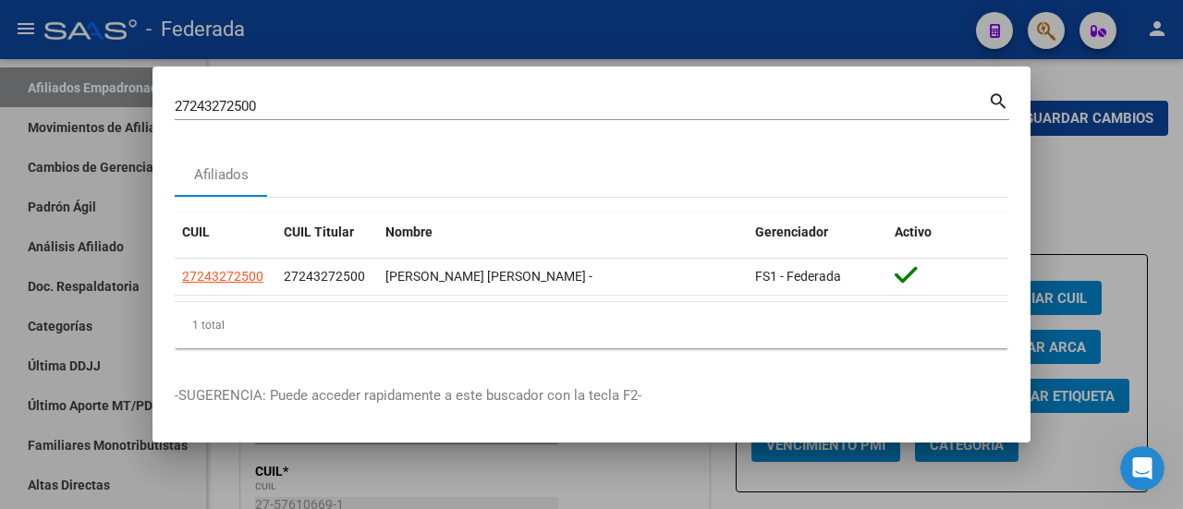
scroll to position [1732, 0]
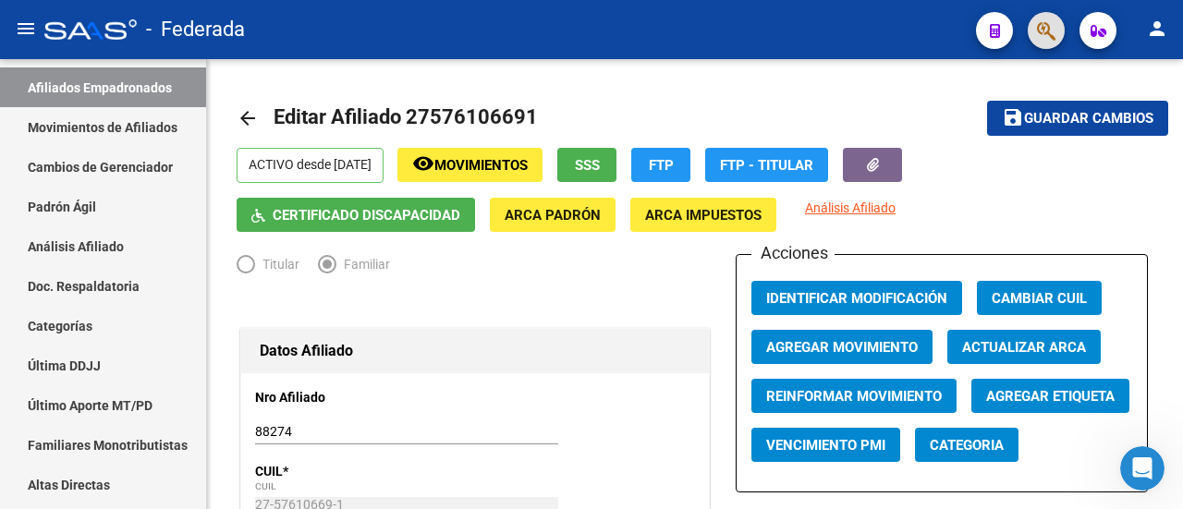
click at [1042, 31] on icon "button" at bounding box center [1046, 30] width 18 height 21
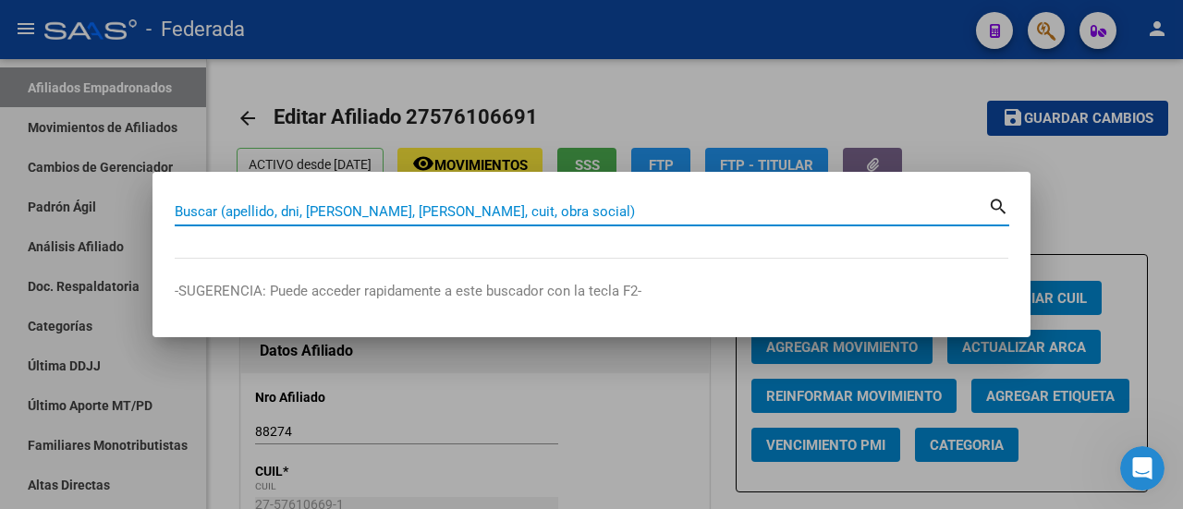
paste input "27-27557224-7"
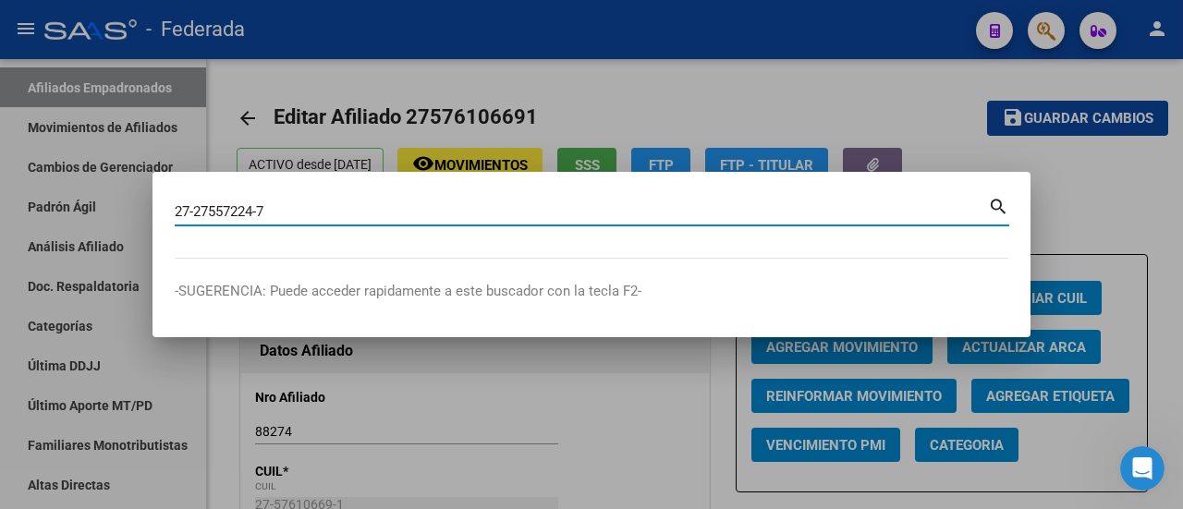
type input "27275572247"
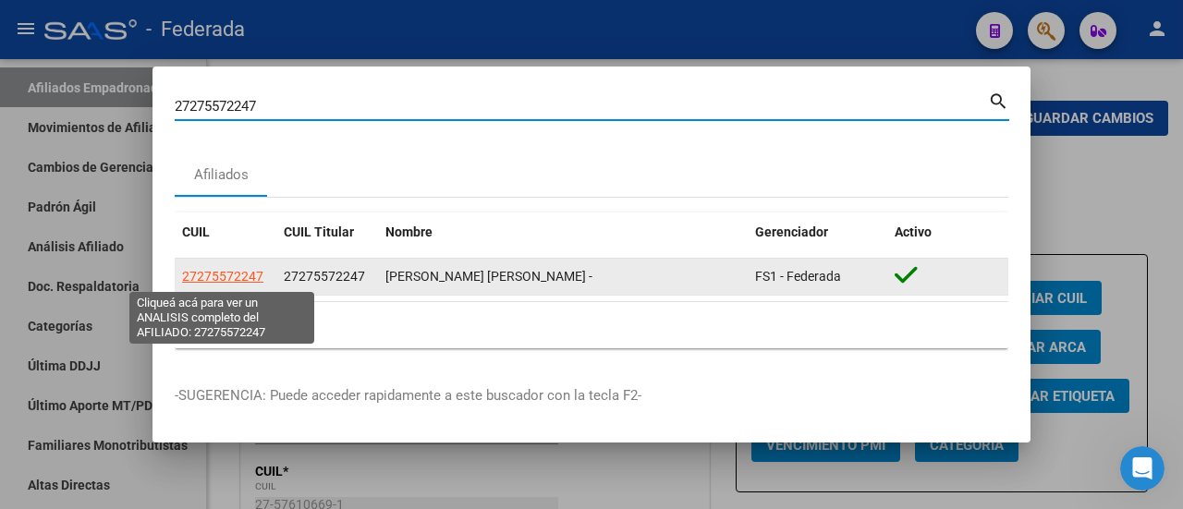
click at [235, 276] on span "27275572247" at bounding box center [222, 276] width 81 height 15
type textarea "27275572247"
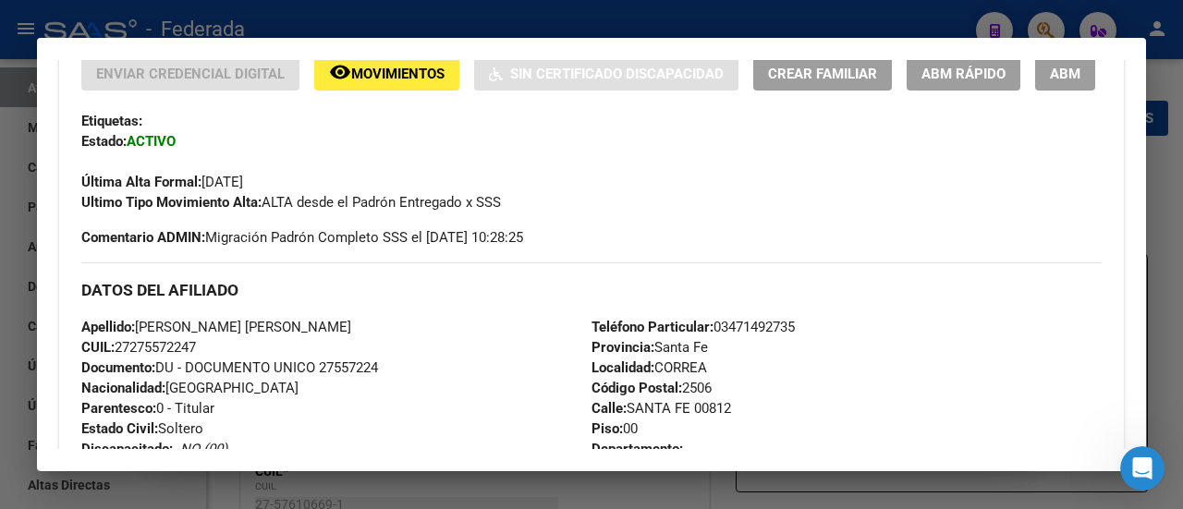
scroll to position [370, 0]
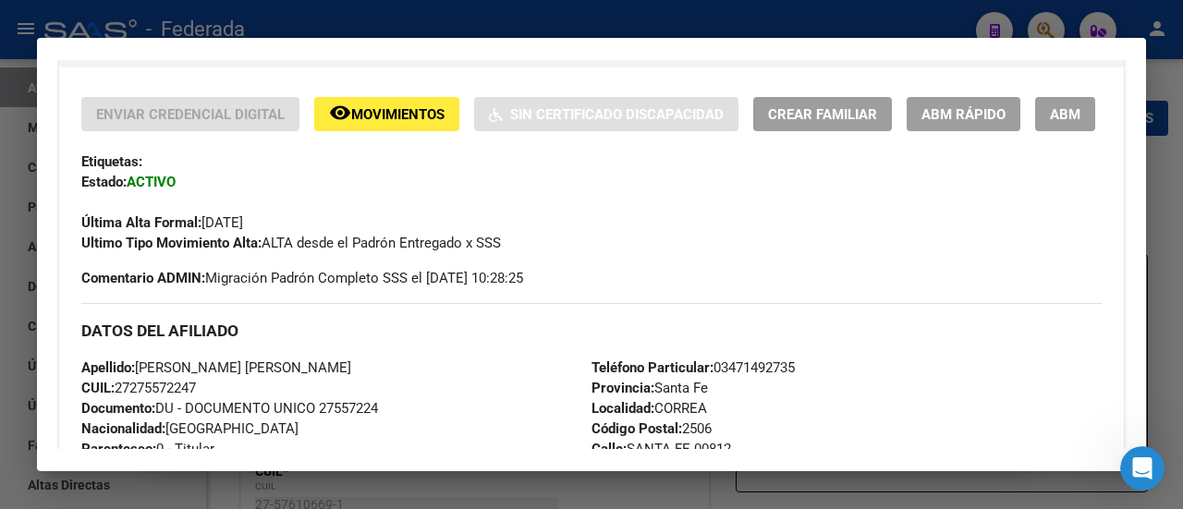
click at [845, 118] on span "Crear Familiar" at bounding box center [822, 114] width 109 height 17
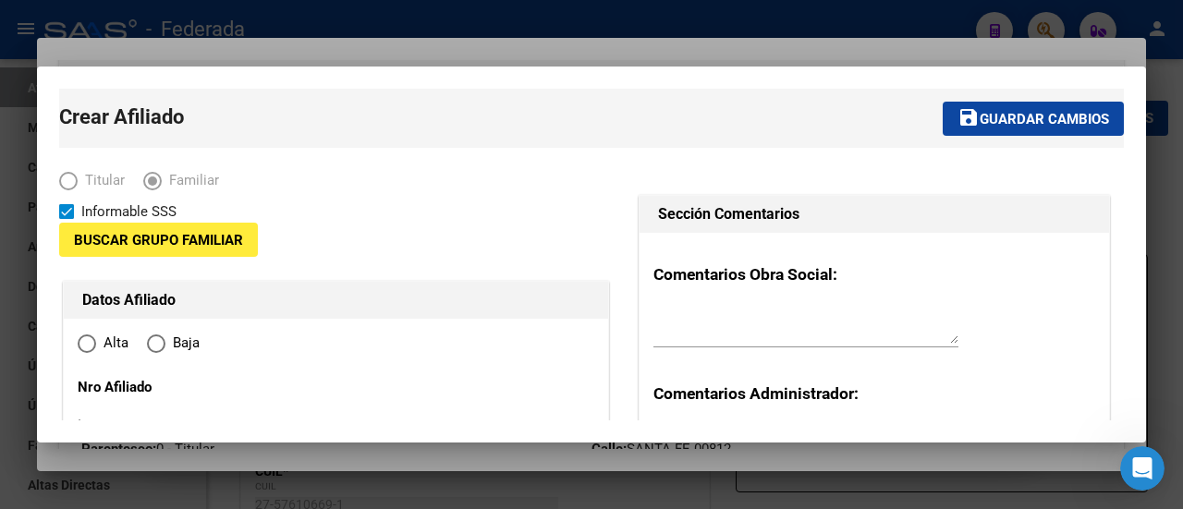
type input "30-71171622-6"
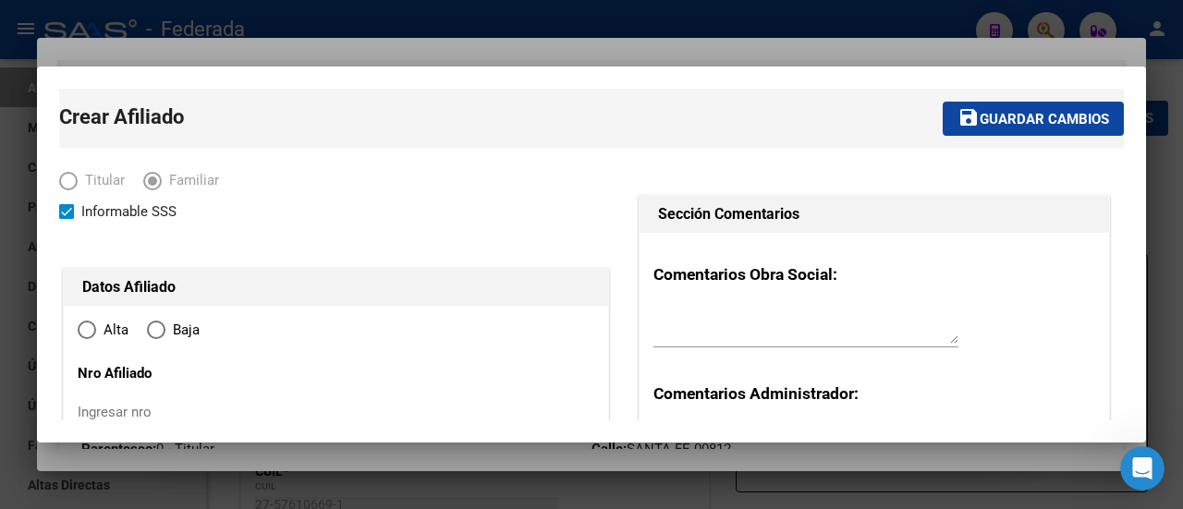
type input "CORREA"
type input "2506"
type input "[GEOGRAPHIC_DATA]"
type input "00812"
radio input "true"
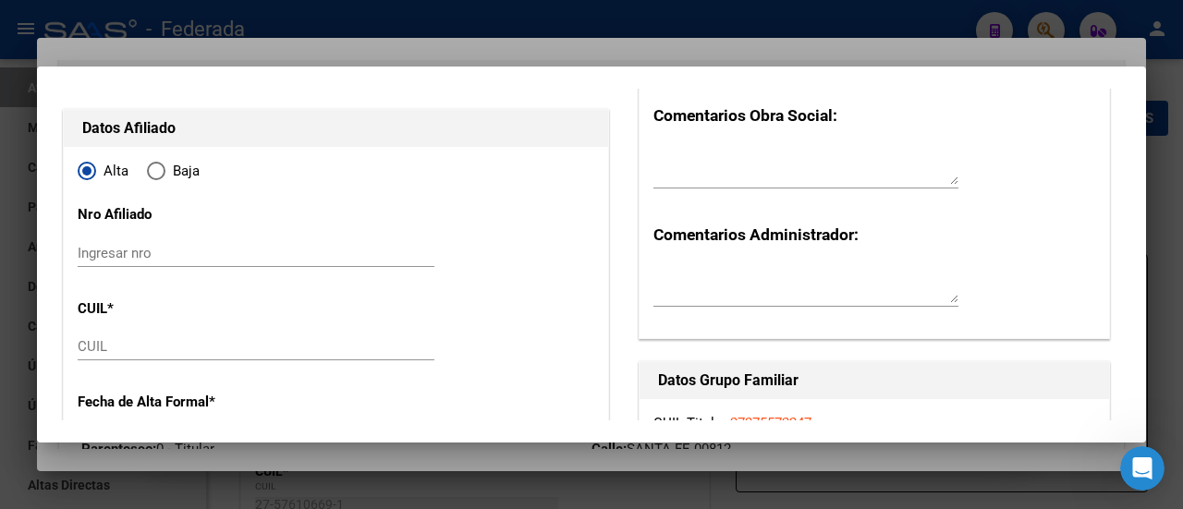
scroll to position [185, 0]
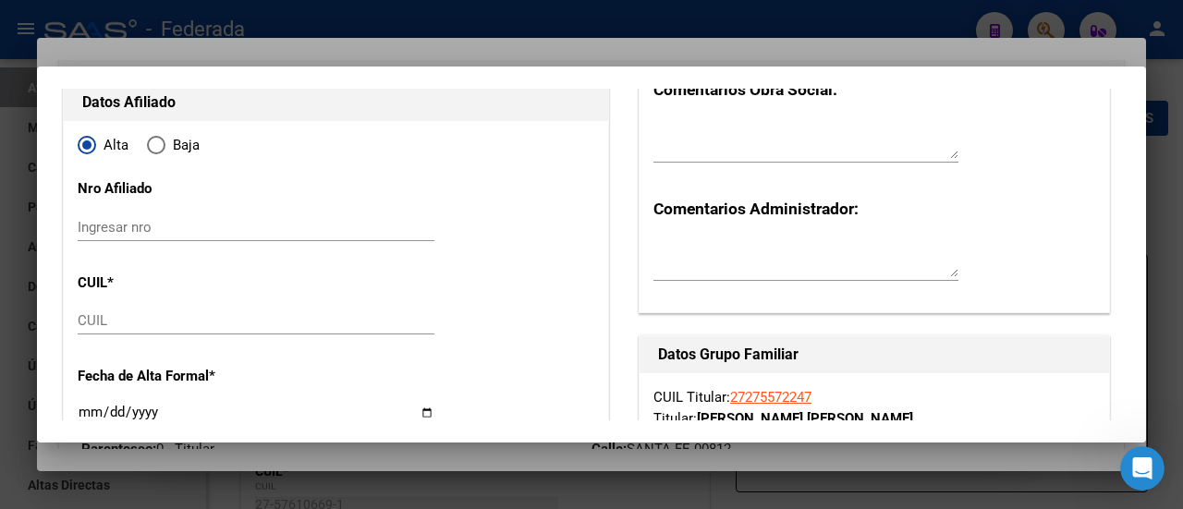
type input "30-71171622-6"
click at [163, 225] on input "Ingresar nro" at bounding box center [256, 227] width 357 height 17
paste input "126562"
type input "126562"
click at [158, 322] on input "CUIL" at bounding box center [256, 320] width 357 height 17
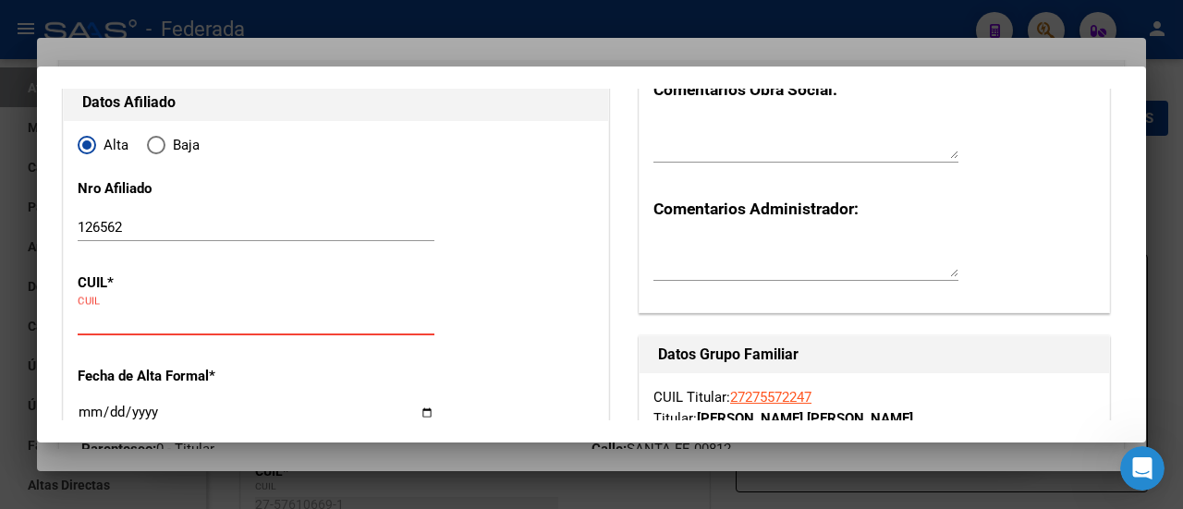
paste input "20-59446579-3"
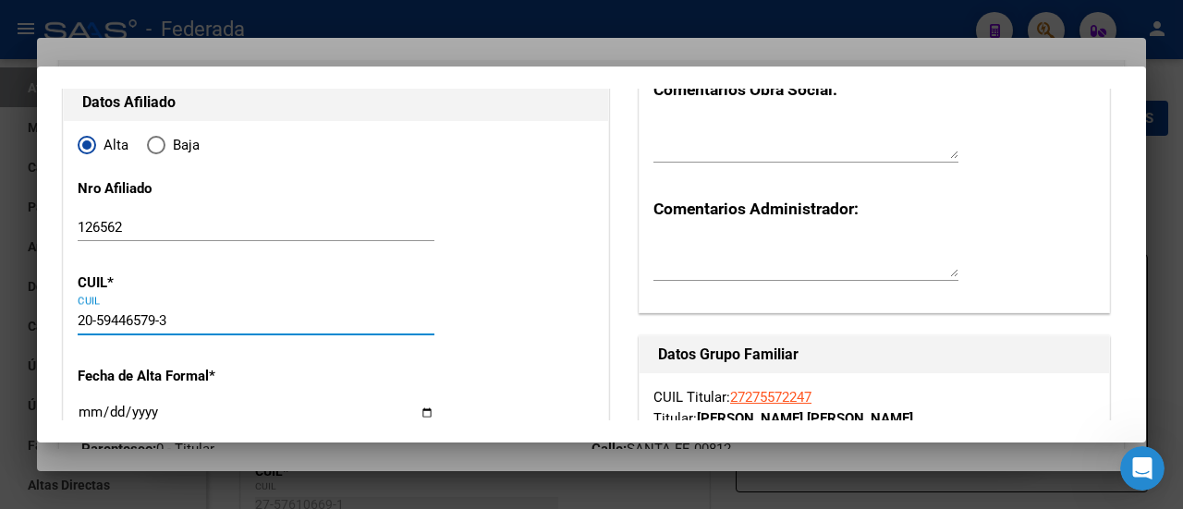
type input "20-59446579-3"
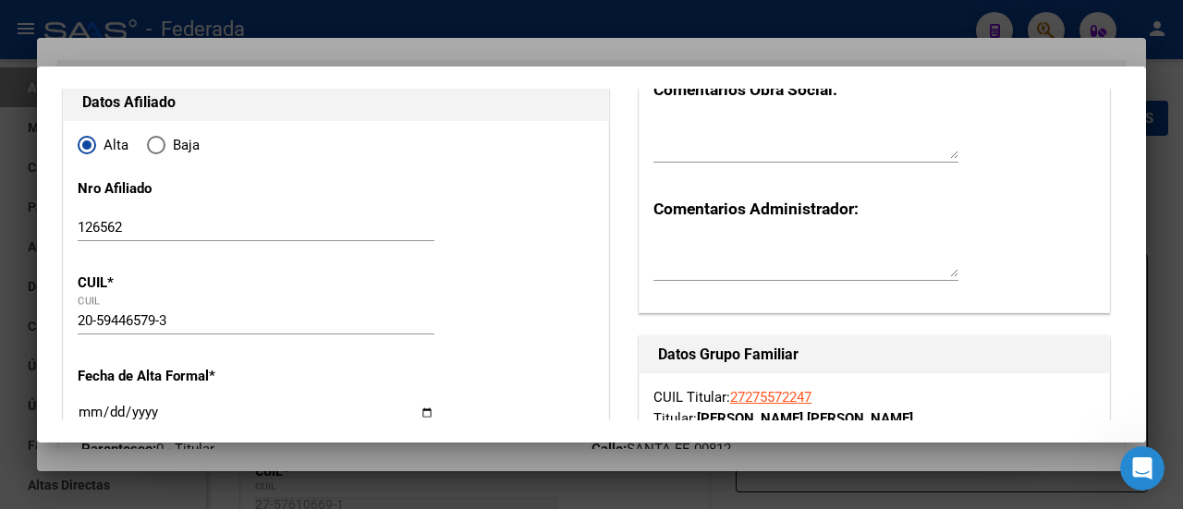
type input "59446579"
type input "[PERSON_NAME] [PERSON_NAME]"
type input "CLARA"
type input "[DATE]"
type input "CORREA"
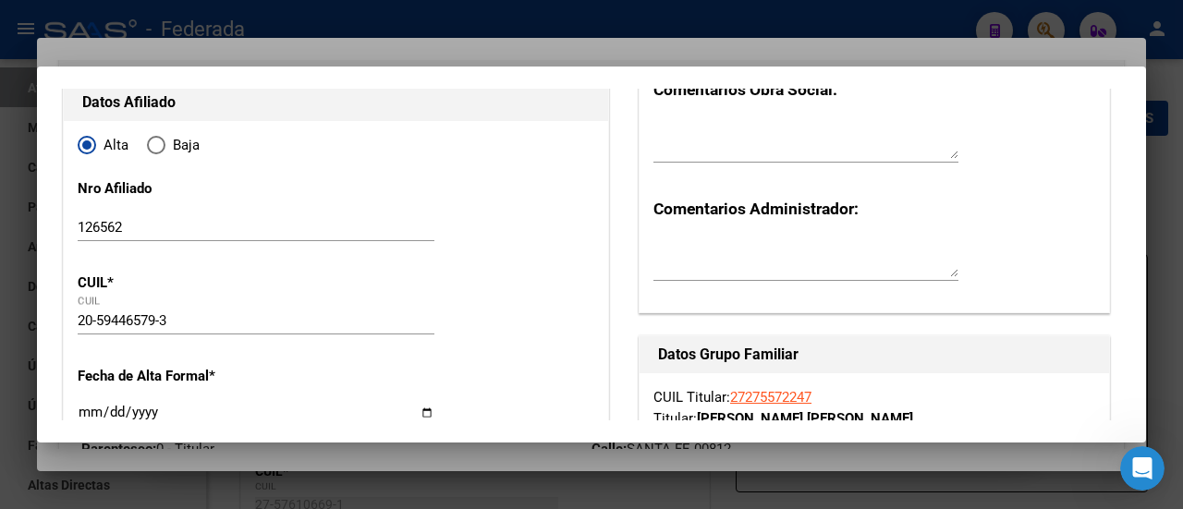
type input "[PERSON_NAME]"
type input "1559"
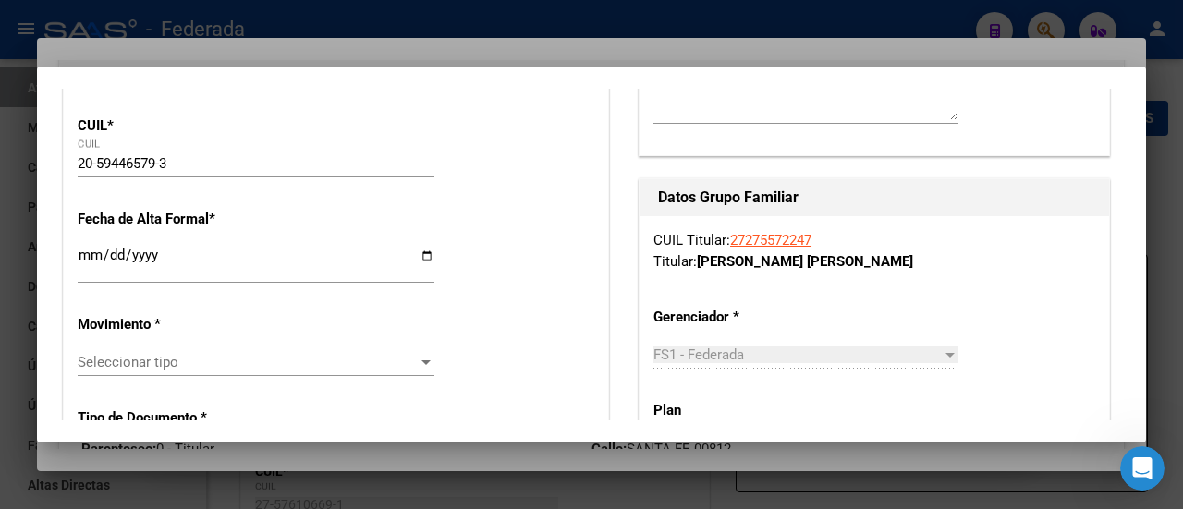
scroll to position [370, 0]
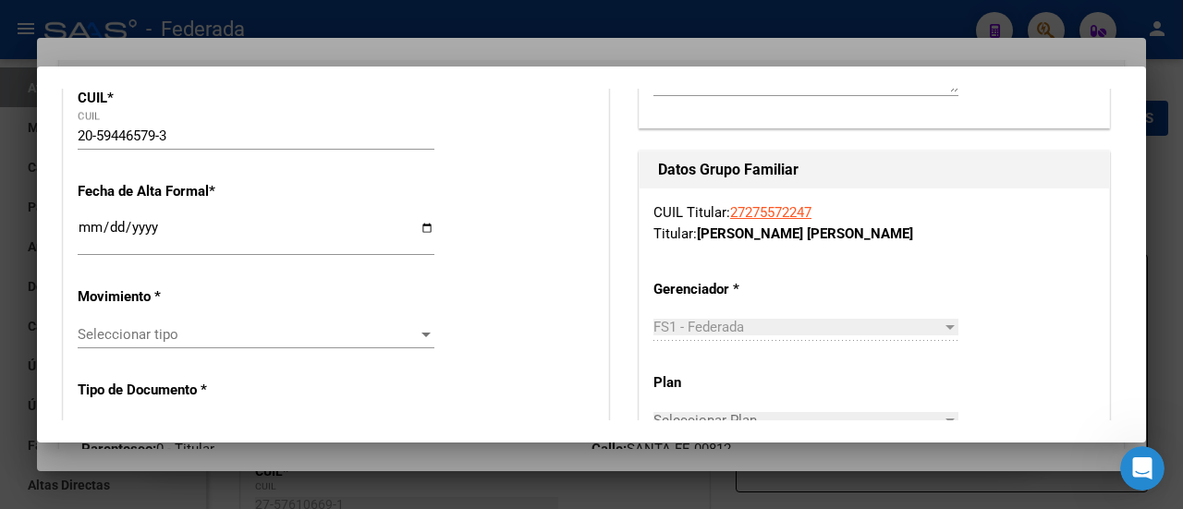
click at [423, 226] on input "Ingresar fecha" at bounding box center [256, 235] width 357 height 30
type input "[DATE]"
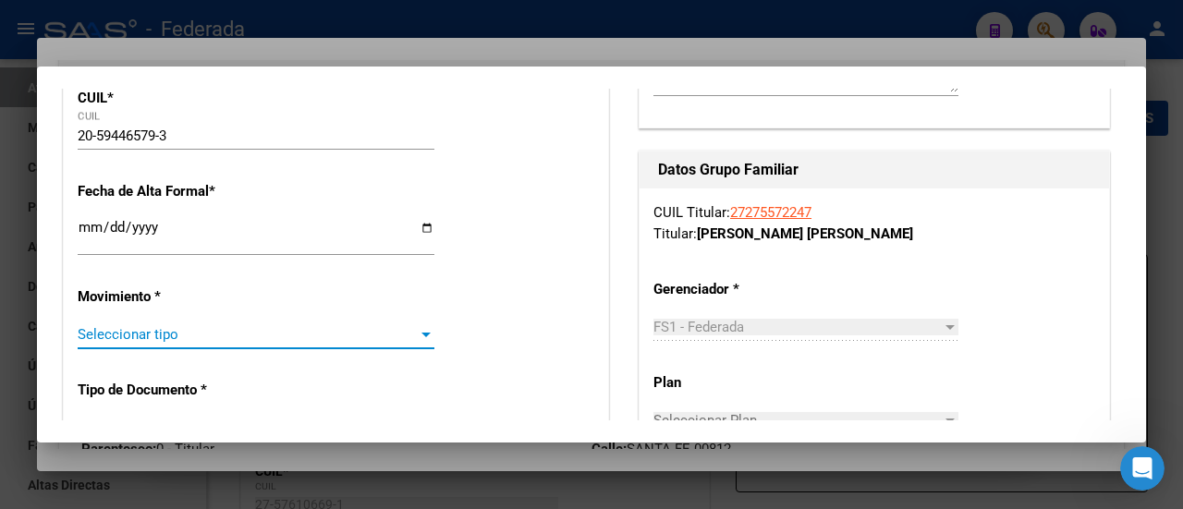
click at [214, 333] on span "Seleccionar tipo" at bounding box center [248, 334] width 340 height 17
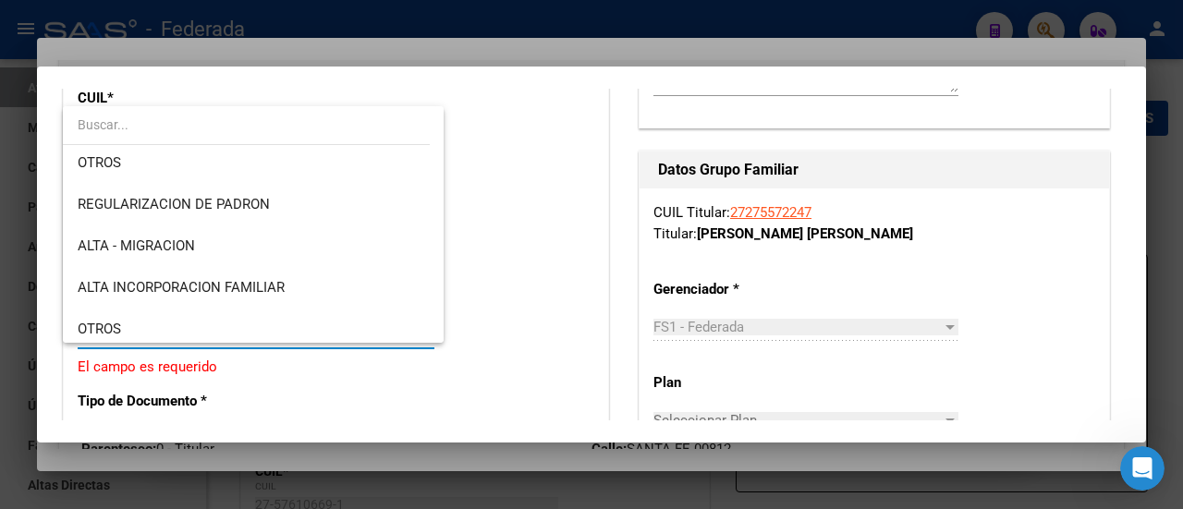
scroll to position [185, 0]
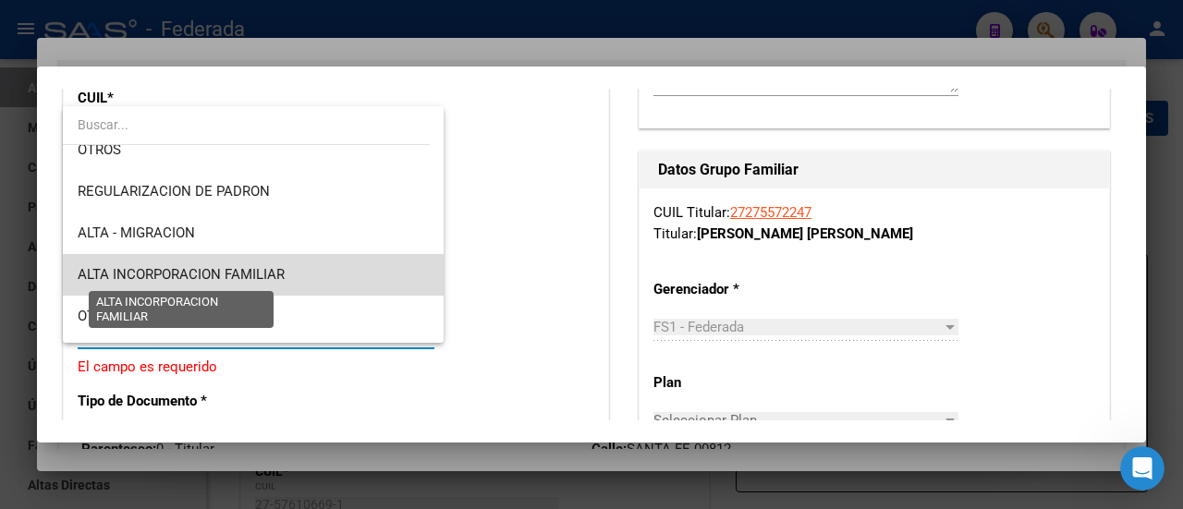
click at [279, 271] on span "ALTA INCORPORACION FAMILIAR" at bounding box center [181, 274] width 207 height 17
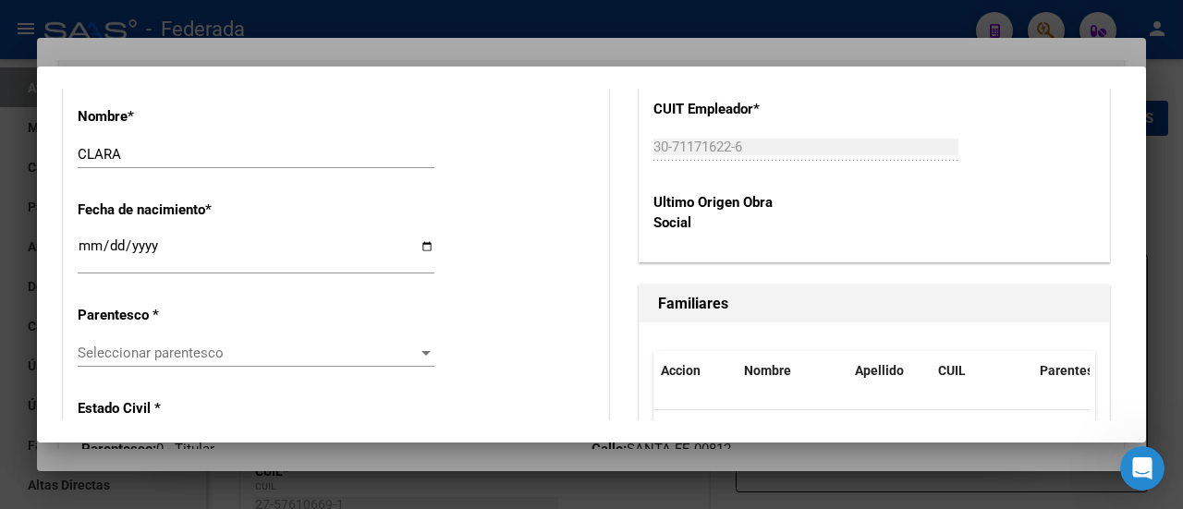
scroll to position [1017, 0]
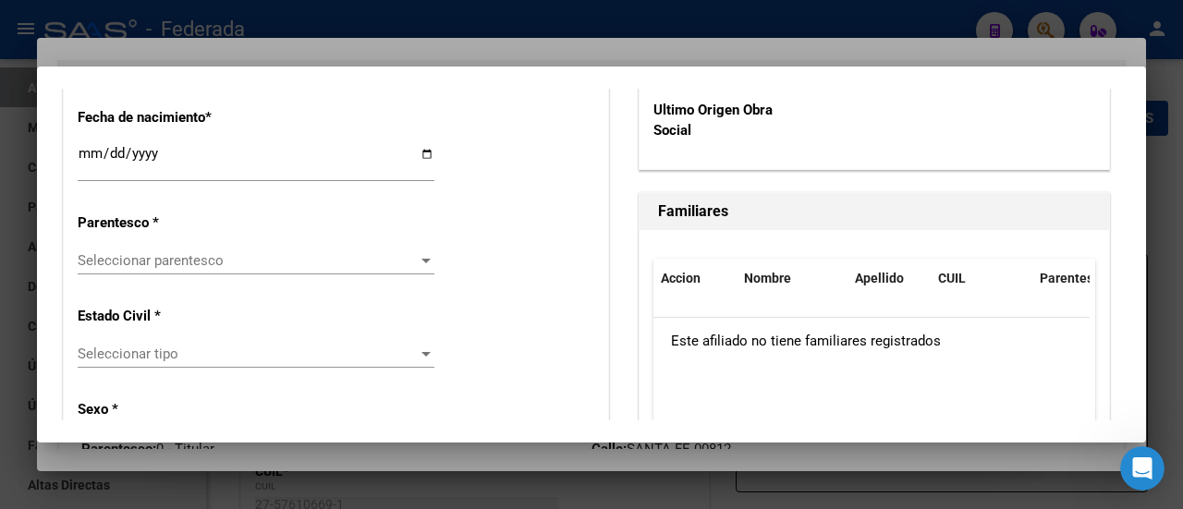
click at [388, 273] on div "Seleccionar parentesco Seleccionar parentesco" at bounding box center [256, 261] width 357 height 28
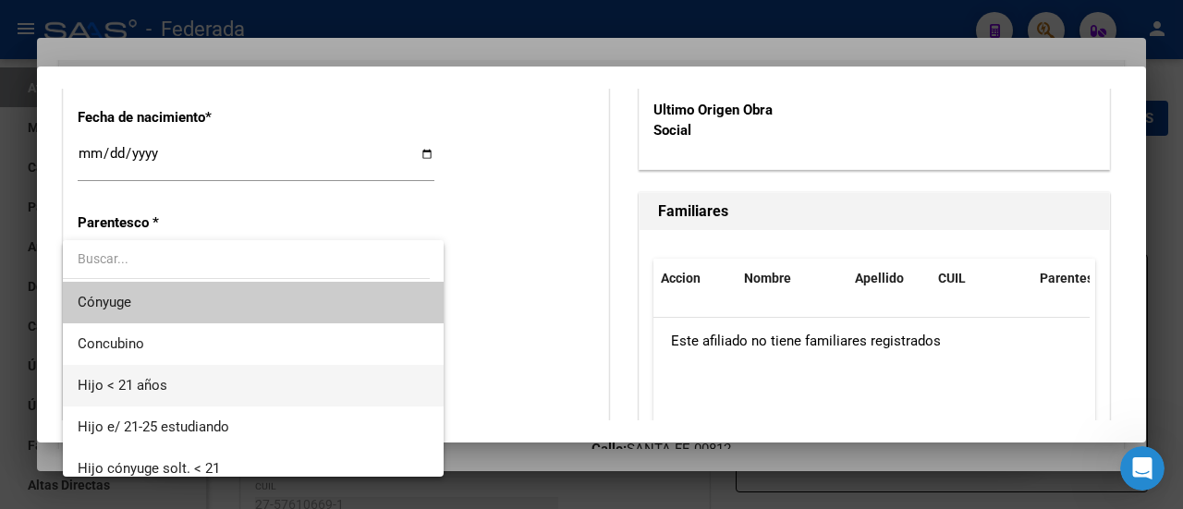
click at [317, 377] on span "Hijo < 21 años" at bounding box center [254, 386] width 352 height 42
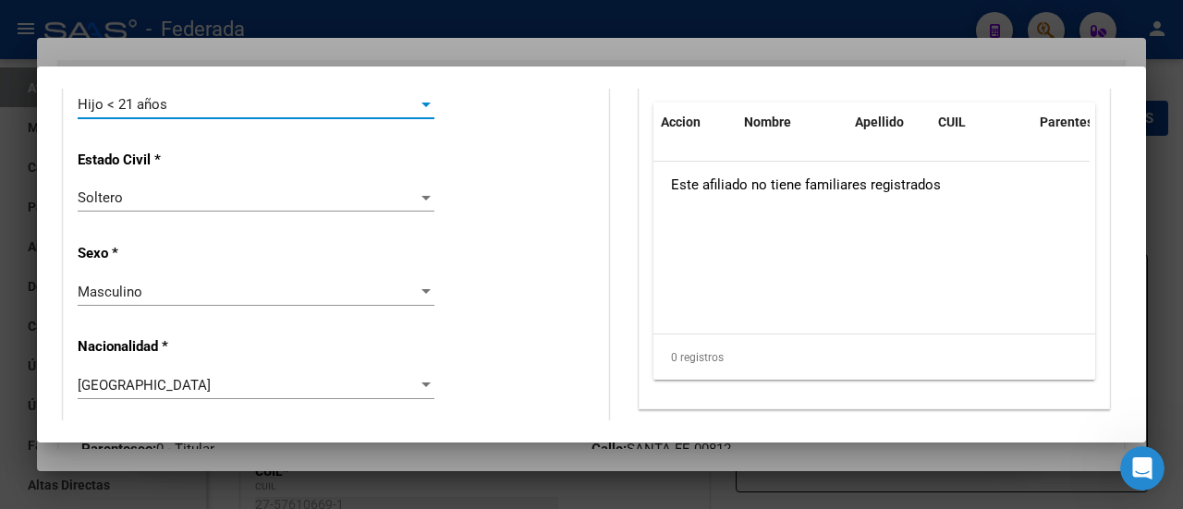
scroll to position [1202, 0]
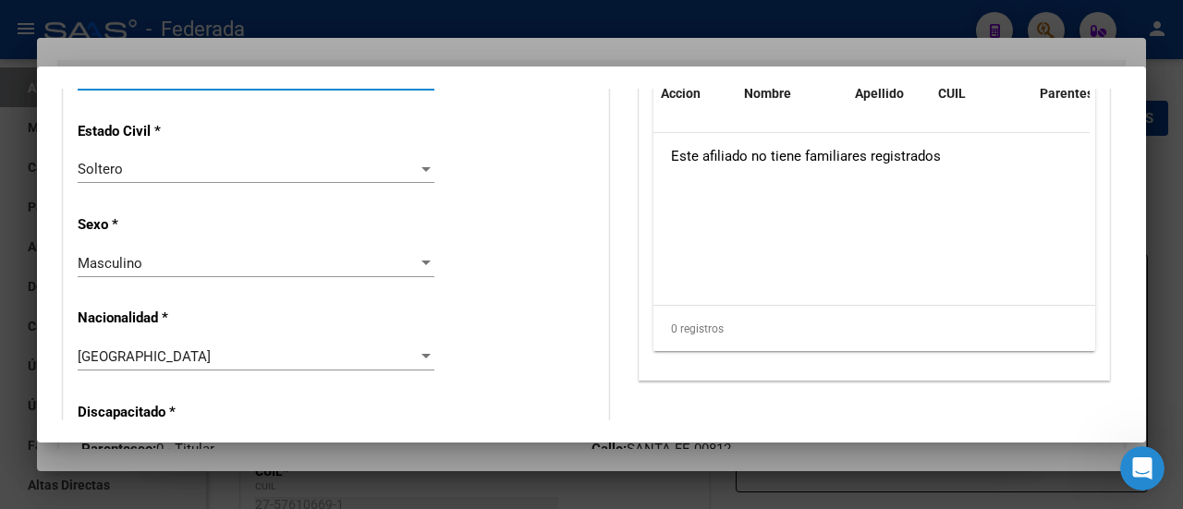
click at [420, 269] on div at bounding box center [426, 263] width 17 height 15
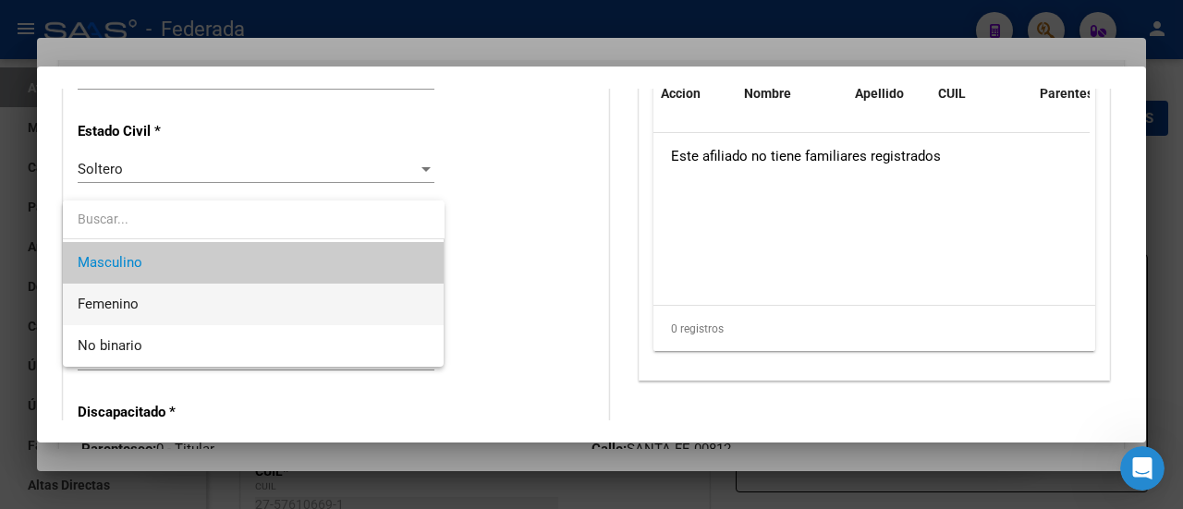
click at [331, 311] on span "Femenino" at bounding box center [254, 305] width 352 height 42
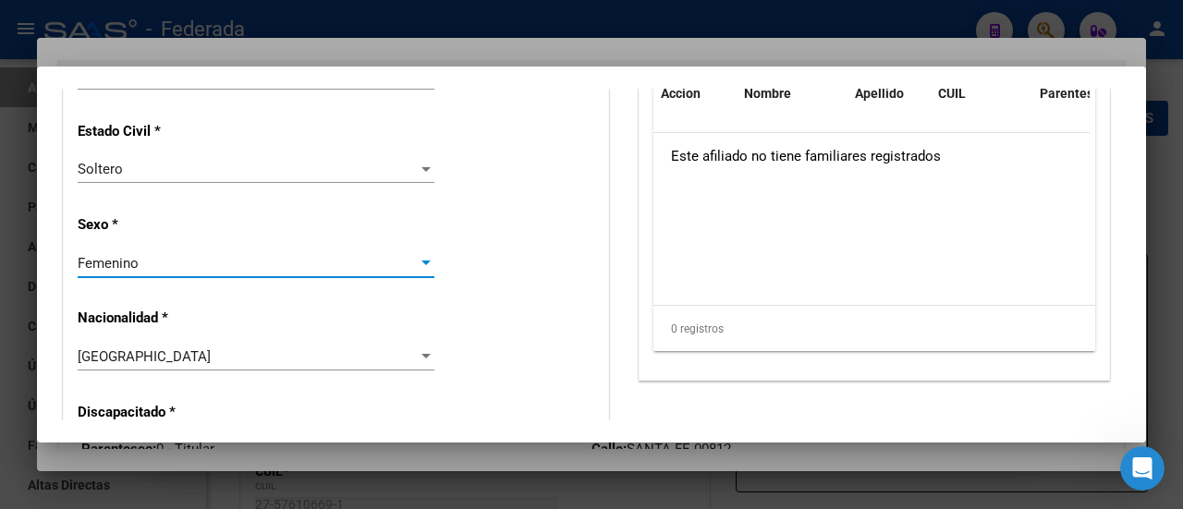
click at [481, 294] on div "Alta Baja Nro Afiliado 126562 Ingresar nro CUIL * 20-59446579-3 CUIL ARCA Padró…" at bounding box center [336, 424] width 545 height 2640
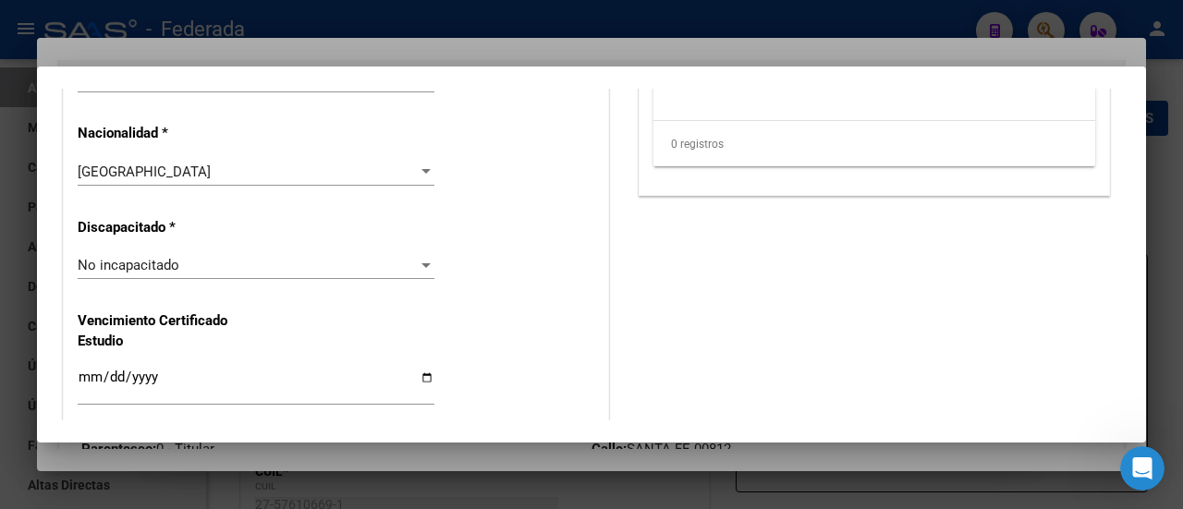
scroll to position [1479, 0]
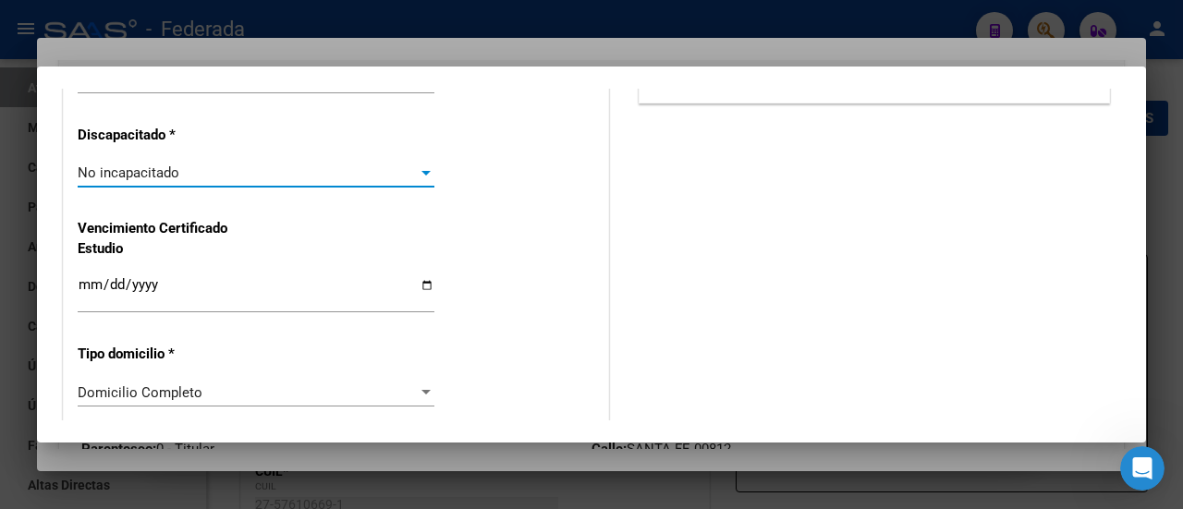
click at [418, 169] on div at bounding box center [426, 172] width 17 height 15
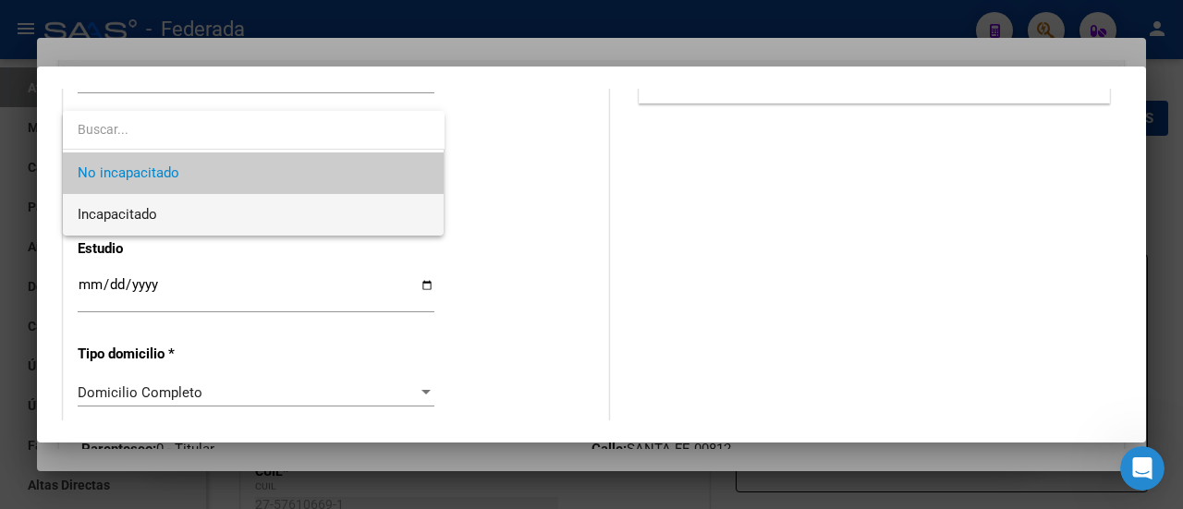
click at [308, 219] on span "Incapacitado" at bounding box center [254, 215] width 352 height 42
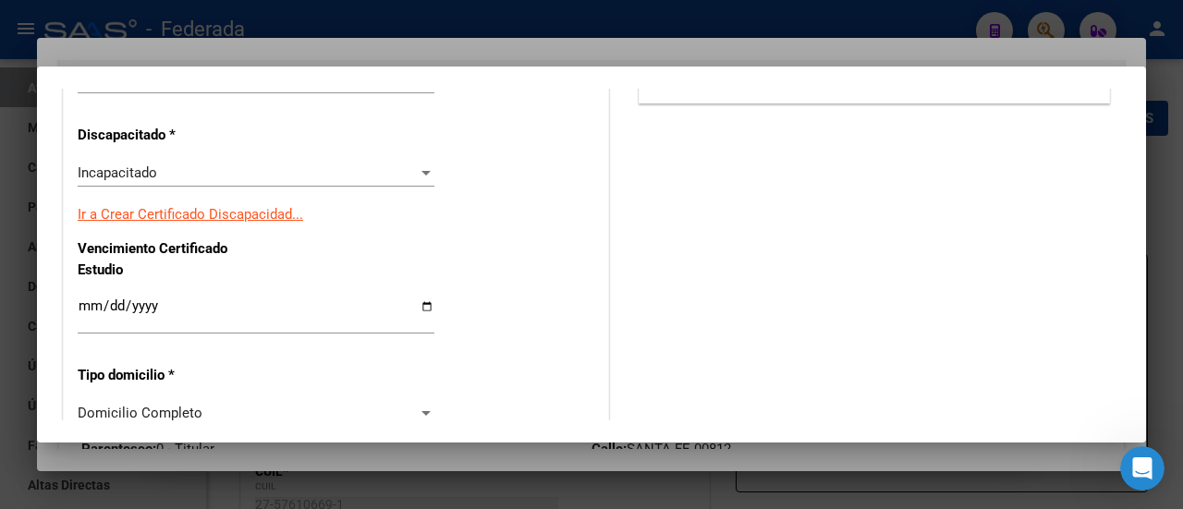
click at [264, 214] on link "Ir a Crear Certificado Discapacidad..." at bounding box center [191, 214] width 226 height 17
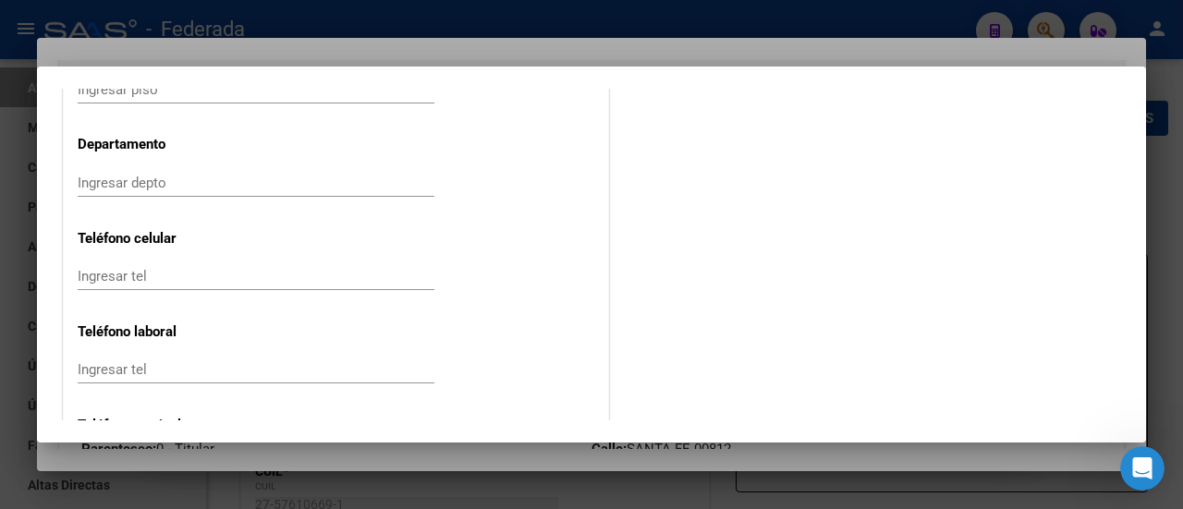
scroll to position [2404, 0]
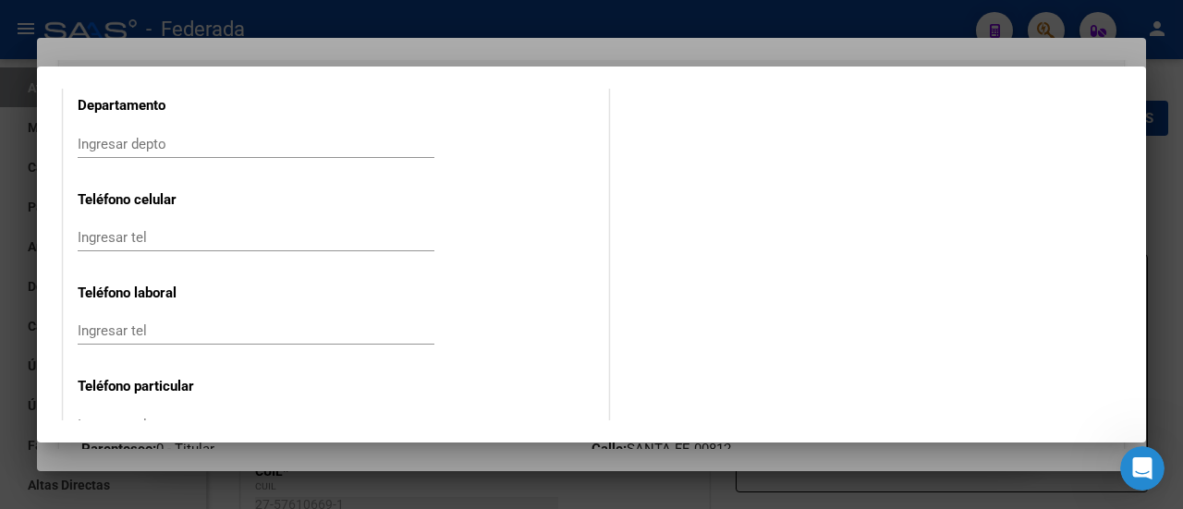
click at [253, 226] on div "Ingresar tel" at bounding box center [256, 238] width 357 height 28
paste input "3413070035"
type input "3413070035"
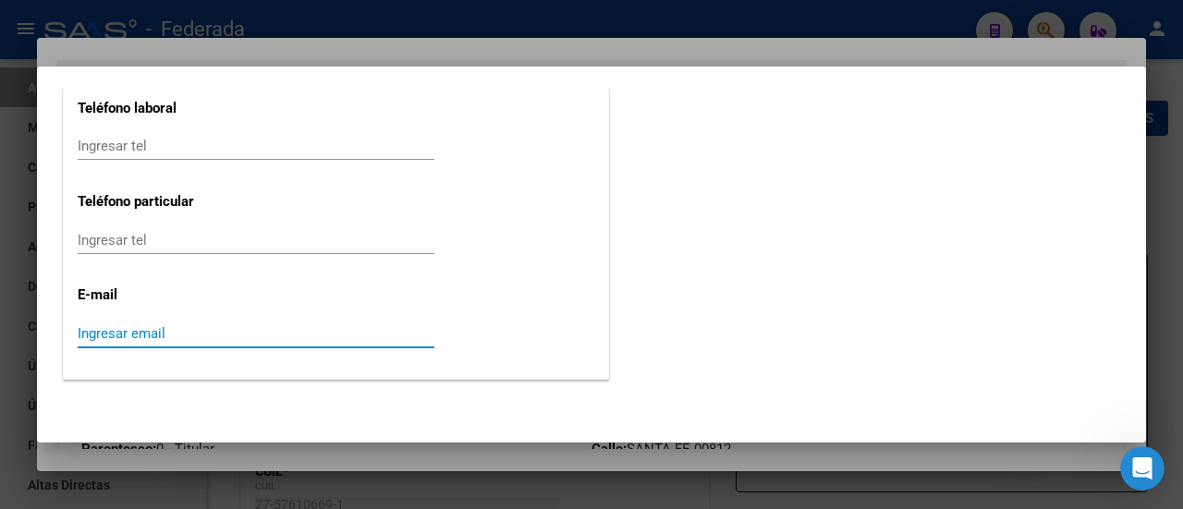
click at [92, 334] on input "Ingresar email" at bounding box center [256, 333] width 357 height 17
paste input "[EMAIL_ADDRESS][DOMAIN_NAME]"
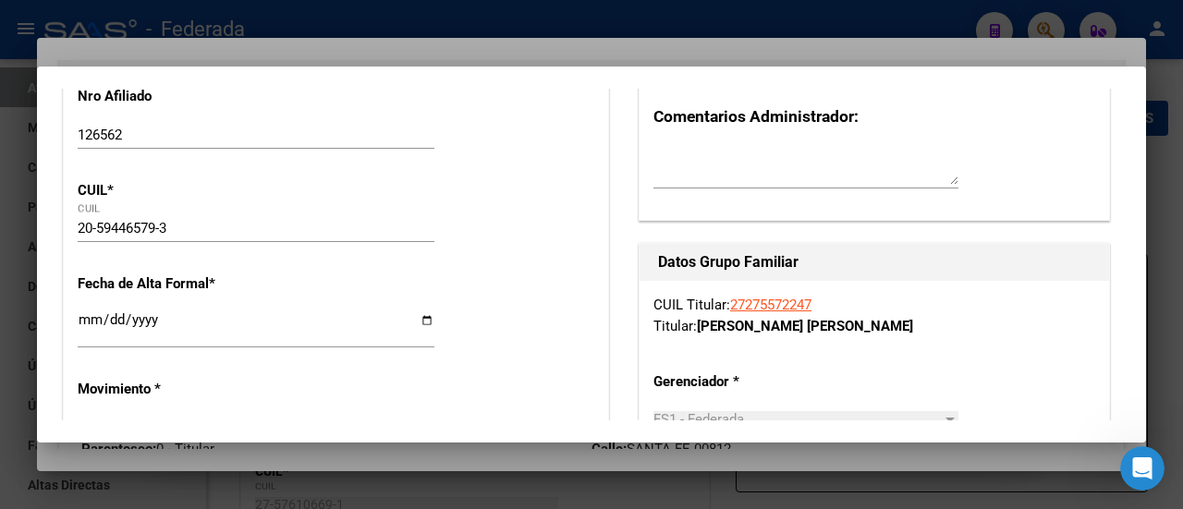
scroll to position [0, 0]
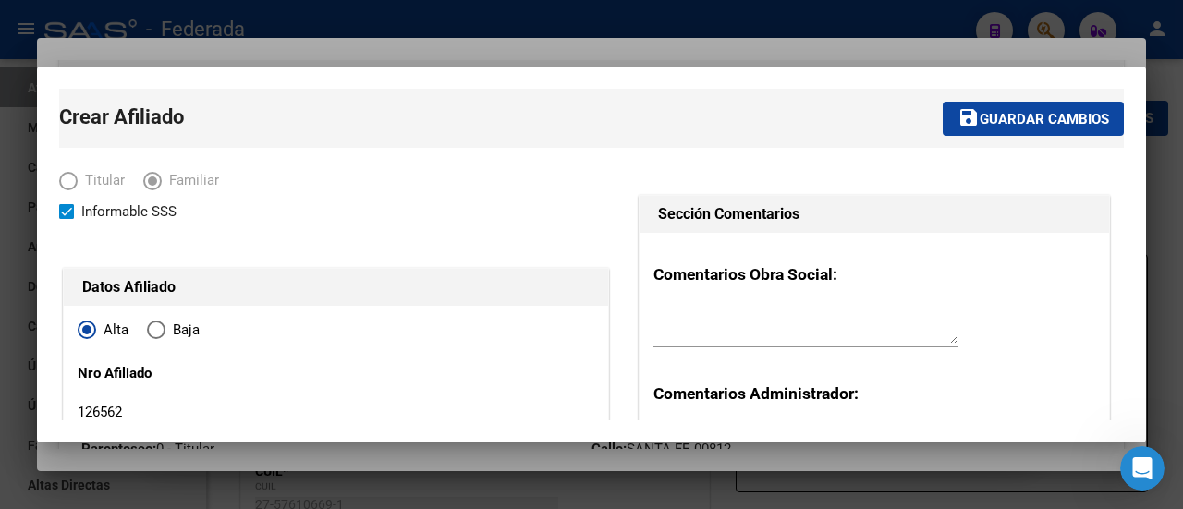
type input "[EMAIL_ADDRESS][DOMAIN_NAME]"
click at [1013, 111] on span "Guardar cambios" at bounding box center [1044, 119] width 129 height 17
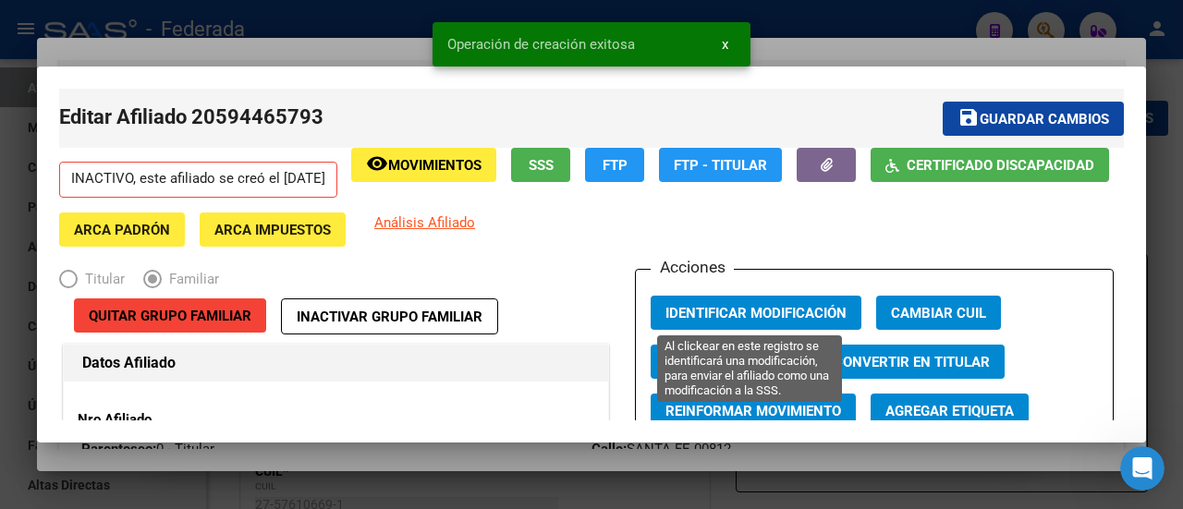
click at [760, 313] on span "Identificar Modificación" at bounding box center [756, 313] width 181 height 17
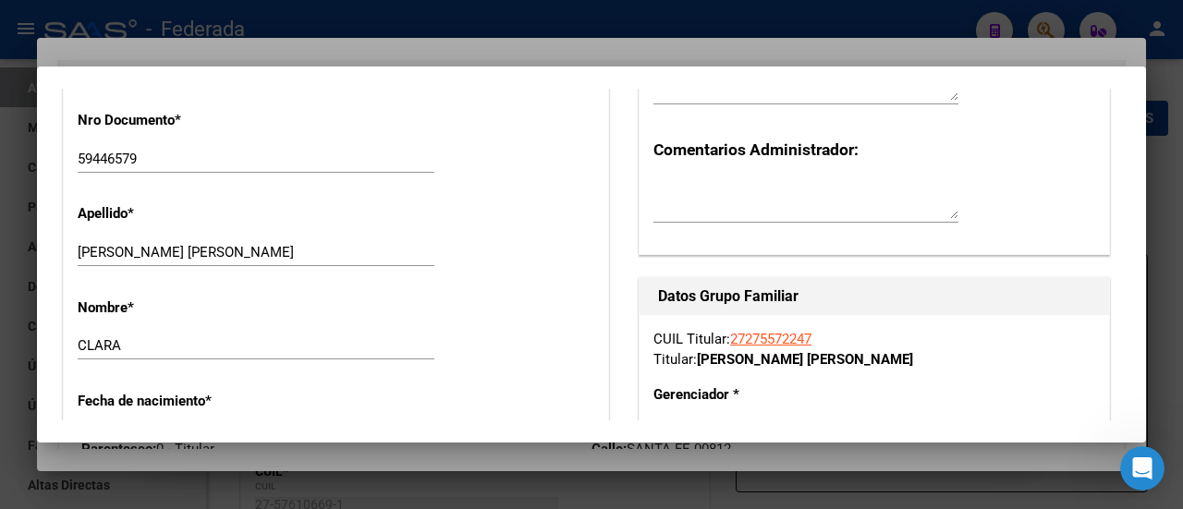
scroll to position [462, 0]
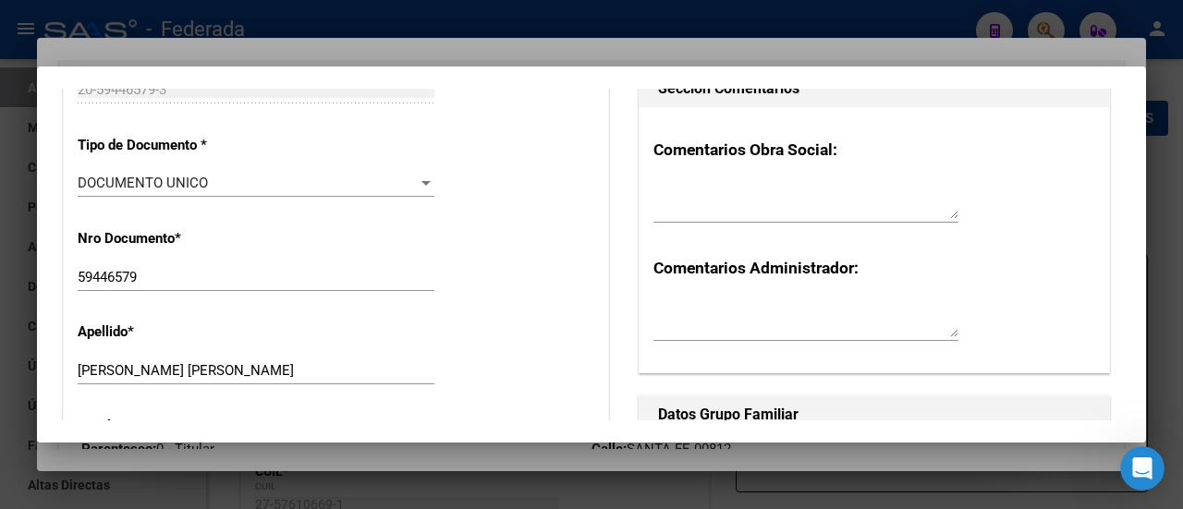
click at [558, 261] on div "Nro Documento * 59446579 Ingresar nro" at bounding box center [336, 260] width 517 height 93
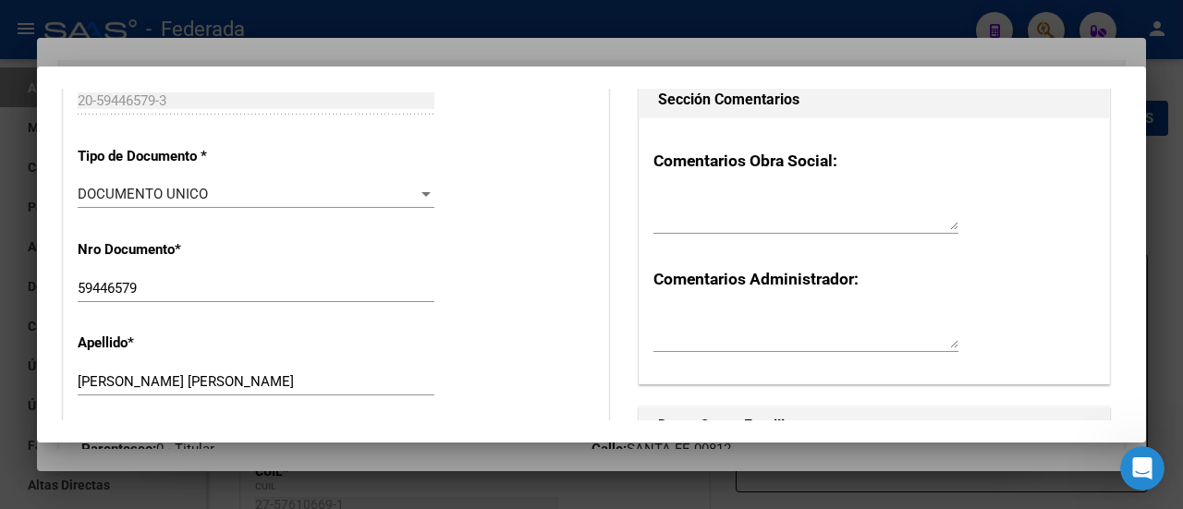
scroll to position [0, 0]
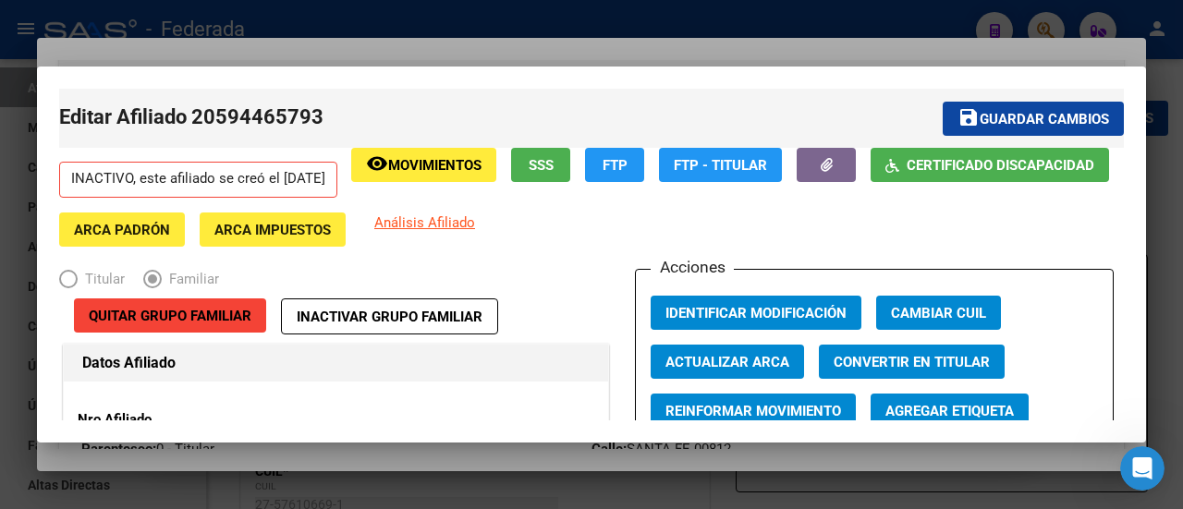
click at [959, 226] on div "INACTIVO, este afiliado se creó el [DATE] remove_red_eye Movimientos SSS FTP FT…" at bounding box center [591, 197] width 1065 height 99
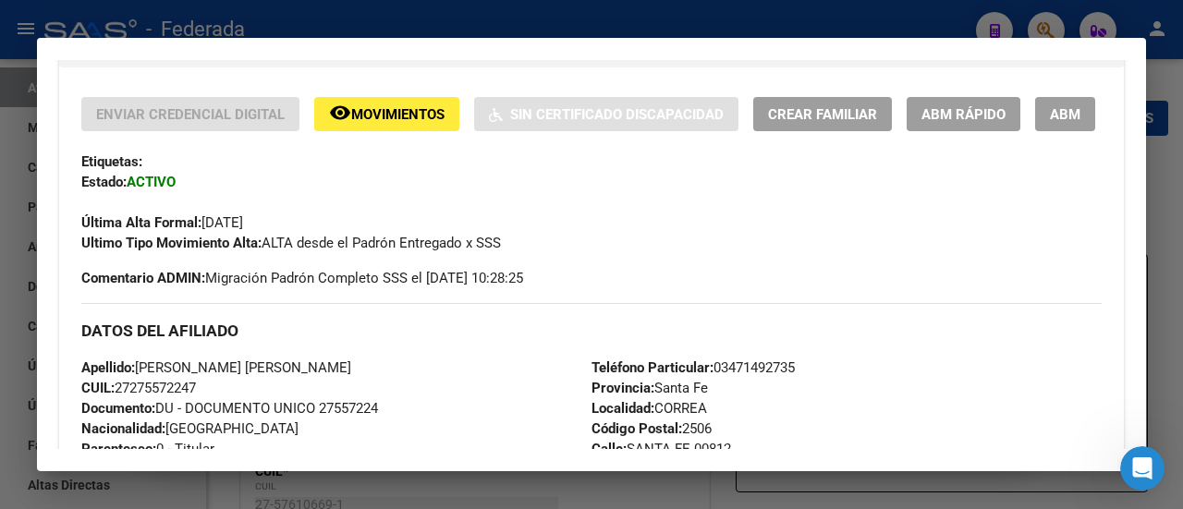
drag, startPoint x: 693, startPoint y: 201, endPoint x: 808, endPoint y: 224, distance: 116.9
click at [693, 172] on div "Etiquetas:" at bounding box center [591, 162] width 1021 height 20
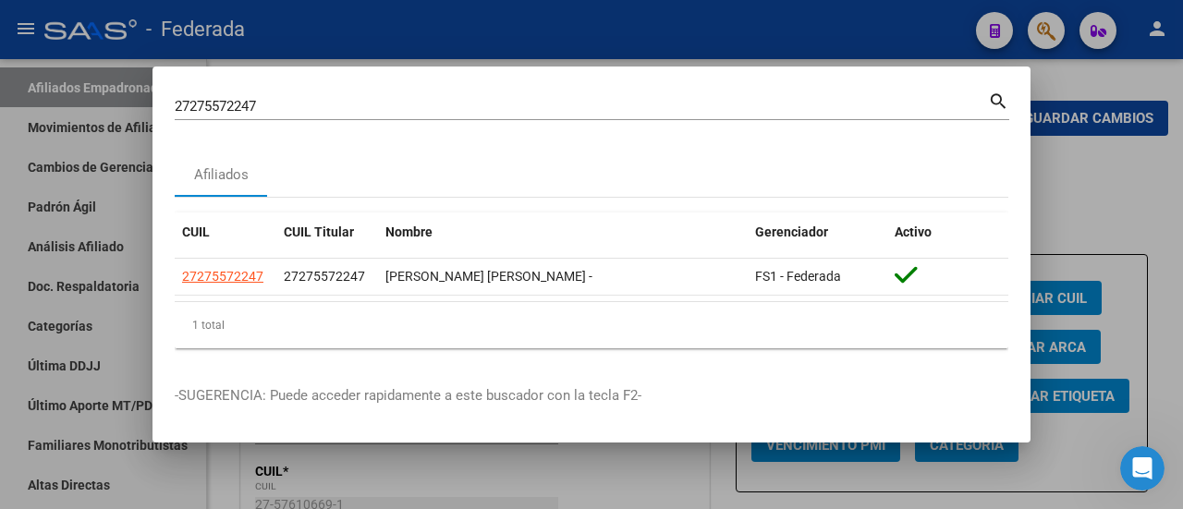
click at [421, 150] on mat-dialog-content "27275572247 Buscar (apellido, dni, cuil, nro traspaso, cuit, obra social) searc…" at bounding box center [592, 226] width 878 height 275
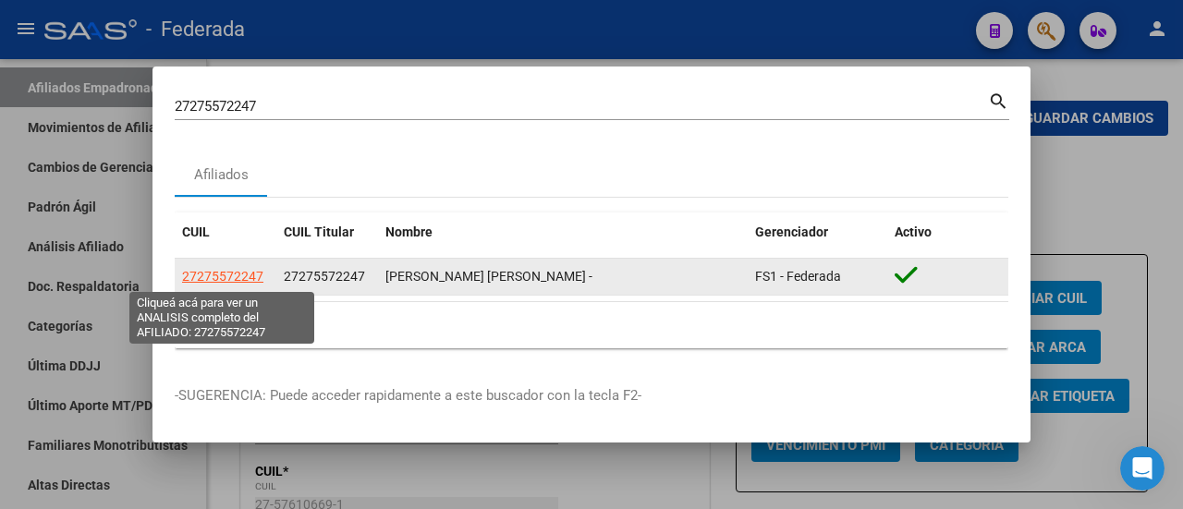
click at [228, 275] on span "27275572247" at bounding box center [222, 276] width 81 height 15
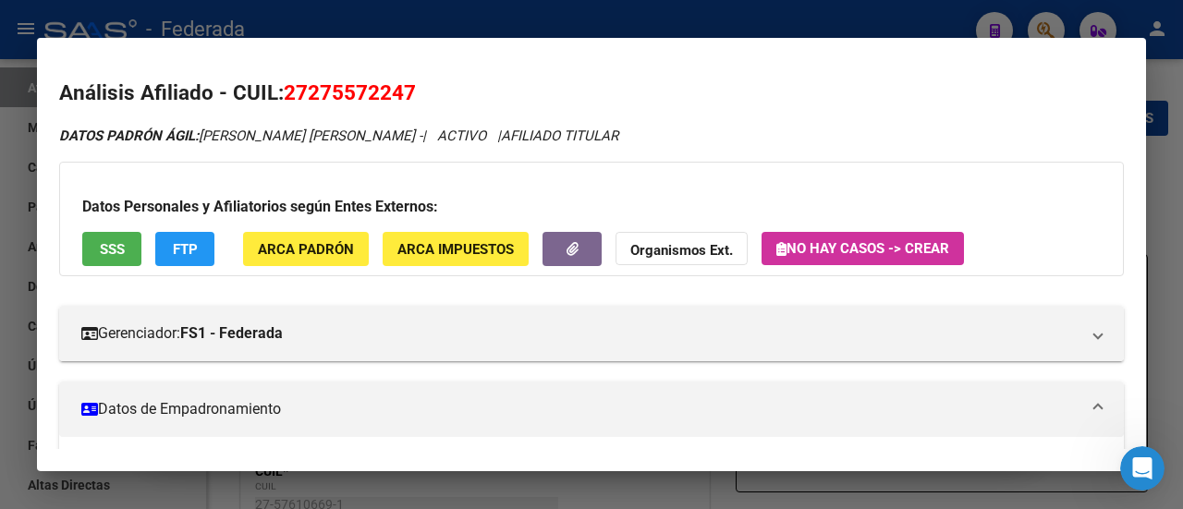
click at [712, 173] on div "Datos Personales y Afiliatorios según Entes Externos: SSS FTP ARCA Padrón ARCA …" at bounding box center [591, 219] width 1065 height 115
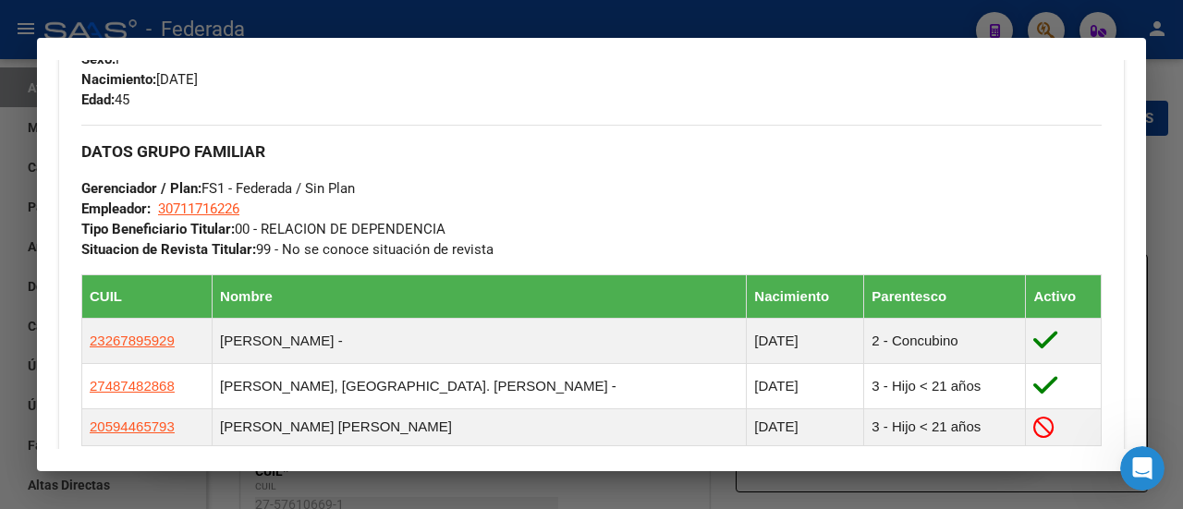
scroll to position [924, 0]
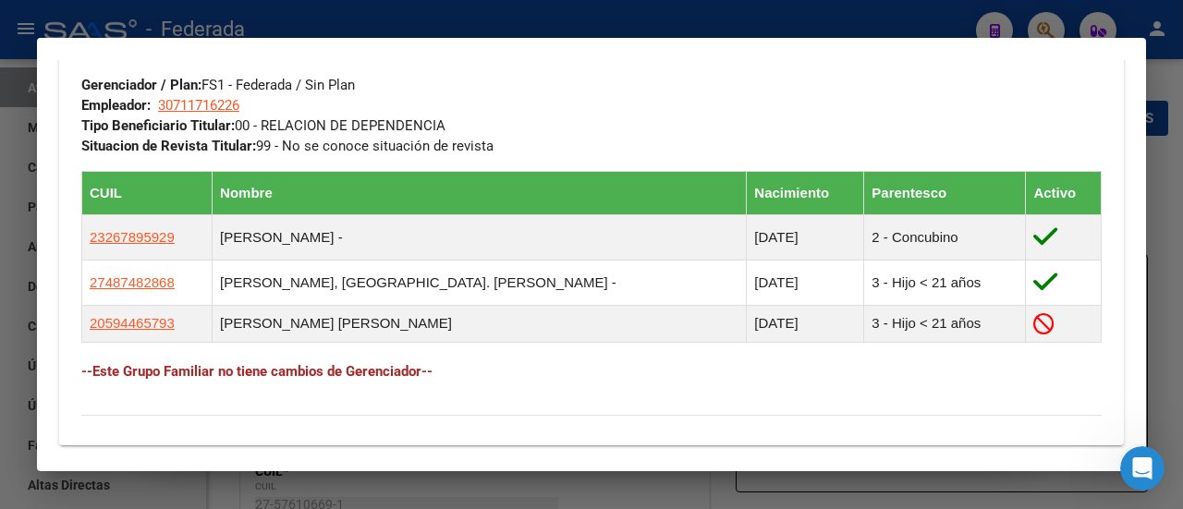
click at [649, 400] on div "DATOS GRUPO FAMILIAR Gerenciador / Plan: FS1 - Federada / Sin Plan Empleador: 3…" at bounding box center [591, 210] width 1021 height 379
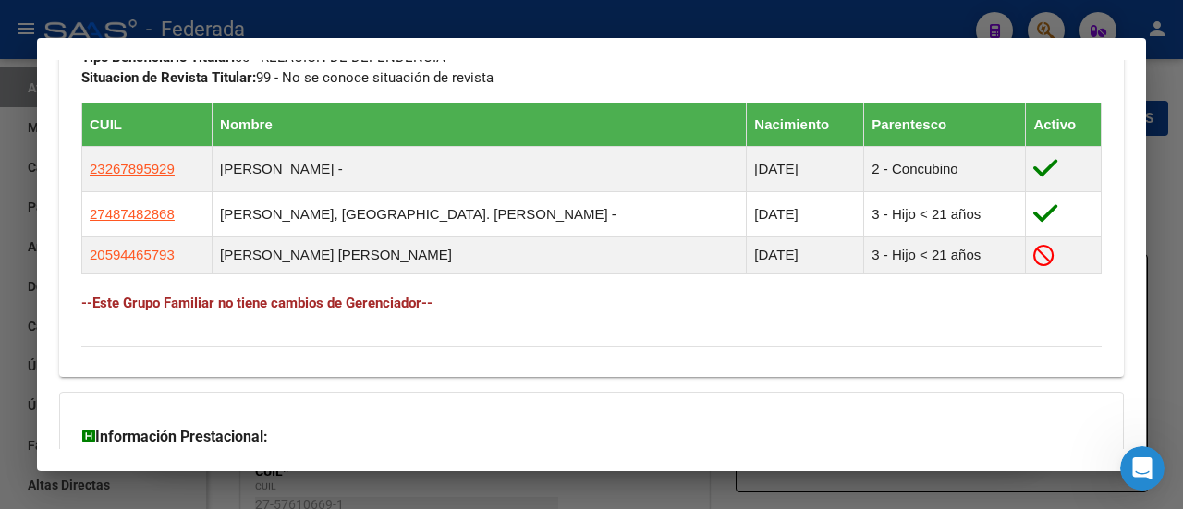
scroll to position [1017, 0]
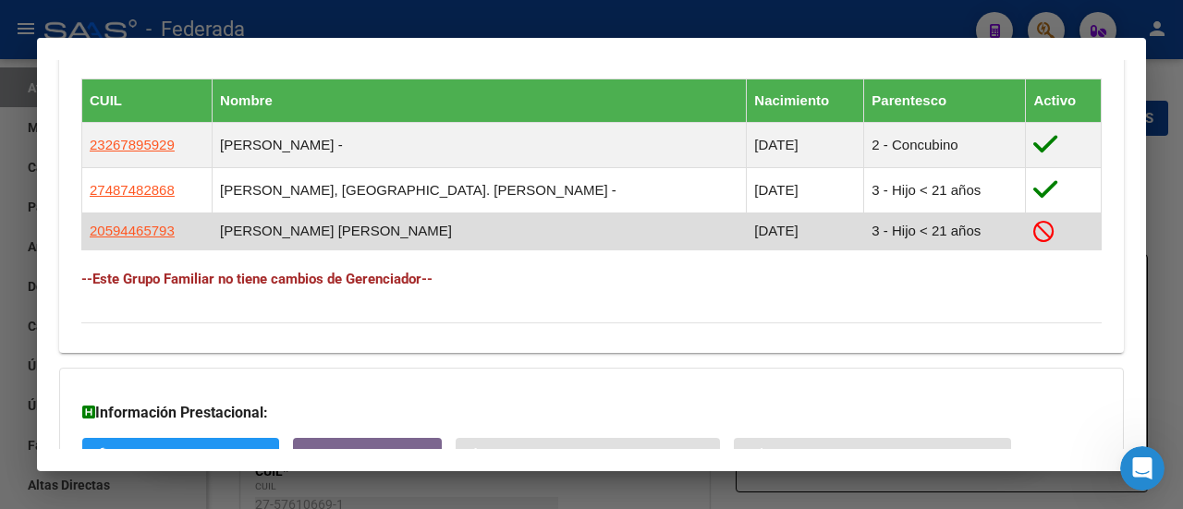
click at [1034, 242] on icon at bounding box center [1044, 231] width 21 height 21
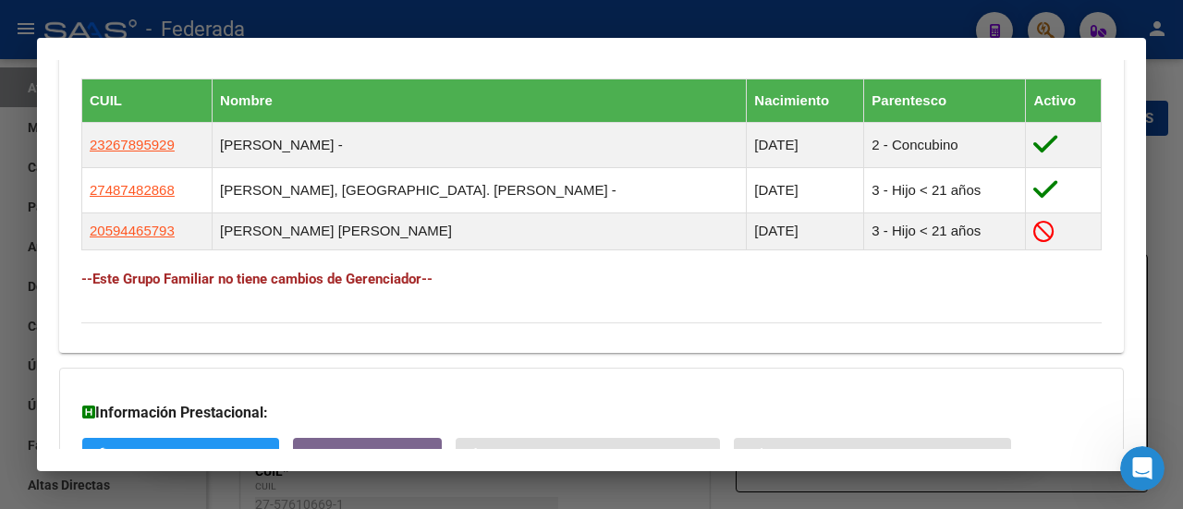
click at [789, 289] on h4 "--Este Grupo Familiar no tiene cambios de Gerenciador--" at bounding box center [591, 279] width 1021 height 20
click at [579, 299] on div "DATOS GRUPO FAMILIAR Gerenciador / Plan: FS1 - Federada / Sin Plan Empleador: 3…" at bounding box center [591, 118] width 1021 height 379
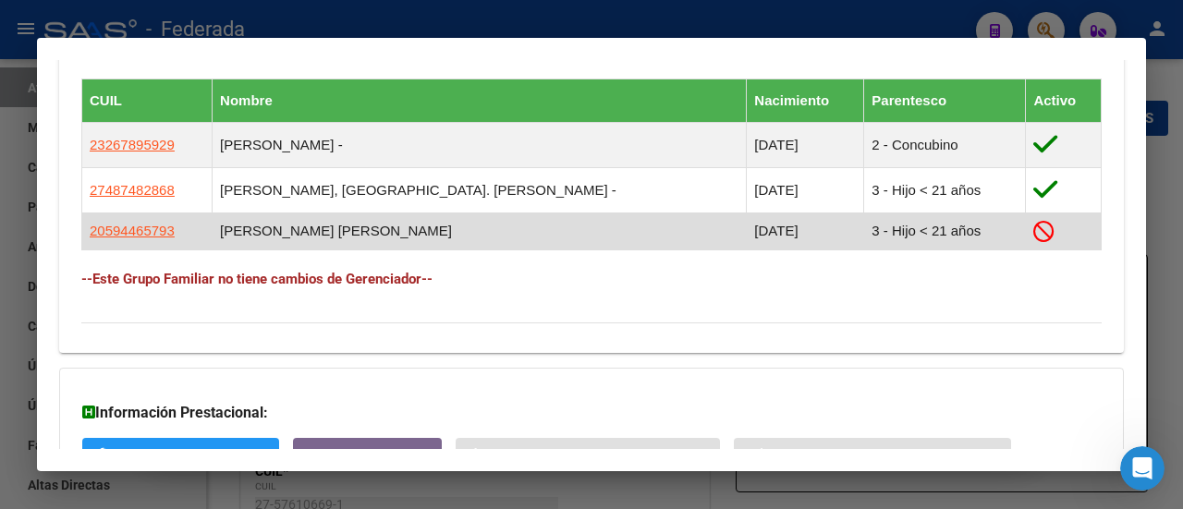
drag, startPoint x: 604, startPoint y: 275, endPoint x: 642, endPoint y: 267, distance: 38.6
click at [606, 250] on td "[PERSON_NAME] [PERSON_NAME]" at bounding box center [480, 231] width 534 height 37
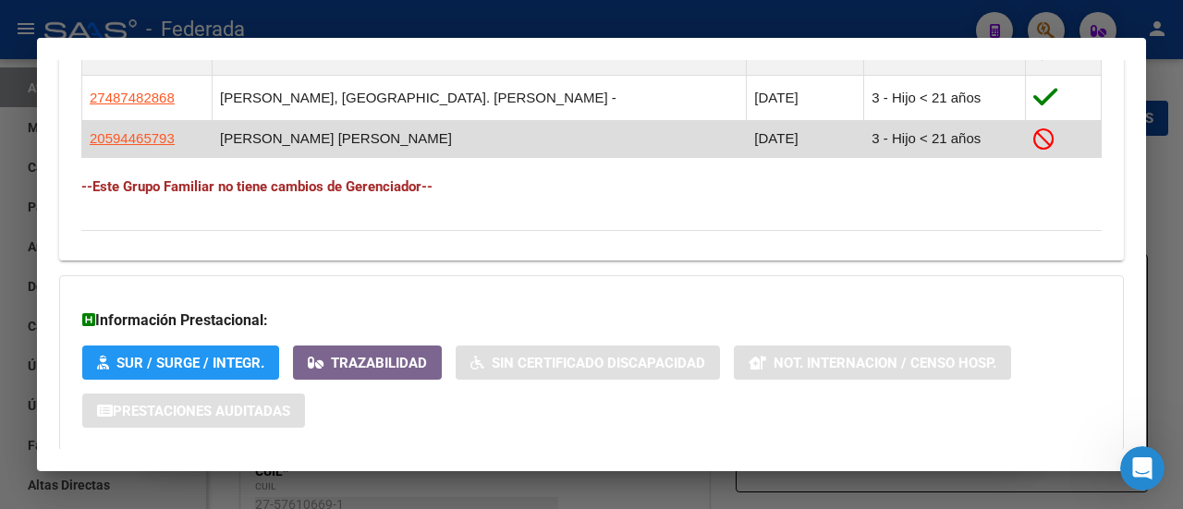
scroll to position [924, 0]
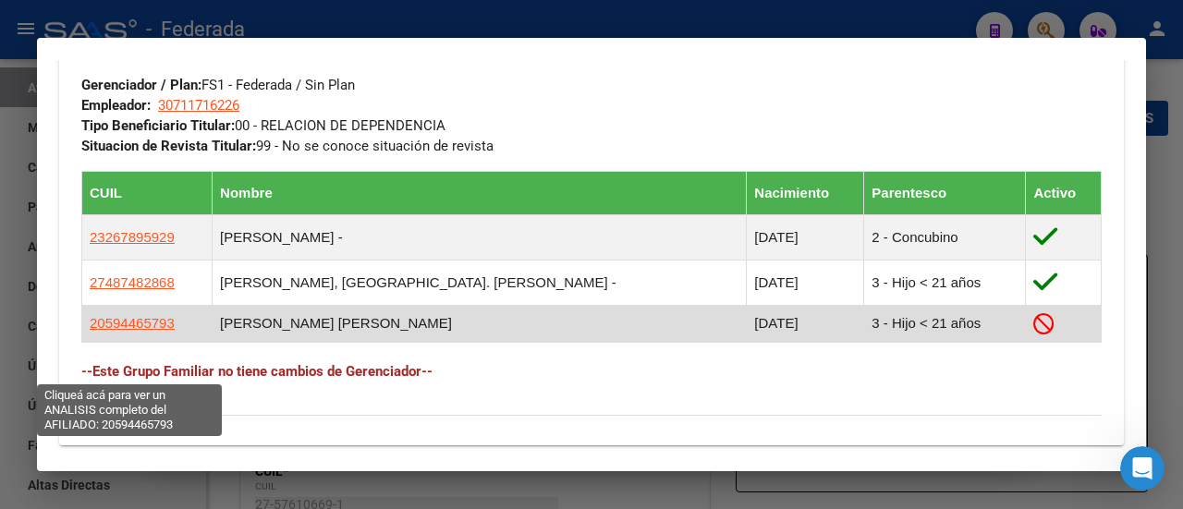
click at [144, 331] on span "20594465793" at bounding box center [132, 323] width 85 height 16
type textarea "20594465793"
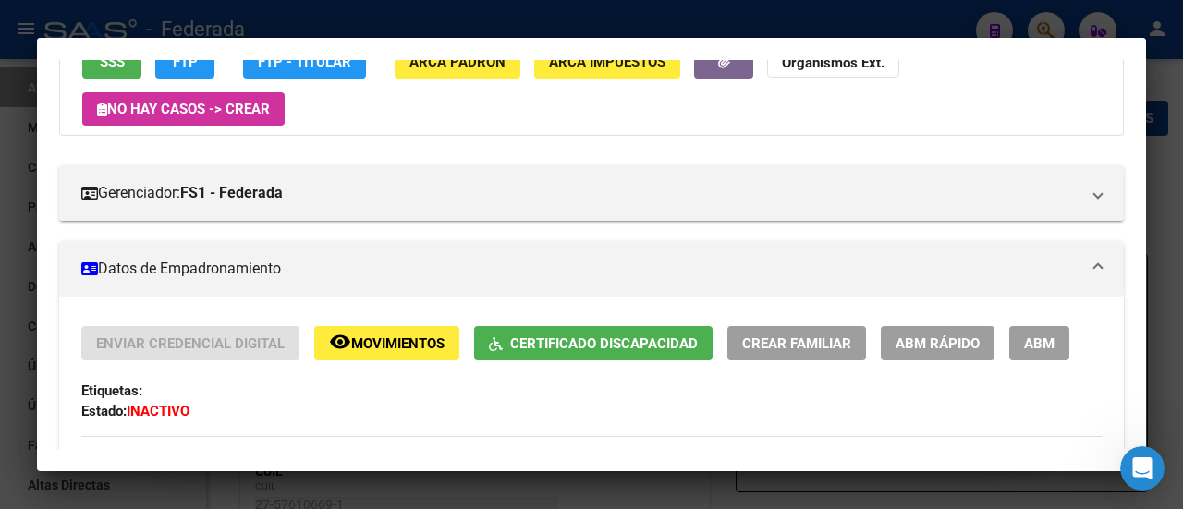
scroll to position [370, 0]
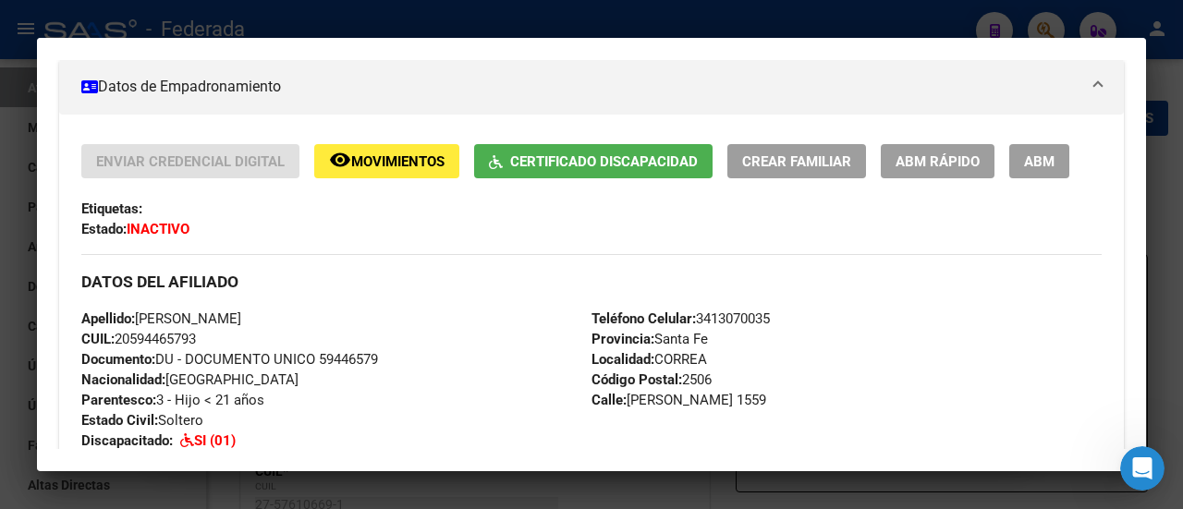
click at [158, 224] on strong "INACTIVO" at bounding box center [158, 229] width 63 height 17
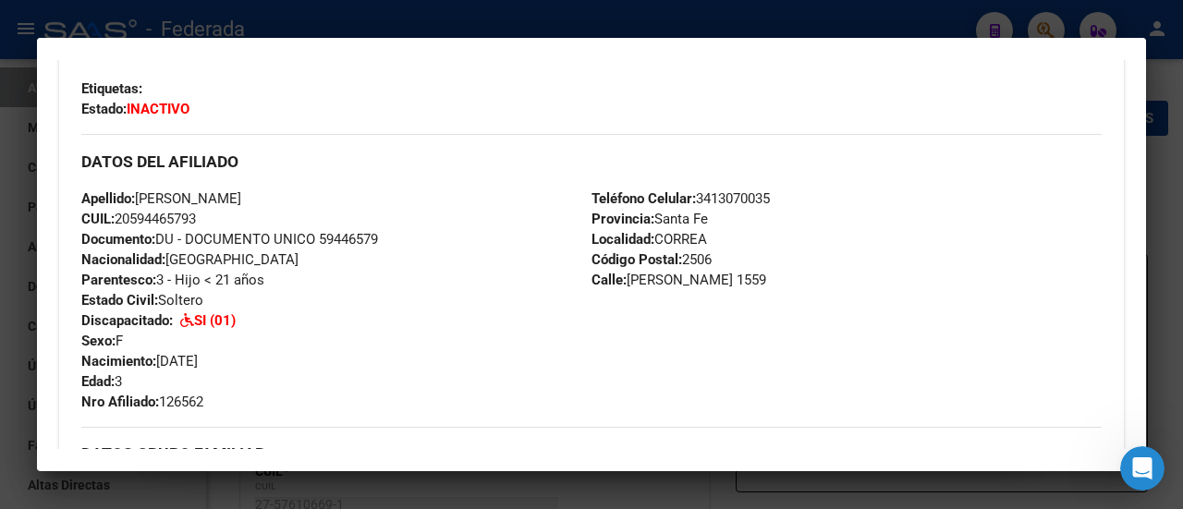
scroll to position [462, 0]
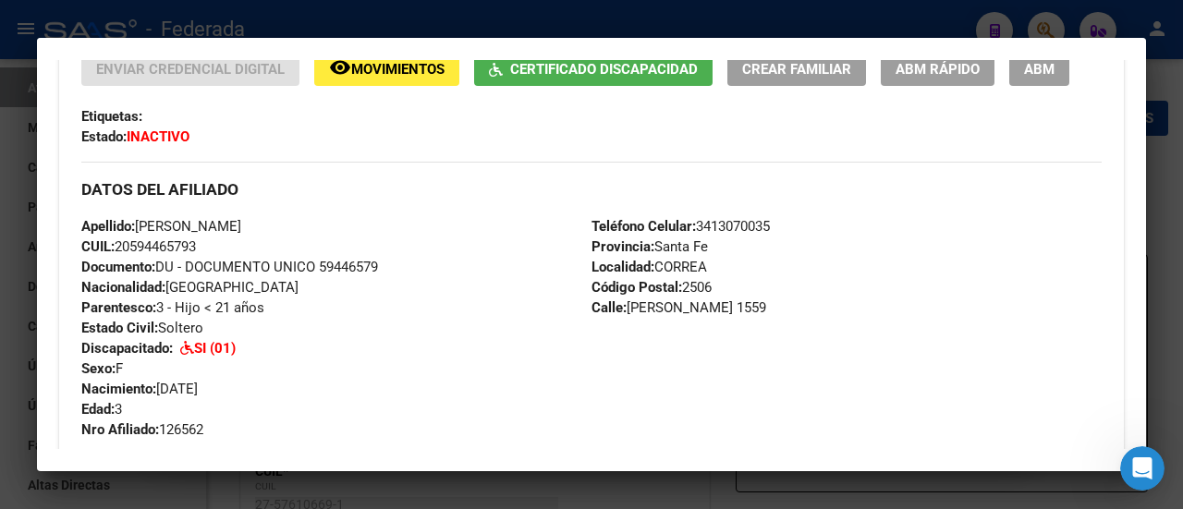
click at [164, 136] on strong "INACTIVO" at bounding box center [158, 137] width 63 height 17
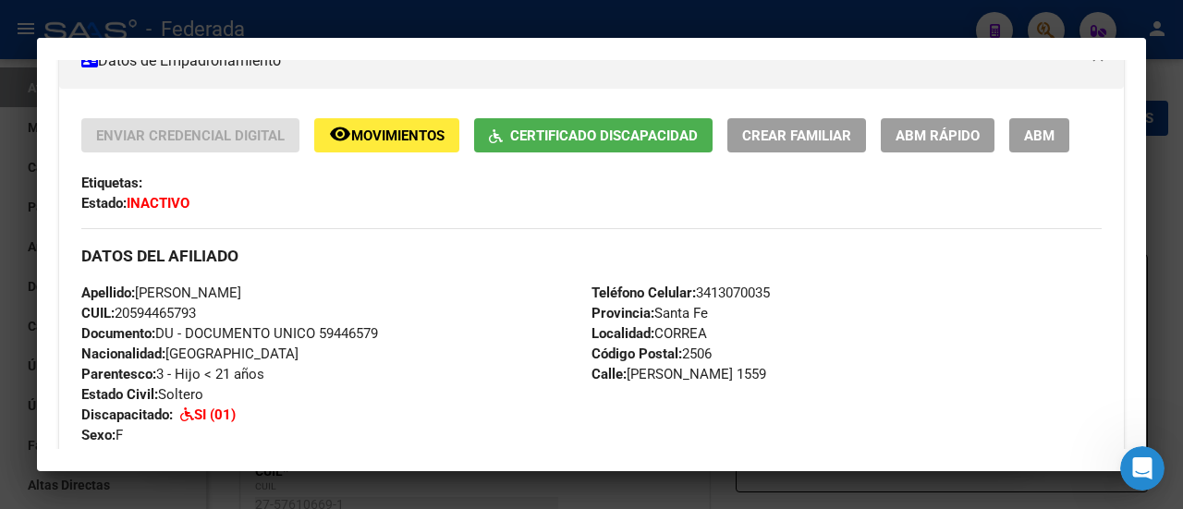
scroll to position [370, 0]
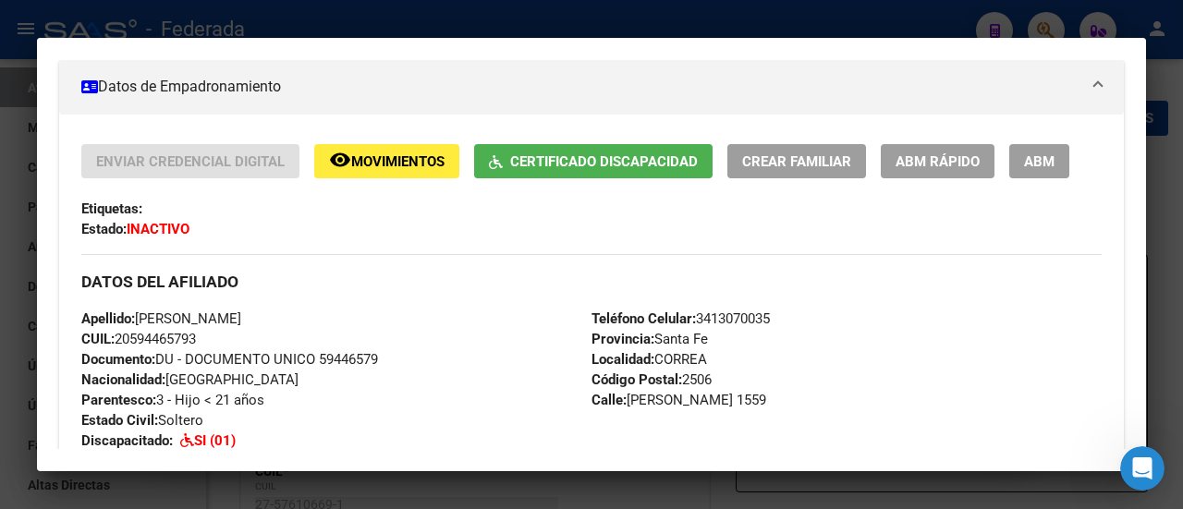
click at [1038, 154] on span "ABM" at bounding box center [1039, 161] width 31 height 17
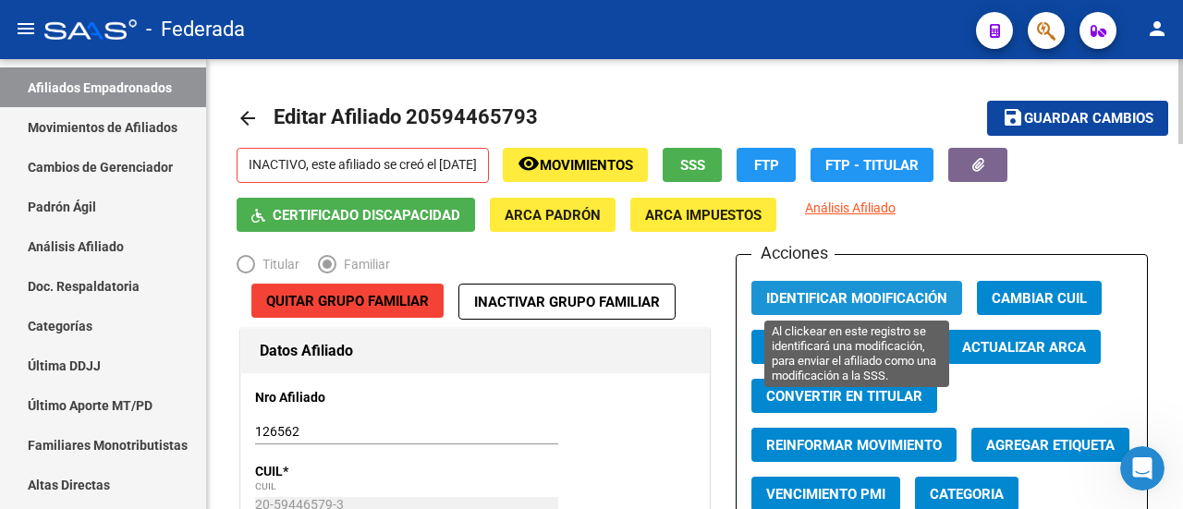
click at [890, 297] on span "Identificar Modificación" at bounding box center [856, 298] width 181 height 17
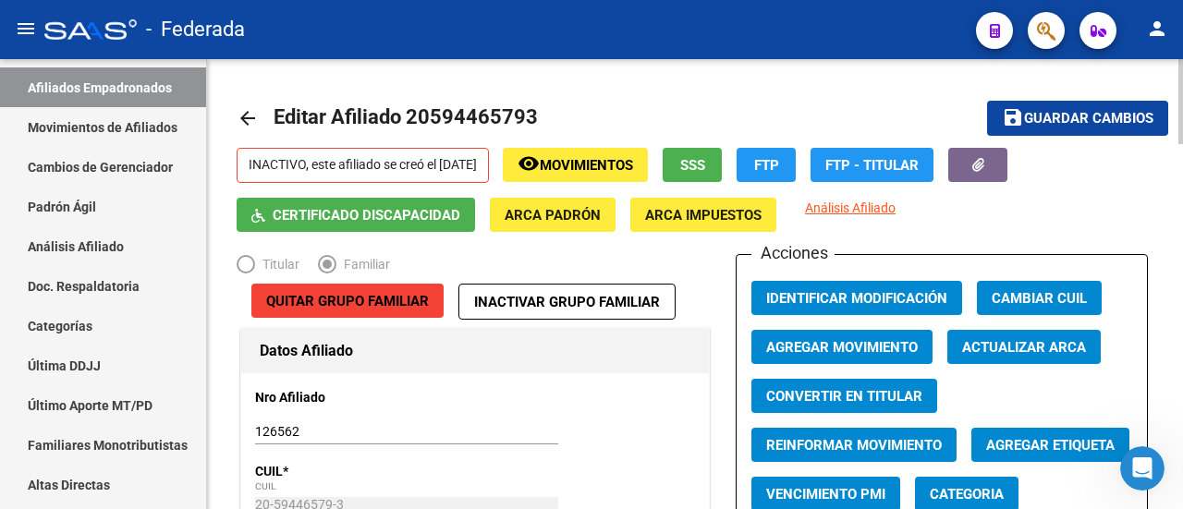
click at [679, 93] on mat-toolbar-row "arrow_back Editar Afiliado 20594465793" at bounding box center [576, 118] width 679 height 59
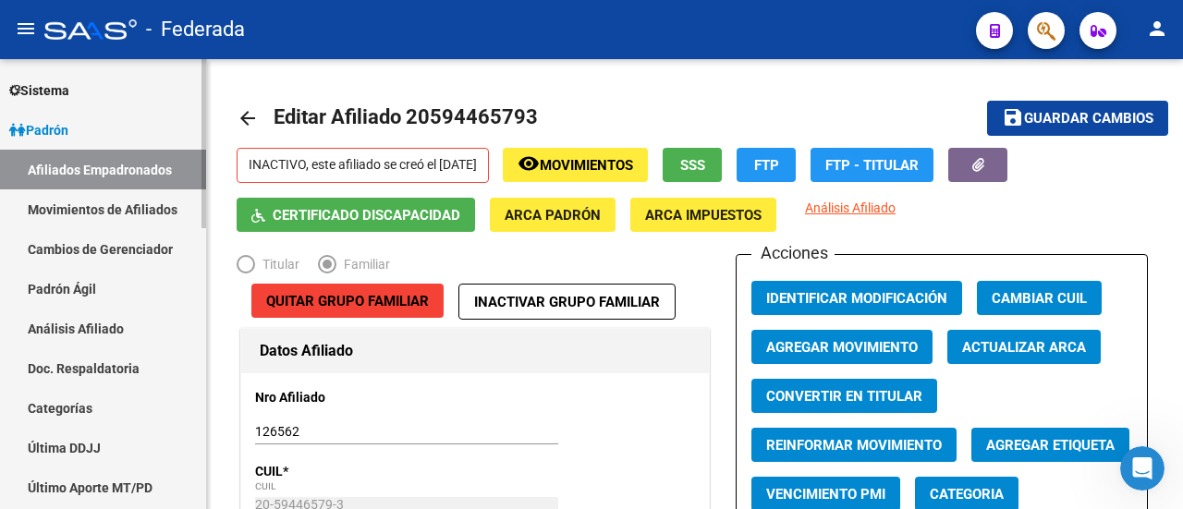
scroll to position [92, 0]
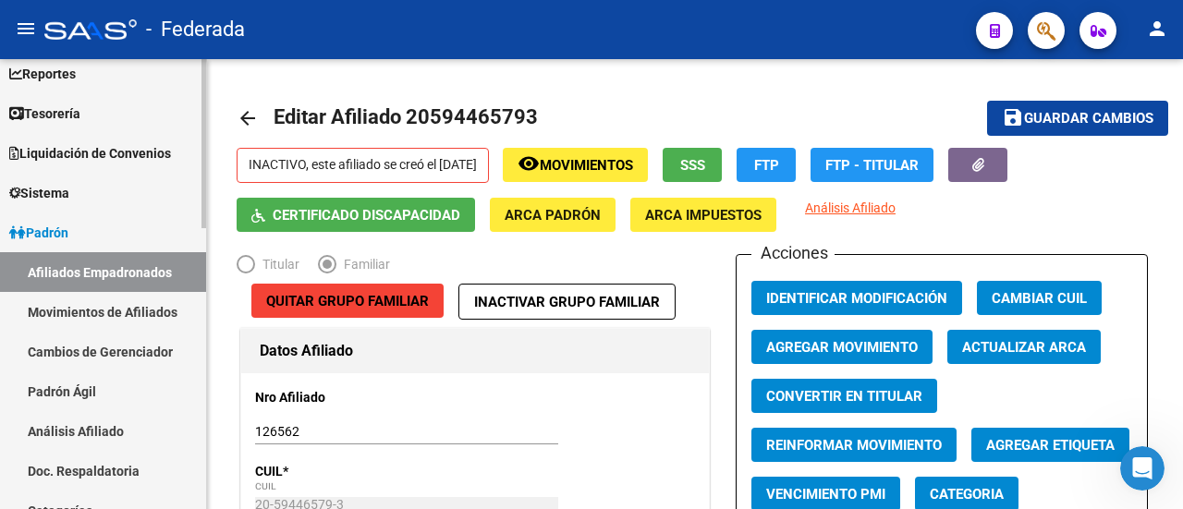
drag, startPoint x: 90, startPoint y: 273, endPoint x: 102, endPoint y: 275, distance: 12.2
click at [90, 273] on link "Afiliados Empadronados" at bounding box center [103, 272] width 206 height 40
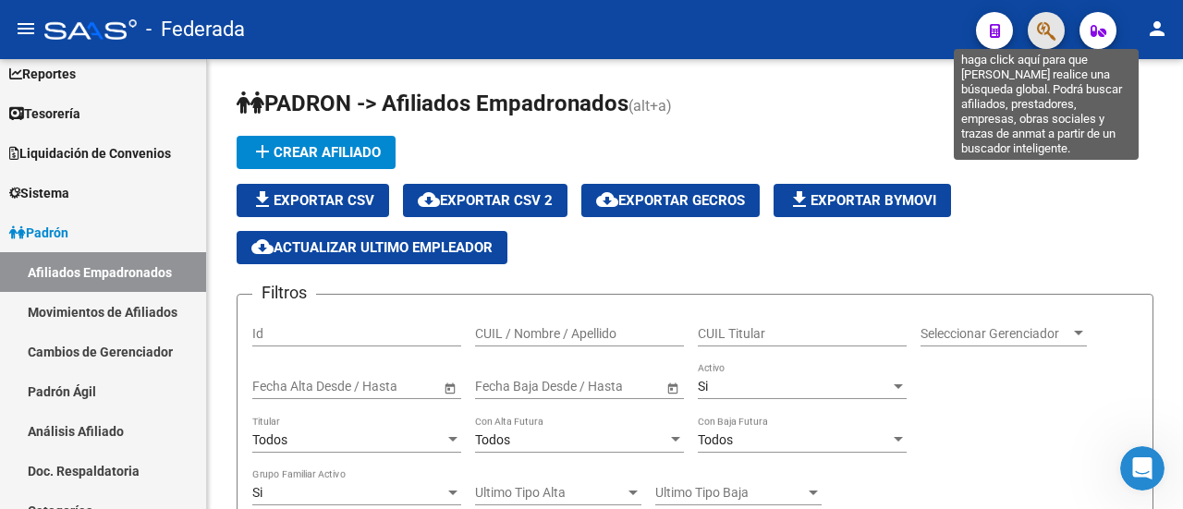
click at [1047, 26] on icon "button" at bounding box center [1046, 30] width 18 height 21
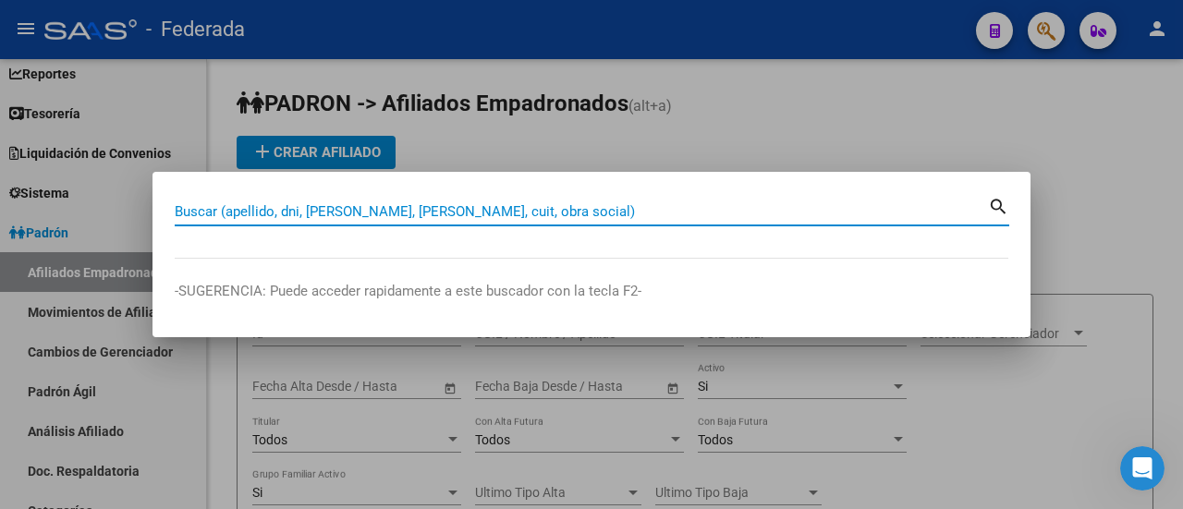
click at [466, 195] on div "Buscar (apellido, dni, [PERSON_NAME], nro traspaso, cuit, obra social) search" at bounding box center [592, 209] width 835 height 31
paste input "27-30254809-4"
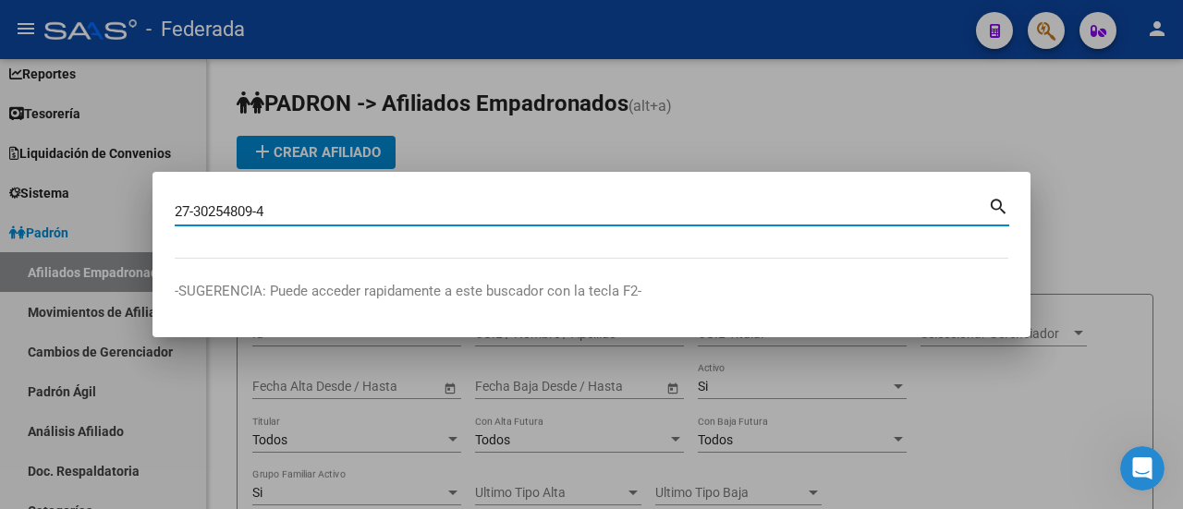
type input "27302548094"
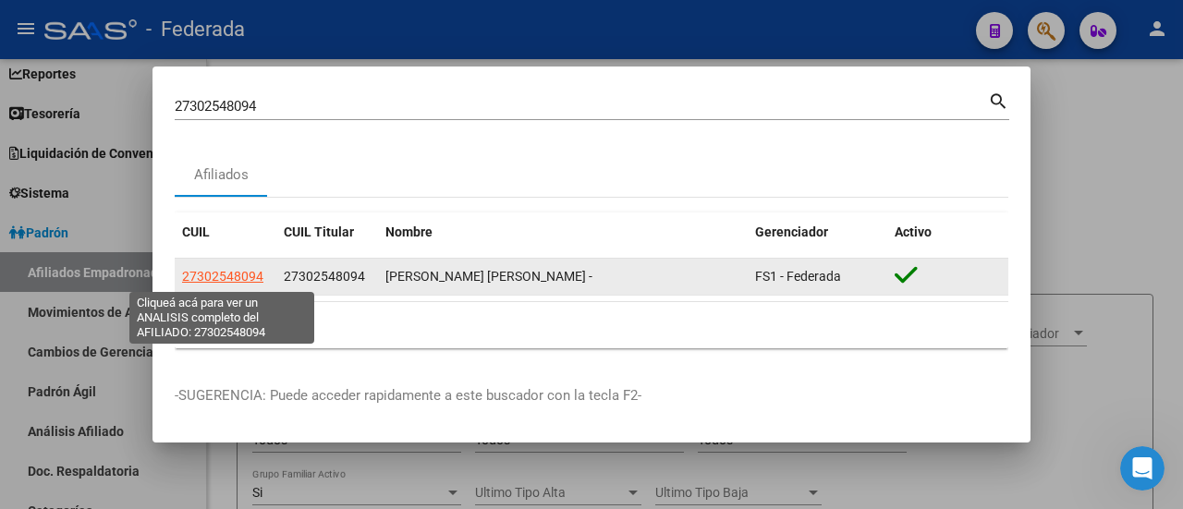
click at [239, 277] on span "27302548094" at bounding box center [222, 276] width 81 height 15
type textarea "27302548094"
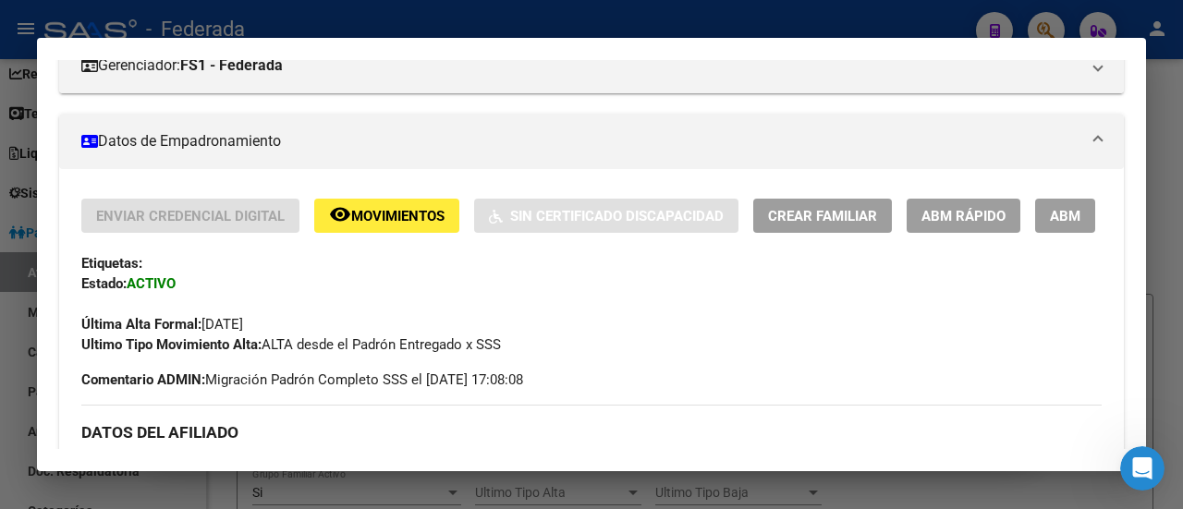
scroll to position [277, 0]
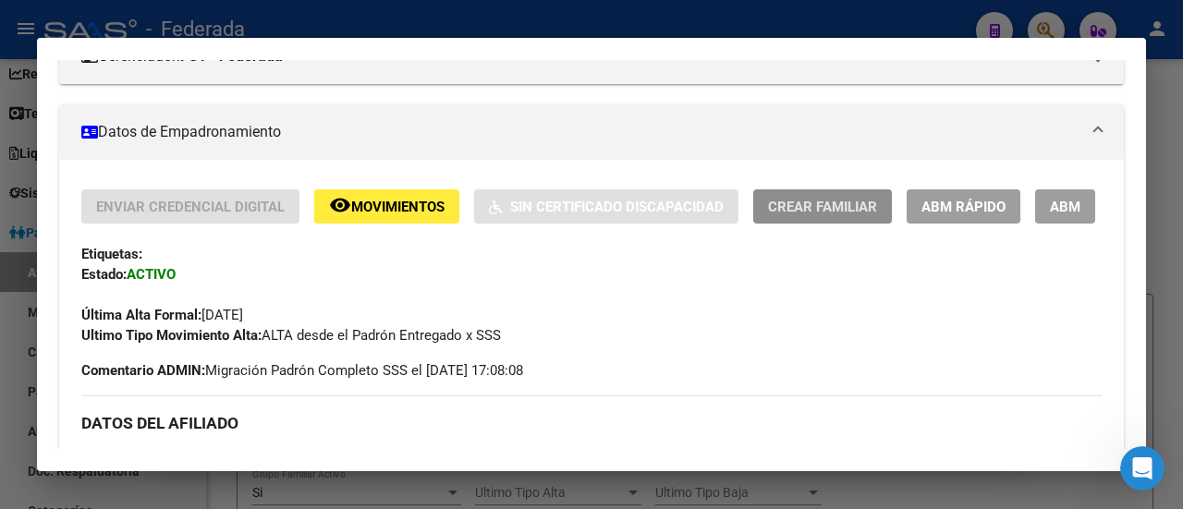
click at [812, 199] on span "Crear Familiar" at bounding box center [822, 207] width 109 height 17
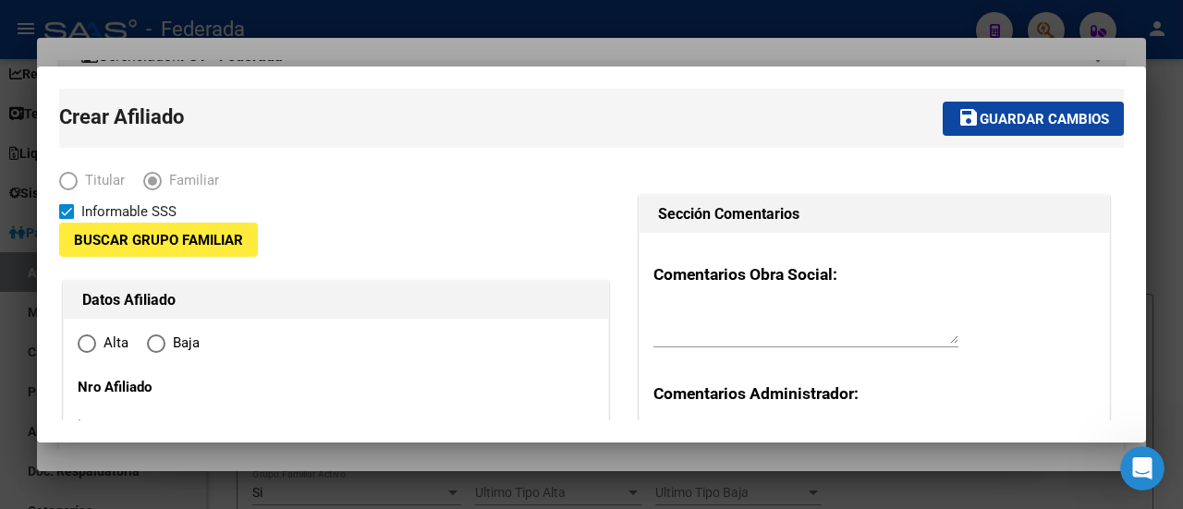
type input "30-65809068-9"
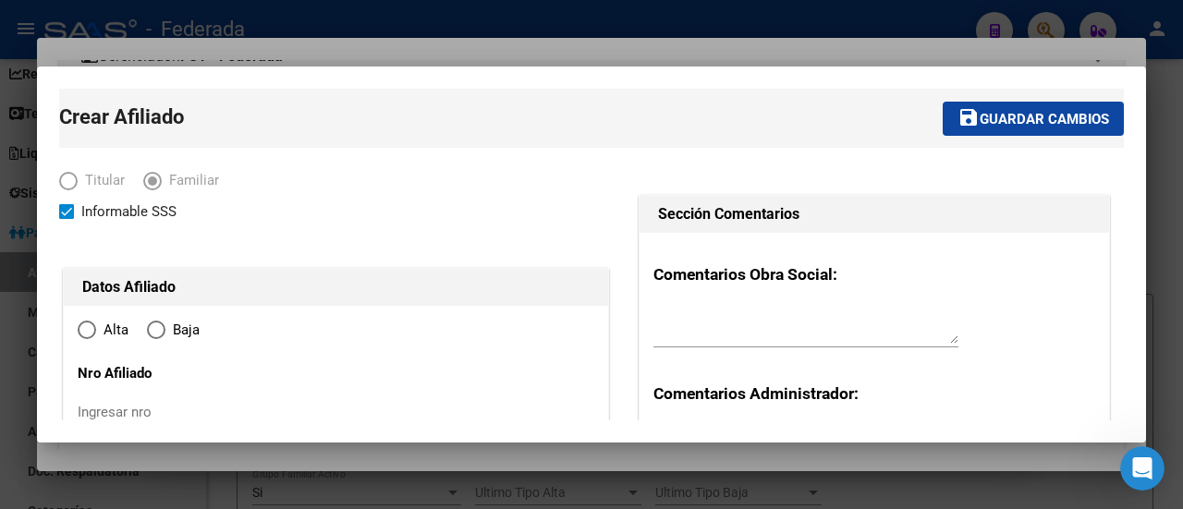
type input "LA [US_STATE], [GEOGRAPHIC_DATA],"
type input "2000"
type input "ESPA?A"
type input "2139"
type input "A"
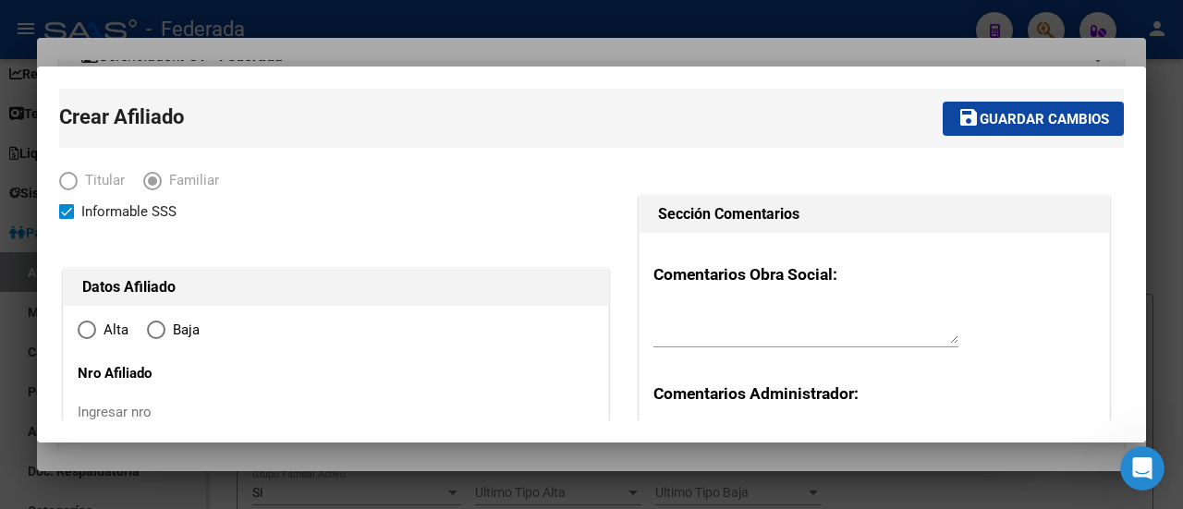
radio input "true"
type input "30-65809068-9"
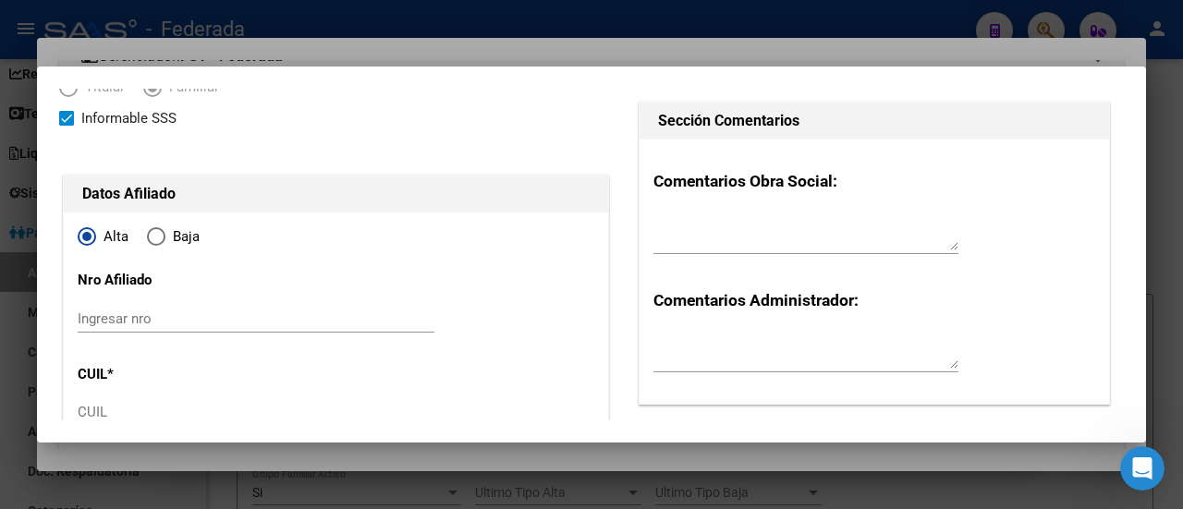
scroll to position [185, 0]
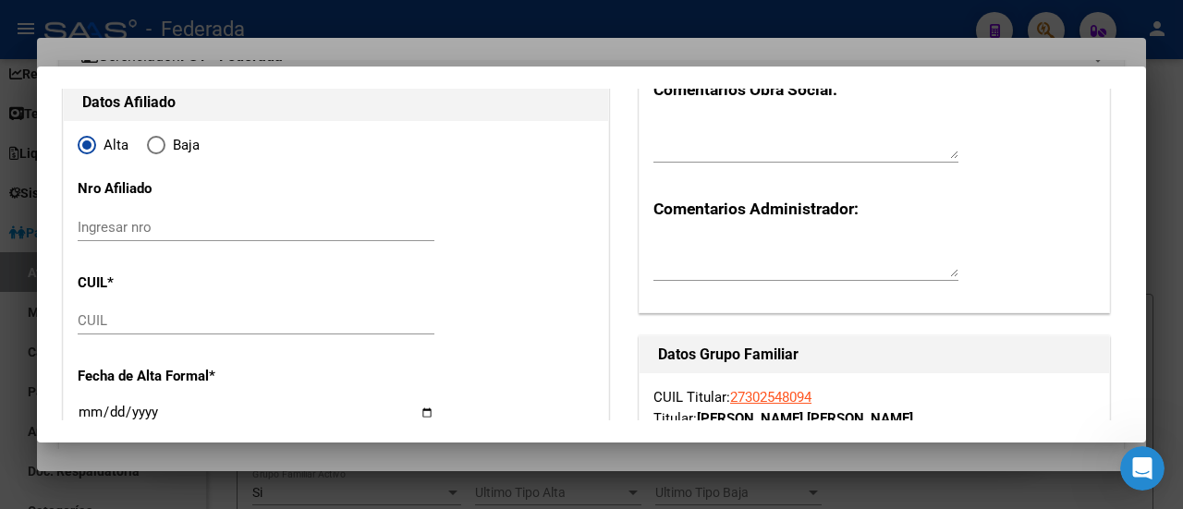
click at [153, 219] on input "Ingresar nro" at bounding box center [256, 227] width 357 height 17
click at [116, 225] on input "Ingresar nro" at bounding box center [256, 227] width 357 height 17
paste input "135314"
type input "135314"
click at [173, 324] on input "CUIL" at bounding box center [256, 320] width 357 height 17
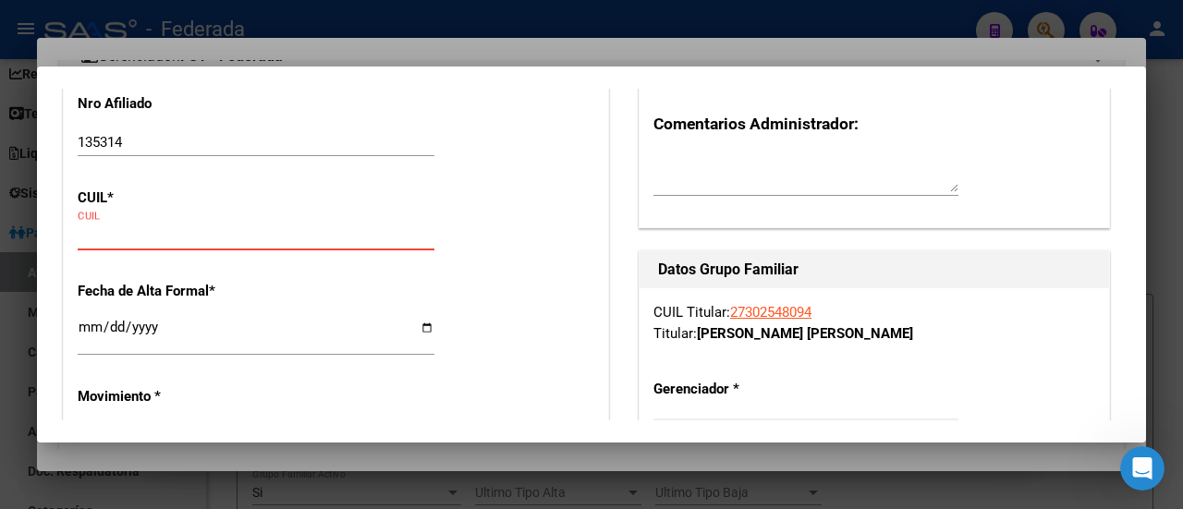
scroll to position [277, 0]
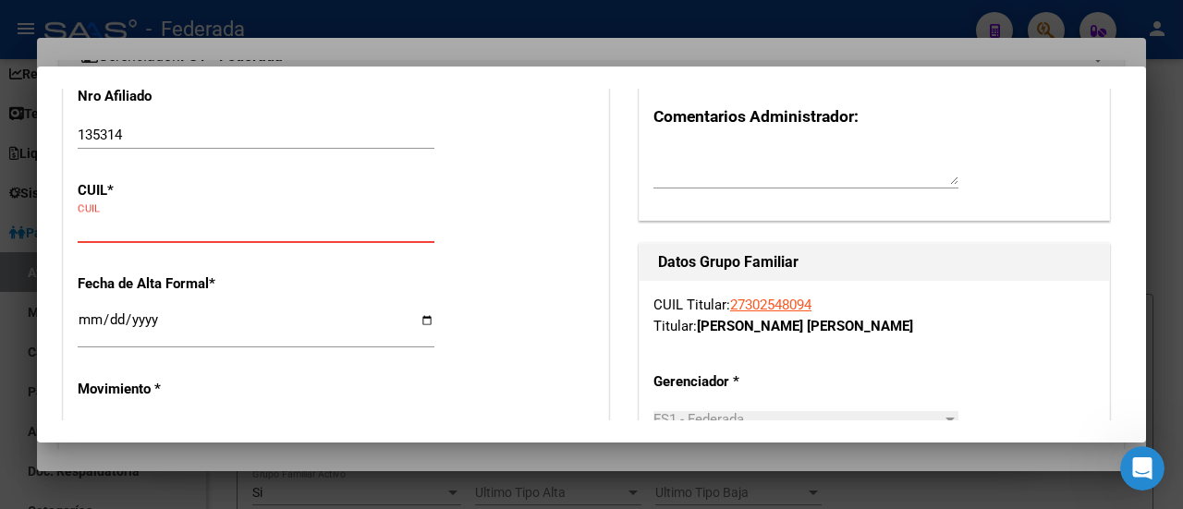
paste input "20-57326115-2"
type input "20-57326115-2"
type input "57326115"
type input "[PERSON_NAME]"
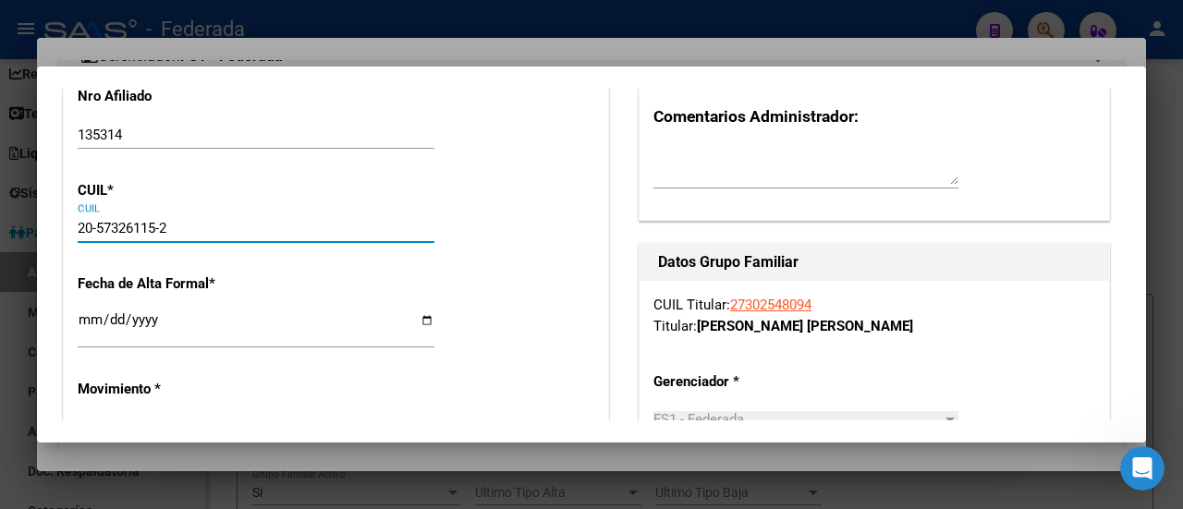
type input "[DATE]"
type input "ROSARIO"
type input "ESPA¹A"
type input "2139"
type input "1"
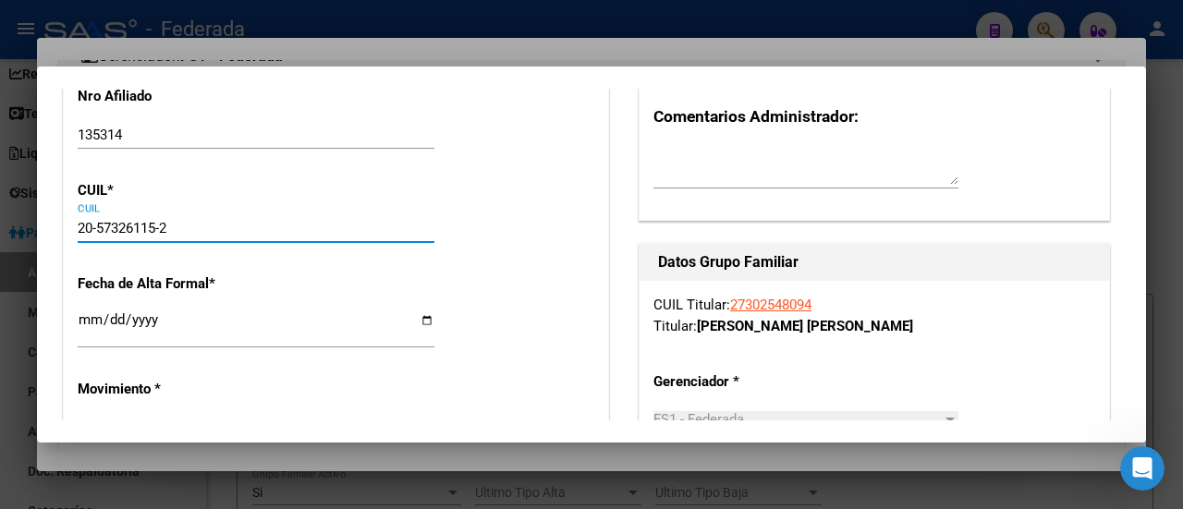
type input "20-57326115-2"
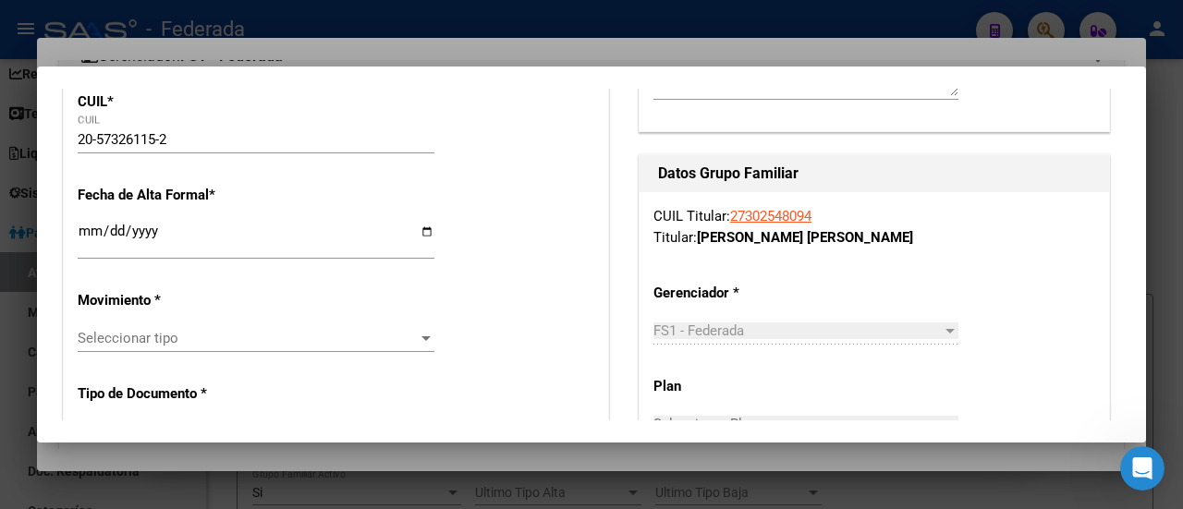
scroll to position [370, 0]
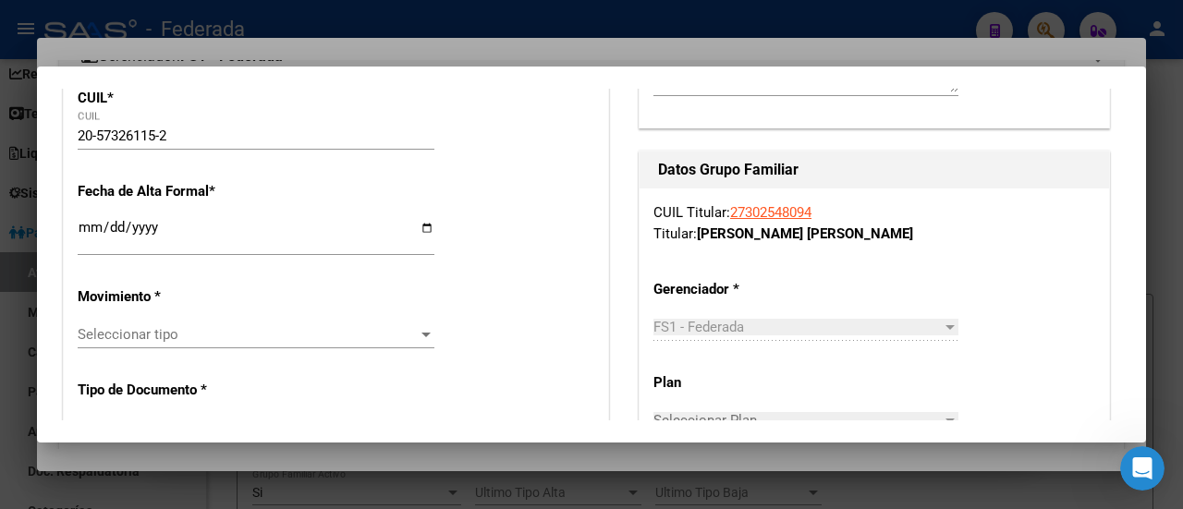
click at [92, 230] on input "Ingresar fecha" at bounding box center [256, 235] width 357 height 30
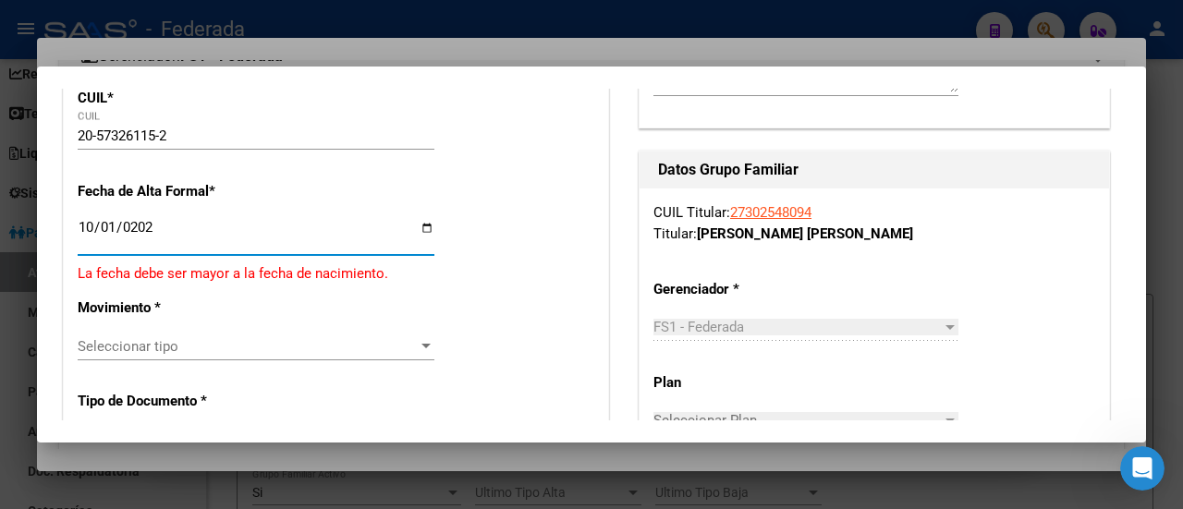
type input "[DATE]"
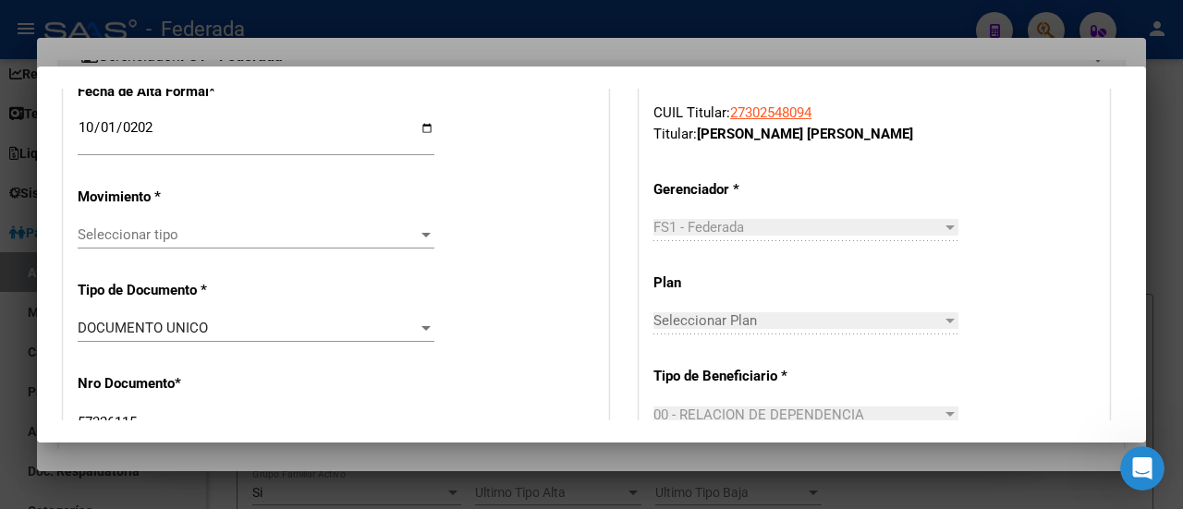
scroll to position [462, 0]
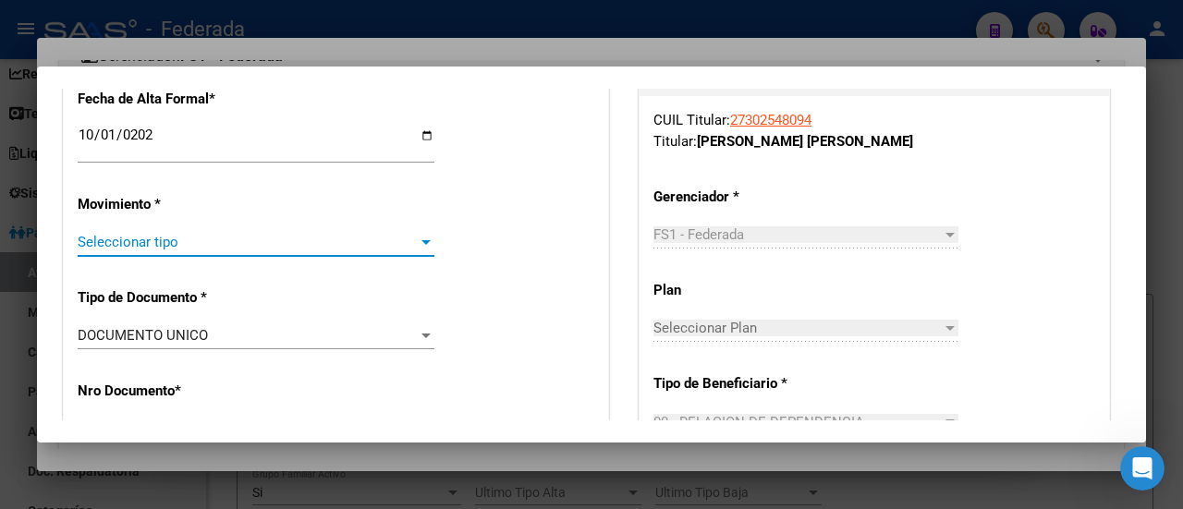
click at [418, 241] on div at bounding box center [426, 242] width 17 height 15
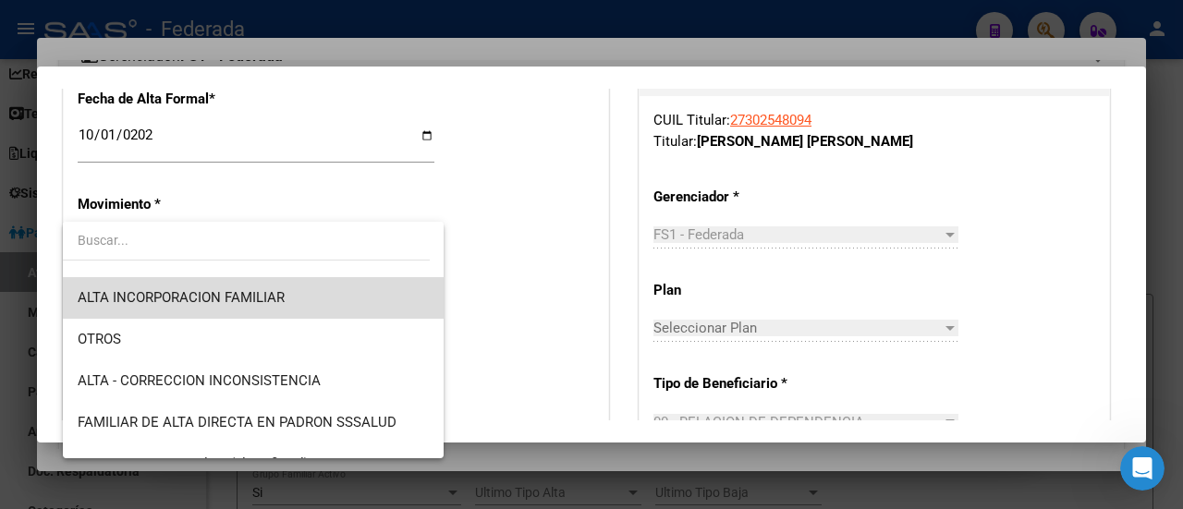
click at [318, 303] on span "ALTA INCORPORACION FAMILIAR" at bounding box center [254, 298] width 352 height 42
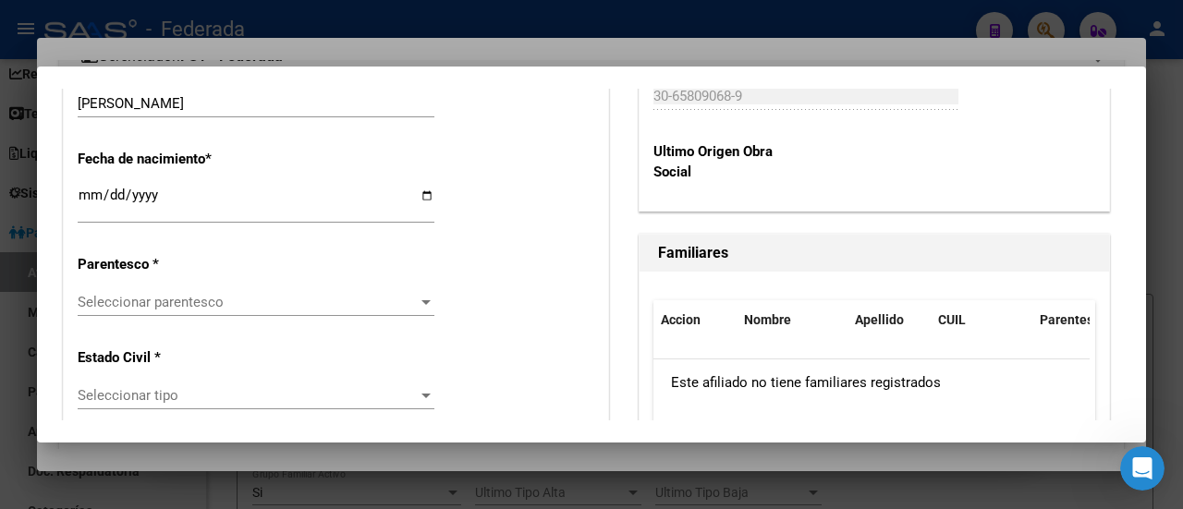
scroll to position [1017, 0]
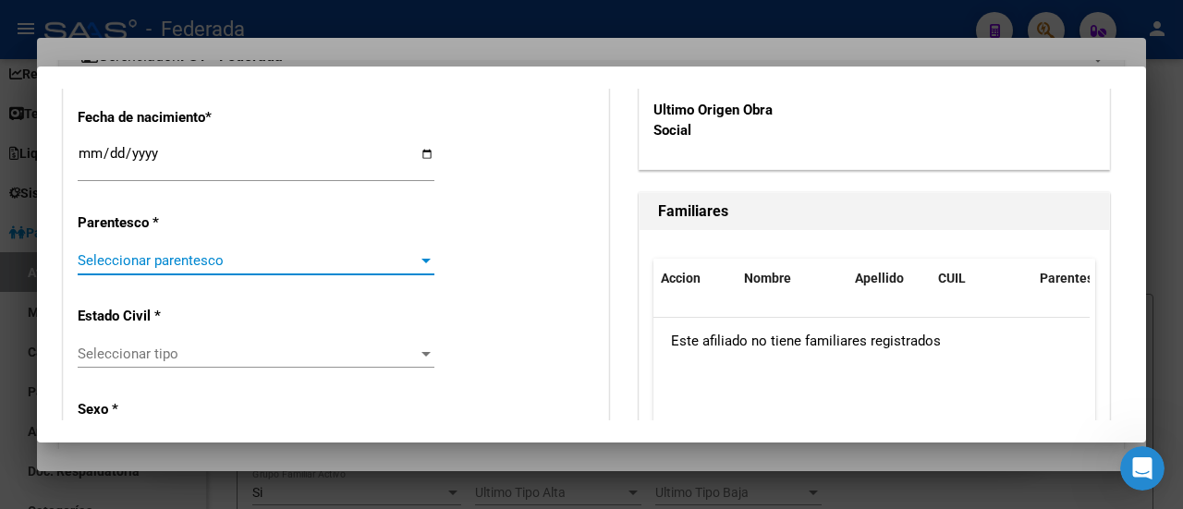
click at [403, 263] on span "Seleccionar parentesco" at bounding box center [248, 260] width 340 height 17
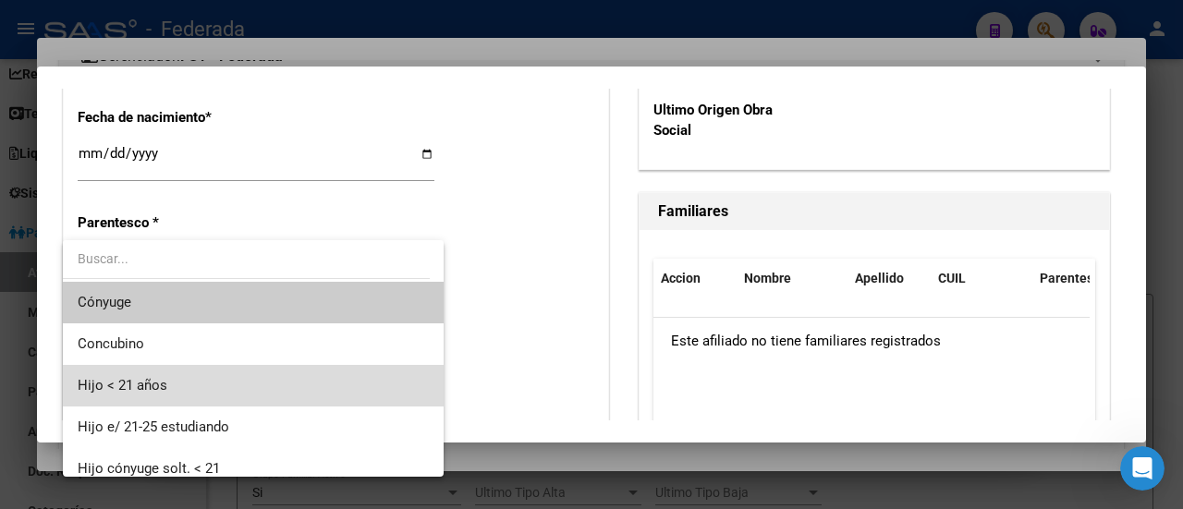
click at [343, 390] on span "Hijo < 21 años" at bounding box center [254, 386] width 352 height 42
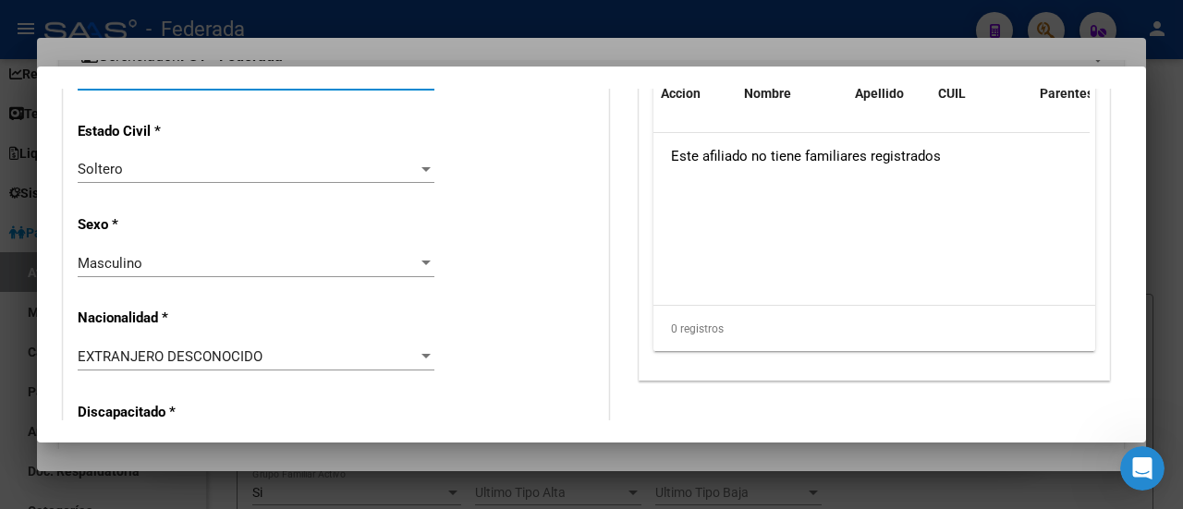
scroll to position [1294, 0]
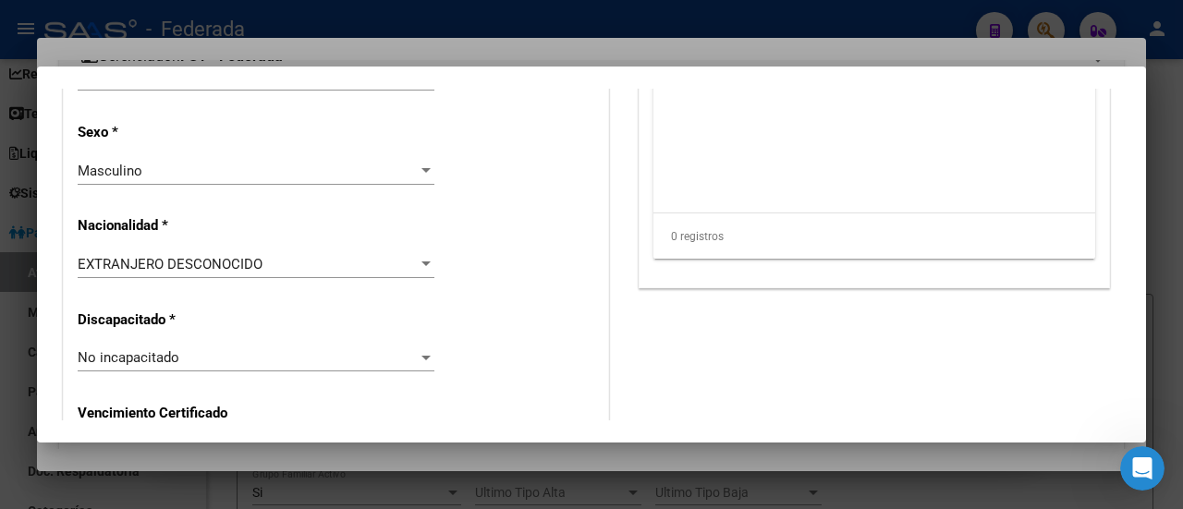
click at [327, 262] on div "EXTRANJERO DESCONOCIDO" at bounding box center [248, 264] width 340 height 17
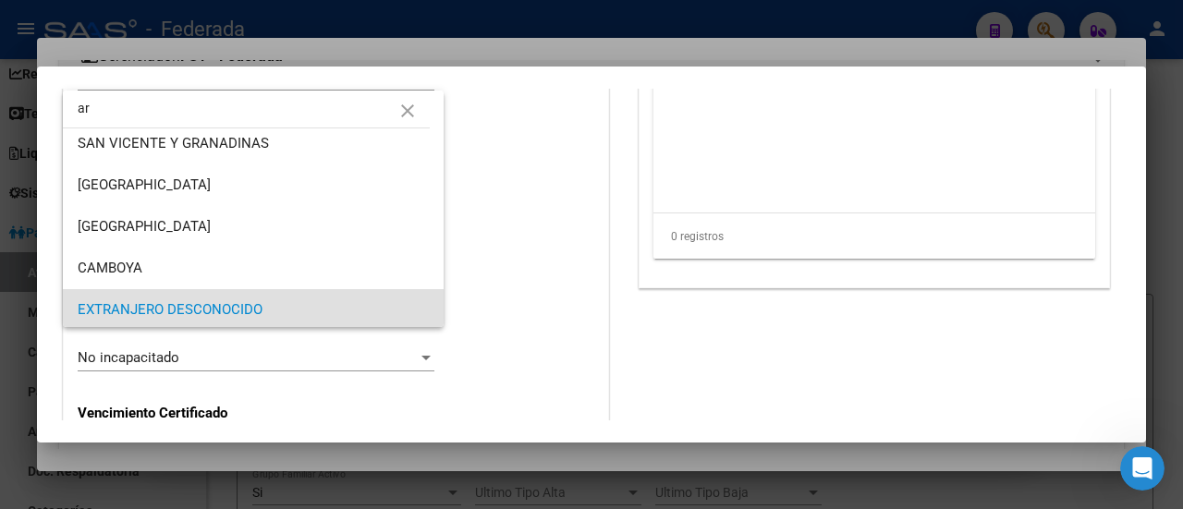
scroll to position [0, 0]
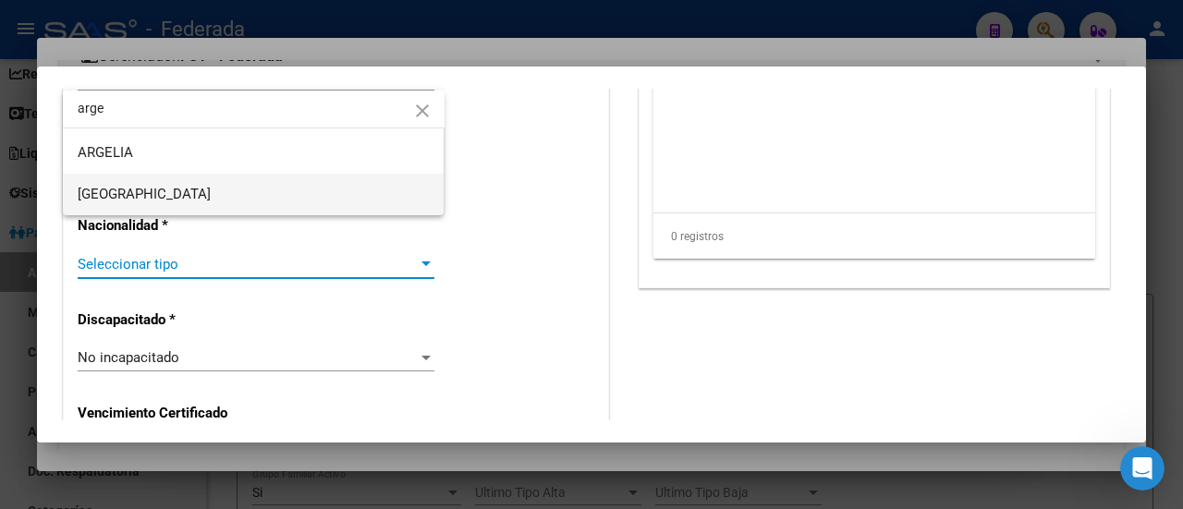
type input "arge"
click at [295, 188] on span "[GEOGRAPHIC_DATA]" at bounding box center [254, 195] width 352 height 42
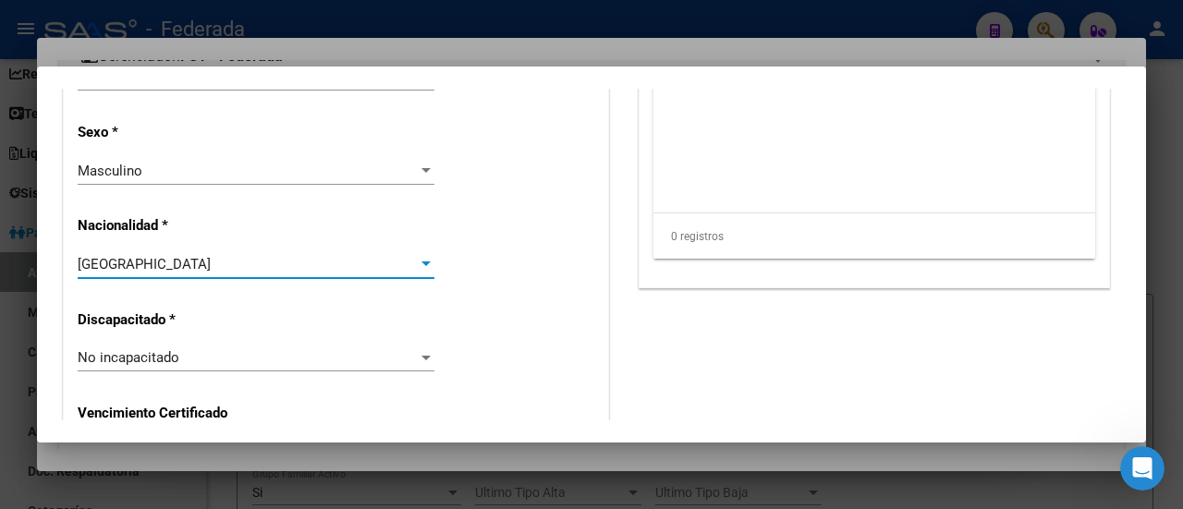
click at [518, 232] on div "Alta Baja Nro Afiliado 135314 Ingresar nro CUIL * 20-57326115-2 CUIL ARCA Padró…" at bounding box center [336, 332] width 545 height 2640
click at [357, 360] on div "No incapacitado" at bounding box center [248, 357] width 340 height 17
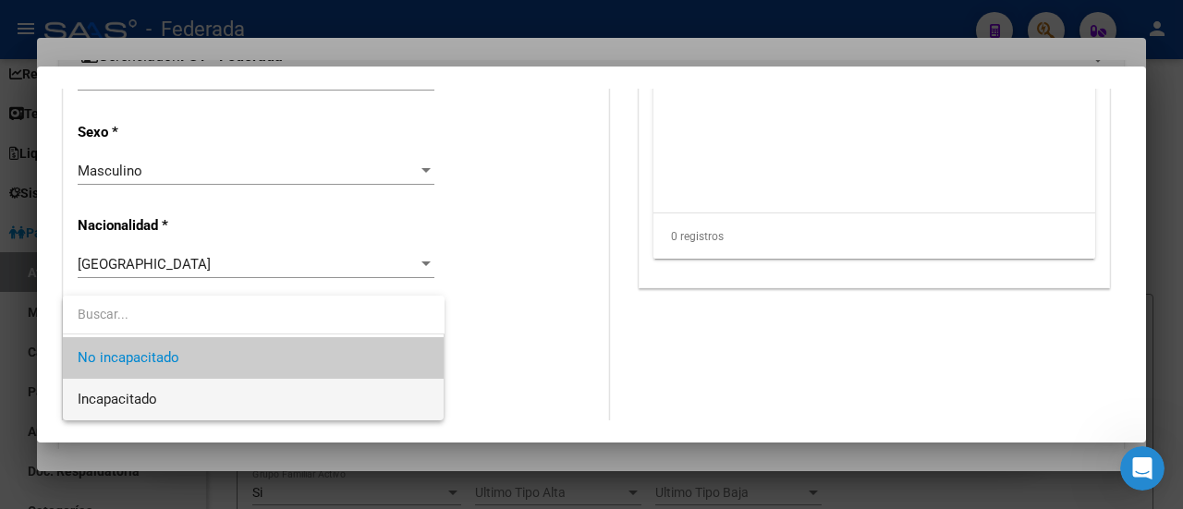
click at [327, 395] on span "Incapacitado" at bounding box center [254, 400] width 352 height 42
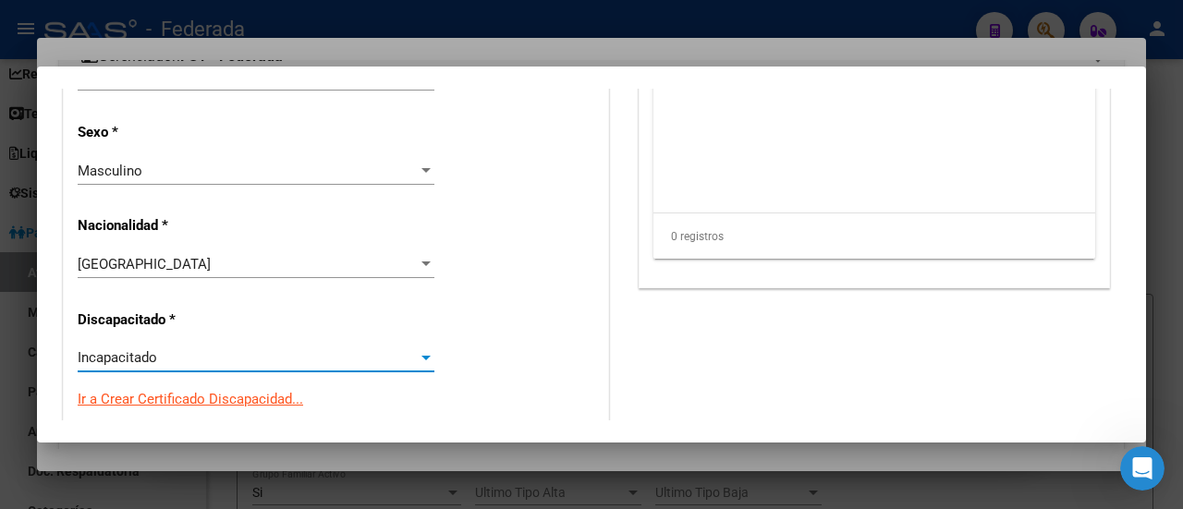
click at [548, 324] on div "Alta Baja Nro Afiliado 135314 Ingresar nro CUIL * 20-57326115-2 CUIL ARCA Padró…" at bounding box center [336, 343] width 545 height 2662
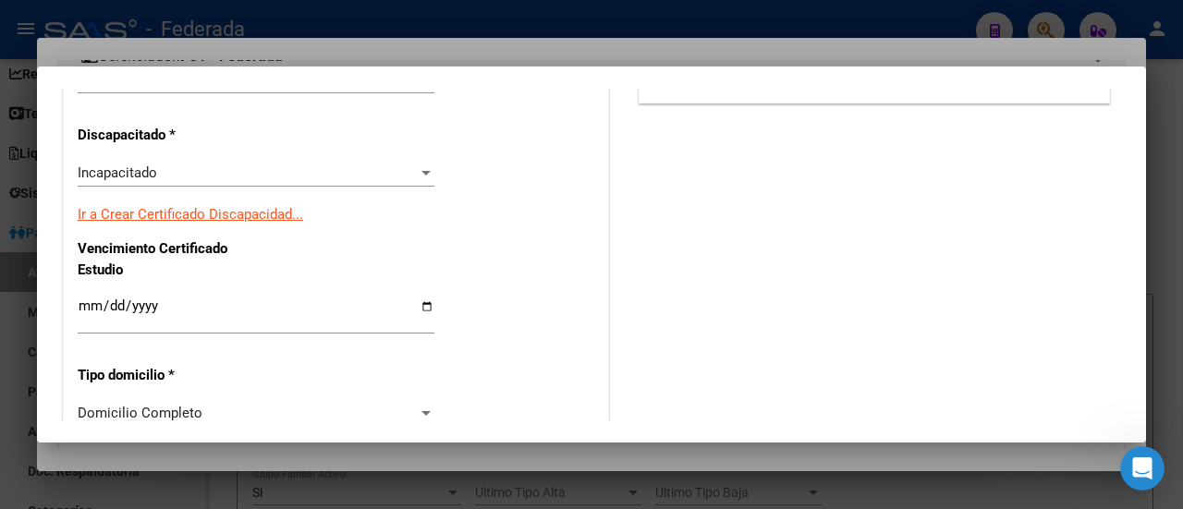
click at [256, 215] on link "Ir a Crear Certificado Discapacidad..." at bounding box center [191, 214] width 226 height 17
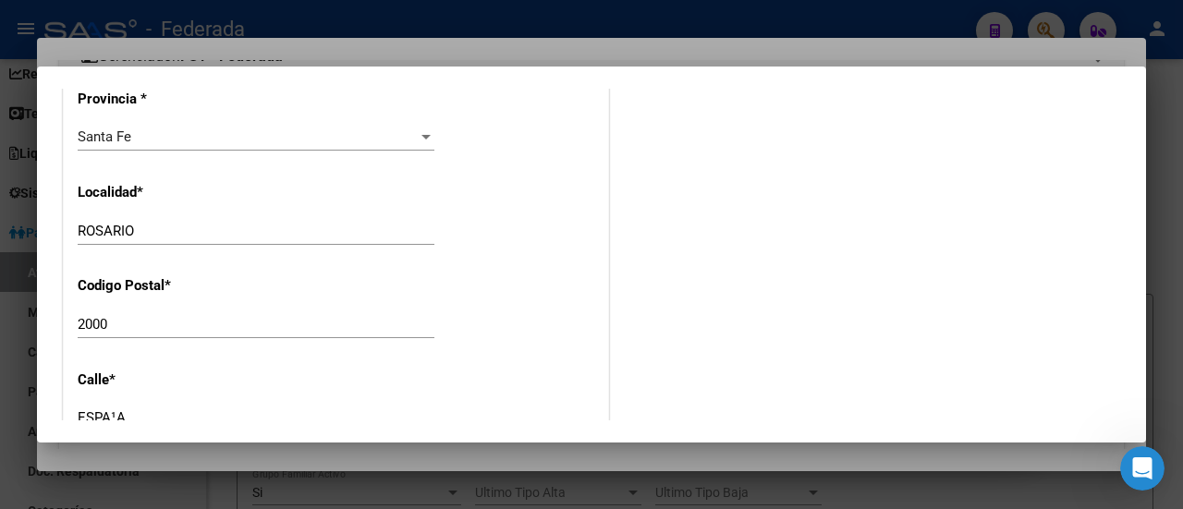
scroll to position [1941, 0]
click at [116, 320] on input "ESPA¹A" at bounding box center [256, 325] width 357 height 17
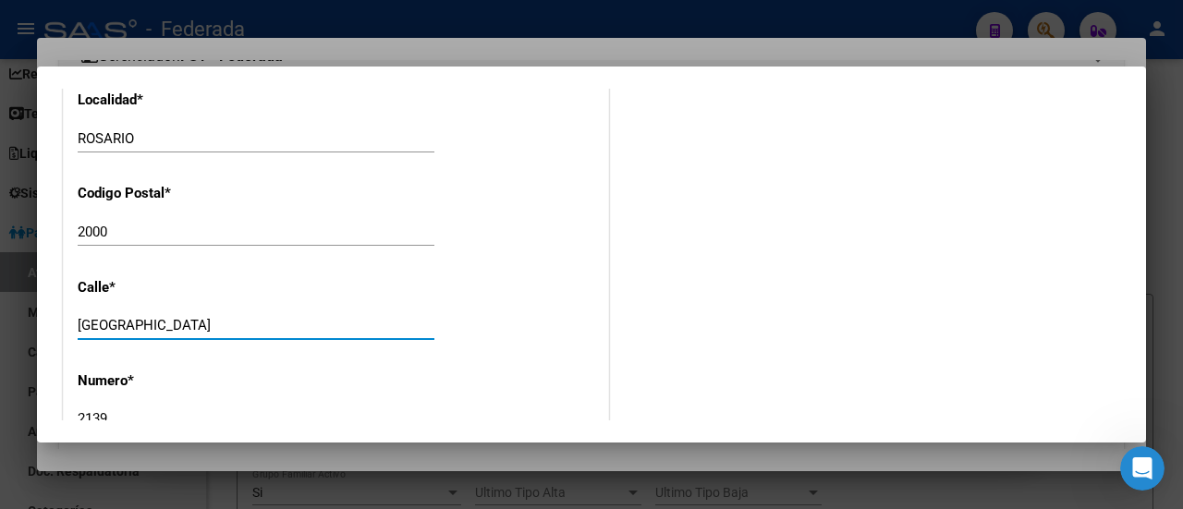
type input "[GEOGRAPHIC_DATA]"
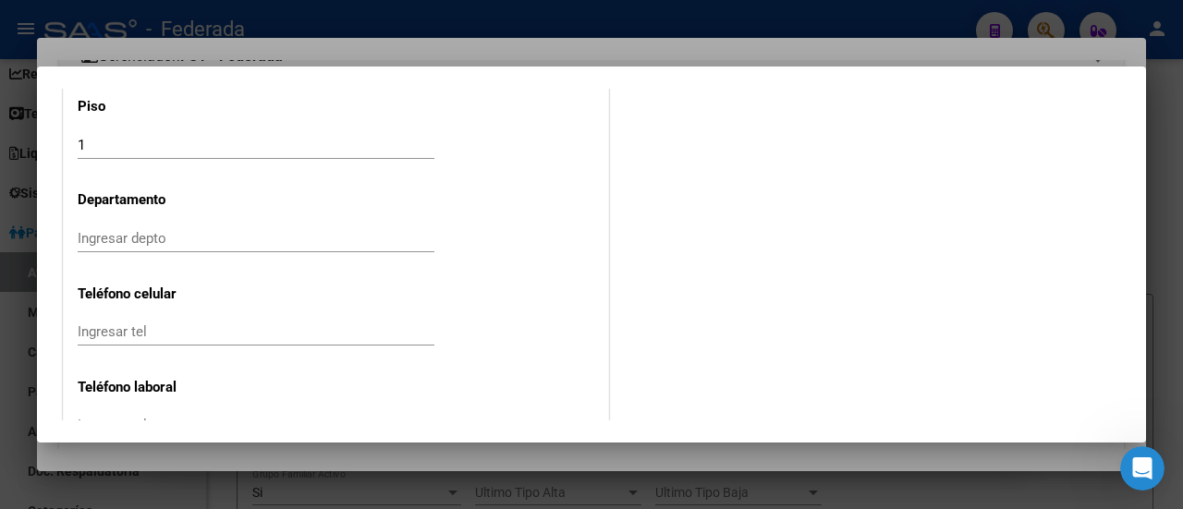
scroll to position [2311, 0]
click at [111, 144] on input "1" at bounding box center [256, 143] width 357 height 17
click at [185, 226] on div "Ingresar depto" at bounding box center [256, 237] width 357 height 28
click at [214, 230] on input "Ingresar tel" at bounding box center [256, 237] width 357 height 17
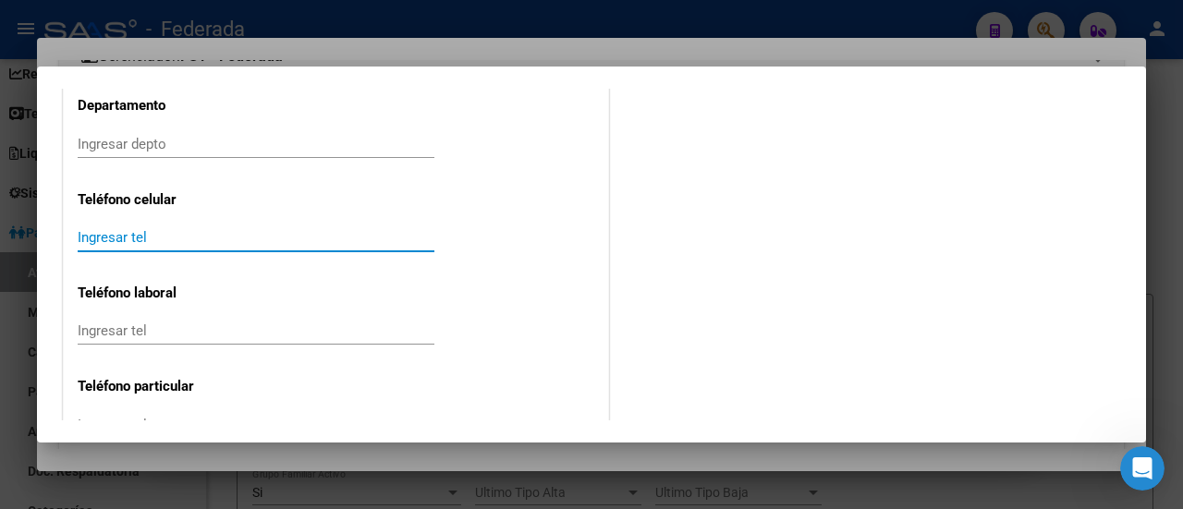
paste input "3414826568"
click at [304, 230] on input "3414826568" at bounding box center [256, 237] width 357 height 17
type input "3414826568"
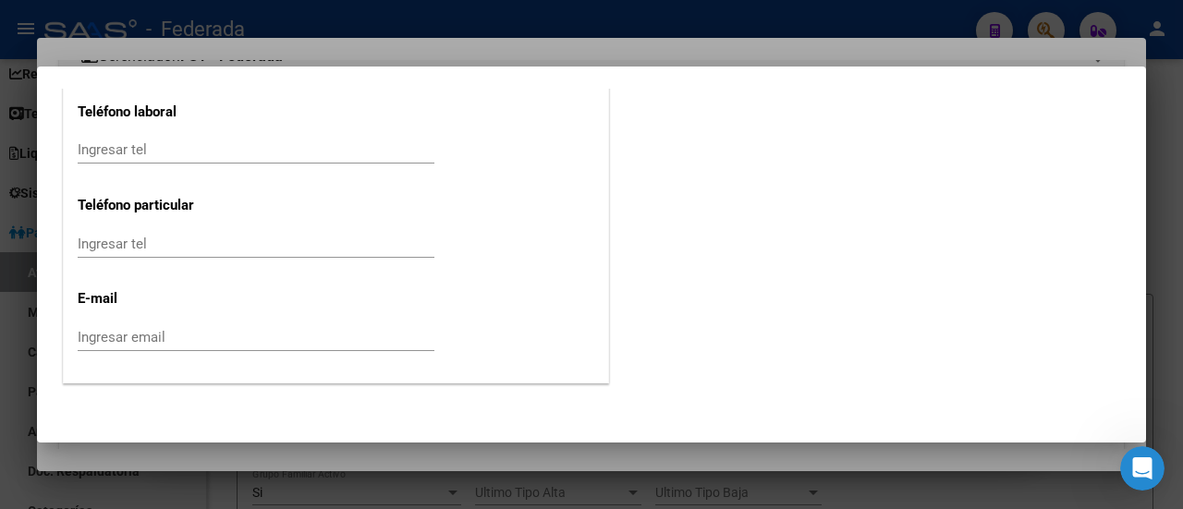
scroll to position [2589, 0]
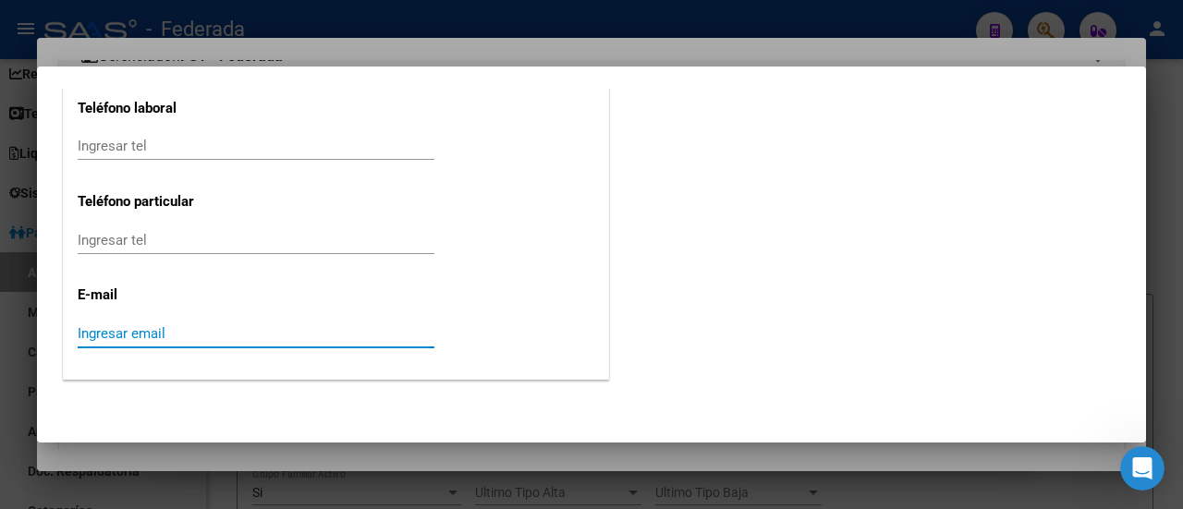
click at [80, 330] on input "Ingresar email" at bounding box center [256, 333] width 357 height 17
paste input "[EMAIL_ADDRESS][DOMAIN_NAME]"
type input "[EMAIL_ADDRESS][DOMAIN_NAME]"
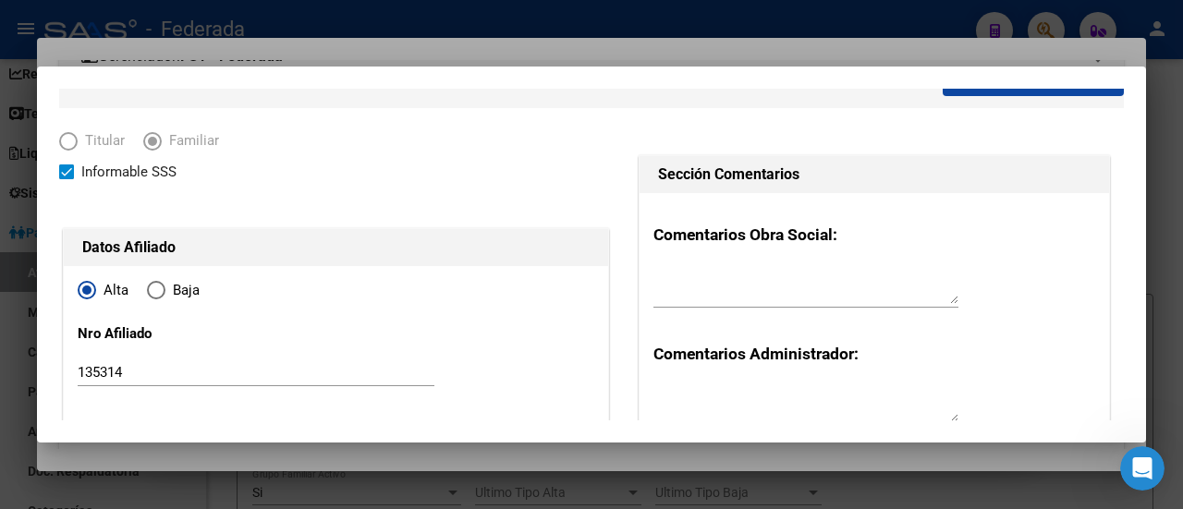
scroll to position [0, 0]
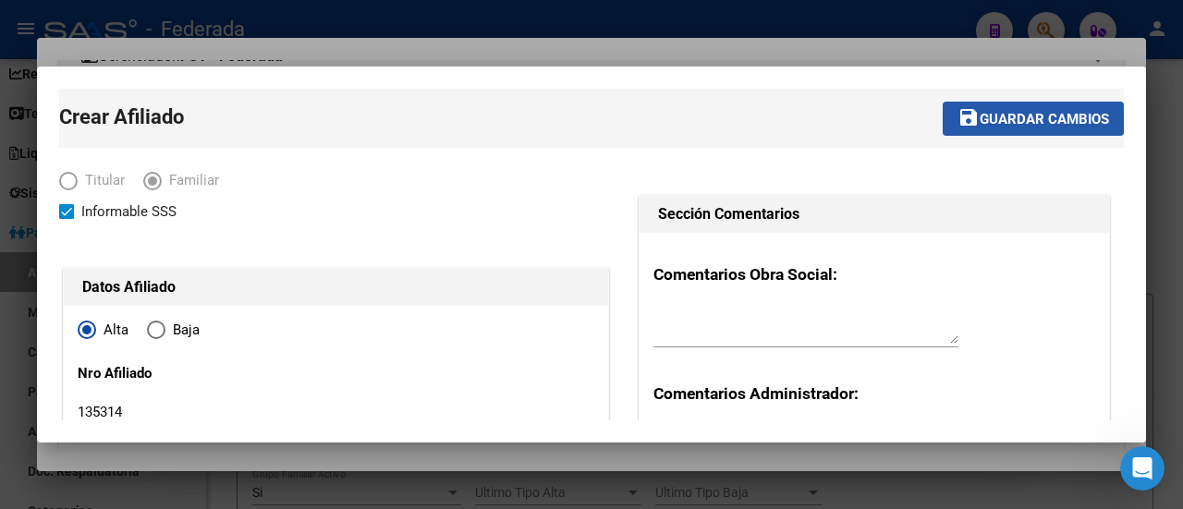
click at [995, 116] on span "Guardar cambios" at bounding box center [1044, 119] width 129 height 17
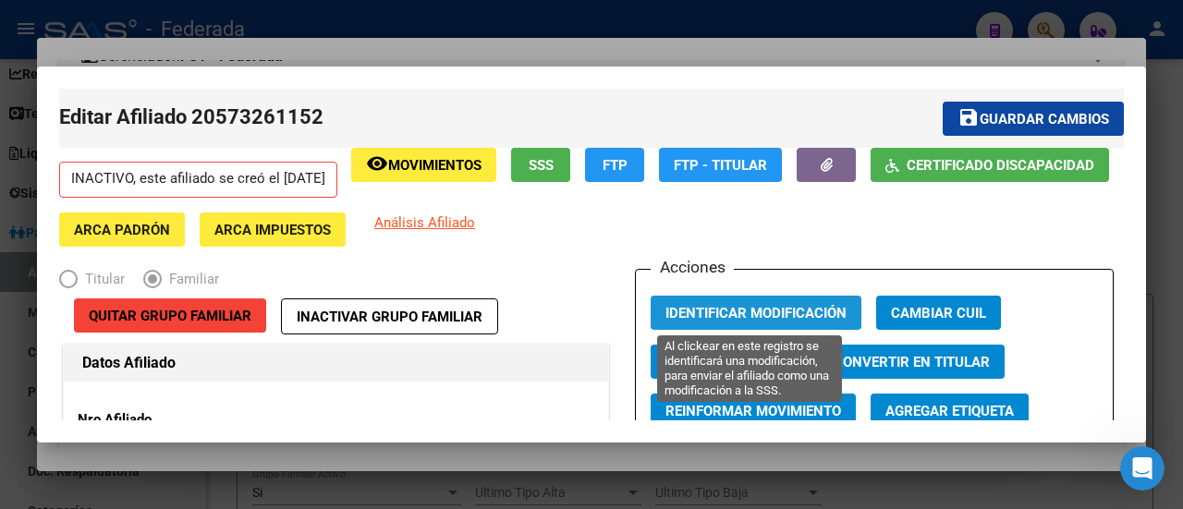
click at [798, 300] on button "Identificar Modificación" at bounding box center [756, 313] width 211 height 34
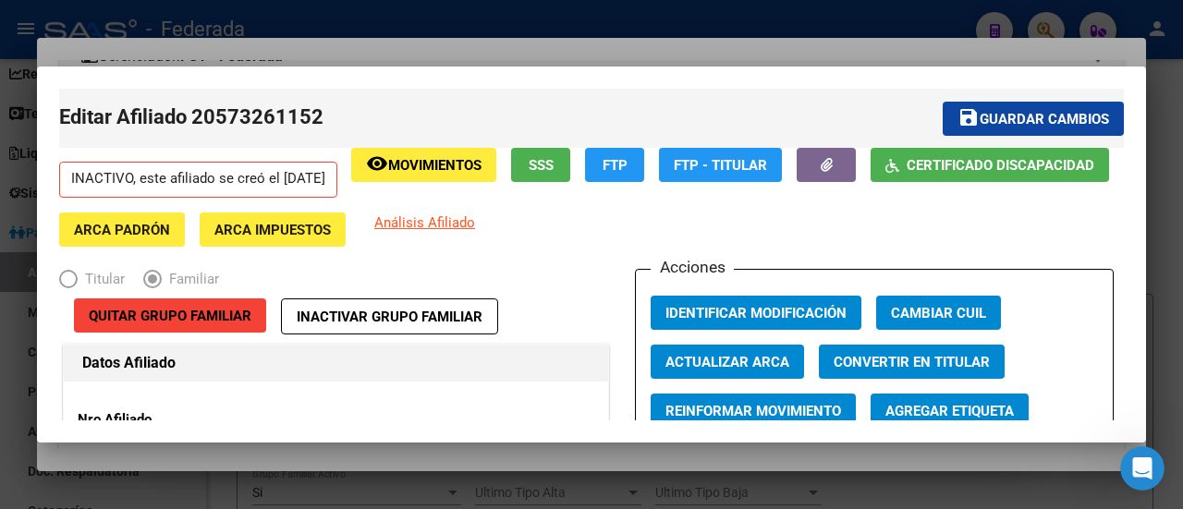
click at [775, 323] on button "Identificar Modificación" at bounding box center [756, 313] width 211 height 34
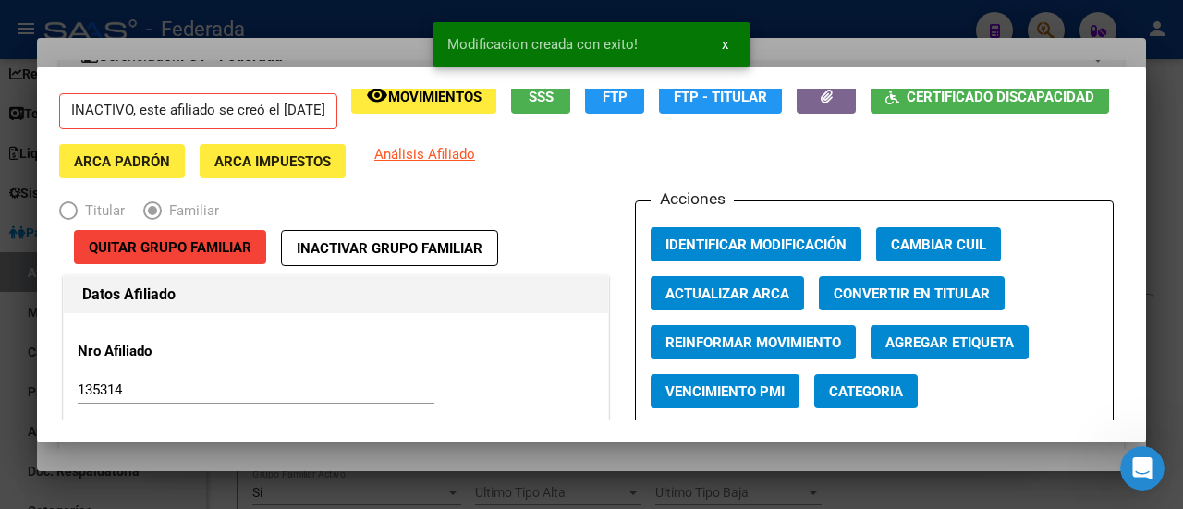
scroll to position [92, 0]
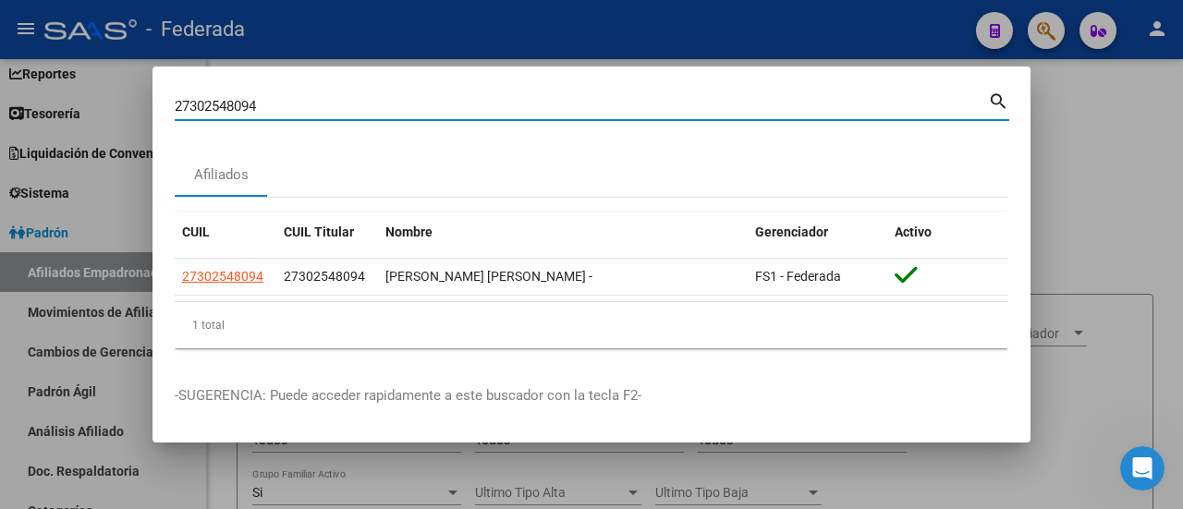
drag, startPoint x: 307, startPoint y: 105, endPoint x: 85, endPoint y: 126, distance: 222.8
click at [85, 126] on div "27302548094 Buscar (apellido, dni, cuil, nro traspaso, cuit, obra social) searc…" at bounding box center [591, 254] width 1183 height 509
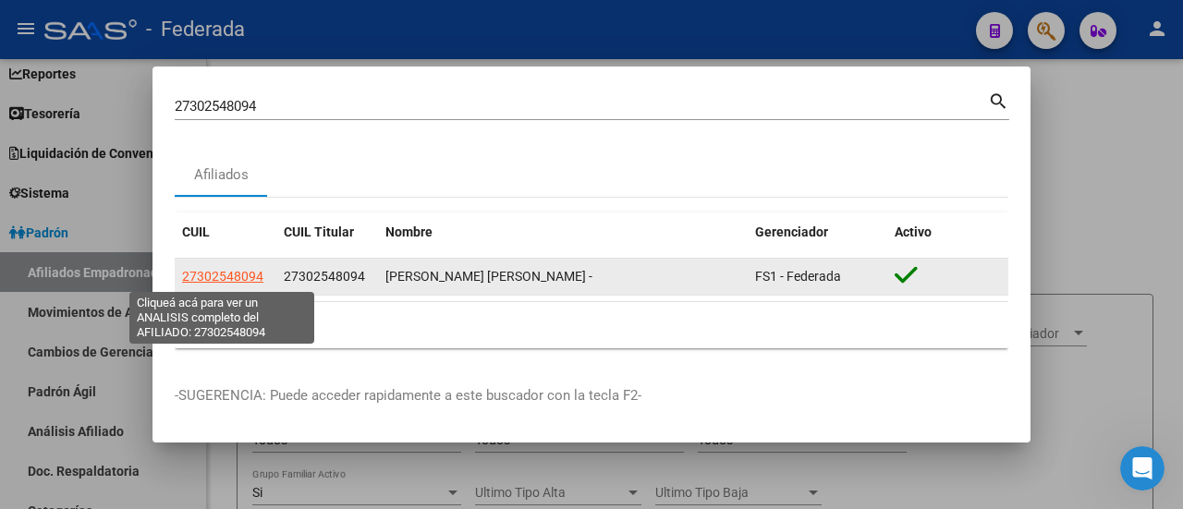
click at [239, 271] on span "27302548094" at bounding box center [222, 276] width 81 height 15
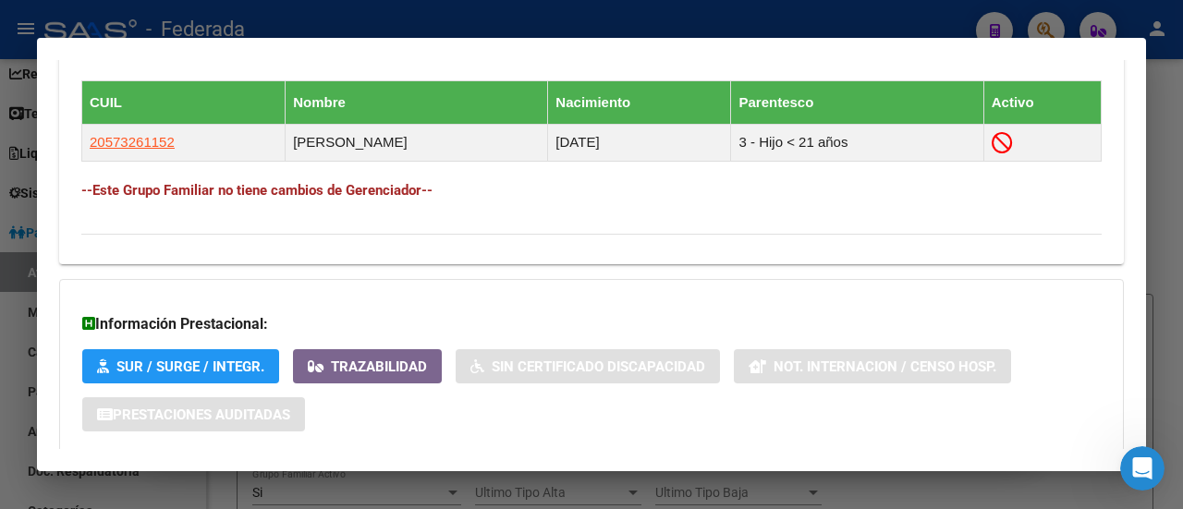
scroll to position [1017, 0]
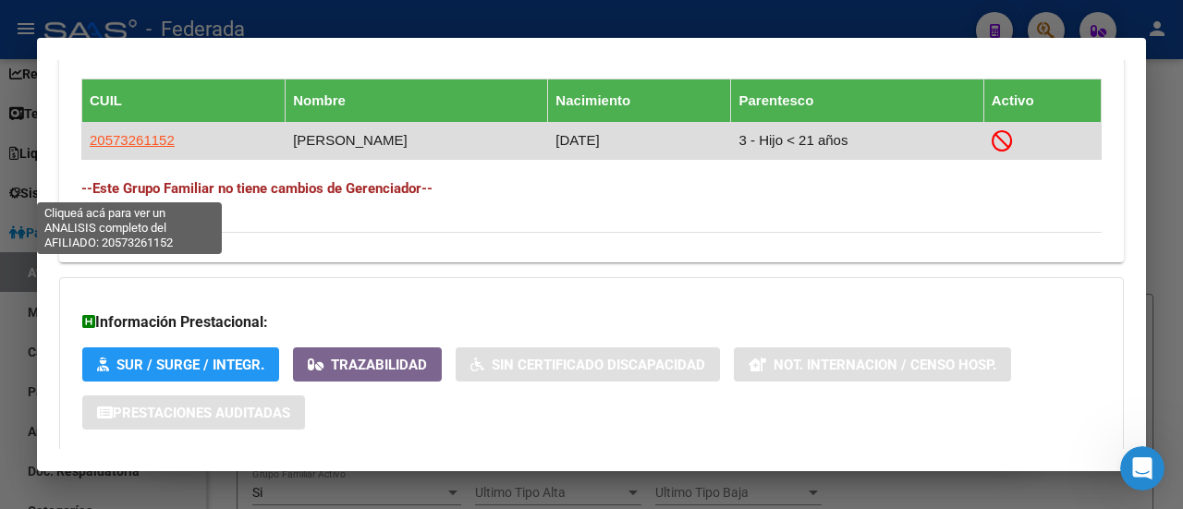
click at [143, 148] on span "20573261152" at bounding box center [132, 140] width 85 height 16
type textarea "20573261152"
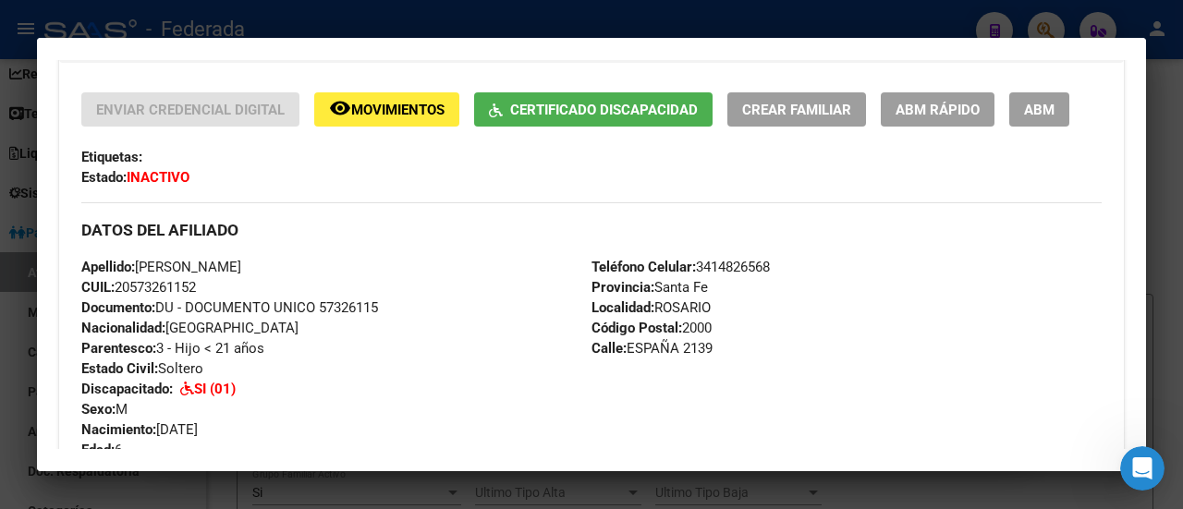
scroll to position [462, 0]
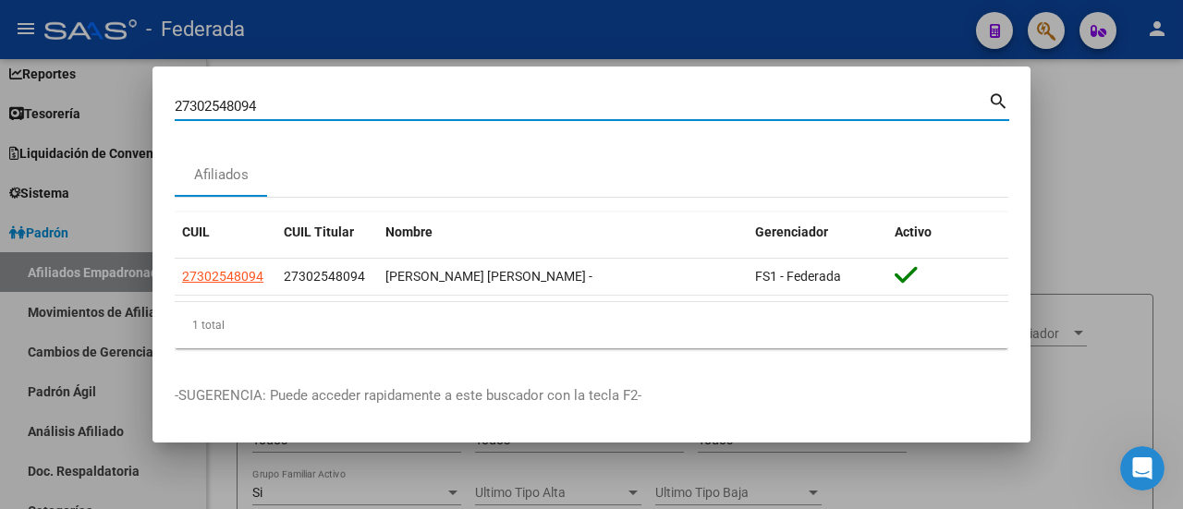
drag, startPoint x: 293, startPoint y: 104, endPoint x: 79, endPoint y: 105, distance: 214.5
click at [79, 105] on div "27302548094 Buscar (apellido, dni, cuil, nro traspaso, cuit, obra social) searc…" at bounding box center [591, 254] width 1183 height 509
paste input "-32686890-1"
type input "27326868901"
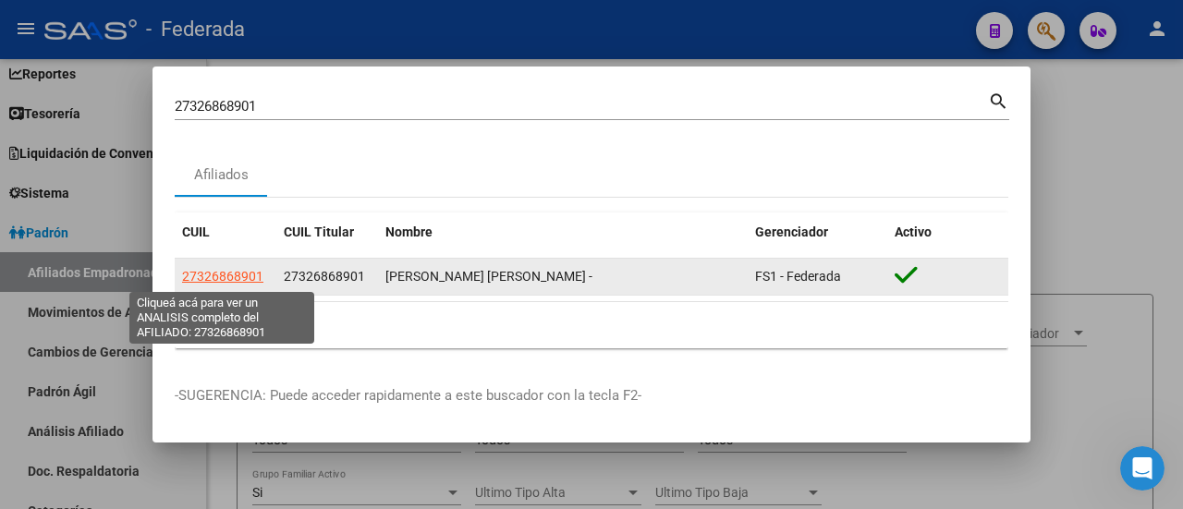
click at [214, 274] on span "27326868901" at bounding box center [222, 276] width 81 height 15
copy span "6"
type textarea "27326868901"
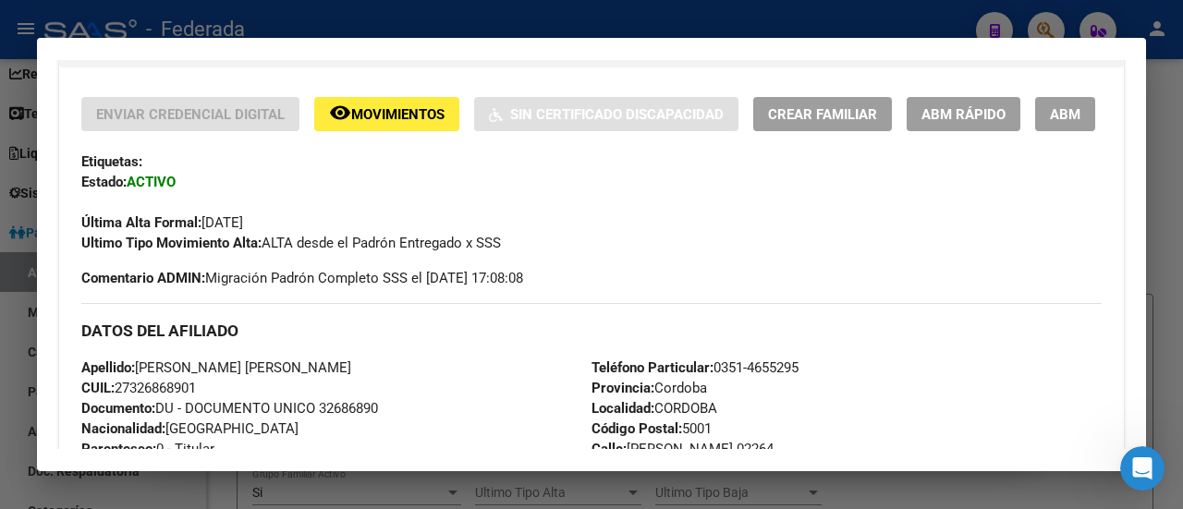
scroll to position [277, 0]
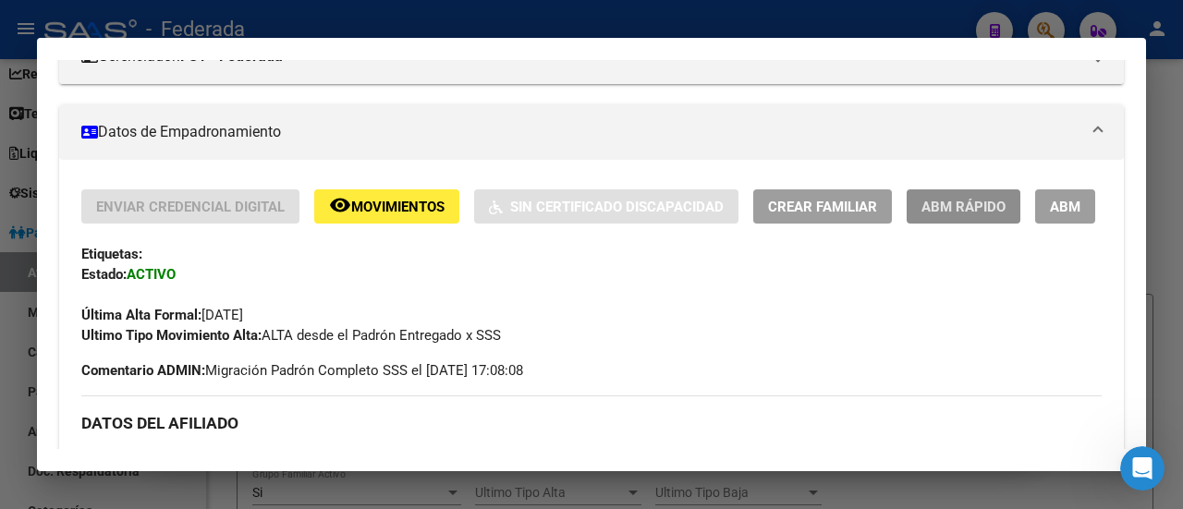
click at [965, 209] on span "ABM Rápido" at bounding box center [964, 207] width 84 height 17
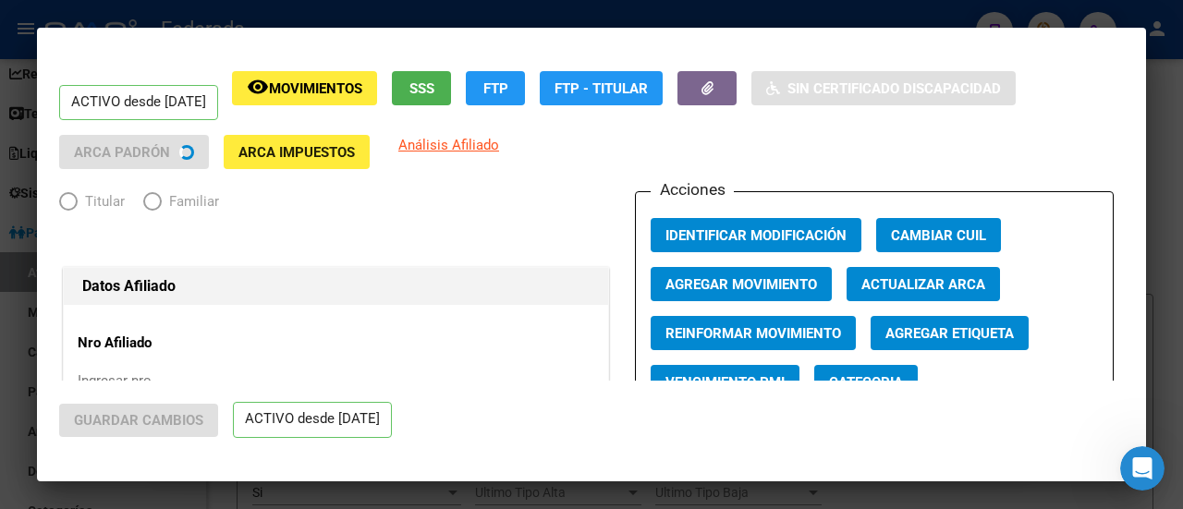
radio input "true"
type input "33-63761744-9"
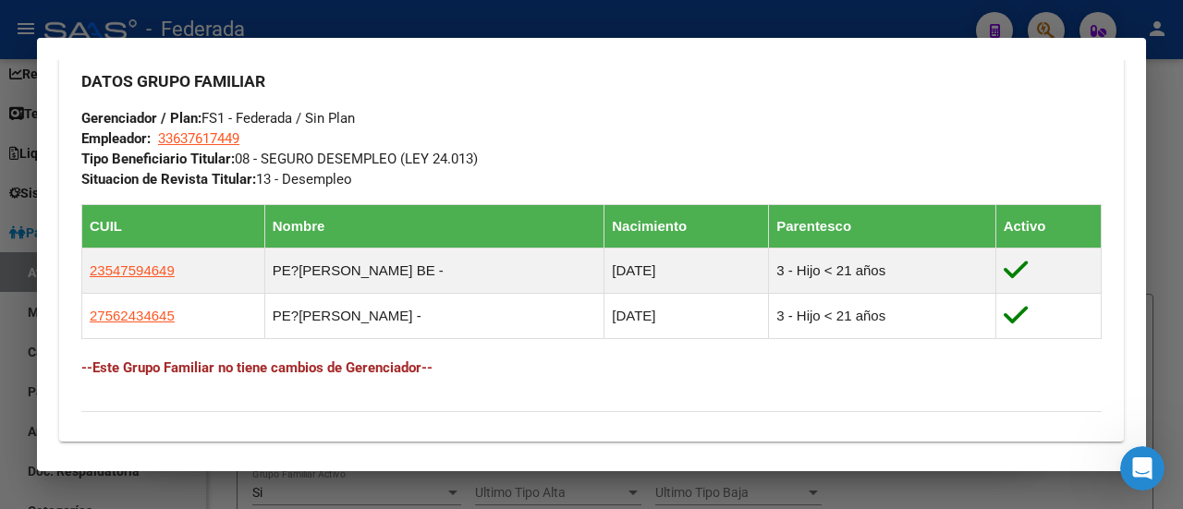
scroll to position [924, 0]
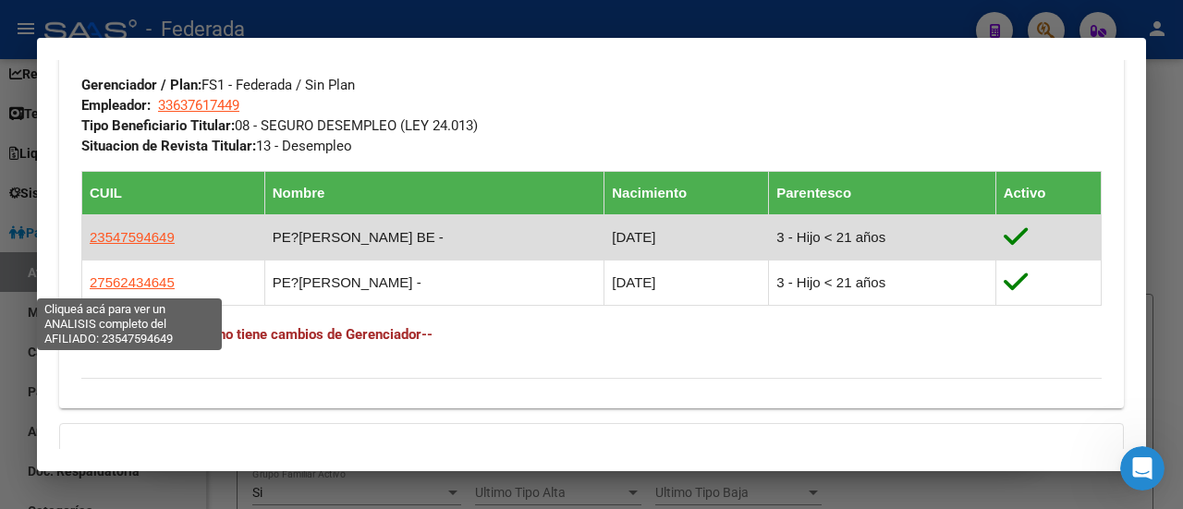
click at [105, 245] on span "23547594649" at bounding box center [132, 237] width 85 height 16
type textarea "23547594649"
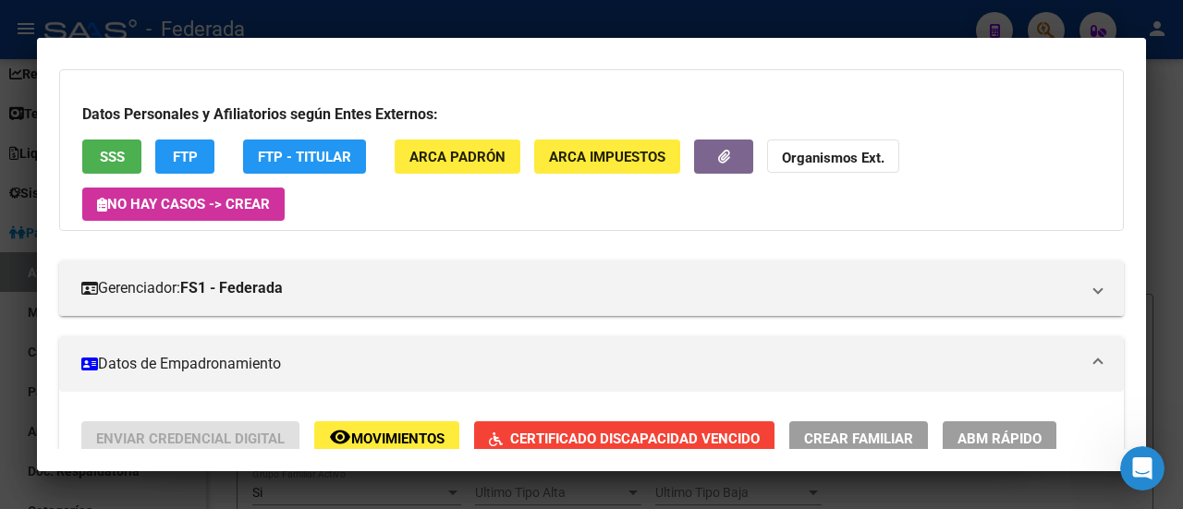
scroll to position [277, 0]
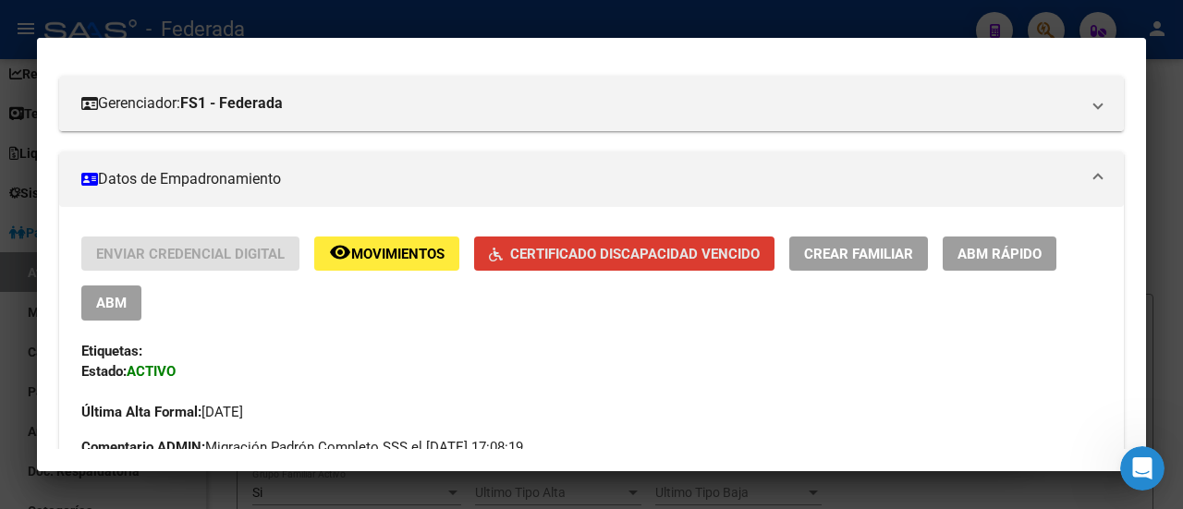
click at [708, 248] on span "Certificado Discapacidad Vencido" at bounding box center [635, 254] width 250 height 17
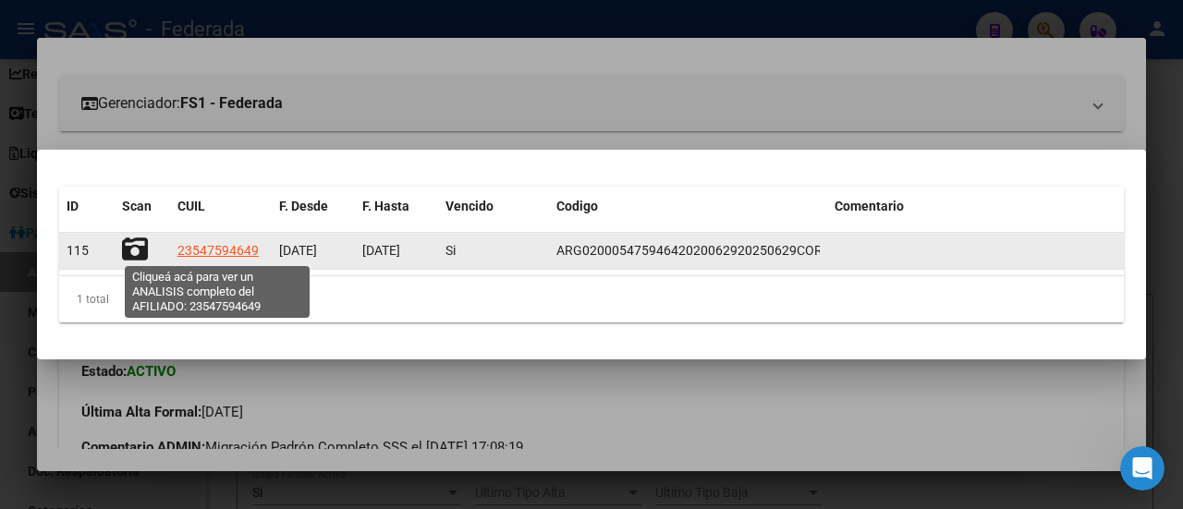
click at [196, 256] on span "23547594649" at bounding box center [217, 250] width 81 height 15
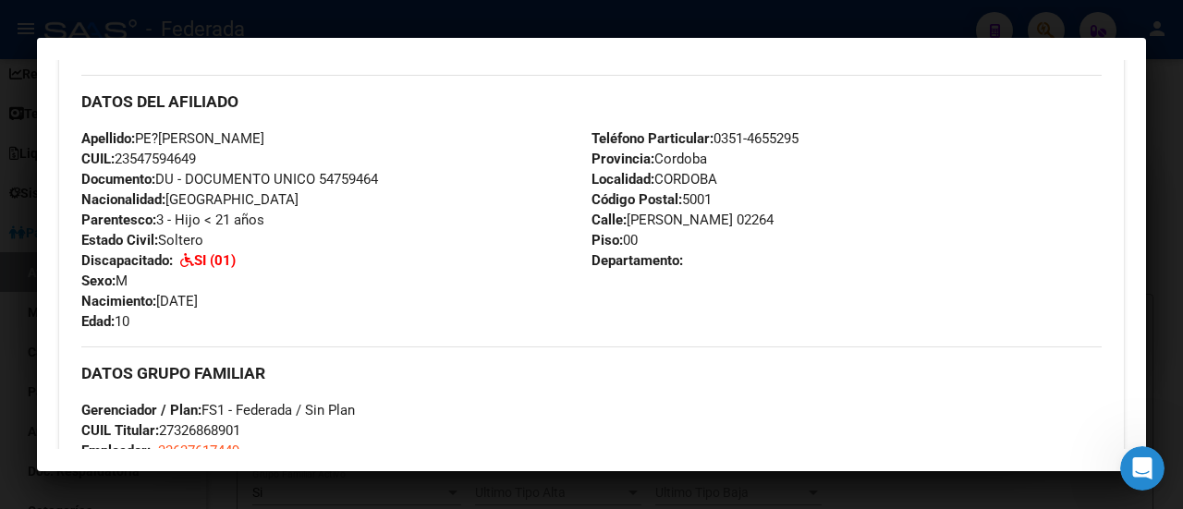
scroll to position [647, 0]
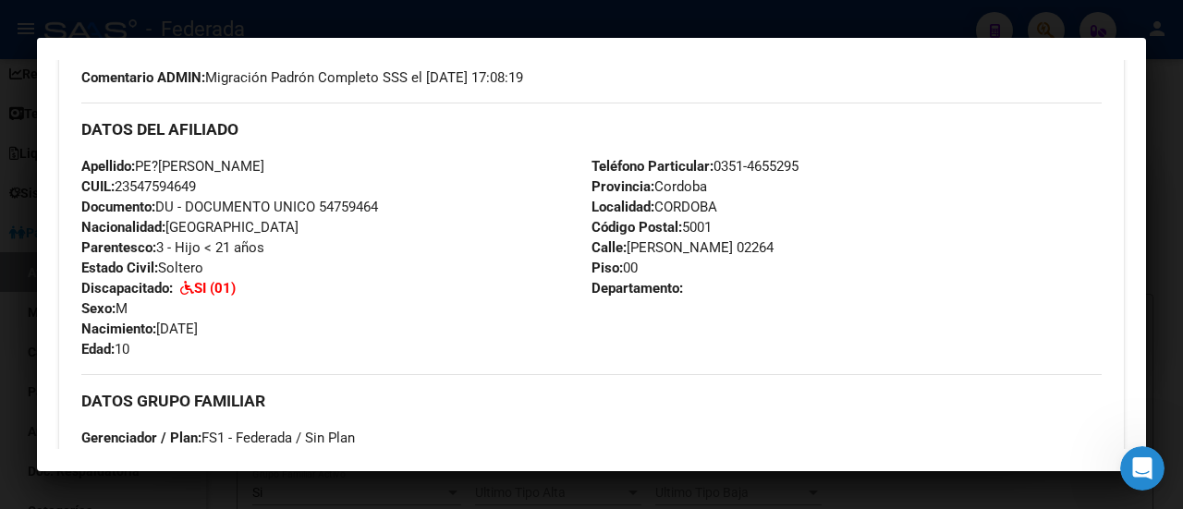
click at [203, 286] on strong "SI (01)" at bounding box center [215, 288] width 42 height 17
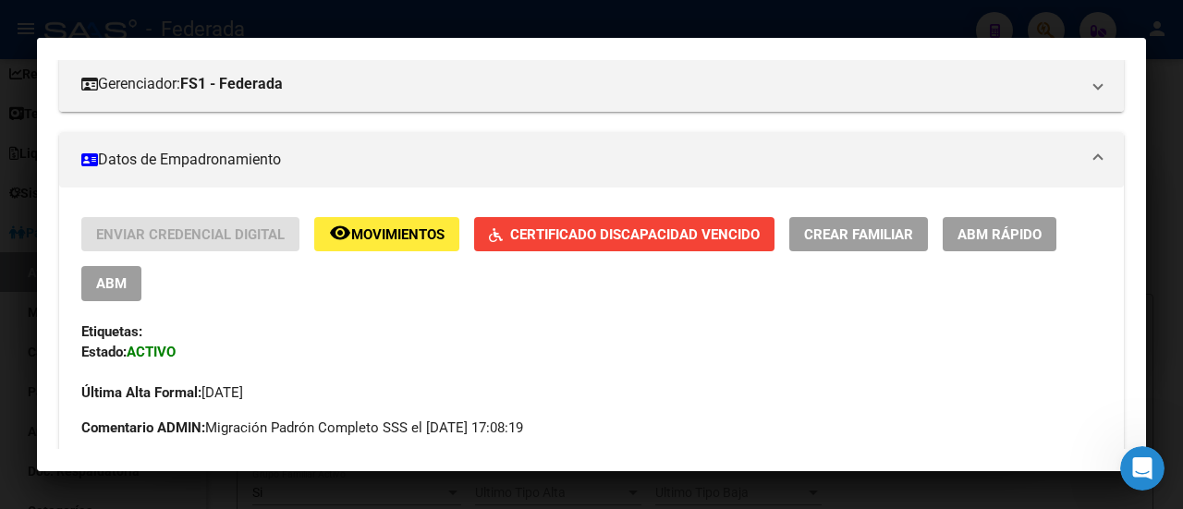
scroll to position [277, 0]
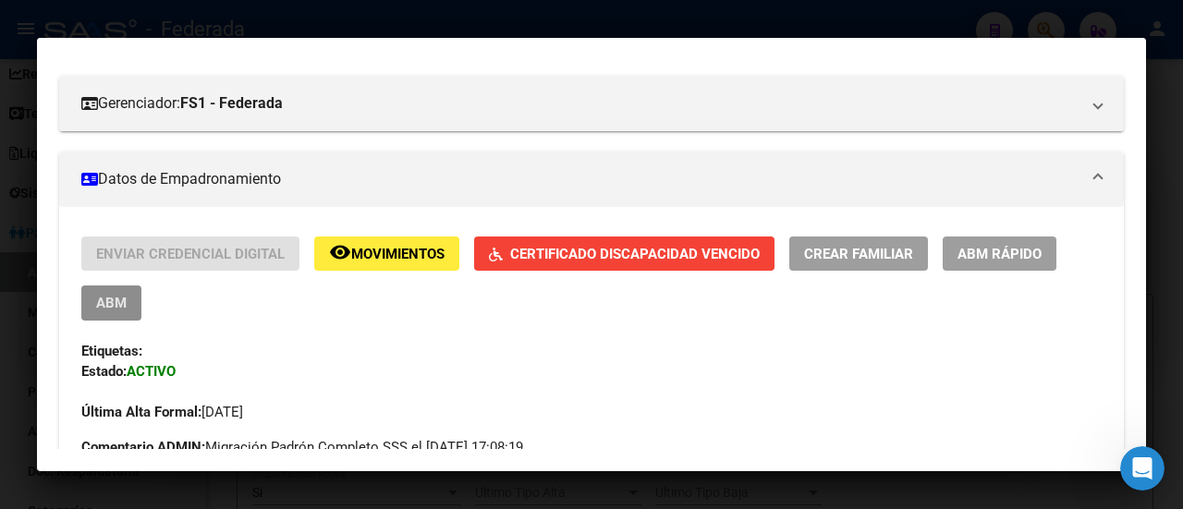
click at [127, 296] on button "ABM" at bounding box center [111, 303] width 60 height 34
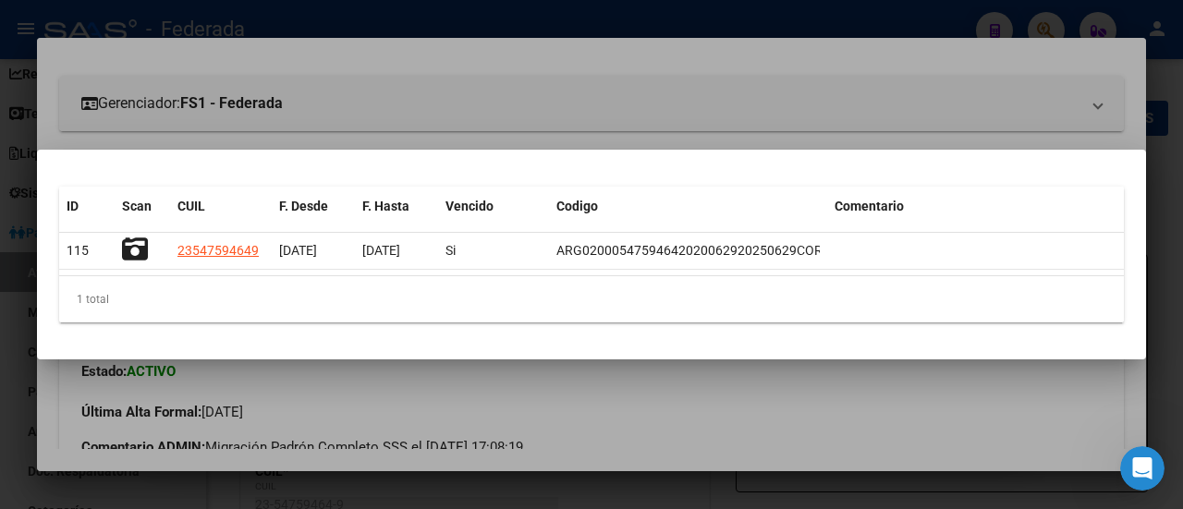
radio input "true"
type input "33-63761744-9"
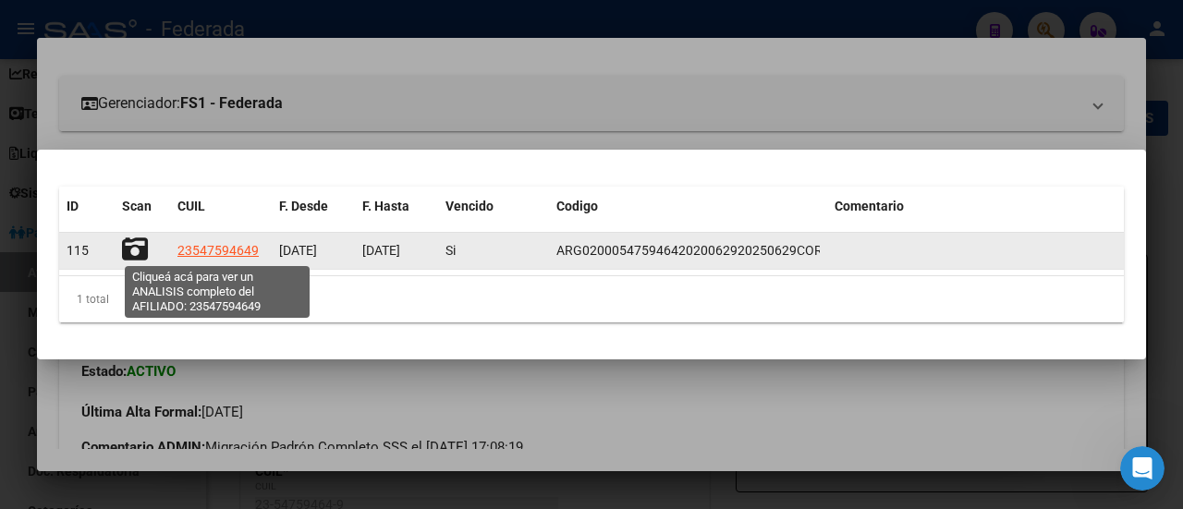
click at [235, 253] on span "23547594649" at bounding box center [217, 250] width 81 height 15
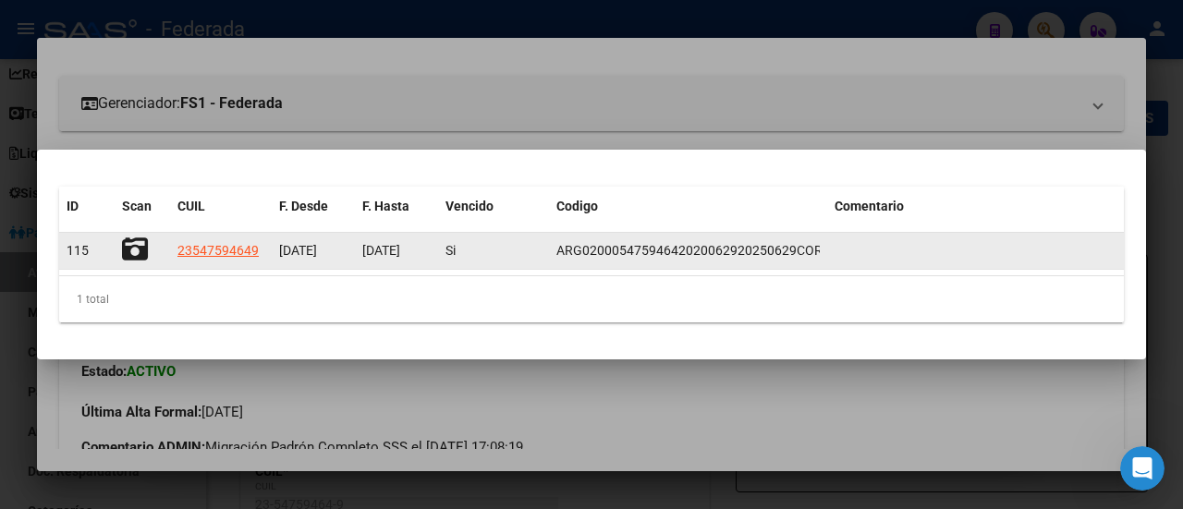
click at [129, 244] on icon at bounding box center [135, 250] width 26 height 26
click at [696, 259] on div "ARG02000547594642020062920250629COR233" at bounding box center [688, 250] width 263 height 21
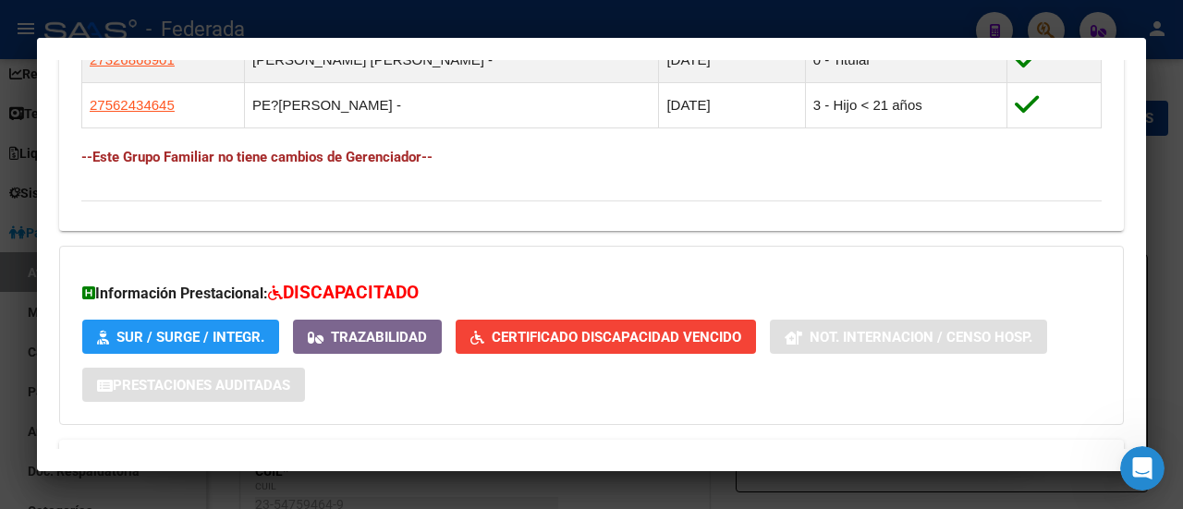
scroll to position [1294, 0]
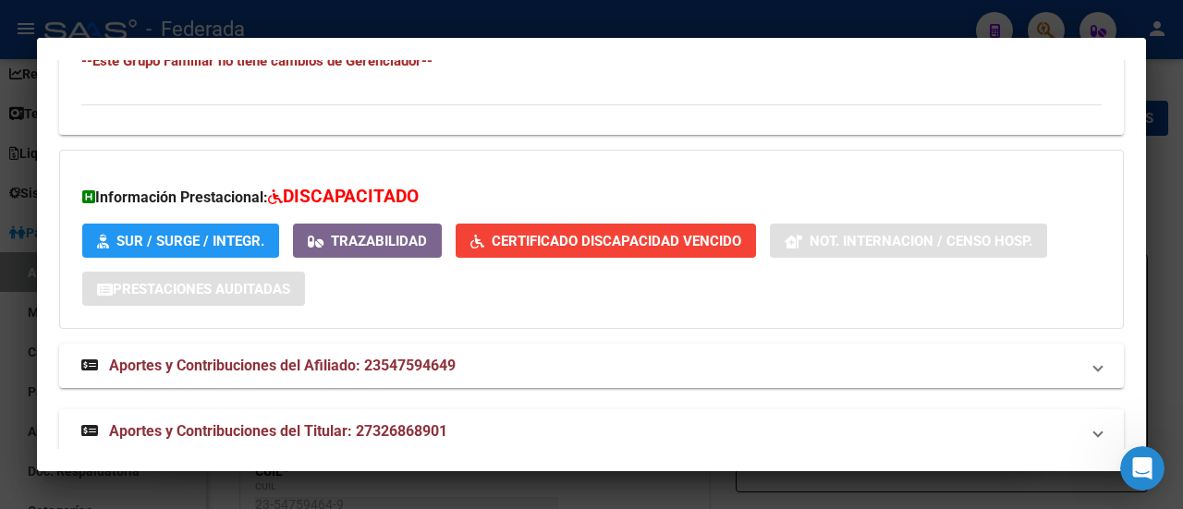
click at [348, 184] on h3 "Información Prestacional: DISCAPACITADO" at bounding box center [591, 197] width 1019 height 27
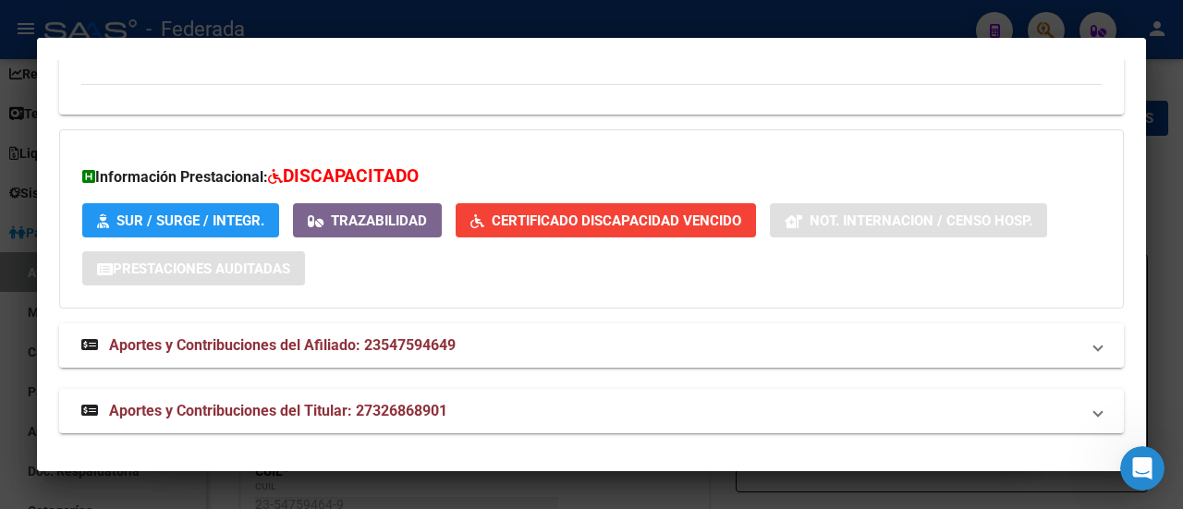
click at [482, 342] on mat-panel-title "Aportes y Contribuciones del Afiliado: 23547594649" at bounding box center [580, 346] width 998 height 22
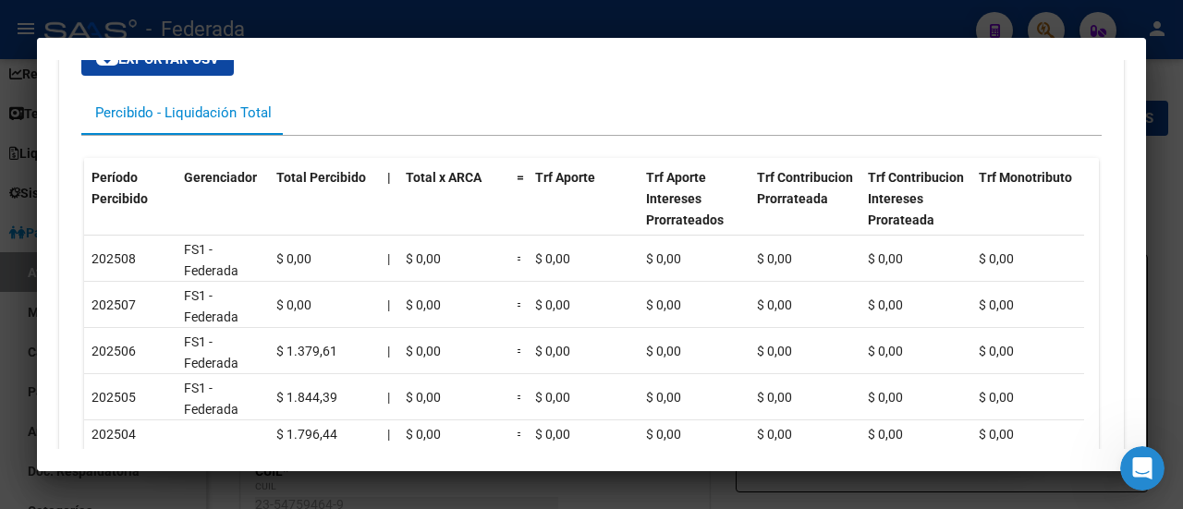
scroll to position [1891, 0]
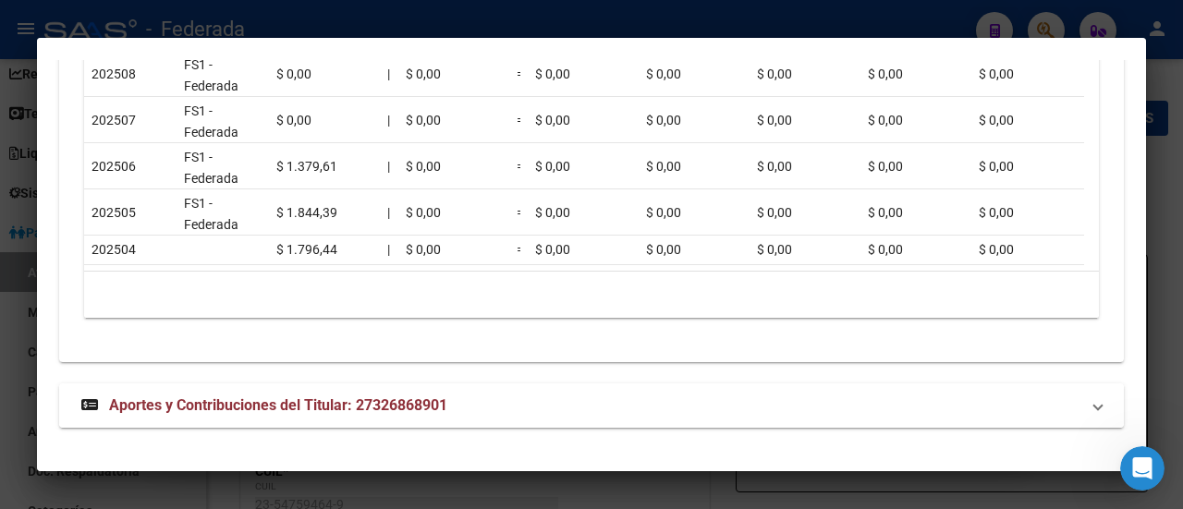
click at [438, 413] on span "Aportes y Contribuciones del Titular: 27326868901" at bounding box center [278, 406] width 338 height 18
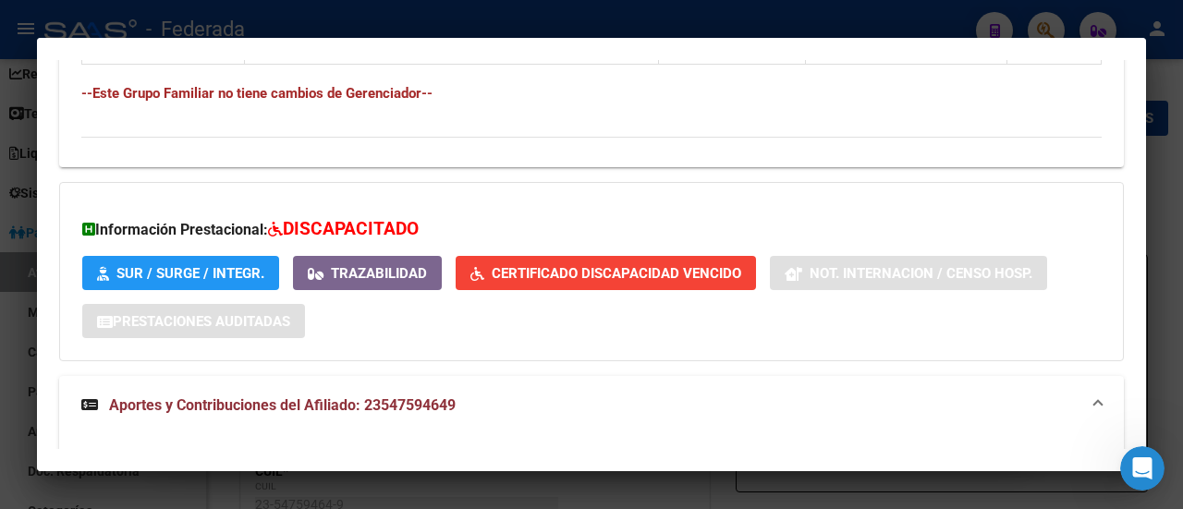
scroll to position [1167, 0]
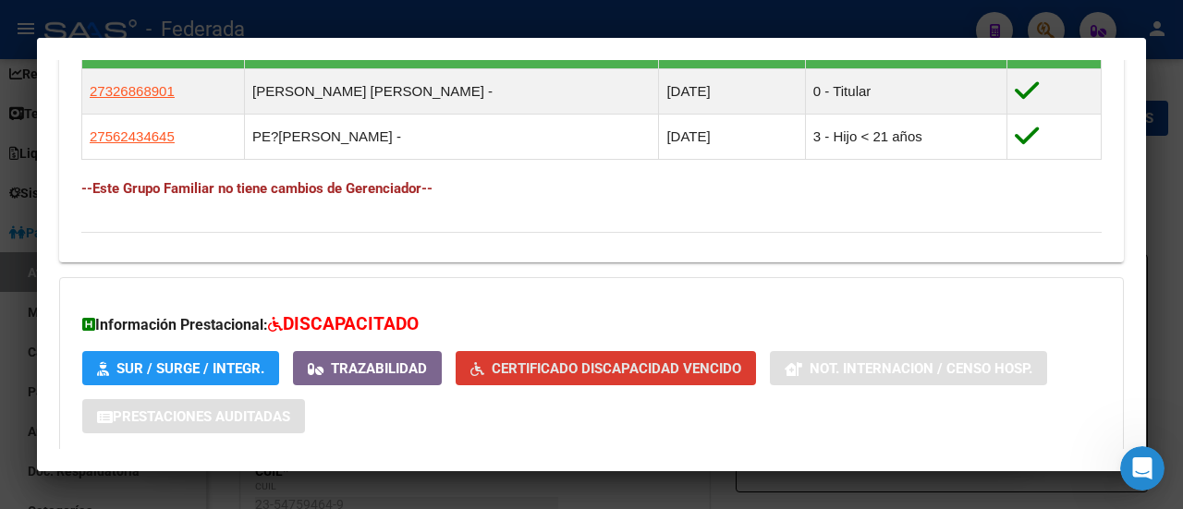
click at [594, 361] on span "Certificado Discapacidad Vencido" at bounding box center [617, 369] width 250 height 17
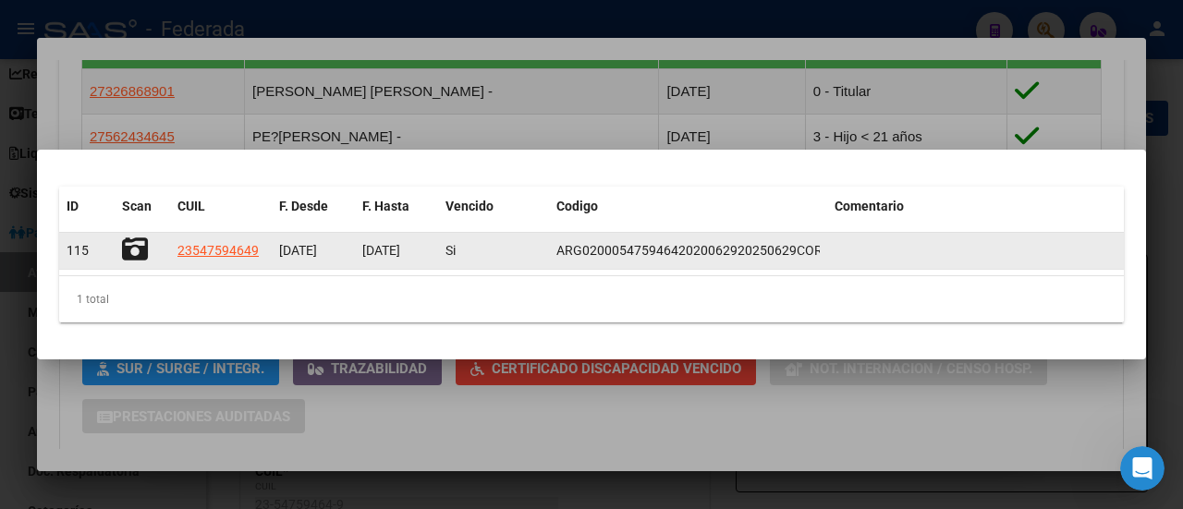
drag, startPoint x: 569, startPoint y: 245, endPoint x: 504, endPoint y: 256, distance: 66.6
click at [504, 256] on div "Si" at bounding box center [494, 250] width 96 height 21
click at [134, 249] on icon at bounding box center [135, 250] width 26 height 26
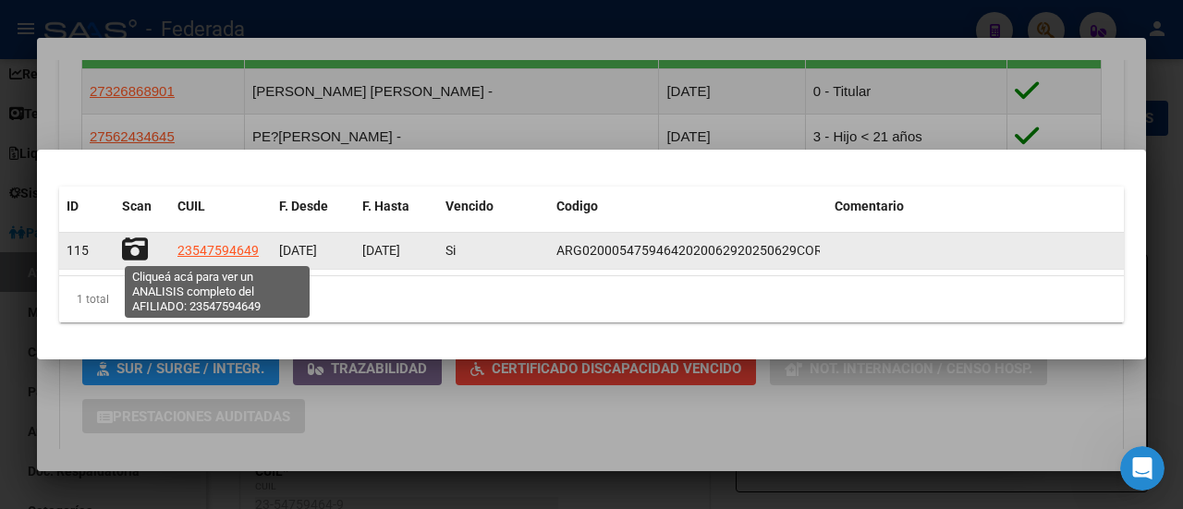
click at [251, 251] on span "23547594649" at bounding box center [217, 250] width 81 height 15
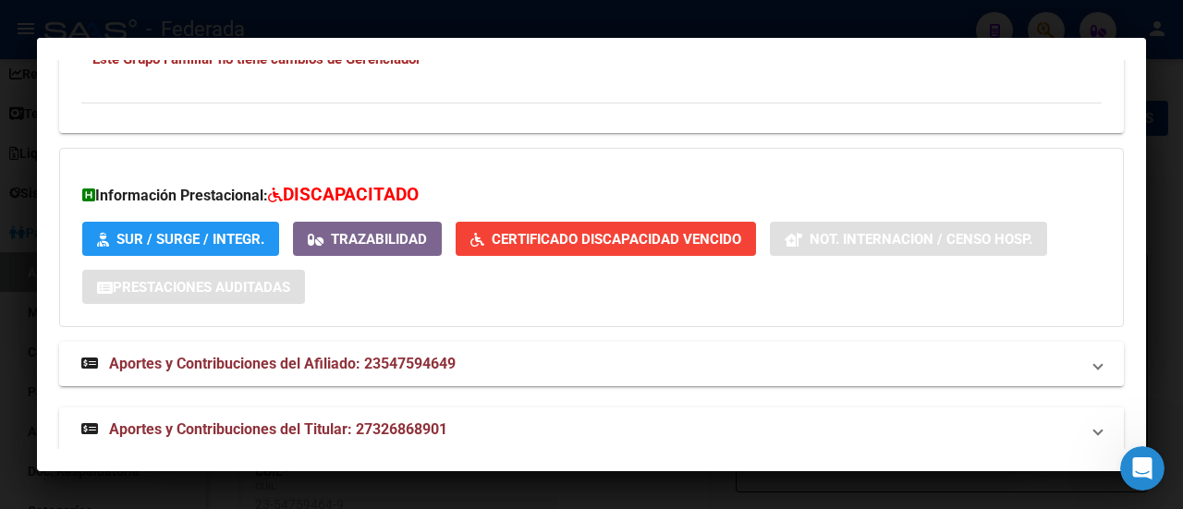
scroll to position [1315, 0]
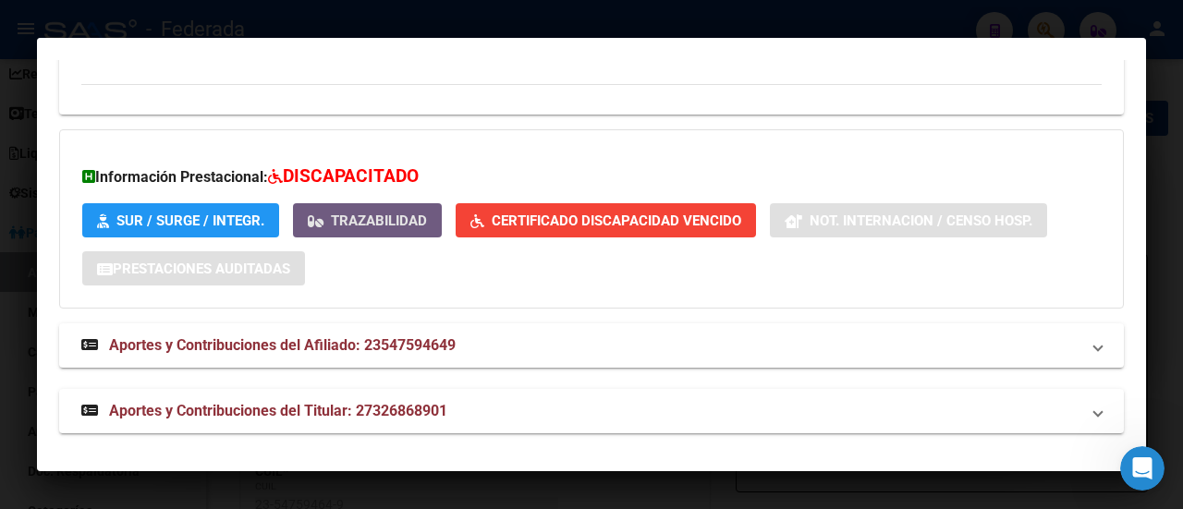
click at [376, 214] on span "Trazabilidad" at bounding box center [379, 221] width 96 height 17
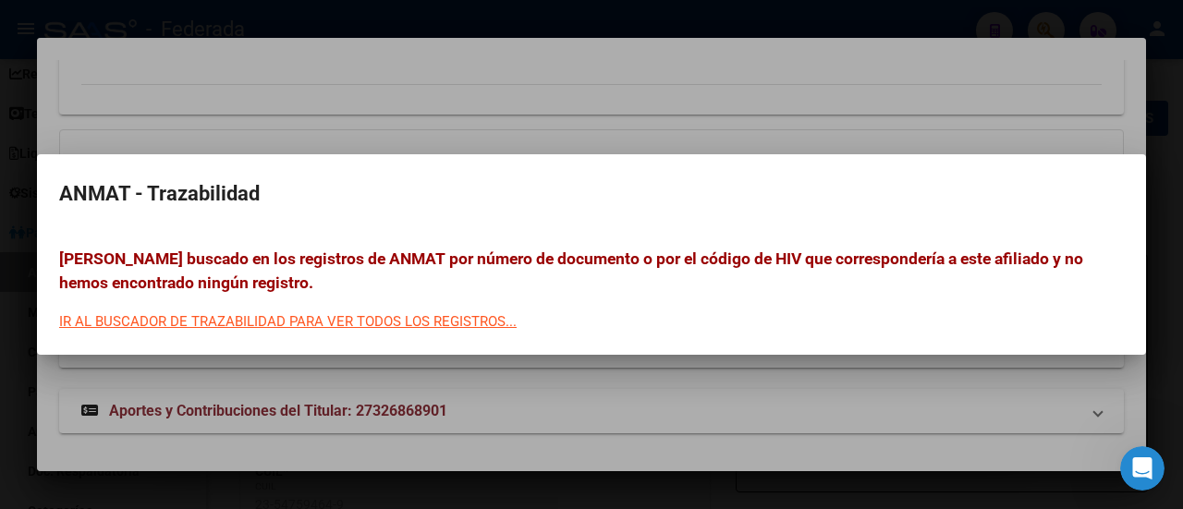
click at [81, 115] on div at bounding box center [591, 254] width 1183 height 509
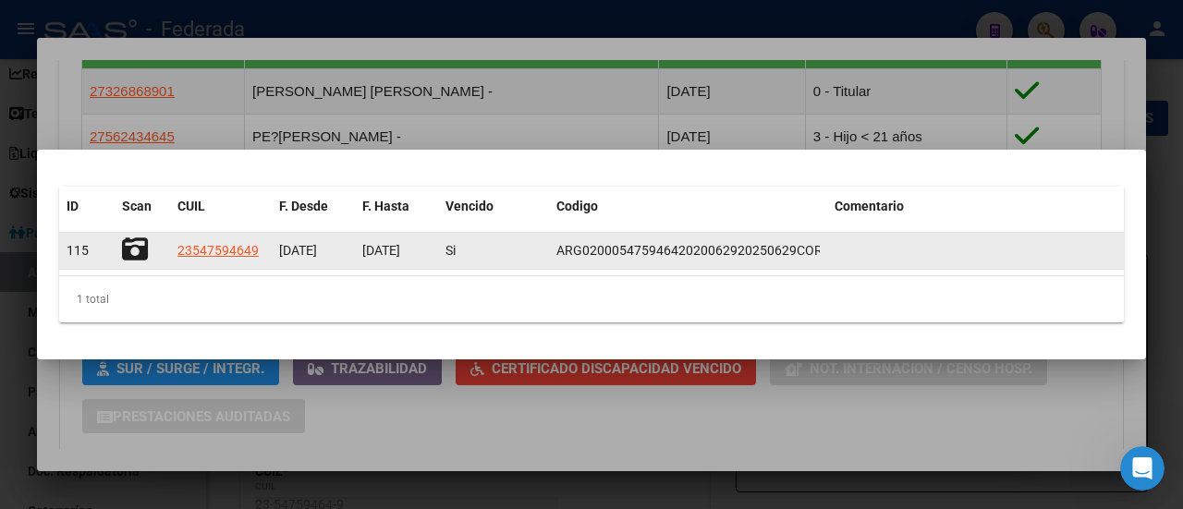
click at [79, 251] on span "115" at bounding box center [78, 250] width 22 height 15
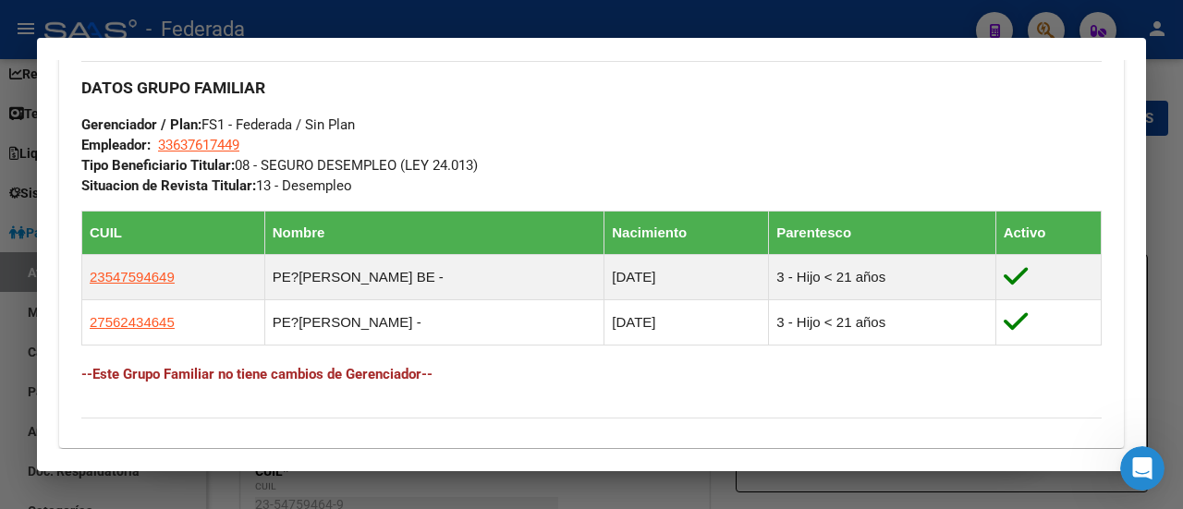
scroll to position [1034, 0]
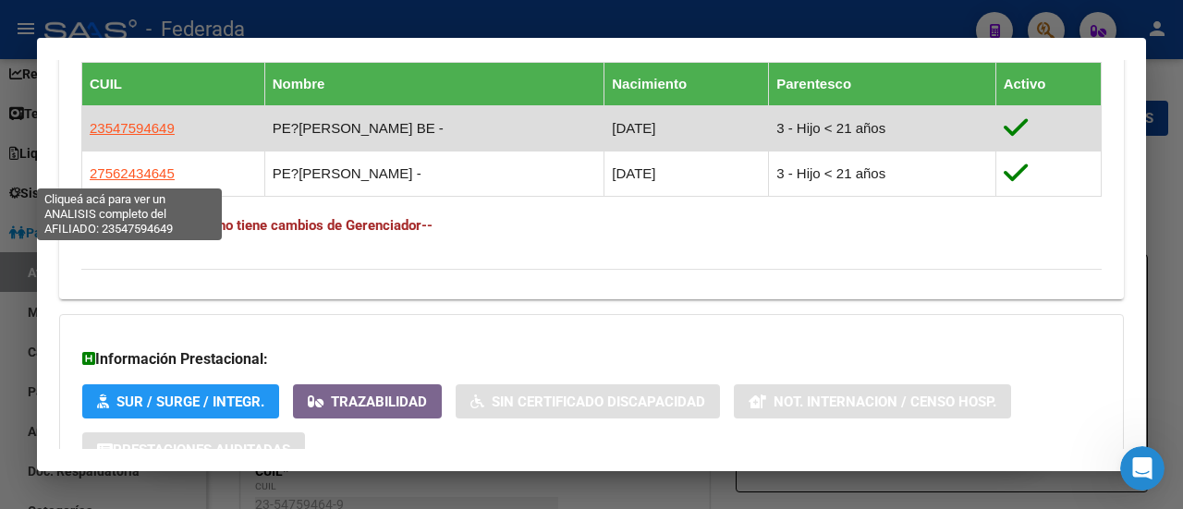
click at [149, 136] on span "23547594649" at bounding box center [132, 128] width 85 height 16
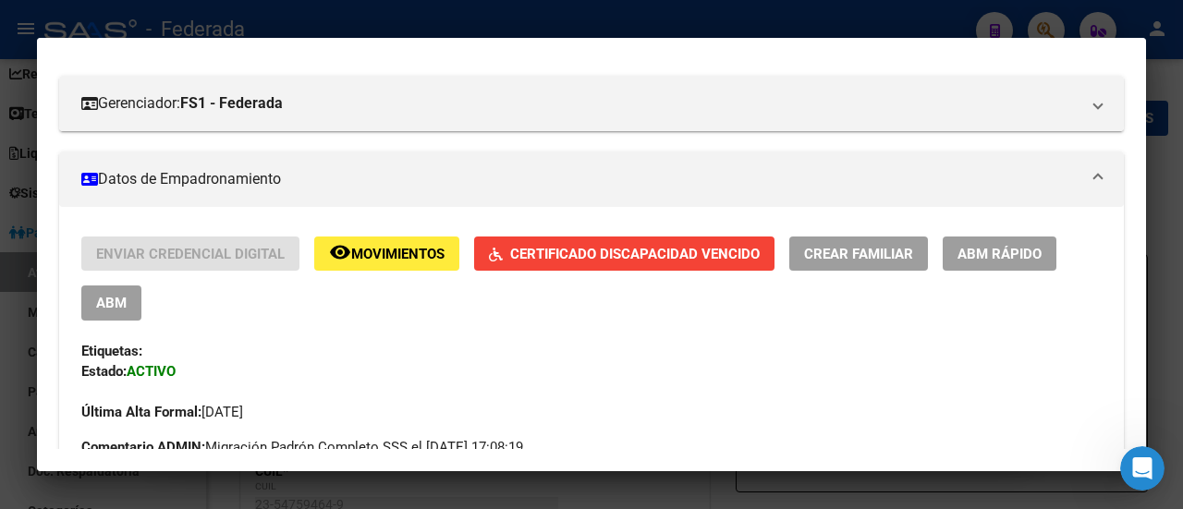
scroll to position [185, 0]
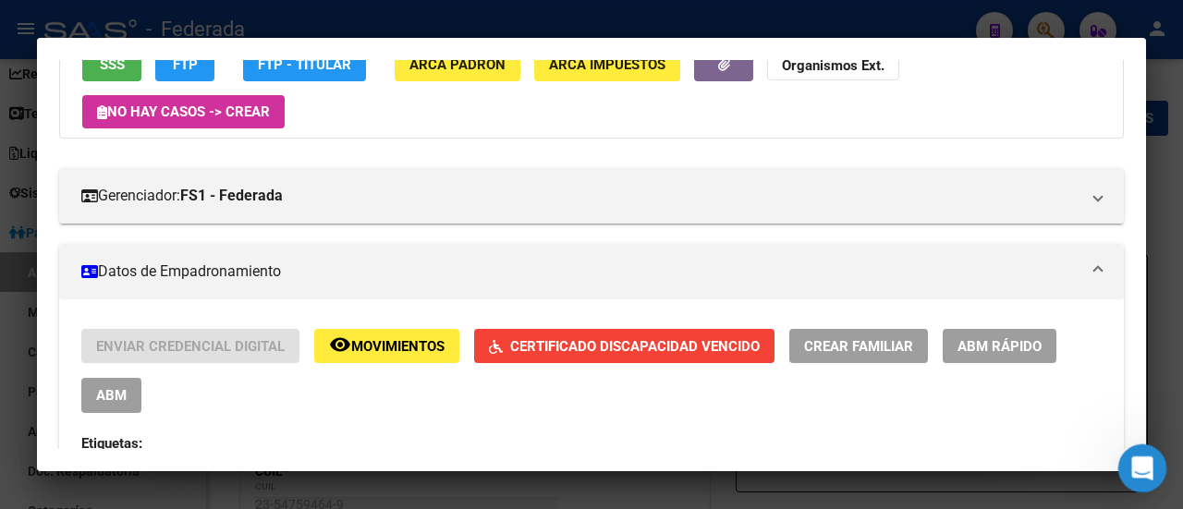
click at [1142, 471] on icon "Abrir Intercom Messenger" at bounding box center [1140, 466] width 31 height 31
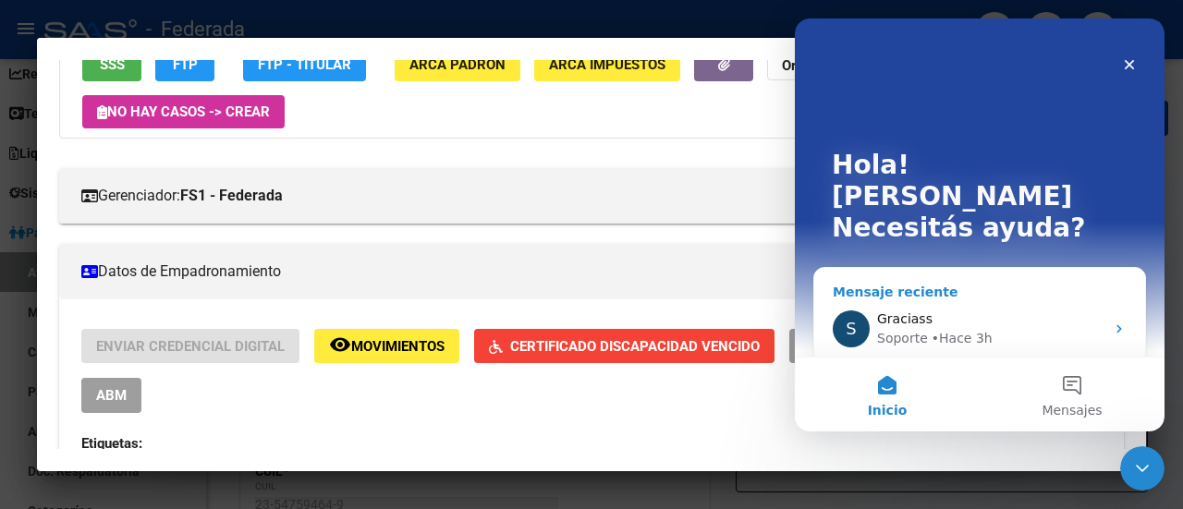
scroll to position [43, 0]
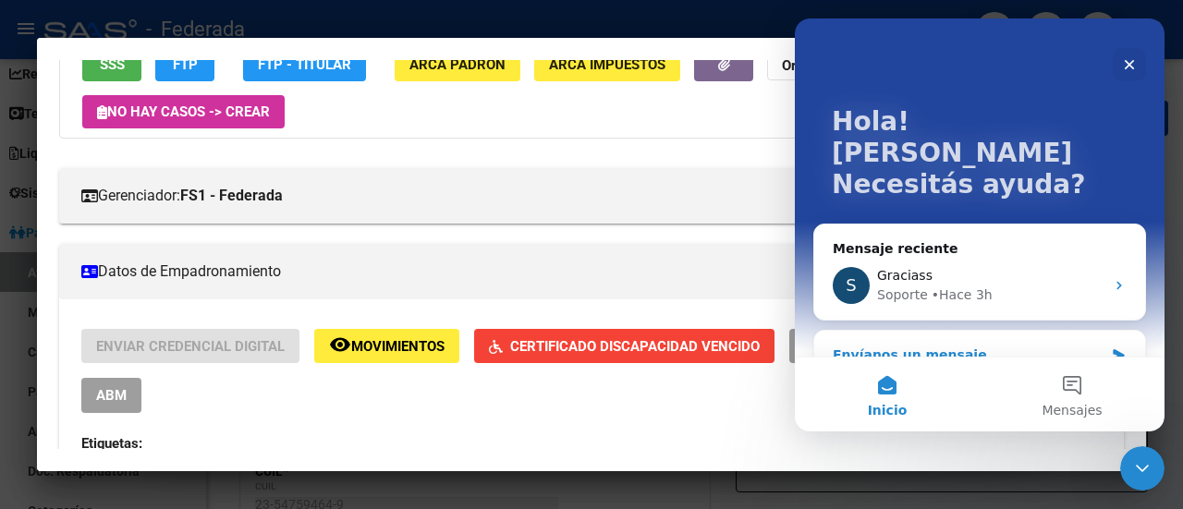
click at [961, 346] on div "Envíanos un mensaje" at bounding box center [968, 355] width 271 height 19
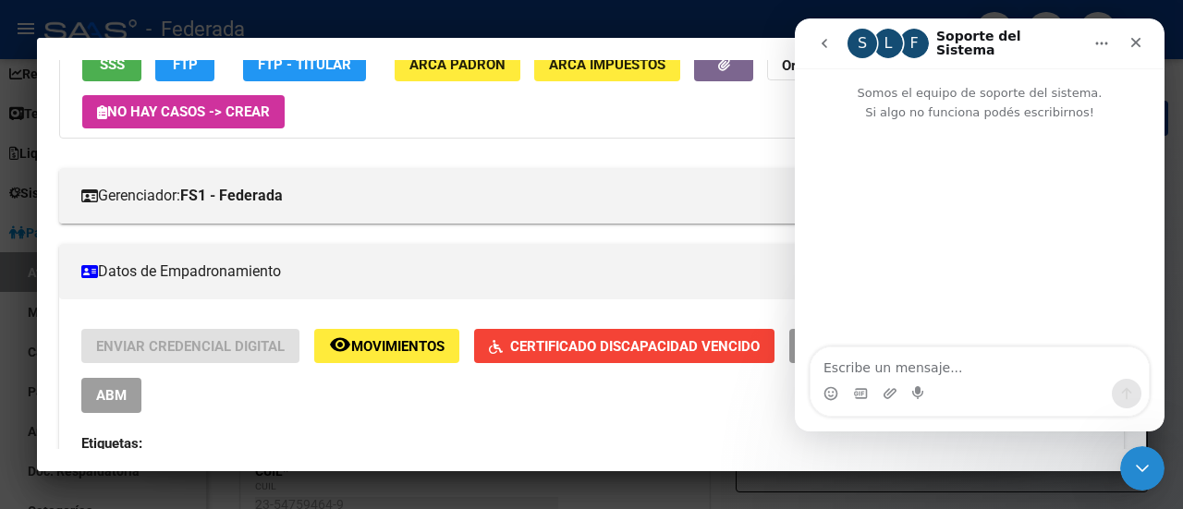
scroll to position [0, 0]
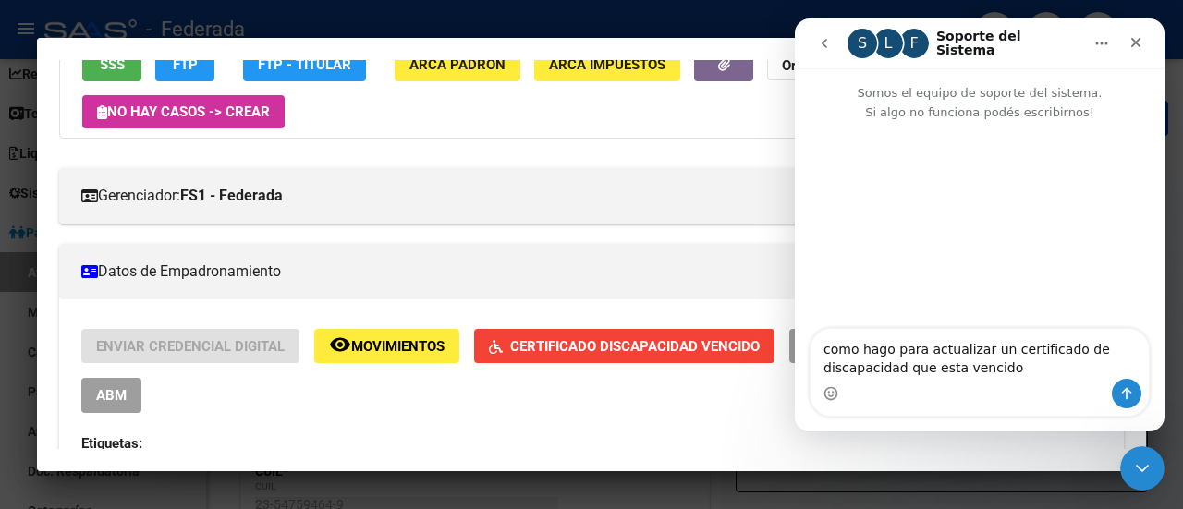
type textarea "como hago para actualizar un certificado de discapacidad que esta vencido?"
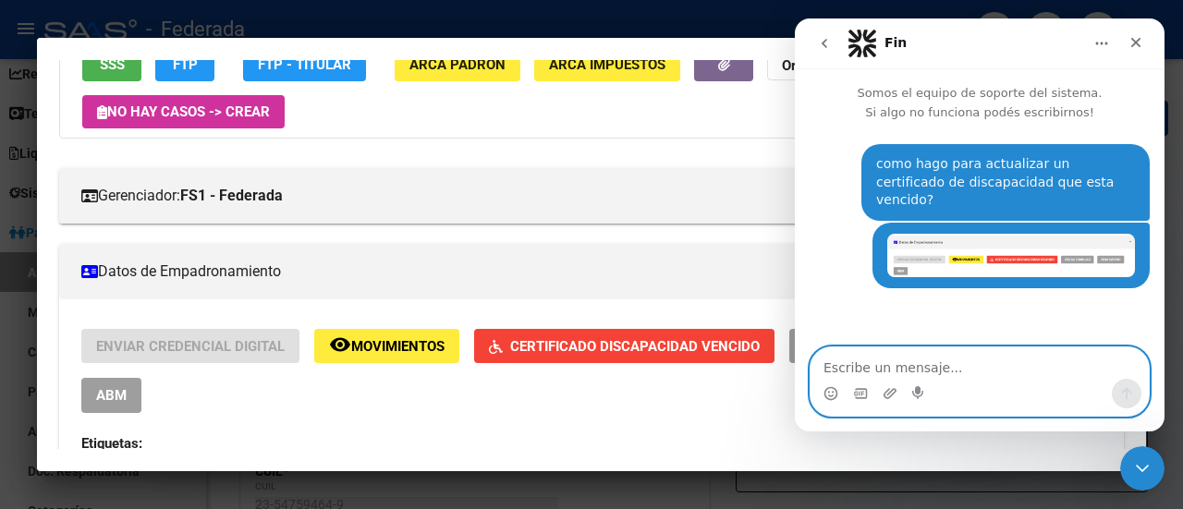
click at [950, 358] on textarea "Escribe un mensaje..." at bounding box center [980, 363] width 338 height 31
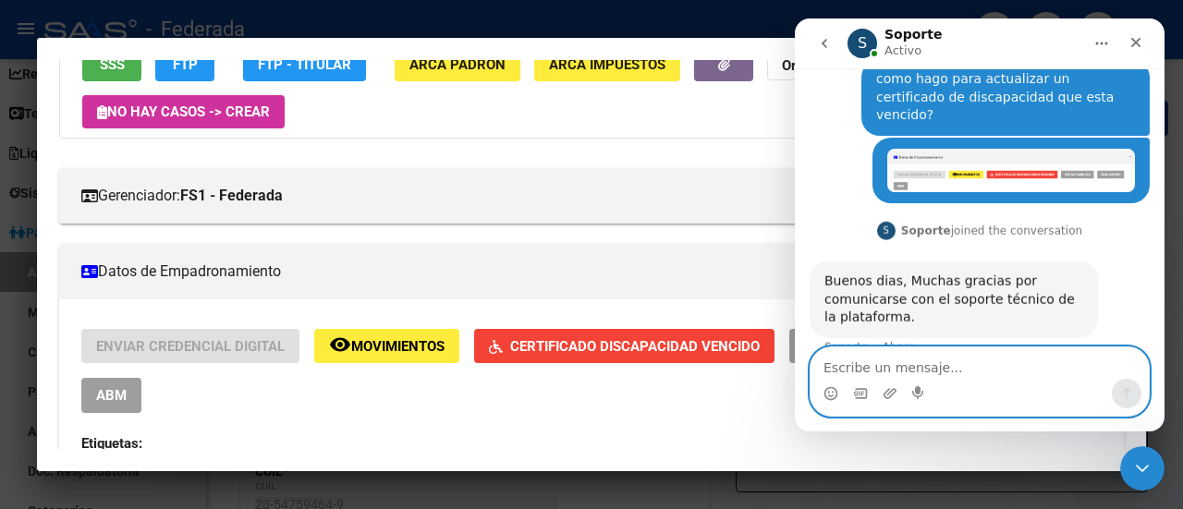
scroll to position [94, 0]
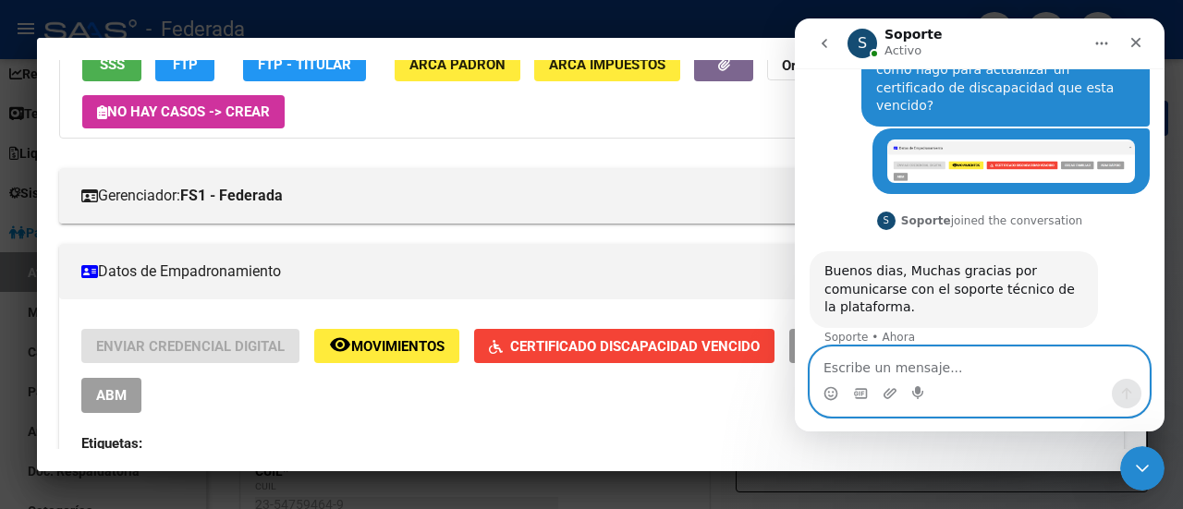
click at [934, 368] on textarea "Escribe un mensaje..." at bounding box center [980, 363] width 338 height 31
type textarea "Buenas tardes!!"
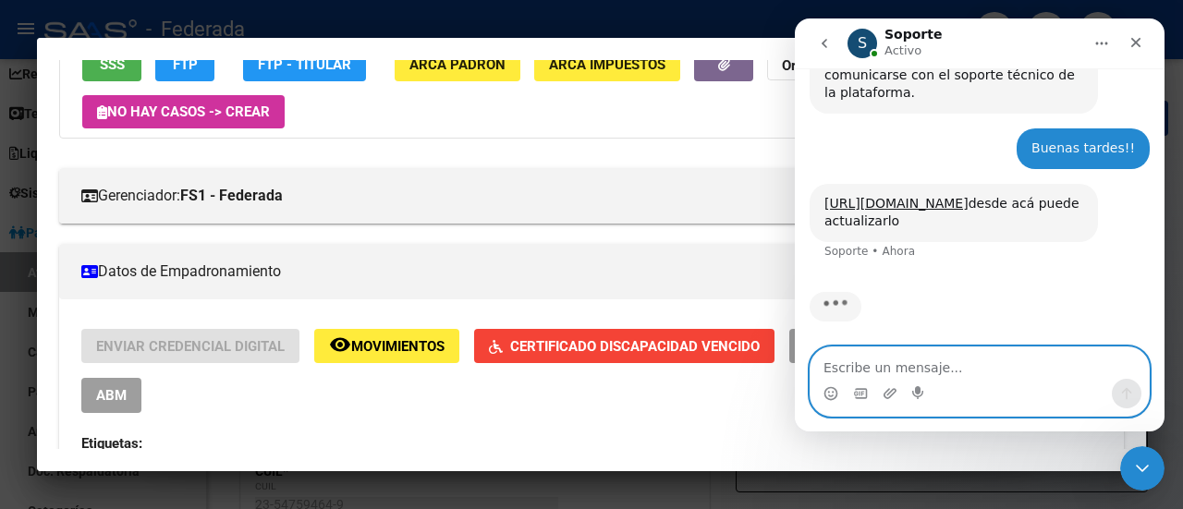
scroll to position [312, 0]
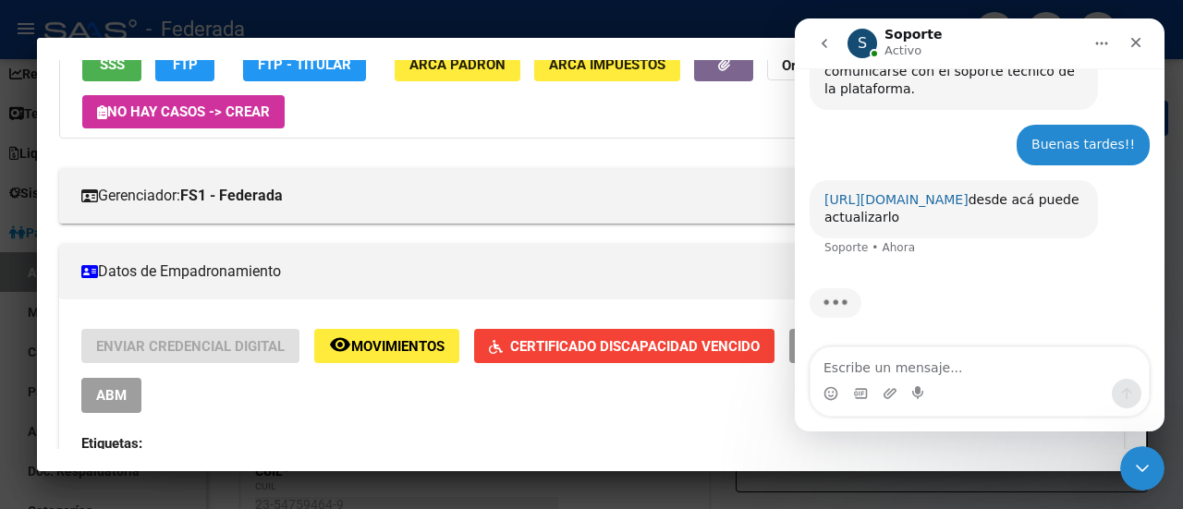
click at [932, 192] on link "[URL][DOMAIN_NAME]" at bounding box center [897, 199] width 144 height 15
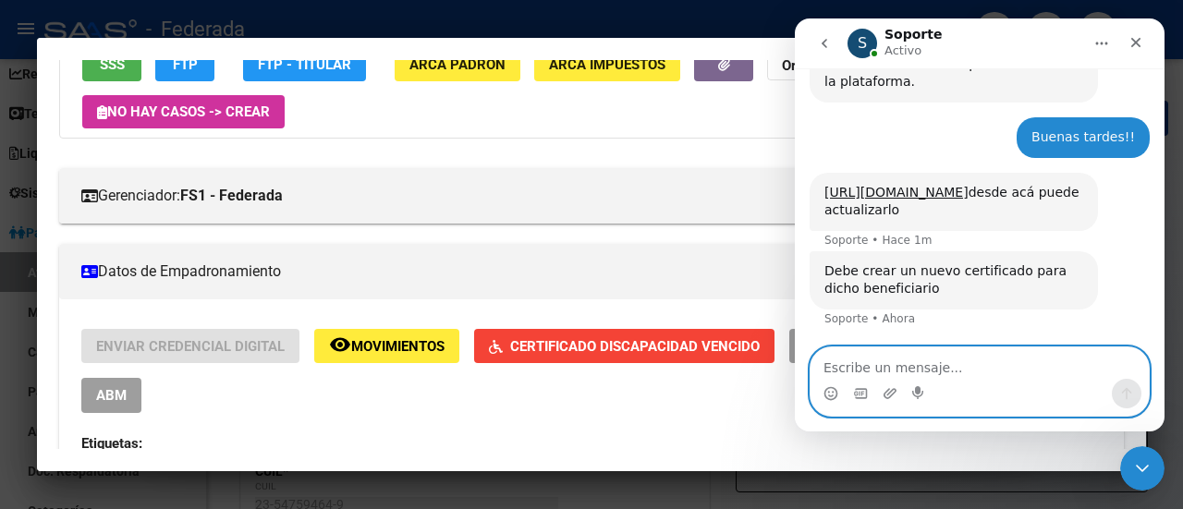
scroll to position [391, 0]
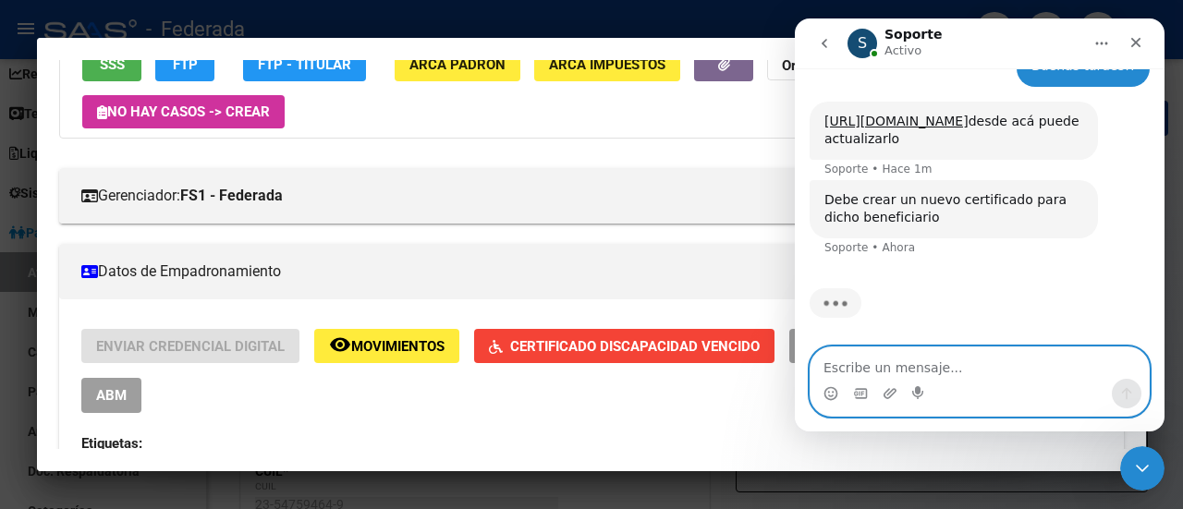
click at [928, 361] on textarea "Escribe un mensaje..." at bounding box center [980, 363] width 338 height 31
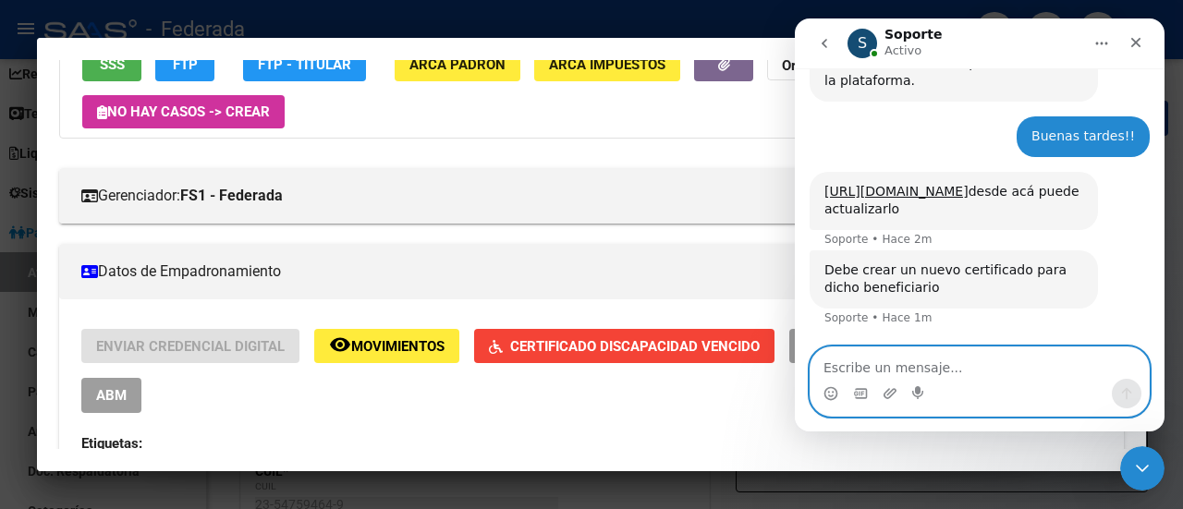
scroll to position [320, 0]
click at [954, 365] on textarea "Escribe un mensaje..." at bounding box center [980, 363] width 338 height 31
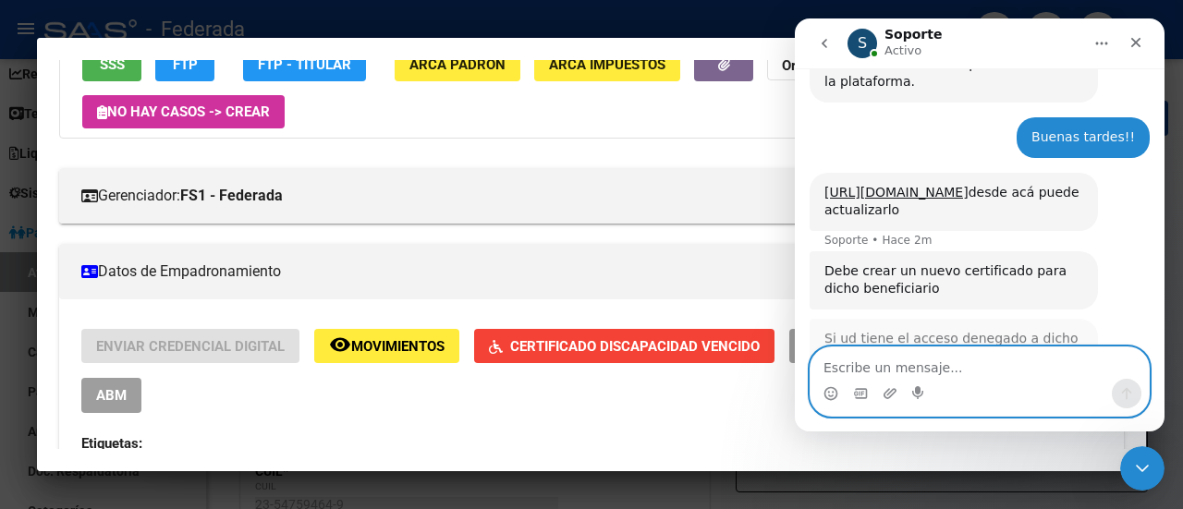
scroll to position [416, 0]
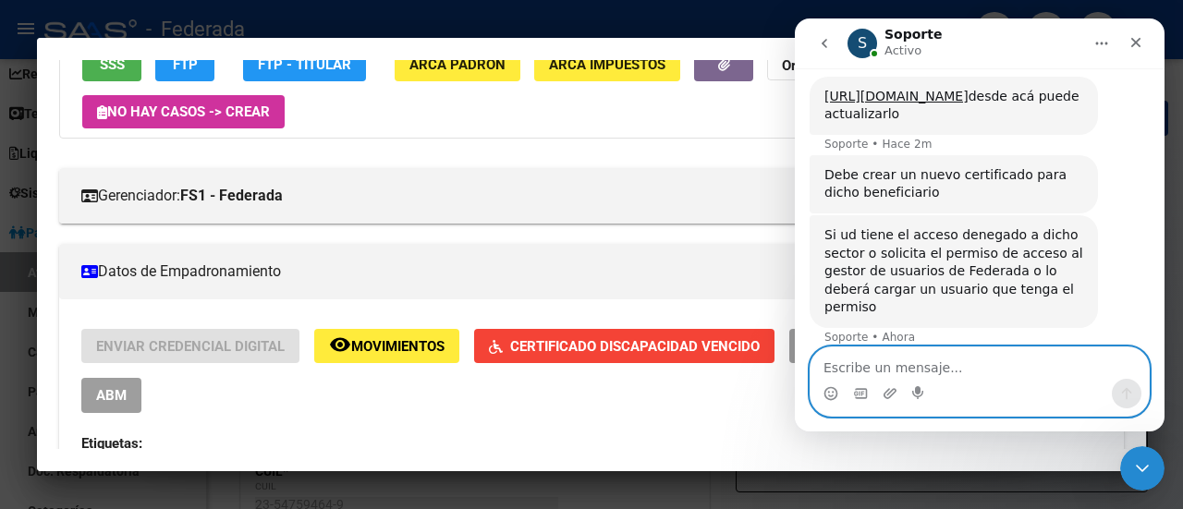
click at [940, 373] on textarea "Escribe un mensaje..." at bounding box center [980, 363] width 338 height 31
click at [936, 360] on textarea "Escribe un mensaje..." at bounding box center [980, 363] width 338 height 31
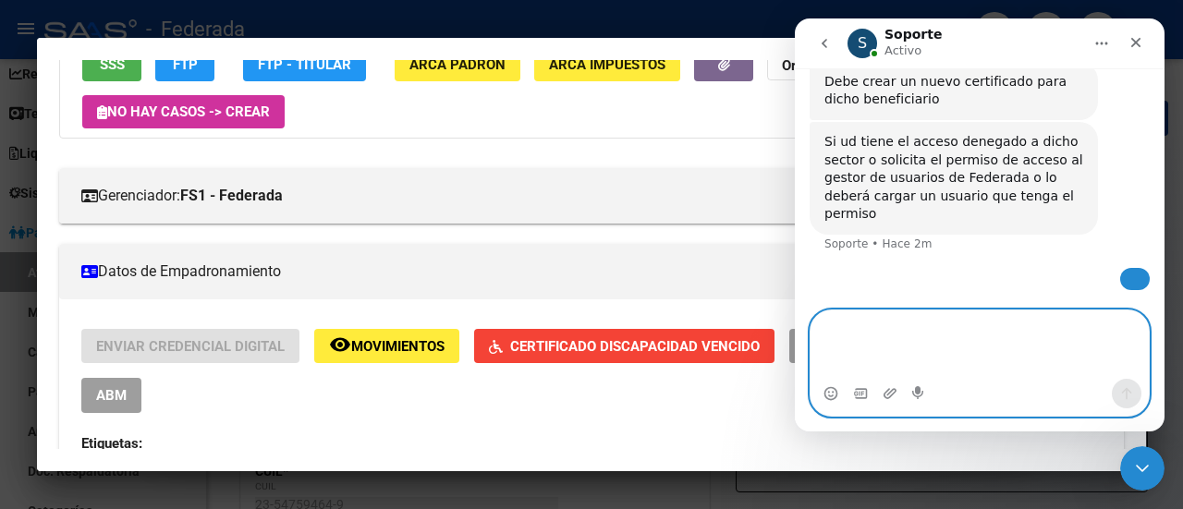
scroll to position [624, 0]
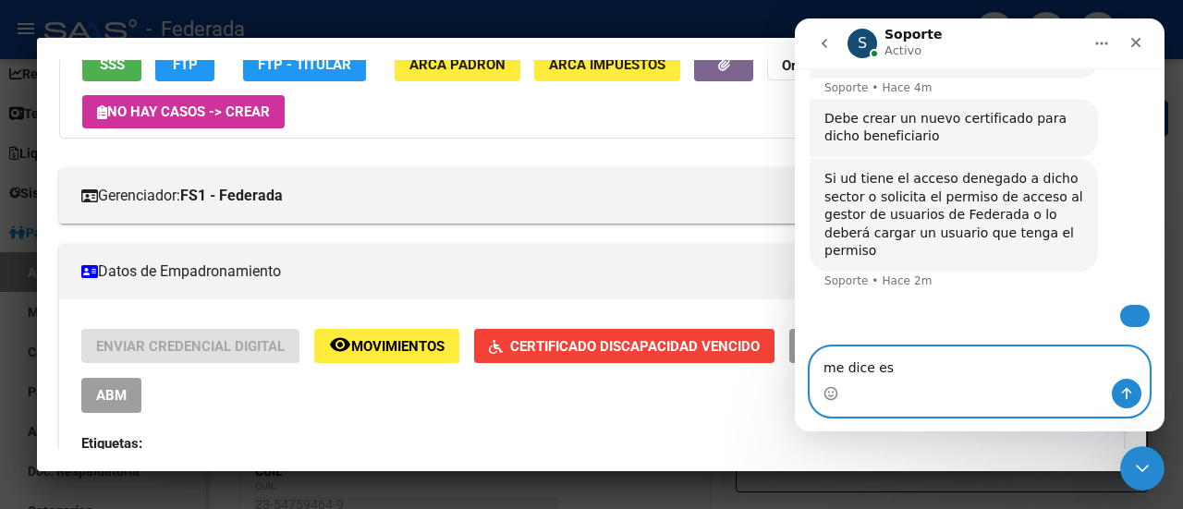
type textarea "me dice eso"
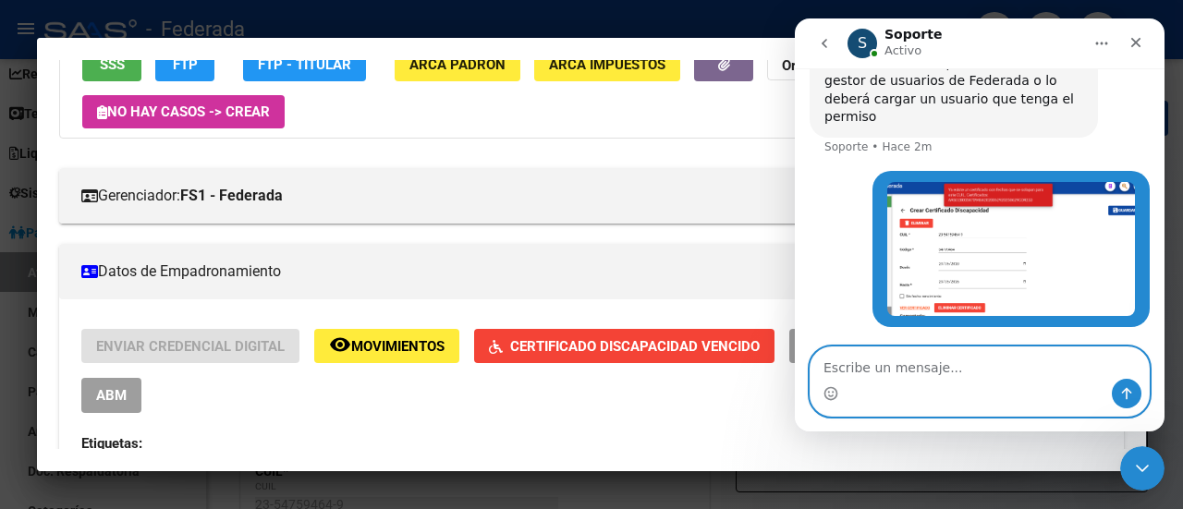
scroll to position [629, 0]
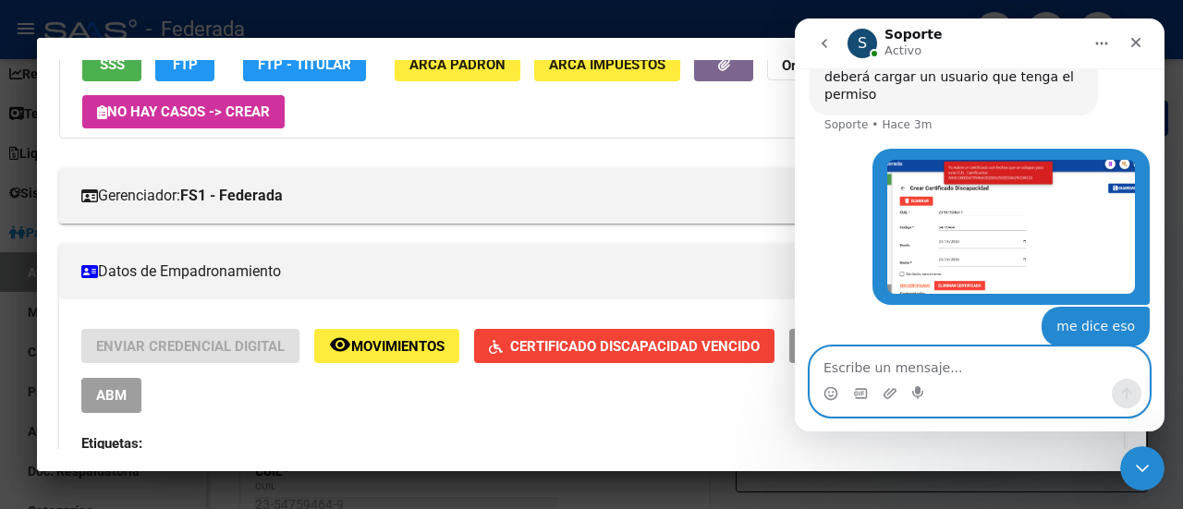
click at [930, 366] on textarea "Escribe un mensaje..." at bounding box center [980, 363] width 338 height 31
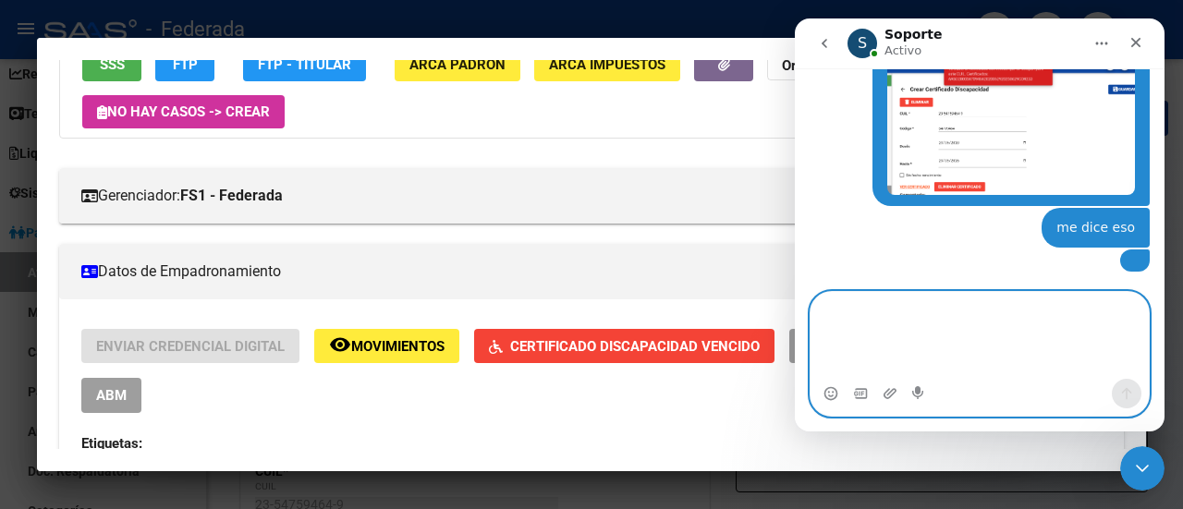
scroll to position [820, 0]
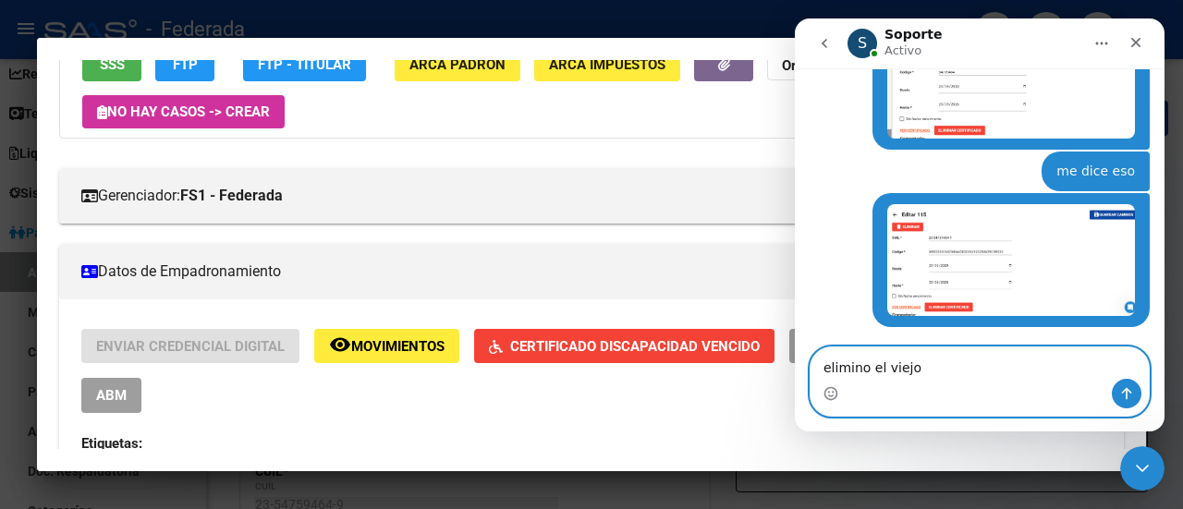
type textarea "elimino el viejo?"
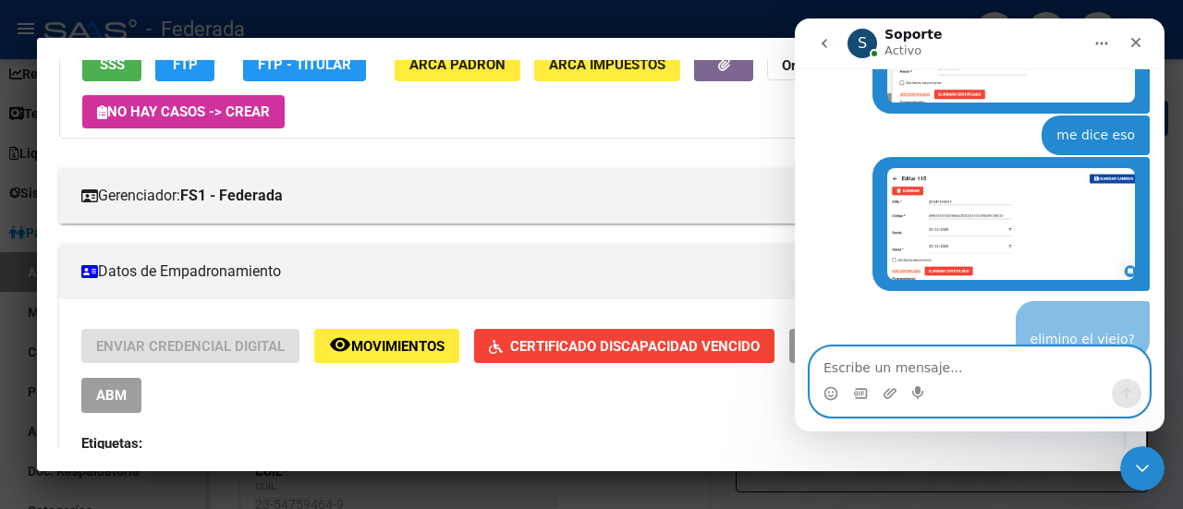
scroll to position [825, 0]
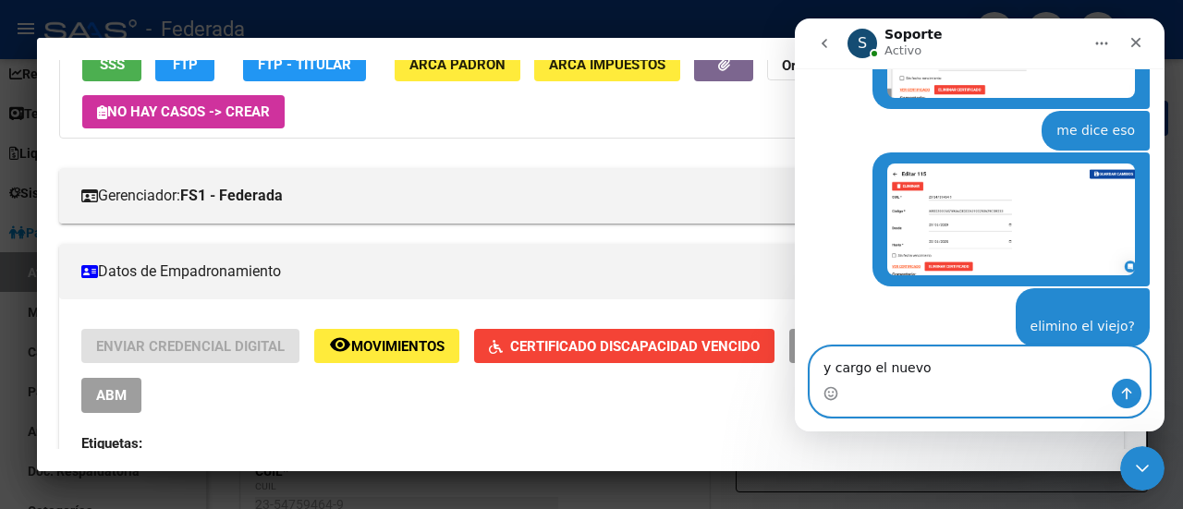
type textarea "y cargo el nuevo?"
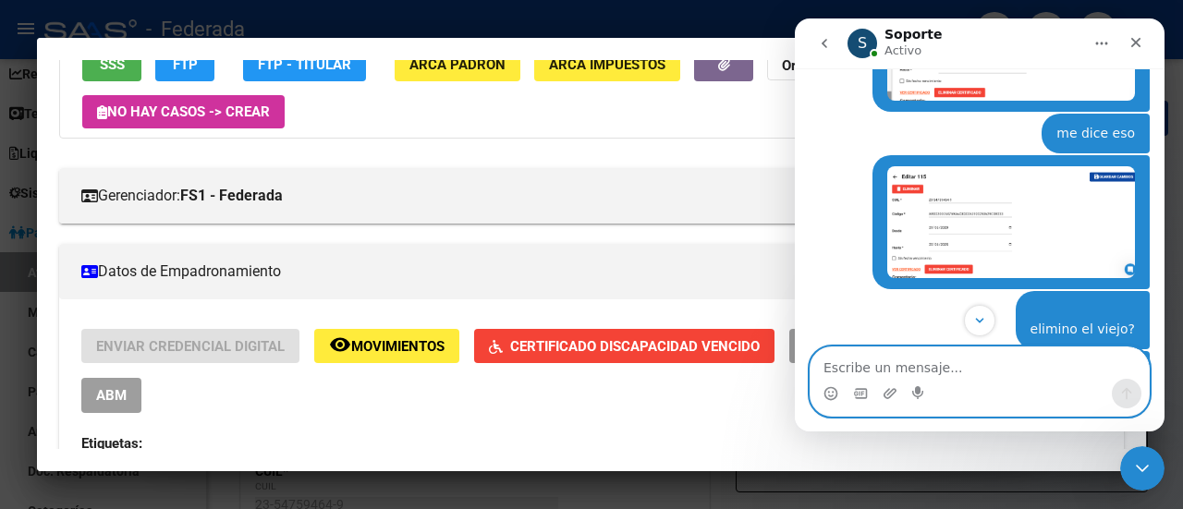
scroll to position [867, 0]
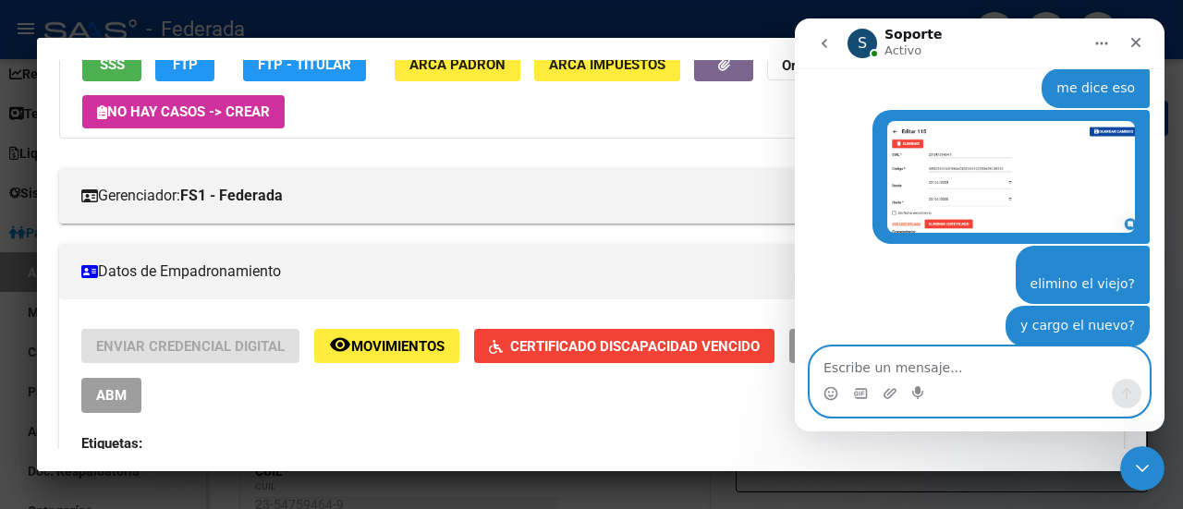
click at [1006, 373] on textarea "Escribe un mensaje..." at bounding box center [980, 363] width 338 height 31
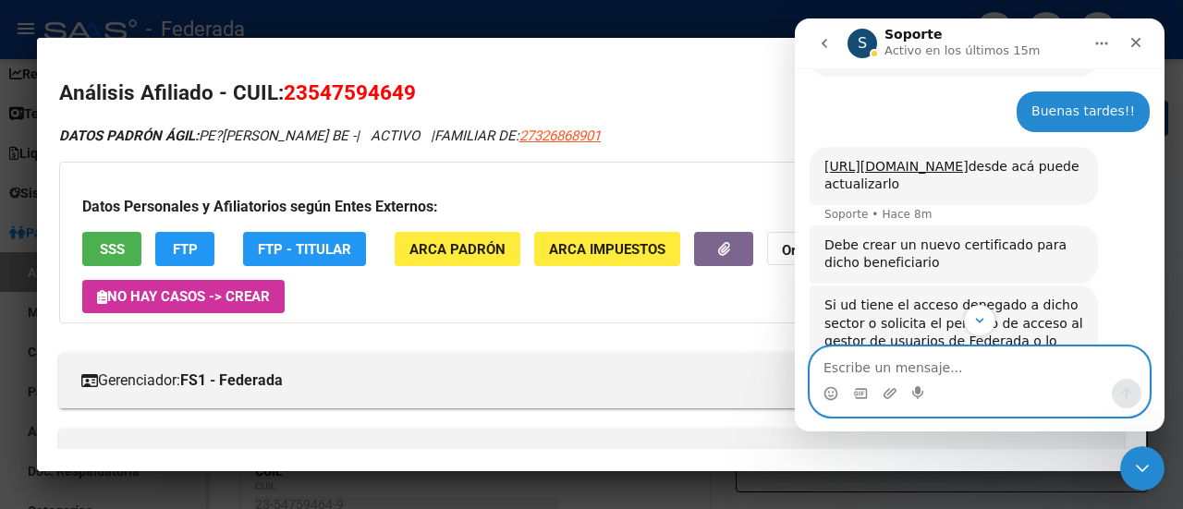
scroll to position [312, 0]
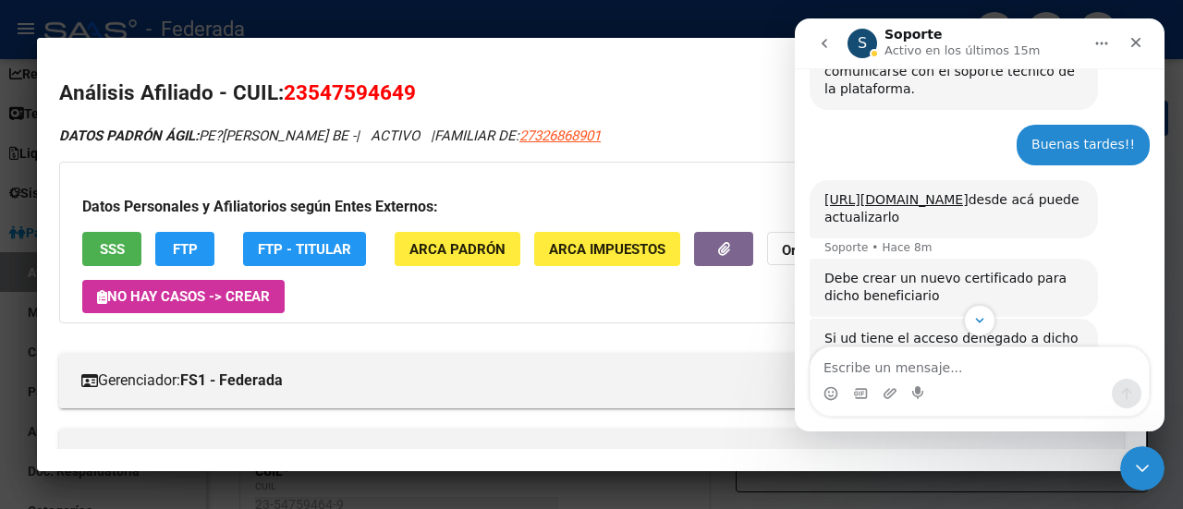
click at [634, 73] on mat-dialog-content "Análisis Afiliado - CUIL: 23547594649 DATOS PADRÓN ÁGIL: PE?[PERSON_NAME] BE - …" at bounding box center [591, 254] width 1109 height 388
click at [980, 321] on icon "Scroll to bottom" at bounding box center [980, 320] width 17 height 17
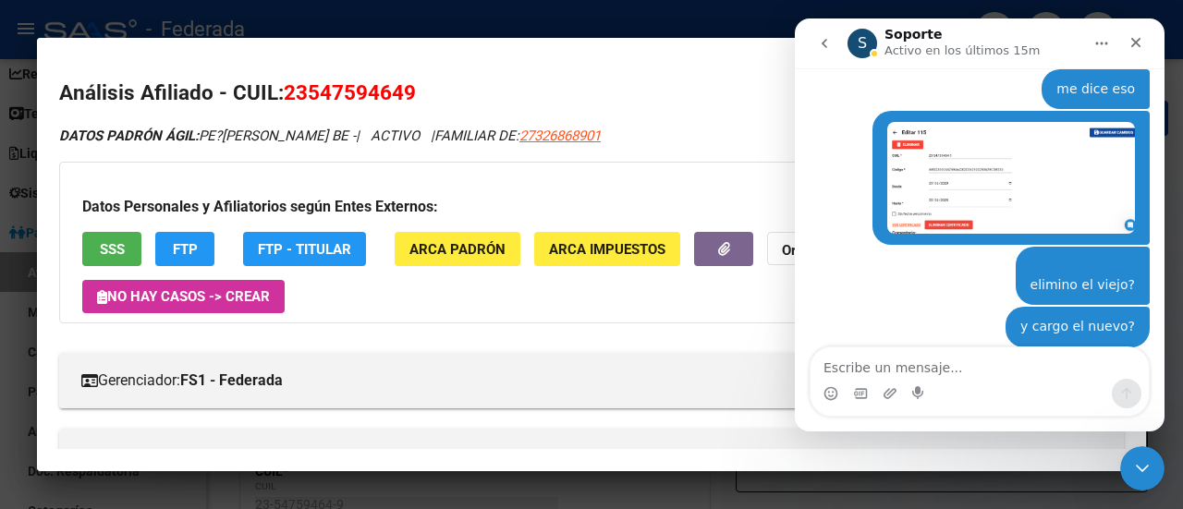
scroll to position [867, 0]
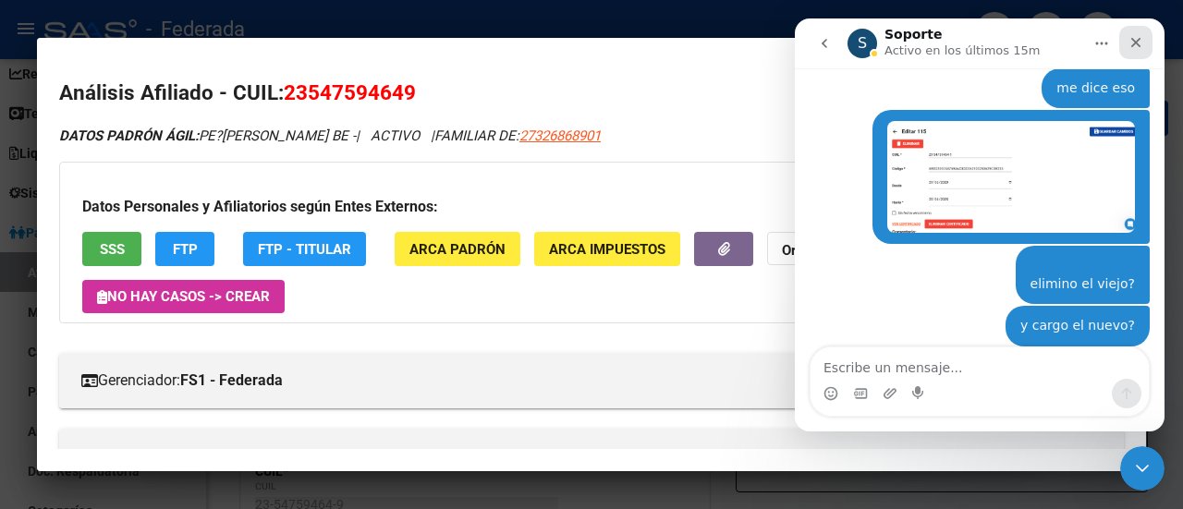
click at [1134, 38] on icon "Cerrar" at bounding box center [1136, 42] width 15 height 15
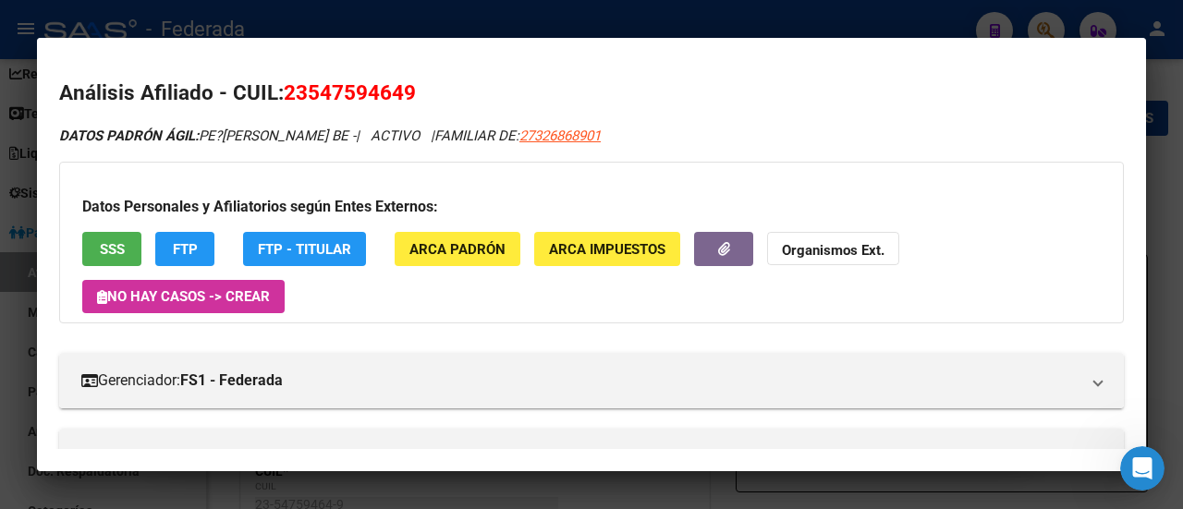
scroll to position [1166, 0]
click at [643, 73] on mat-dialog-content "Análisis Afiliado - CUIL: 23547594649 DATOS PADRÓN ÁGIL: PE?[PERSON_NAME] BE - …" at bounding box center [591, 254] width 1109 height 388
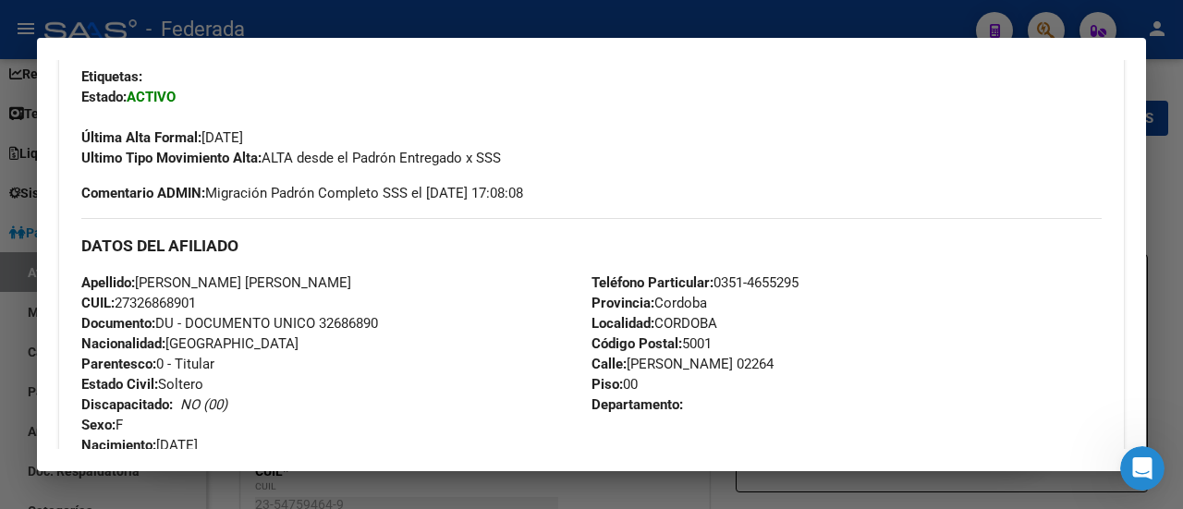
scroll to position [294, 0]
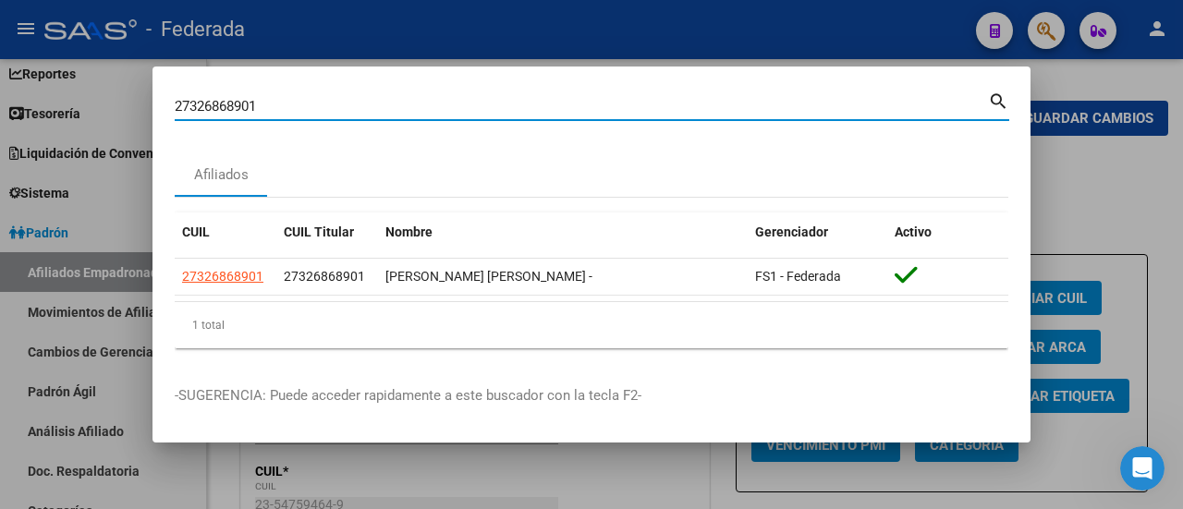
drag, startPoint x: 290, startPoint y: 99, endPoint x: 142, endPoint y: 108, distance: 148.2
click at [142, 108] on div "27326868901 Buscar (apellido, dni, cuil, nro traspaso, cuit, obra social) searc…" at bounding box center [591, 254] width 1183 height 509
paste input "-27557224-7"
type input "27275572247"
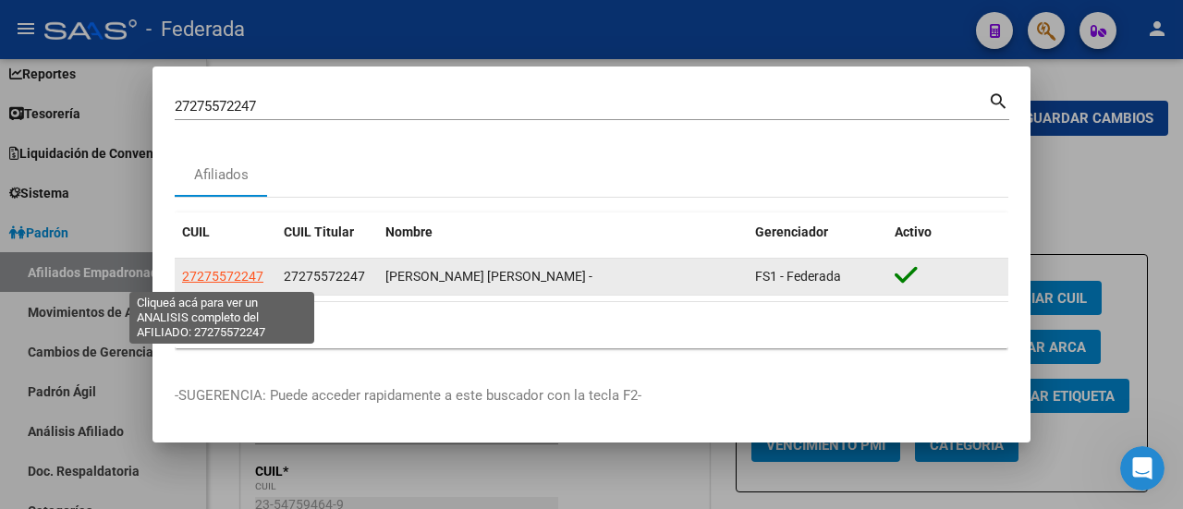
click at [233, 273] on span "27275572247" at bounding box center [222, 276] width 81 height 15
type textarea "27275572247"
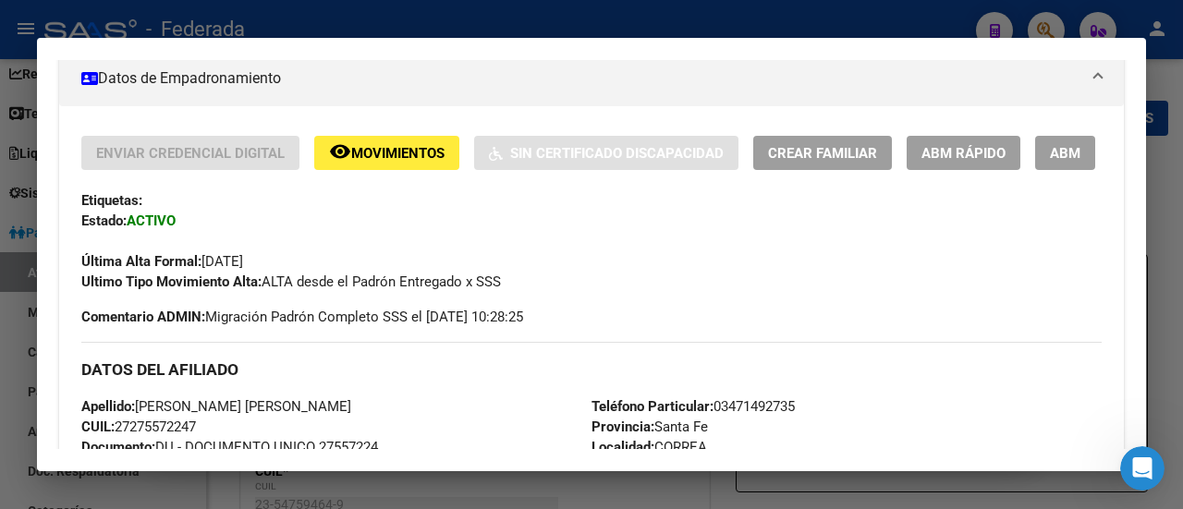
scroll to position [0, 0]
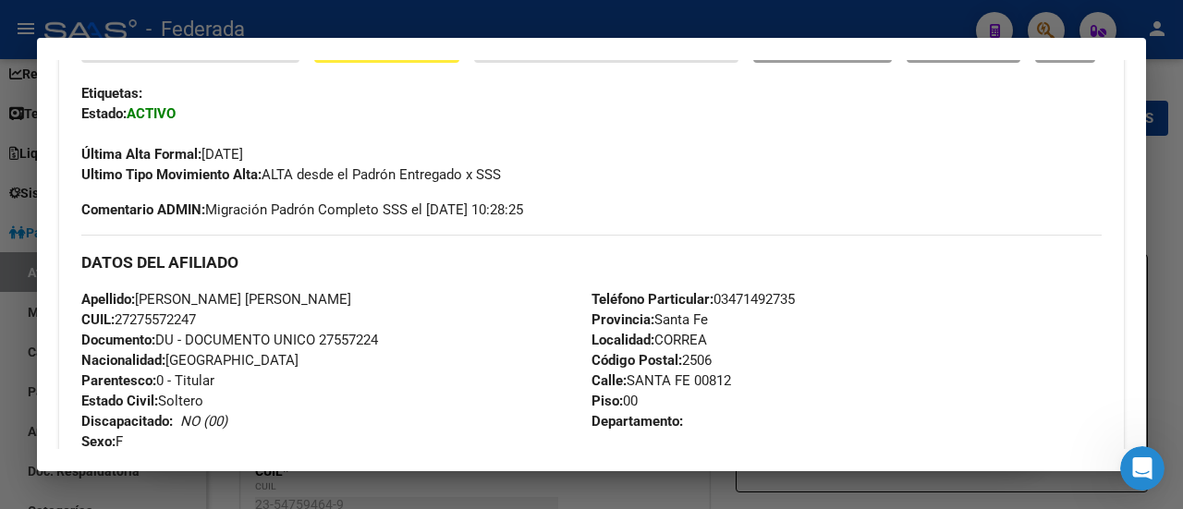
scroll to position [462, 0]
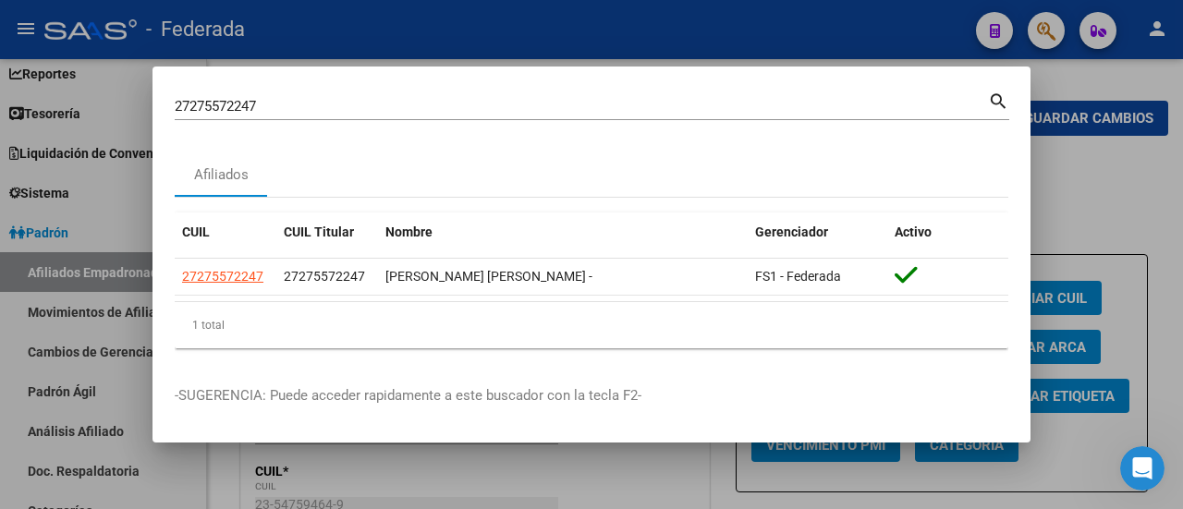
drag, startPoint x: 294, startPoint y: 93, endPoint x: 160, endPoint y: 104, distance: 134.4
click at [160, 104] on mat-dialog-content "27275572247 Buscar (apellido, dni, cuil, nro traspaso, cuit, obra social) searc…" at bounding box center [592, 226] width 878 height 275
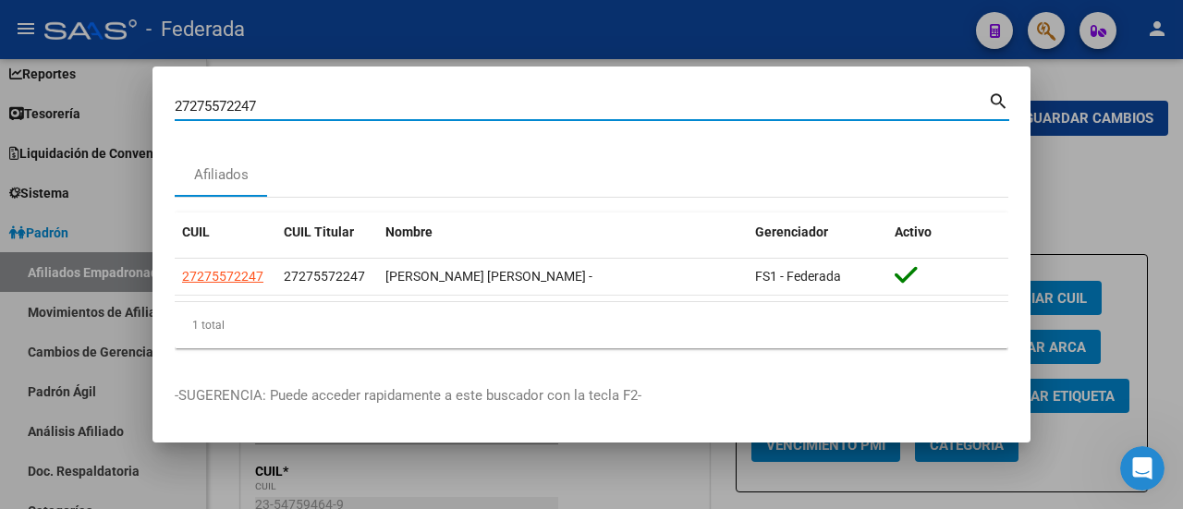
drag, startPoint x: 301, startPoint y: 107, endPoint x: 165, endPoint y: 107, distance: 136.8
click at [165, 107] on mat-dialog-content "27275572247 Buscar (apellido, dni, cuil, nro traspaso, cuit, obra social) searc…" at bounding box center [592, 226] width 878 height 275
paste input "-26184615-8"
type input "27261846158"
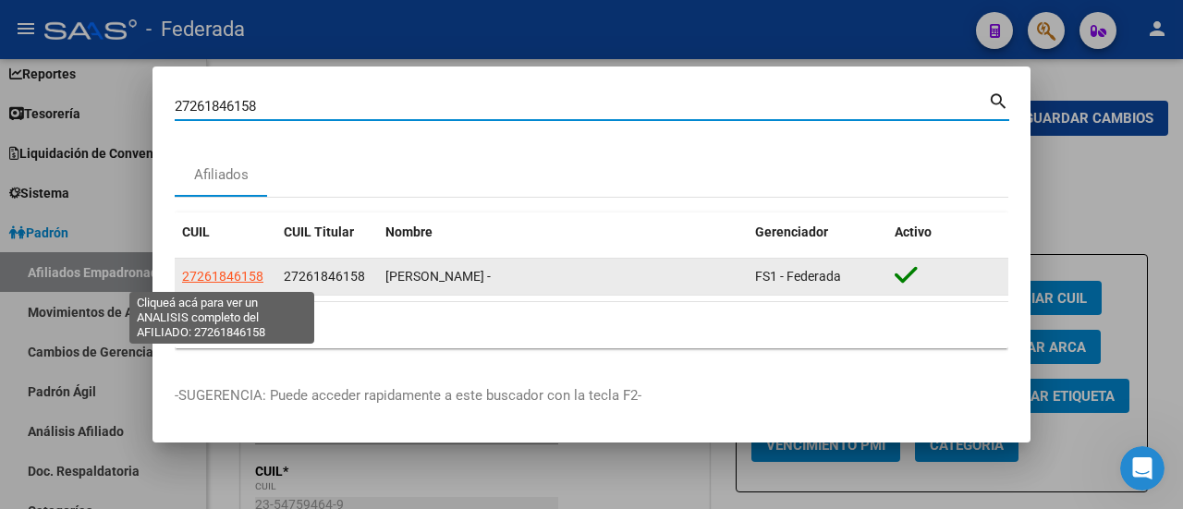
click at [238, 275] on span "27261846158" at bounding box center [222, 276] width 81 height 15
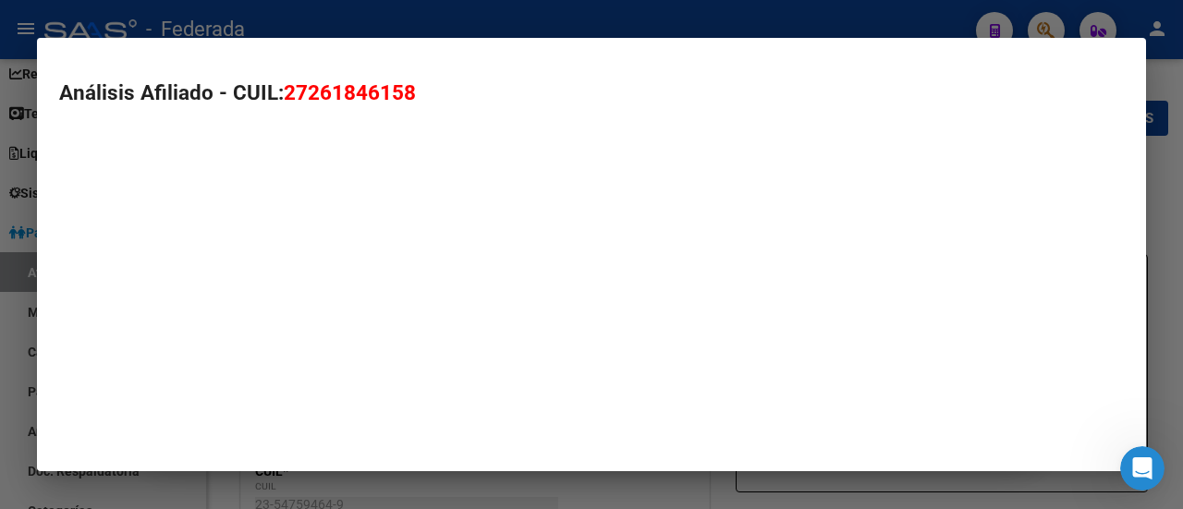
type textarea "27261846158"
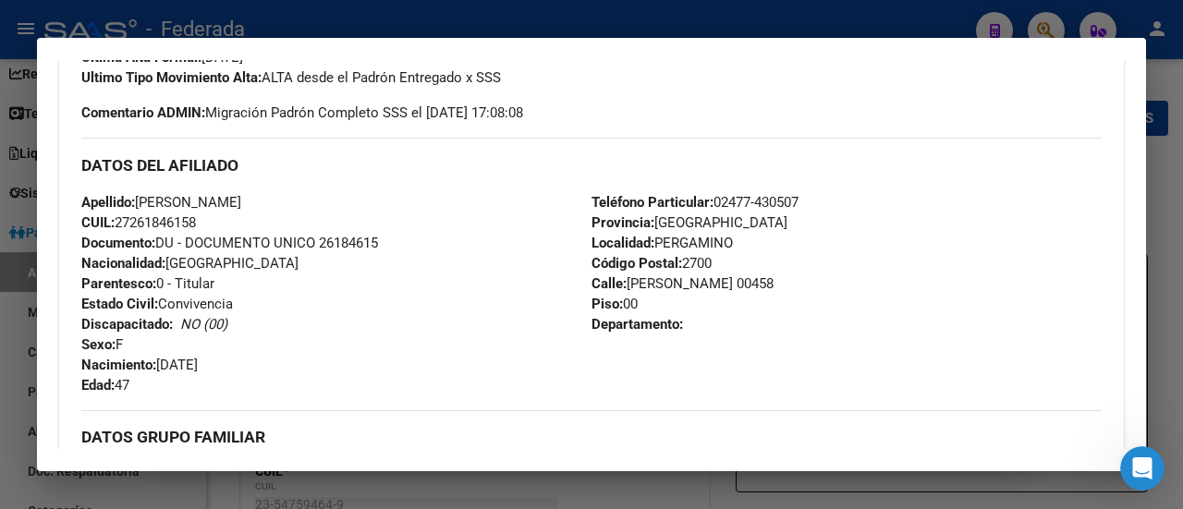
scroll to position [369, 0]
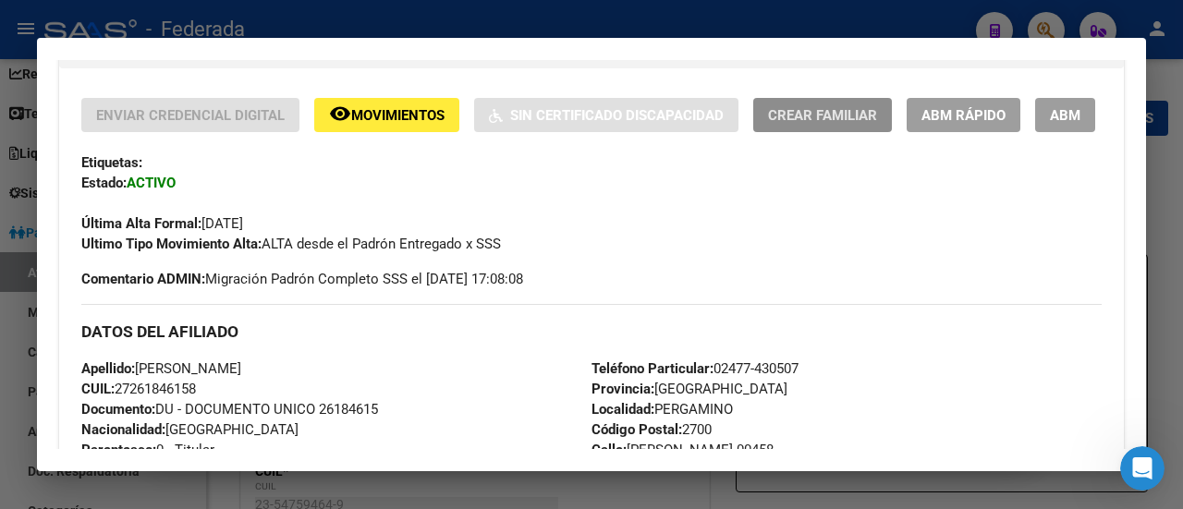
click at [849, 99] on button "Crear Familiar" at bounding box center [822, 115] width 139 height 34
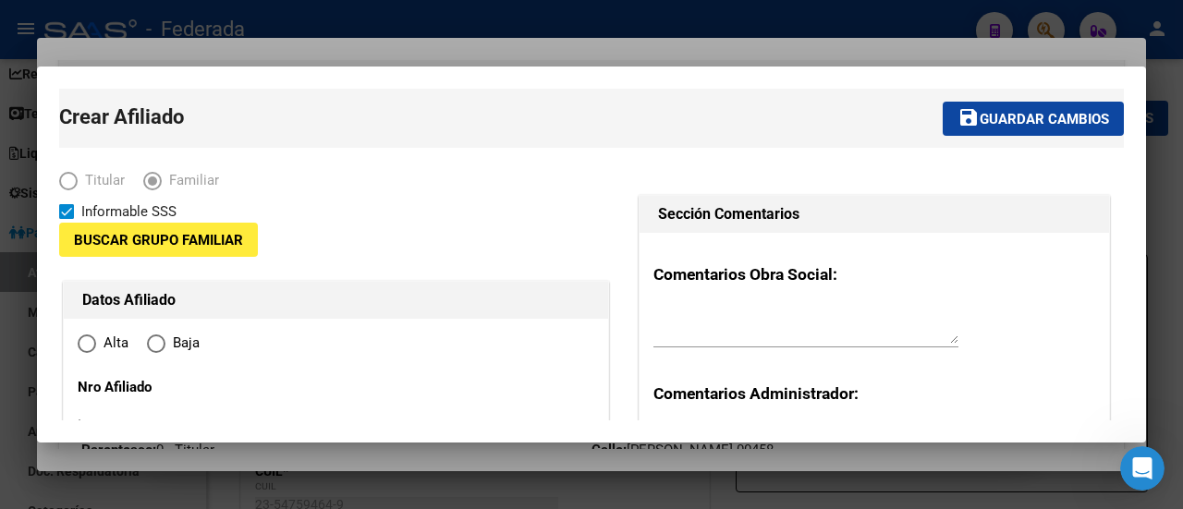
type input "27-26184615-8"
type input "PERGAMINO"
type input "2700"
type input "LAVALLE"
type input "00458"
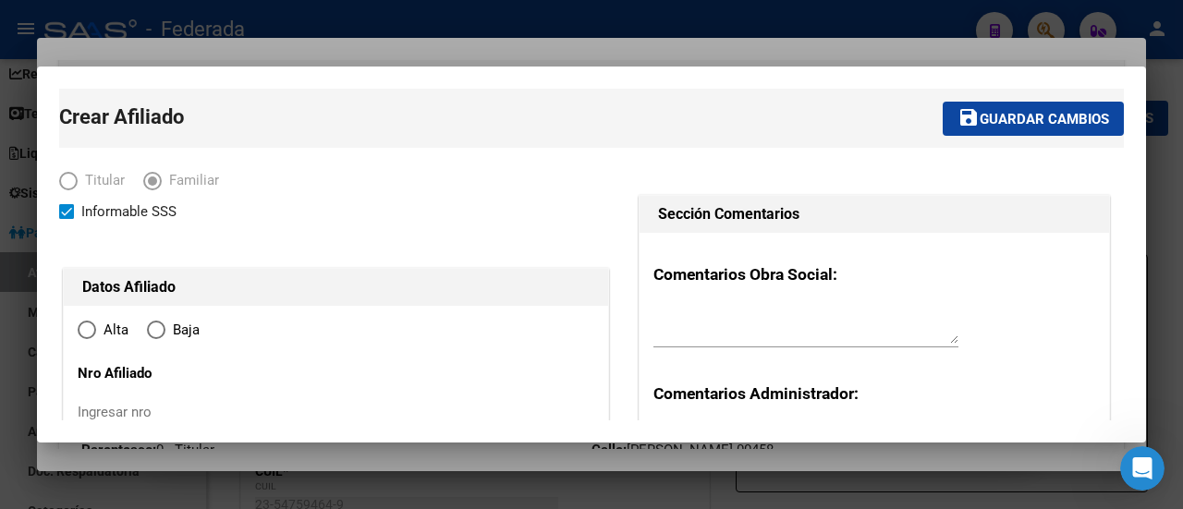
radio input "true"
type input "27-26184615-8"
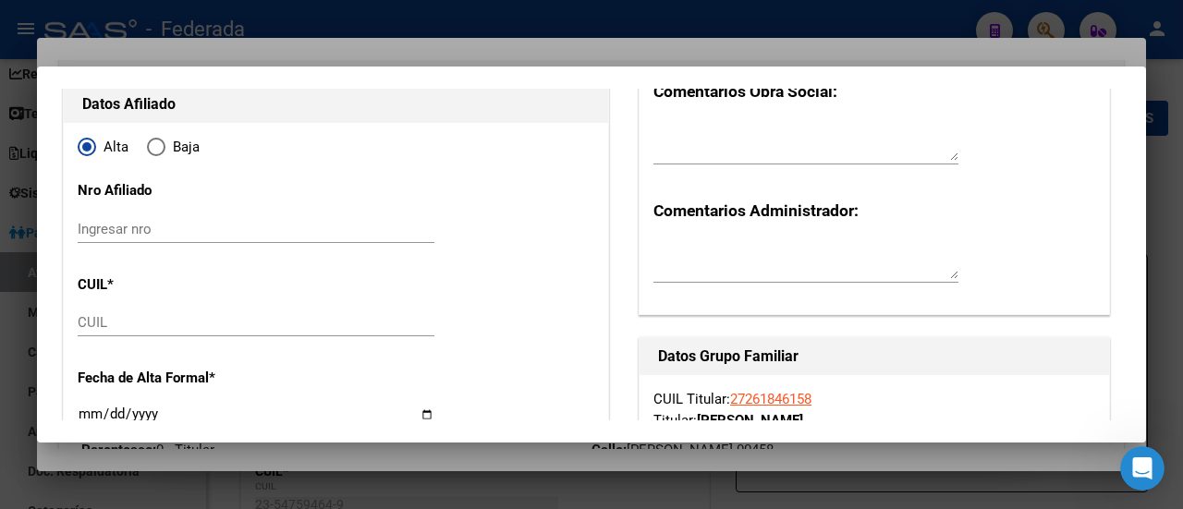
scroll to position [185, 0]
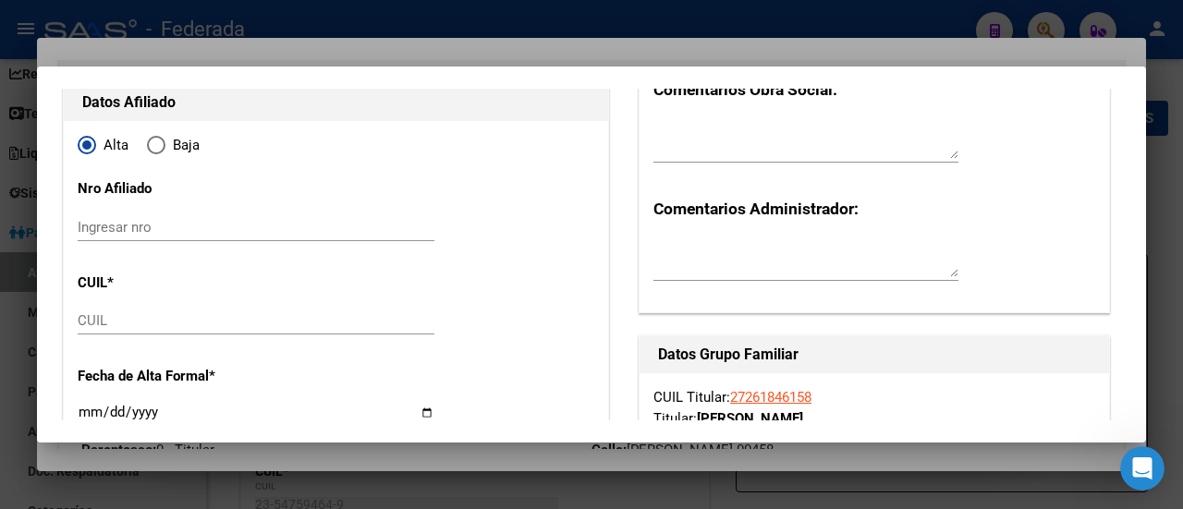
click at [221, 234] on input "Ingresar nro" at bounding box center [256, 227] width 357 height 17
paste input "61571"
type input "61571/04"
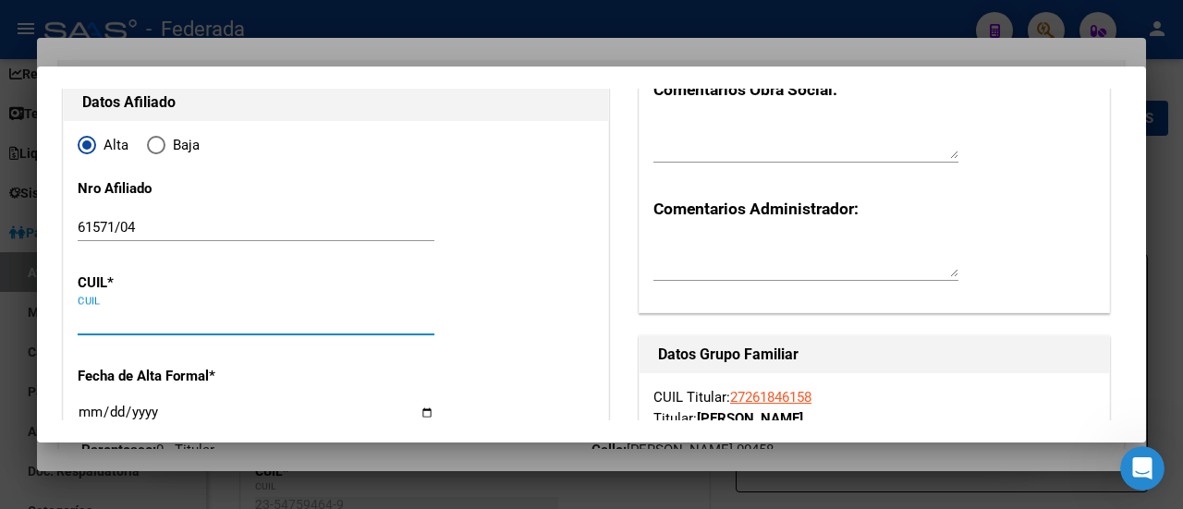
click at [174, 322] on input "CUIL" at bounding box center [256, 320] width 357 height 17
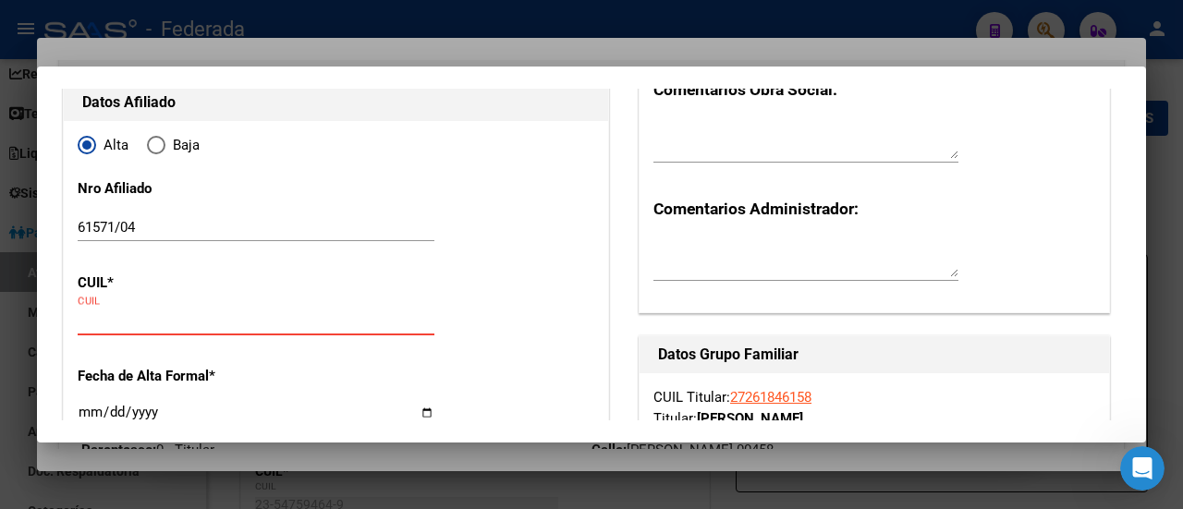
paste input "27-52022296-6"
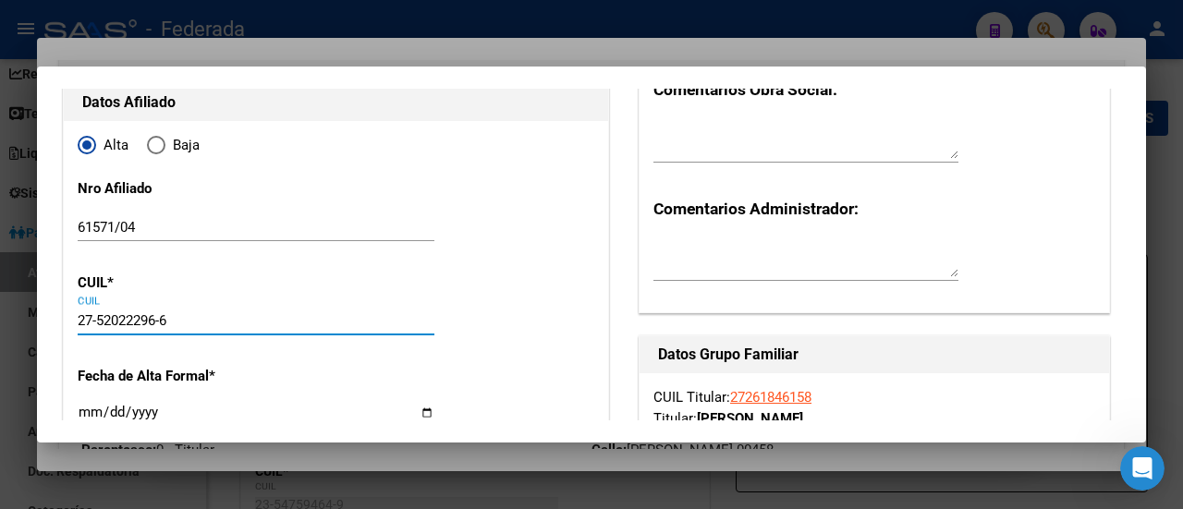
type input "27-52022296-6"
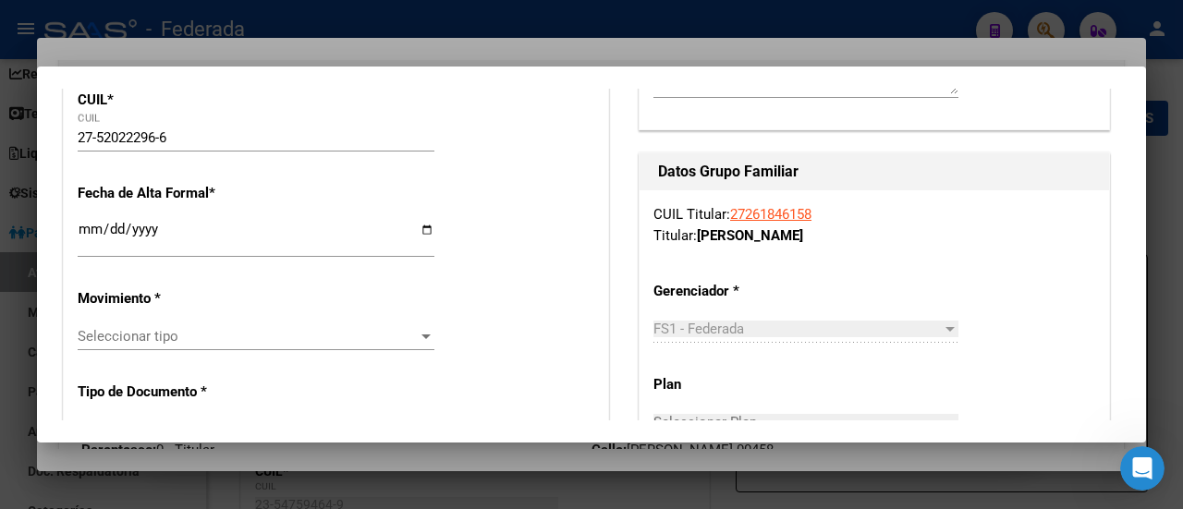
scroll to position [370, 0]
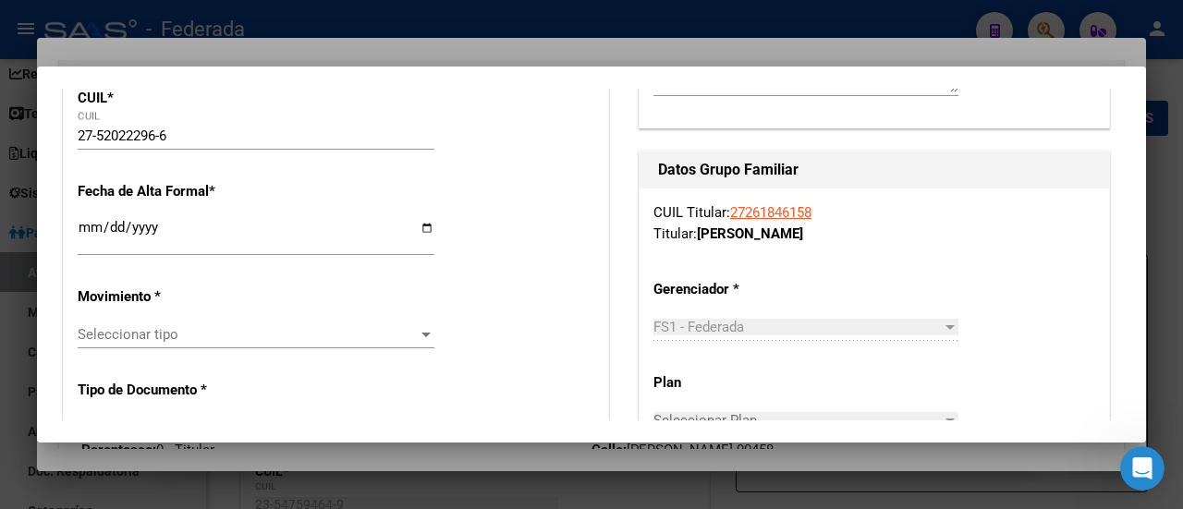
type input "52022296"
type input "[PERSON_NAME]"
type input "[DATE]"
type input "PERGAMINO"
type input "[PERSON_NAME]"
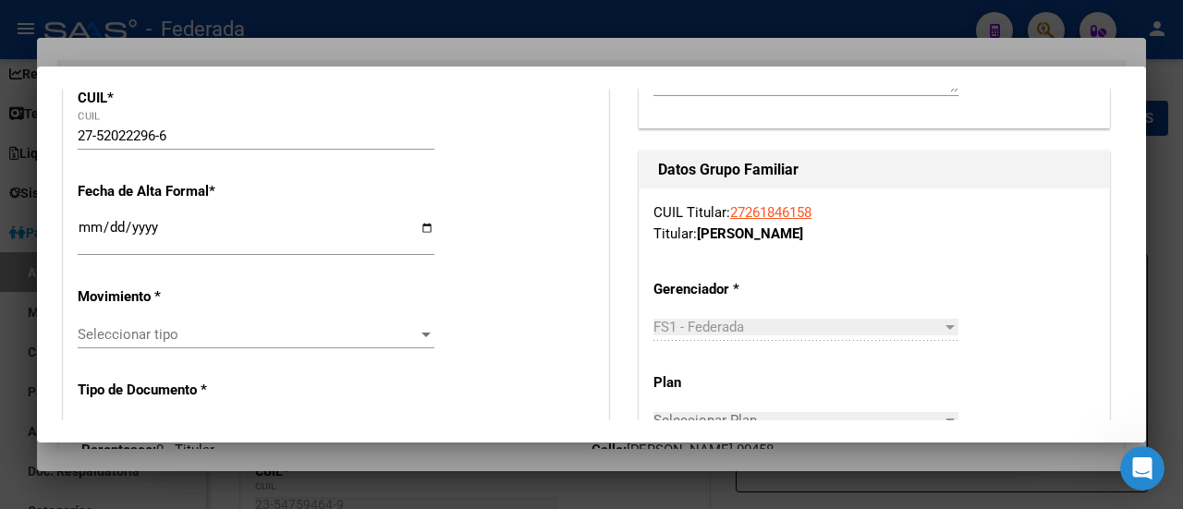
type input "1672"
click at [422, 228] on input "Ingresar fecha" at bounding box center [256, 235] width 357 height 30
type input "[DATE]"
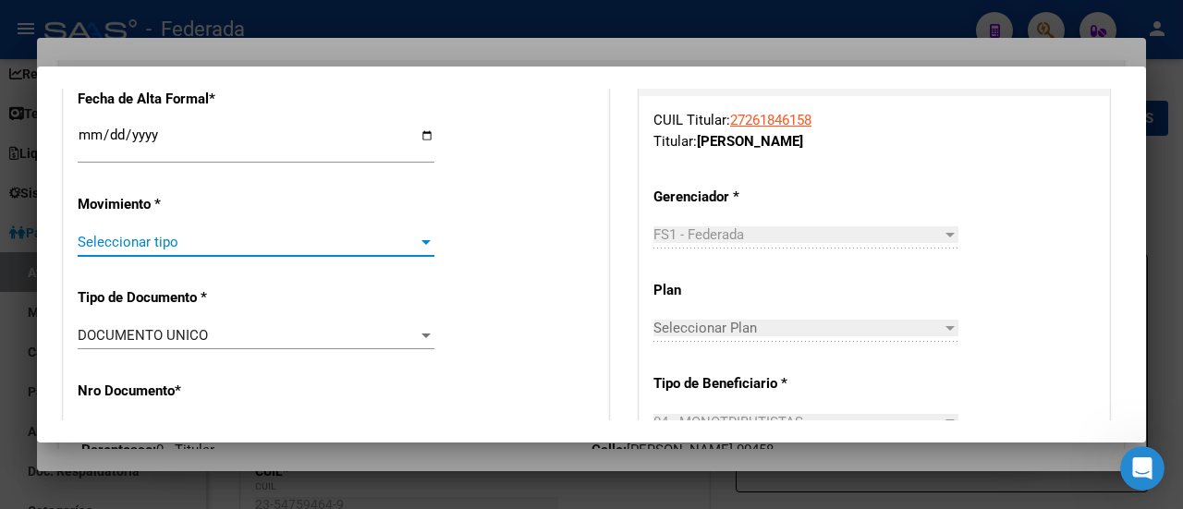
click at [410, 245] on span "Seleccionar tipo" at bounding box center [248, 242] width 340 height 17
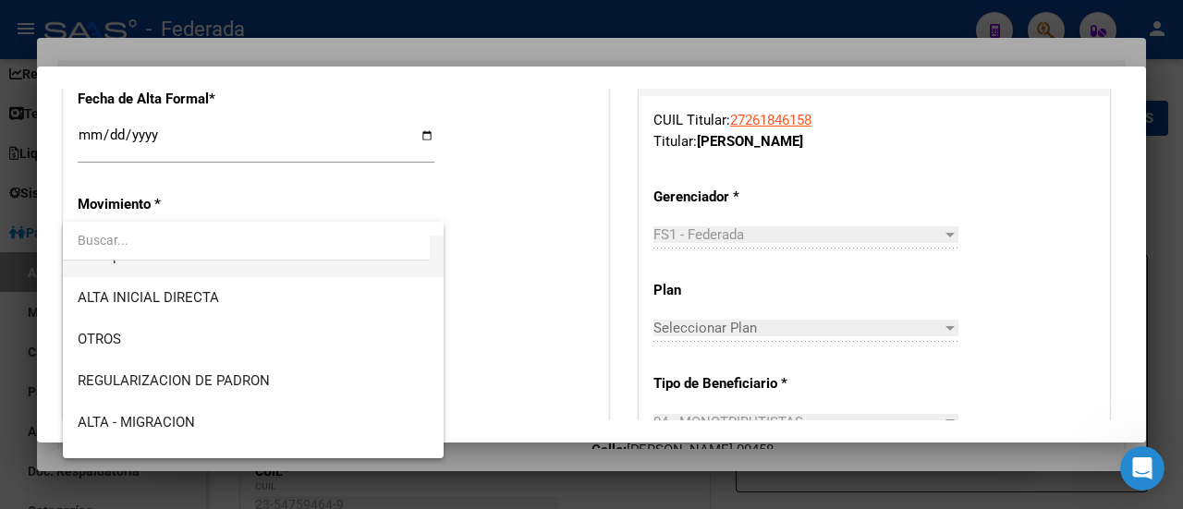
scroll to position [185, 0]
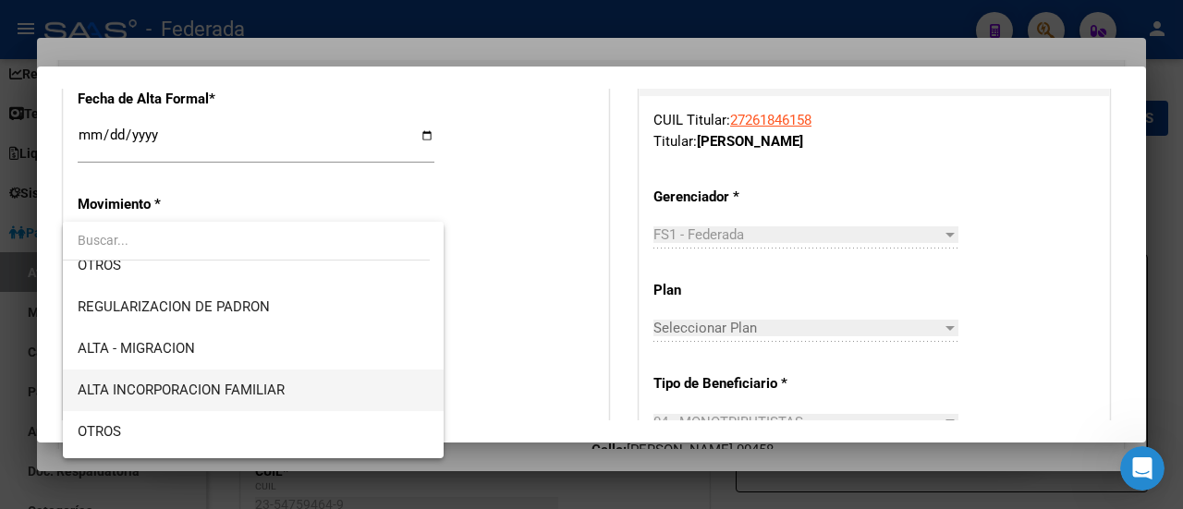
click at [286, 382] on span "ALTA INCORPORACION FAMILIAR" at bounding box center [254, 391] width 352 height 42
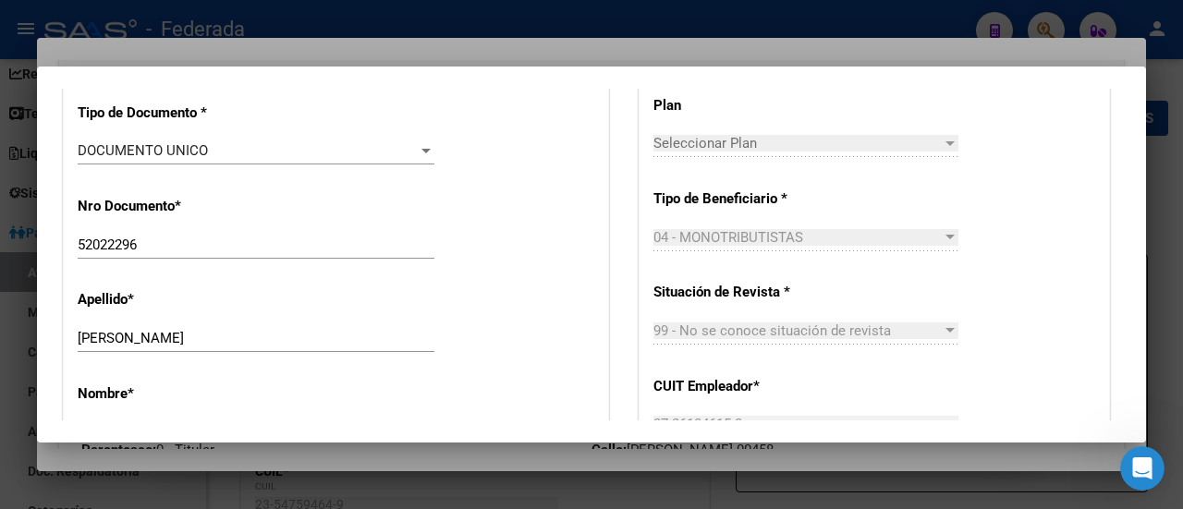
scroll to position [740, 0]
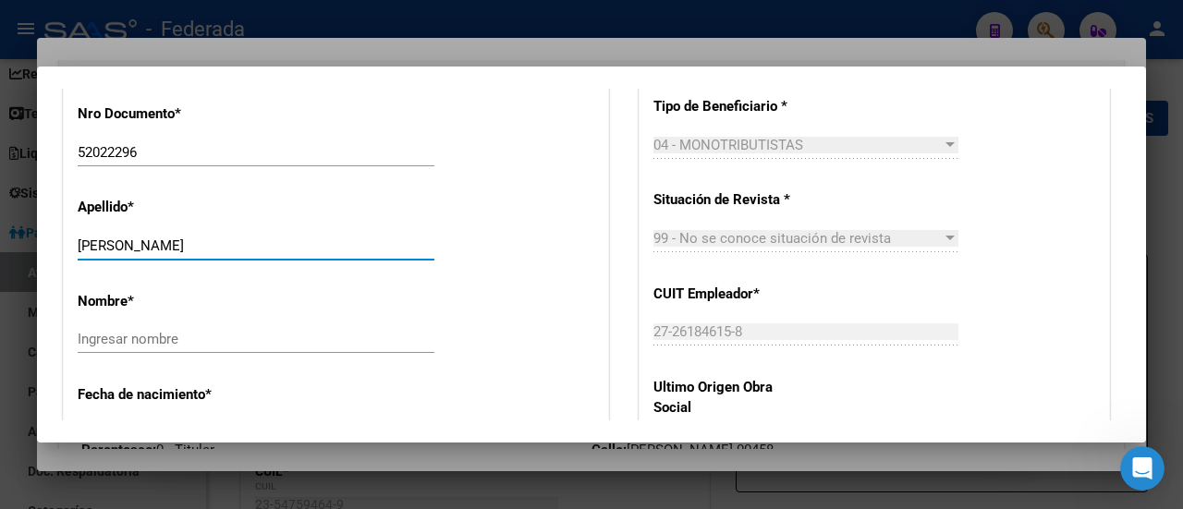
drag, startPoint x: 190, startPoint y: 243, endPoint x: 290, endPoint y: 240, distance: 99.9
click at [290, 240] on input "[PERSON_NAME]" at bounding box center [256, 246] width 357 height 17
type input "[PERSON_NAME]"
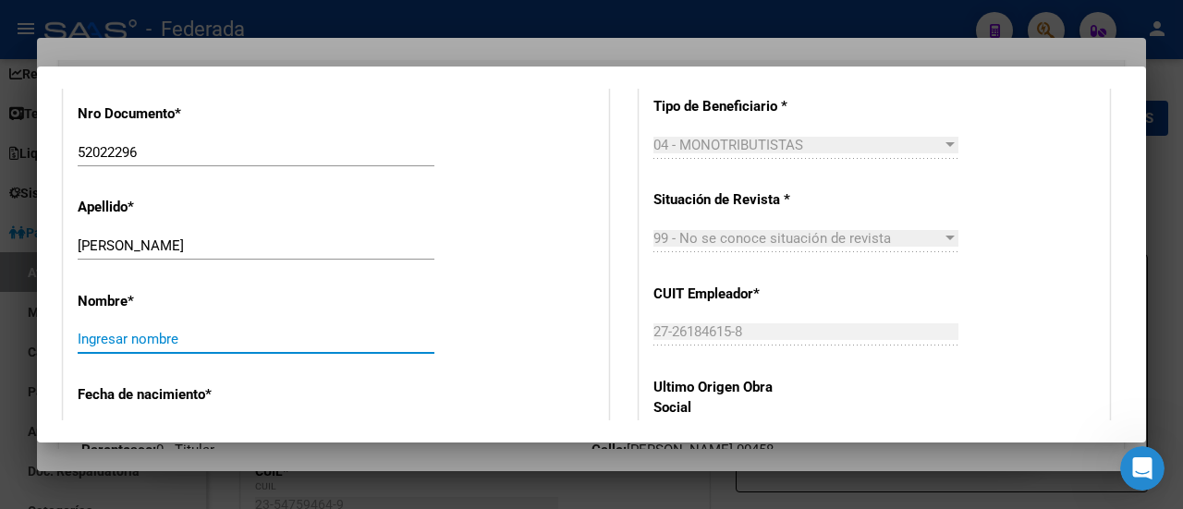
click at [133, 345] on input "Ingresar nombre" at bounding box center [256, 339] width 357 height 17
paste input "EMILIA"
type input "EMILIA"
click at [521, 313] on div "Nombre * [PERSON_NAME] nombre" at bounding box center [336, 323] width 517 height 93
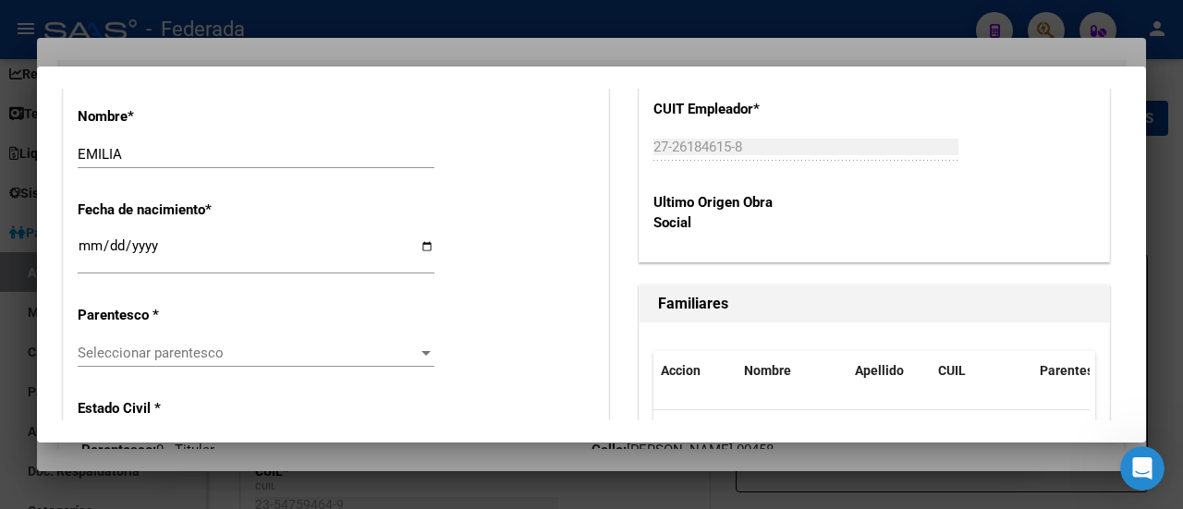
scroll to position [1017, 0]
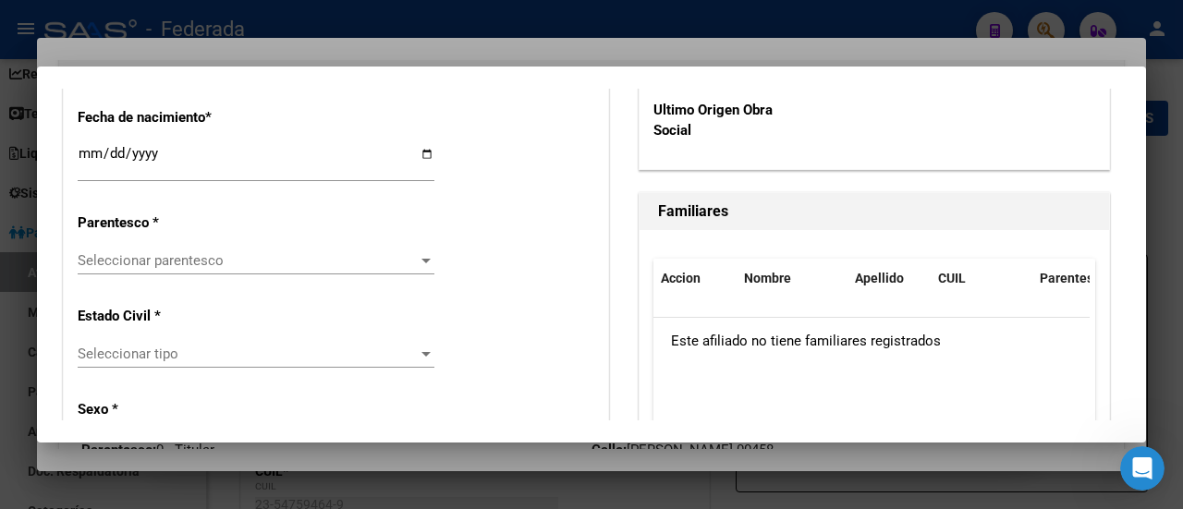
click at [406, 268] on span "Seleccionar parentesco" at bounding box center [248, 260] width 340 height 17
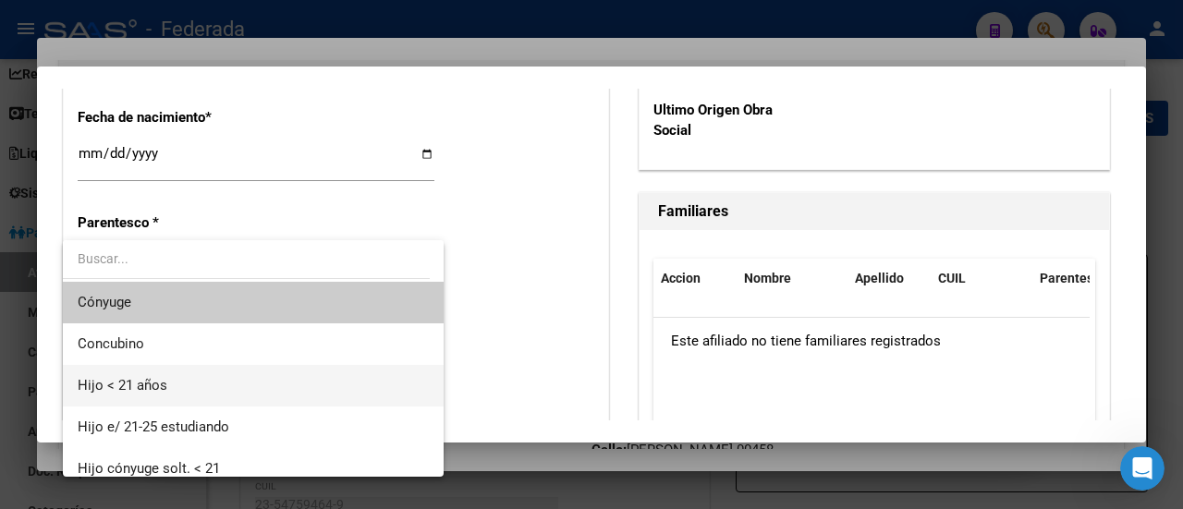
click at [320, 381] on span "Hijo < 21 años" at bounding box center [254, 386] width 352 height 42
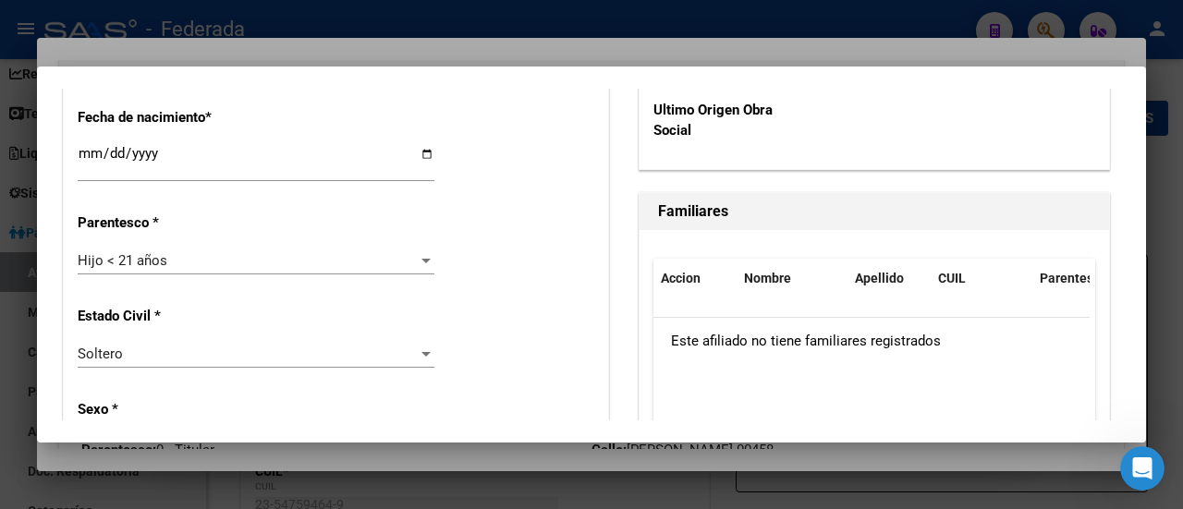
click at [470, 317] on div "Estado Civil * [DEMOGRAPHIC_DATA] Seleccionar tipo" at bounding box center [336, 338] width 517 height 93
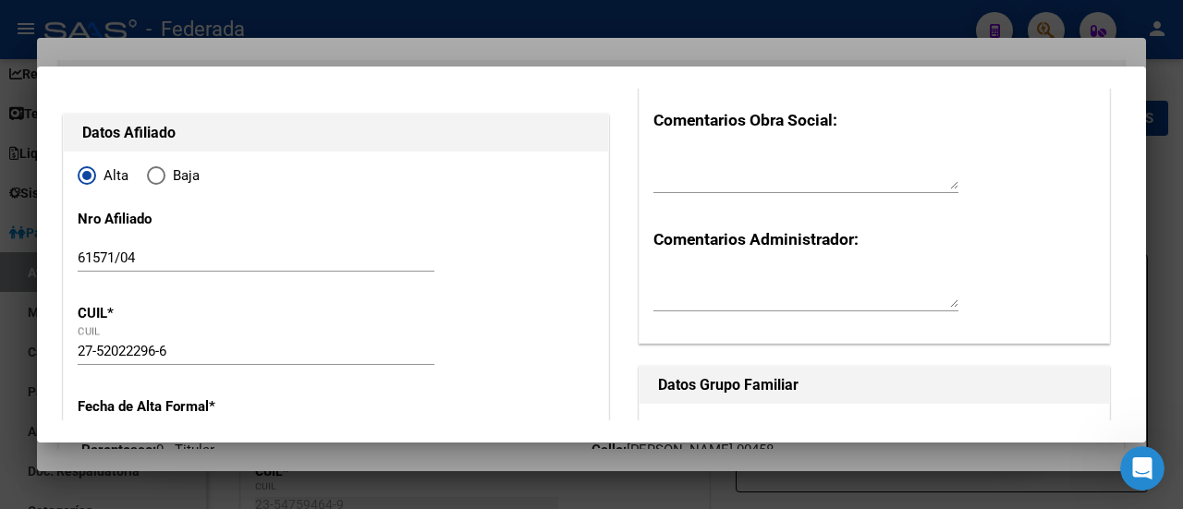
scroll to position [0, 0]
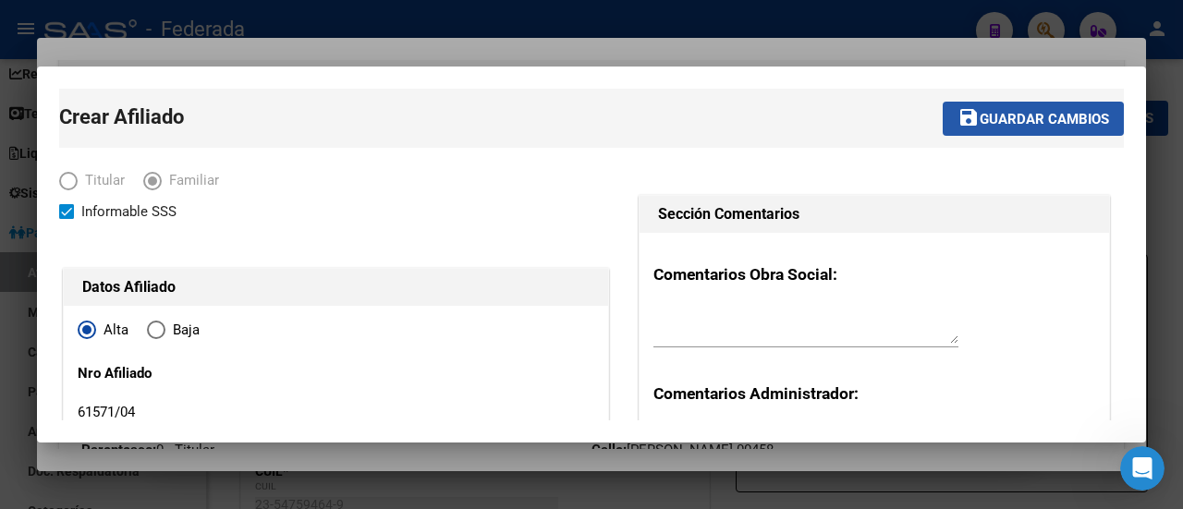
click at [1006, 120] on span "Guardar cambios" at bounding box center [1044, 119] width 129 height 17
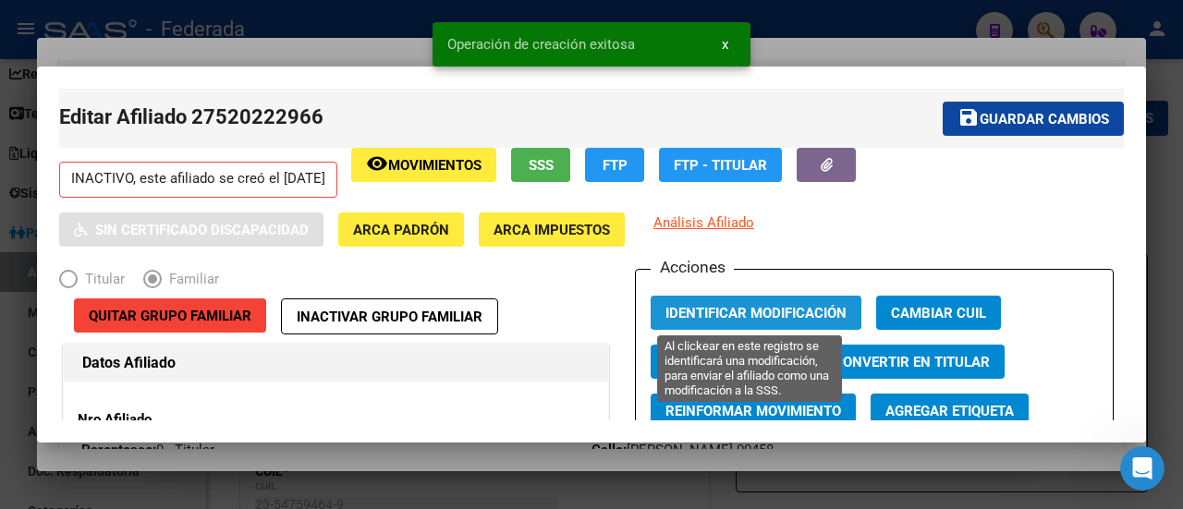
click at [734, 304] on span "Identificar Modificación" at bounding box center [756, 312] width 181 height 17
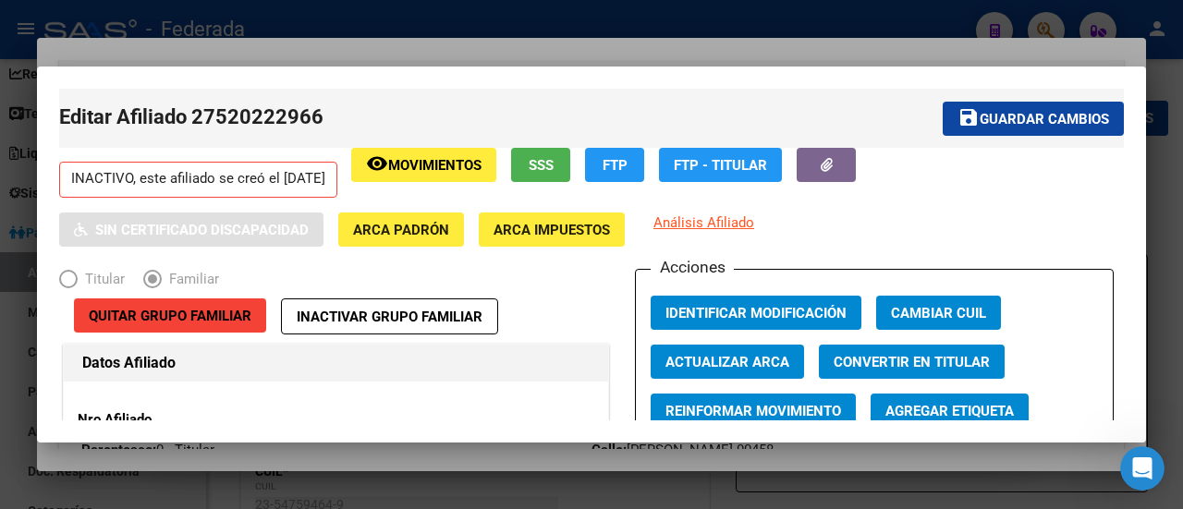
click at [844, 245] on div "INACTIVO, este afiliado se creó el [DATE] remove_red_eye Movimientos SSS FTP FT…" at bounding box center [591, 197] width 1065 height 99
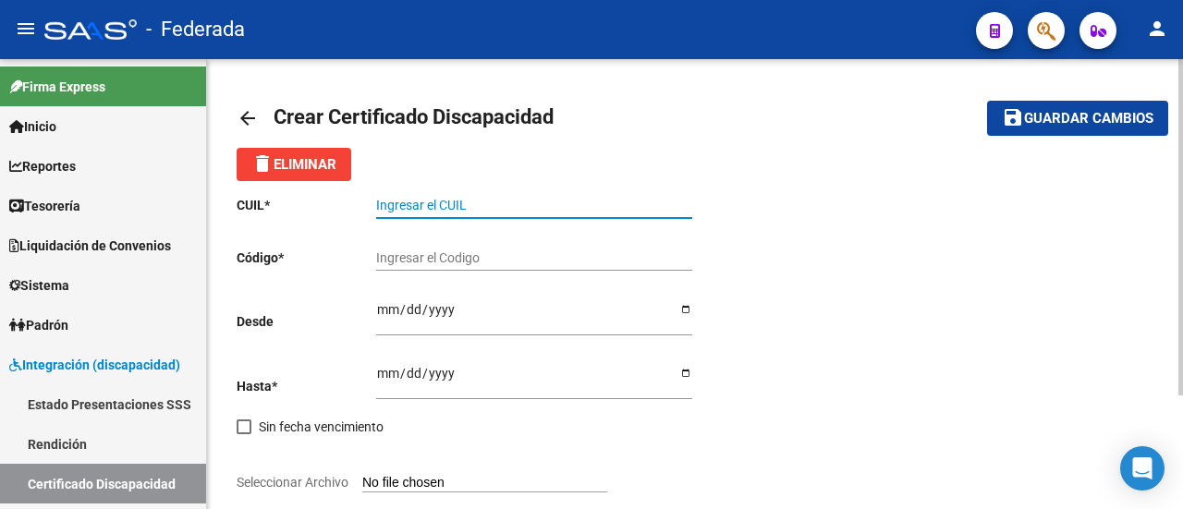
click at [484, 198] on input "Ingresar el CUIL" at bounding box center [534, 206] width 316 height 16
paste input "20-59446579-3"
type input "20-59446579-3"
click at [483, 263] on input "Ingresar el Codigo" at bounding box center [534, 259] width 316 height 16
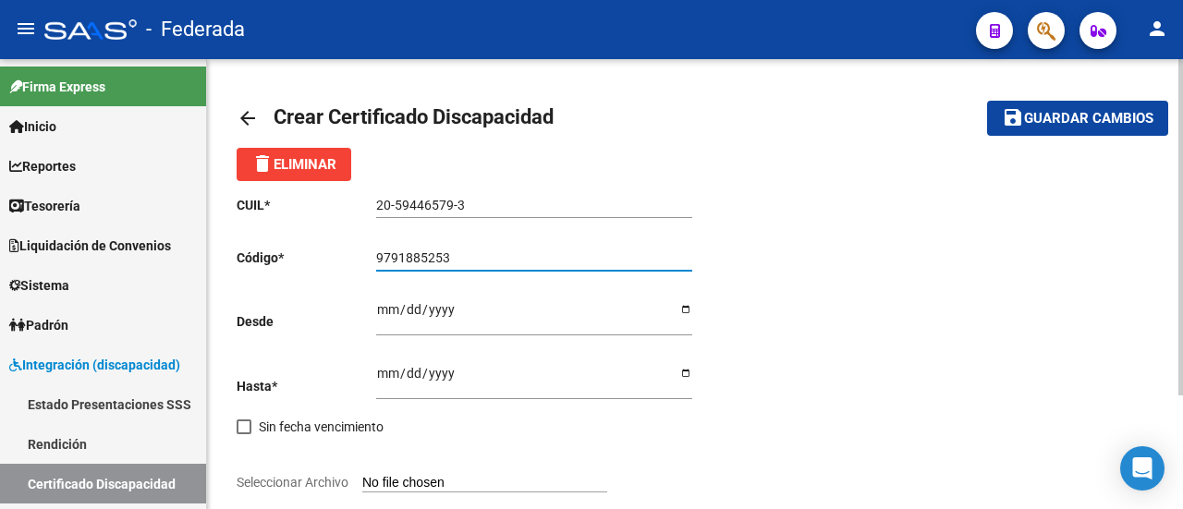
type input "9791885253"
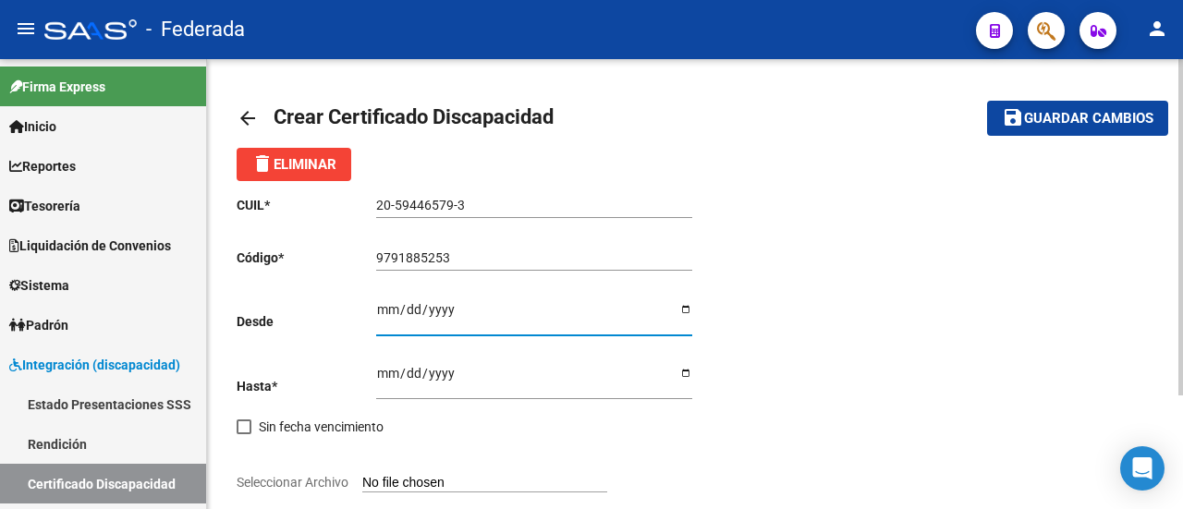
click at [386, 309] on input "Ingresar fec. Desde" at bounding box center [534, 316] width 316 height 28
type input "2025-01-13"
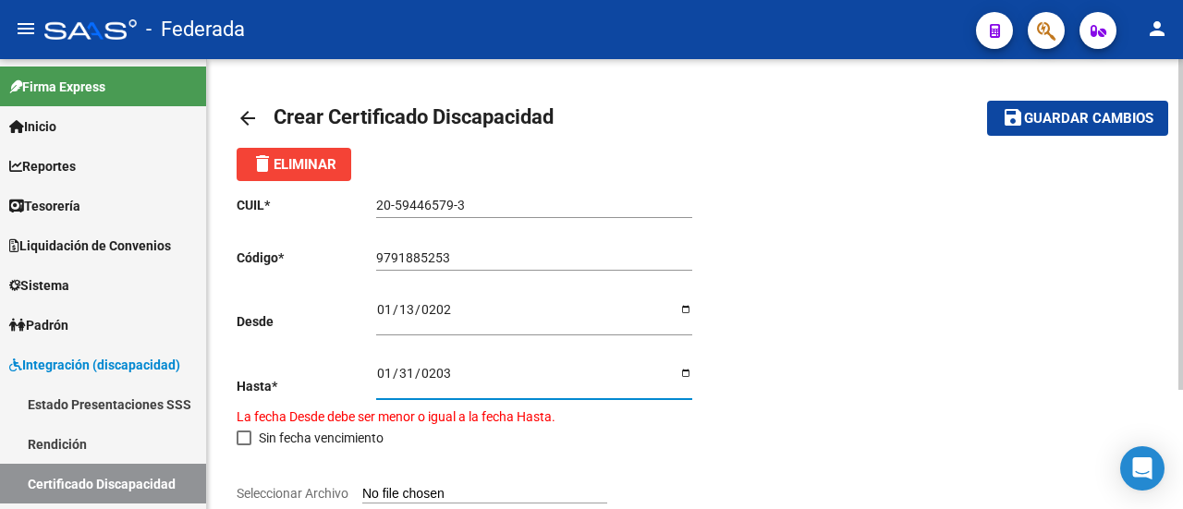
type input "2030-01-31"
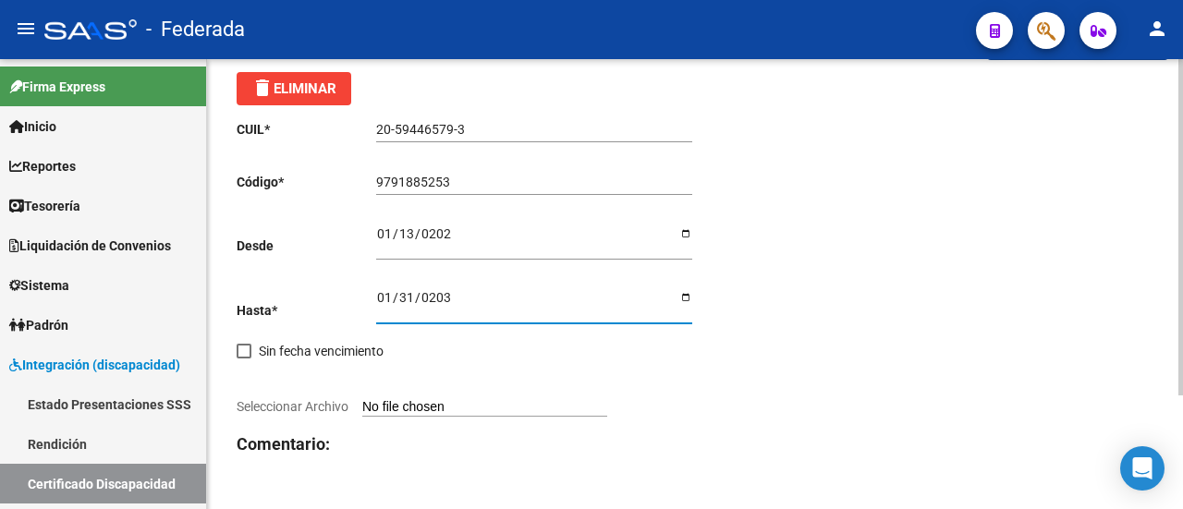
scroll to position [92, 0]
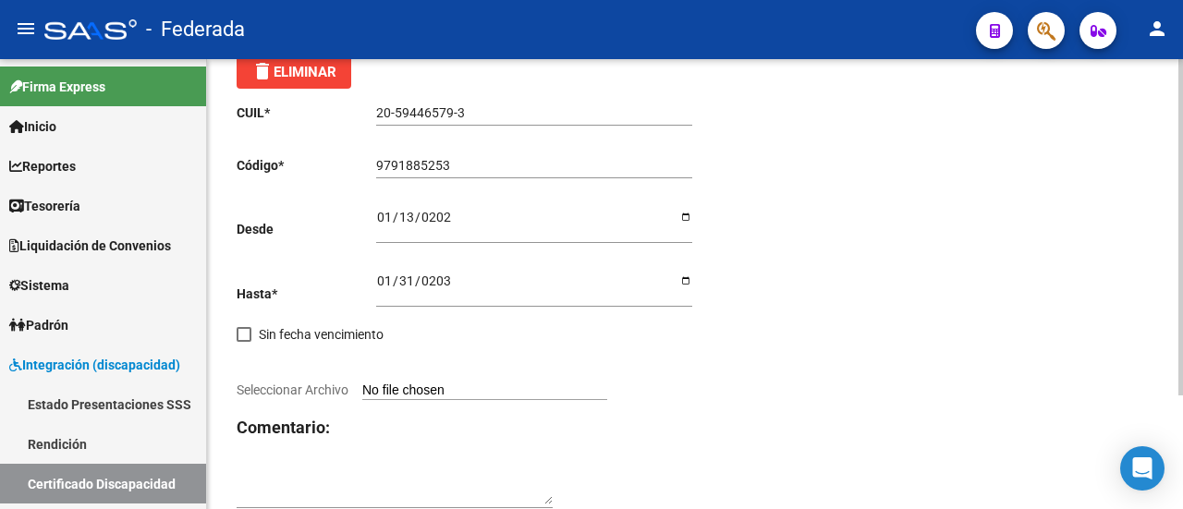
click at [484, 392] on input "Seleccionar Archivo" at bounding box center [484, 392] width 245 height 18
type input "C:\fakepath\0841f330056f91723398d0159d549f18.pdf"
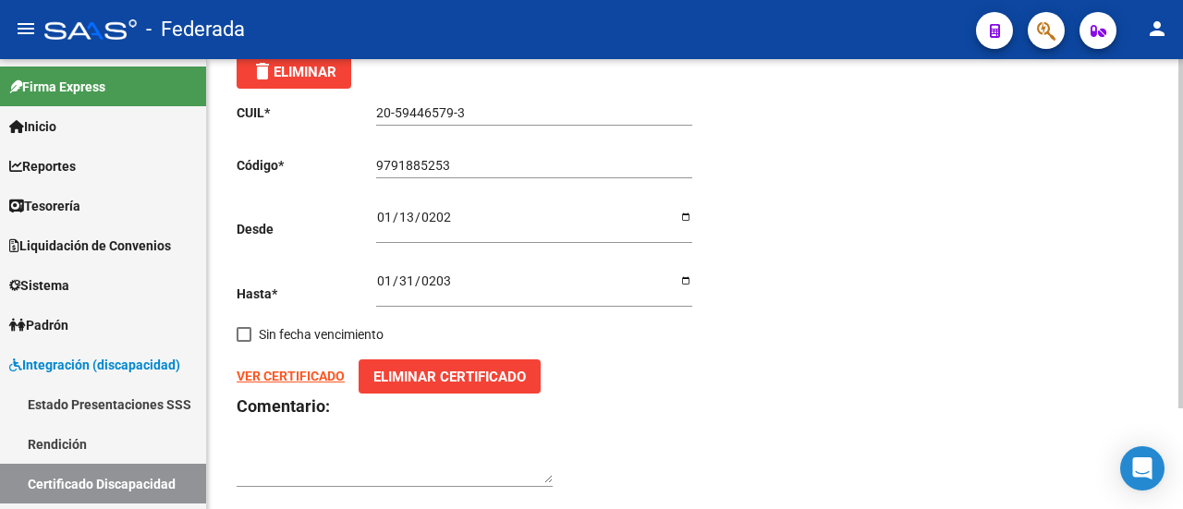
click at [311, 379] on strong "VER CERTIFICADO" at bounding box center [291, 376] width 108 height 15
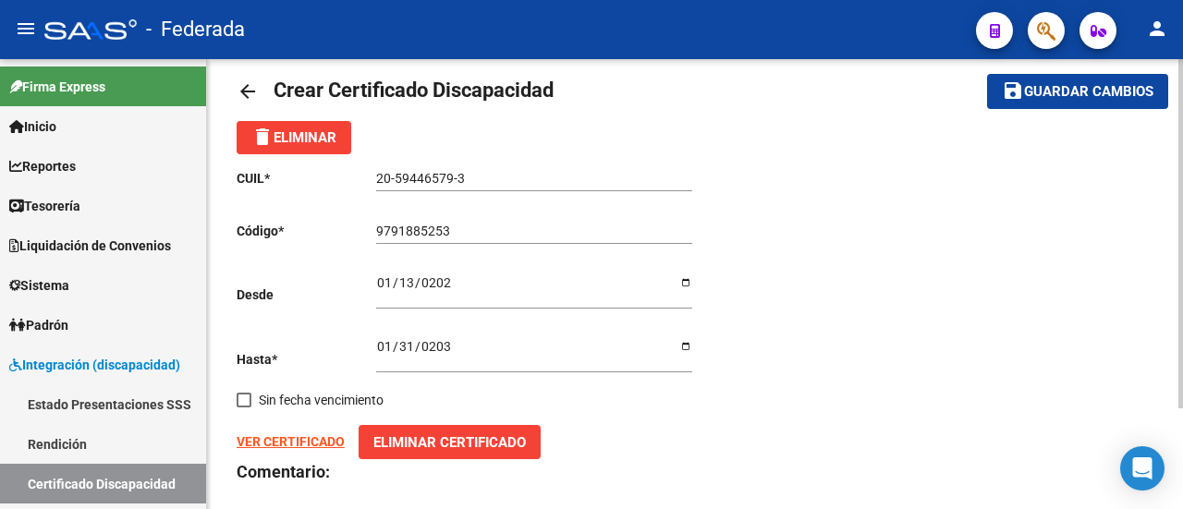
scroll to position [0, 0]
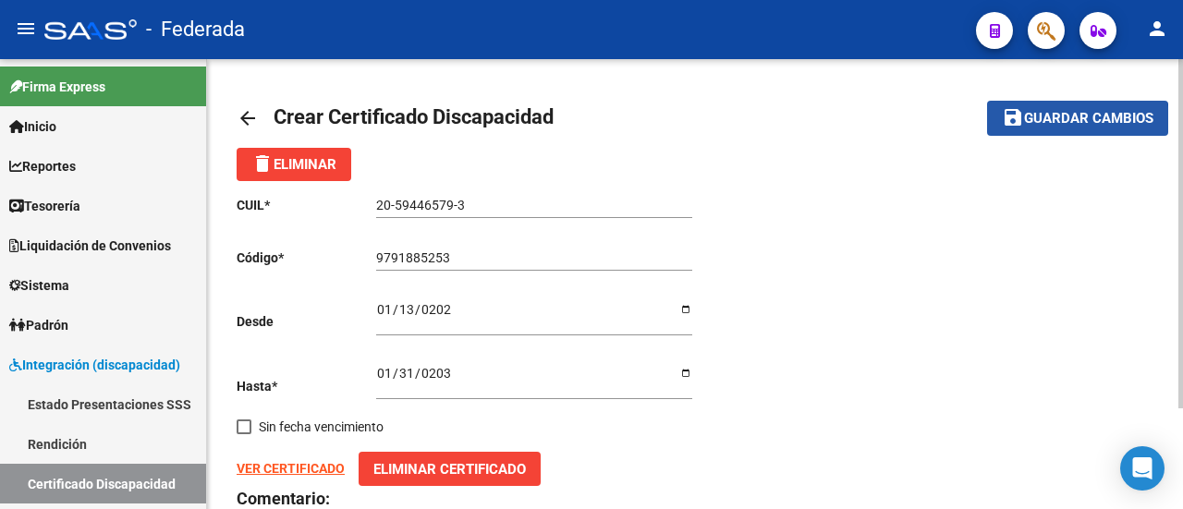
click at [1067, 121] on span "Guardar cambios" at bounding box center [1088, 119] width 129 height 17
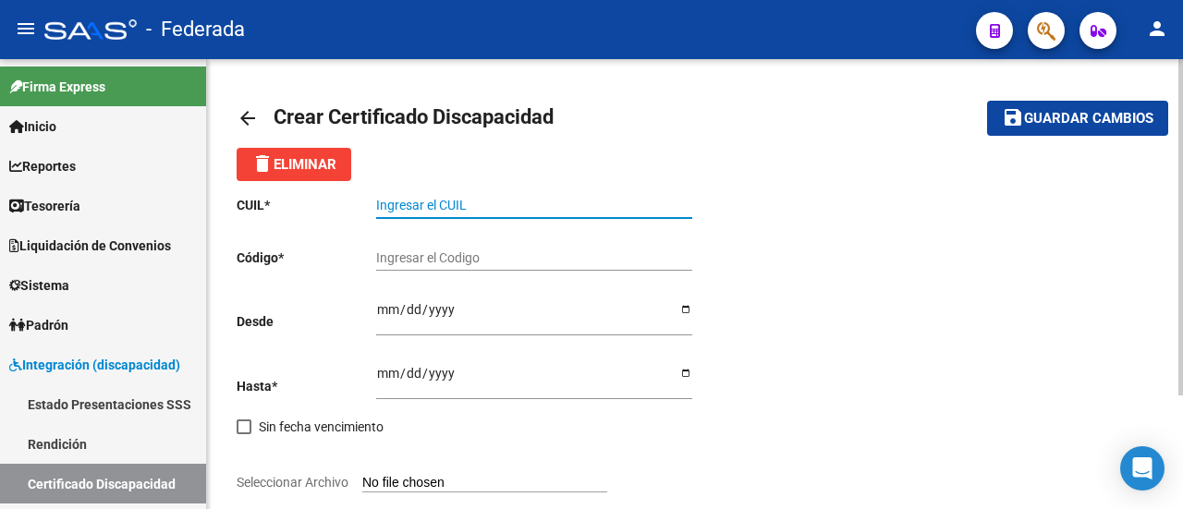
click at [443, 203] on input "Ingresar el CUIL" at bounding box center [534, 206] width 316 height 16
click at [492, 204] on input "Ingresar el CUIL" at bounding box center [534, 206] width 316 height 16
paste input "20-57326115-2"
type input "20-57326115-2"
click at [473, 255] on input "Ingresar el Codigo" at bounding box center [534, 259] width 316 height 16
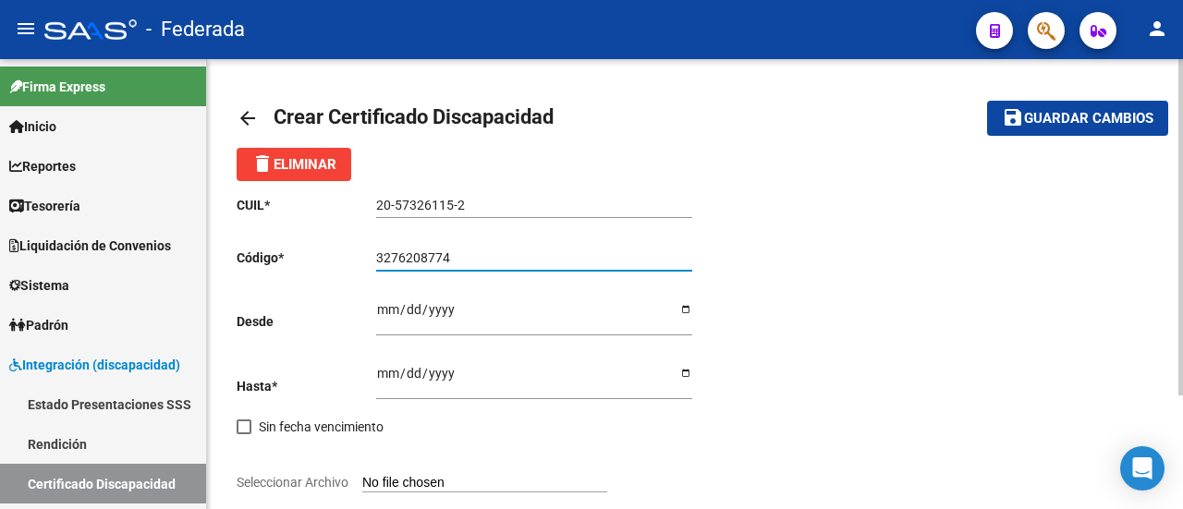
type input "3276208774"
click at [384, 312] on input "Ingresar fec. Desde" at bounding box center [534, 316] width 316 height 28
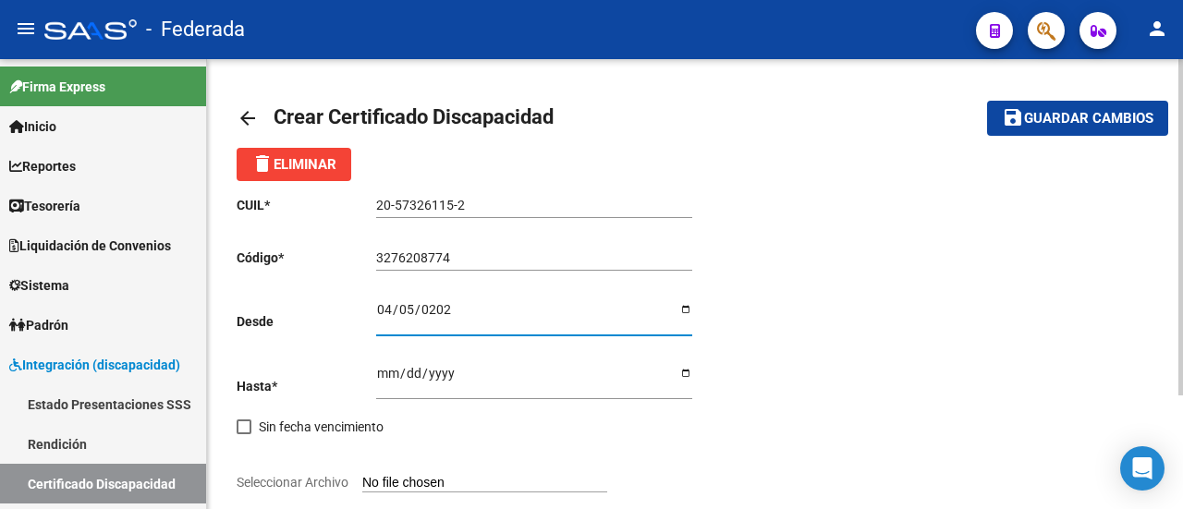
type input "2023-04-05"
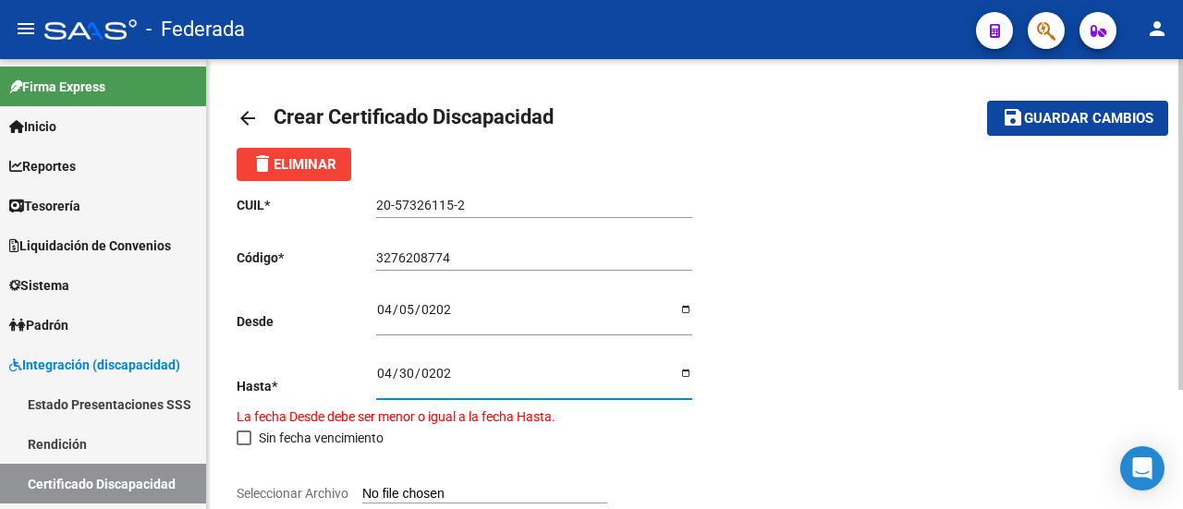
type input "2028-04-30"
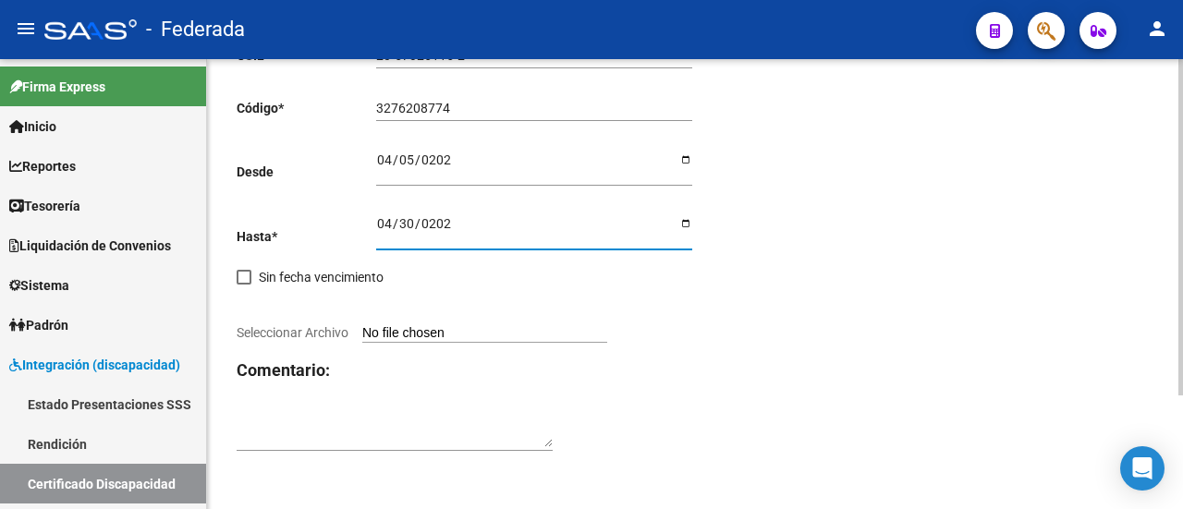
scroll to position [152, 0]
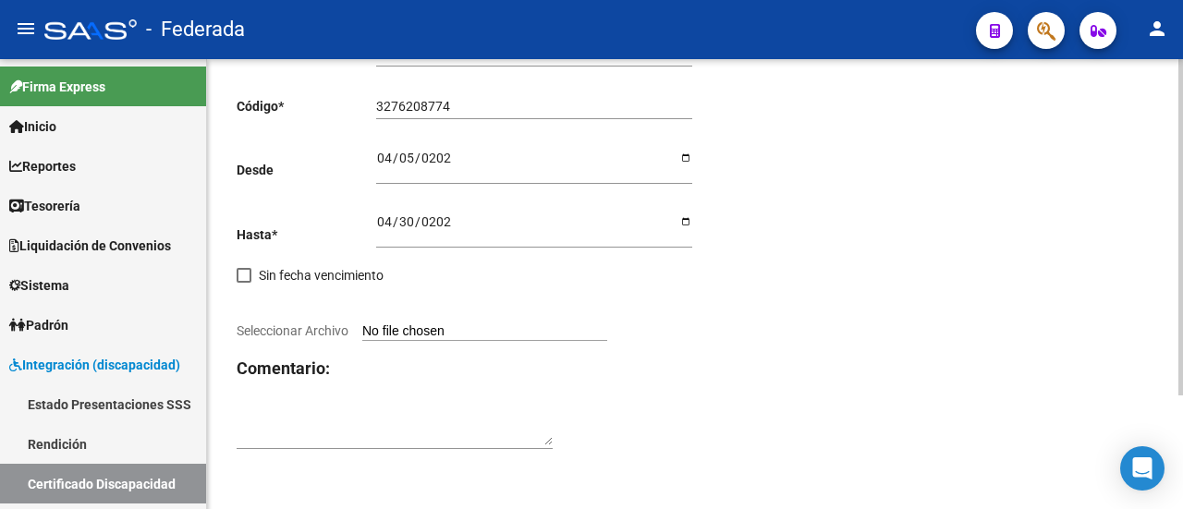
click at [410, 322] on div "CUIL * 20-57326115-2 Ingresar el CUIL Código * 3276208774 Ingresar el Codigo De…" at bounding box center [466, 247] width 459 height 435
click at [416, 326] on input "Seleccionar Archivo" at bounding box center [484, 333] width 245 height 18
type input "C:\fakepath\9e65c0872cab071a34a02c407945a4ae.pdf"
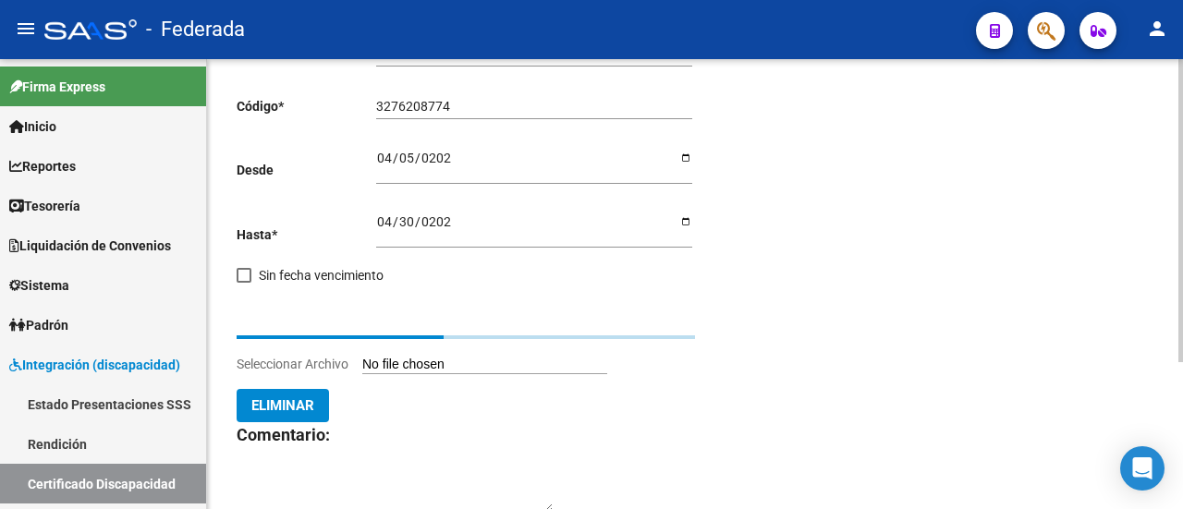
scroll to position [129, 0]
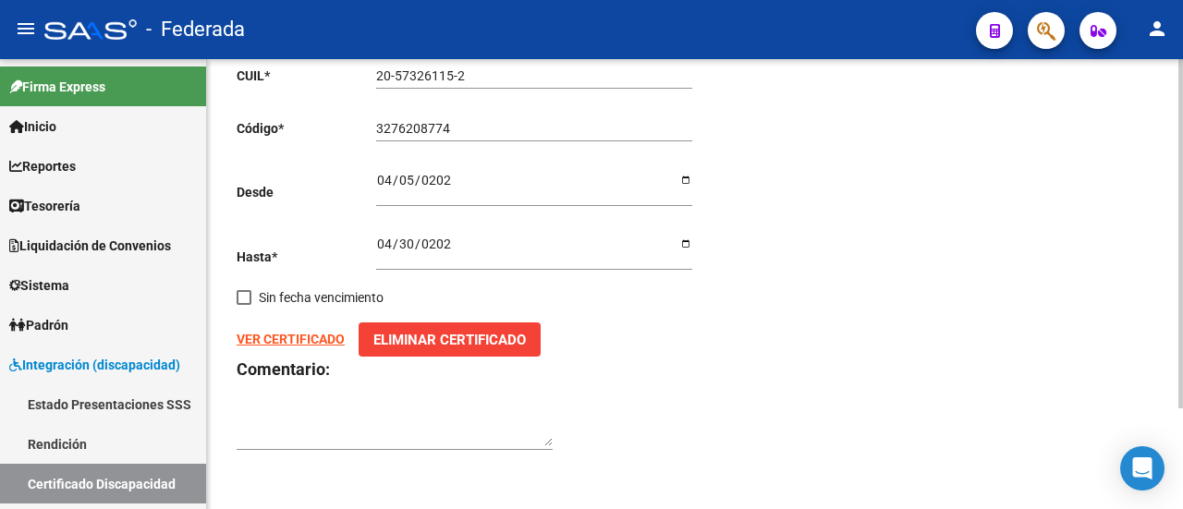
click at [331, 336] on strong "VER CERTIFICADO" at bounding box center [291, 339] width 108 height 15
click at [419, 332] on span "Eliminar Certificado" at bounding box center [449, 340] width 153 height 17
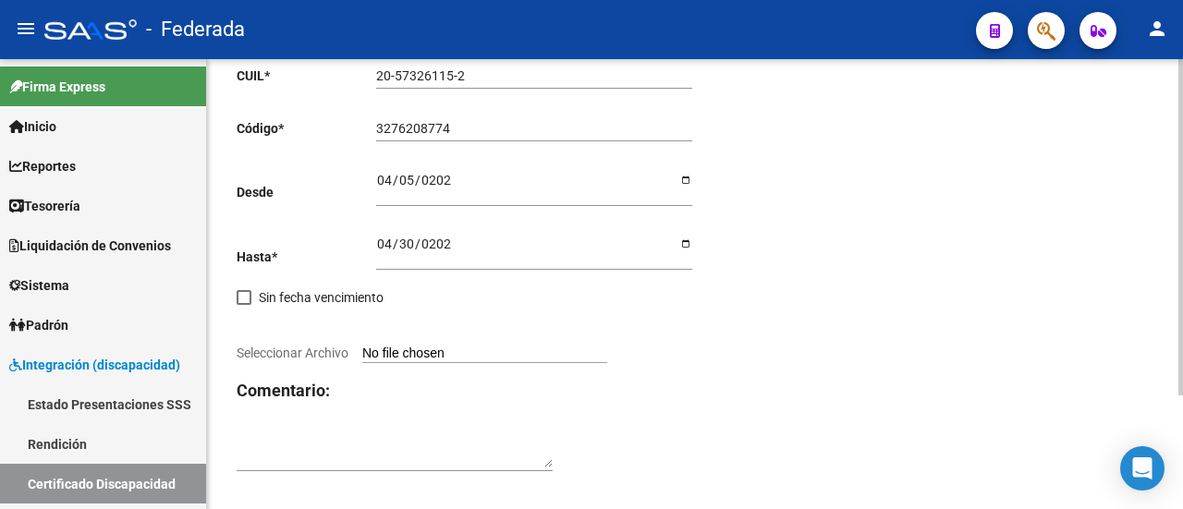
click at [405, 353] on input "Seleccionar Archivo" at bounding box center [484, 355] width 245 height 18
type input "C:\fakepath\b78030b0c862b2ab79dd8167c77aaa21.jpeg"
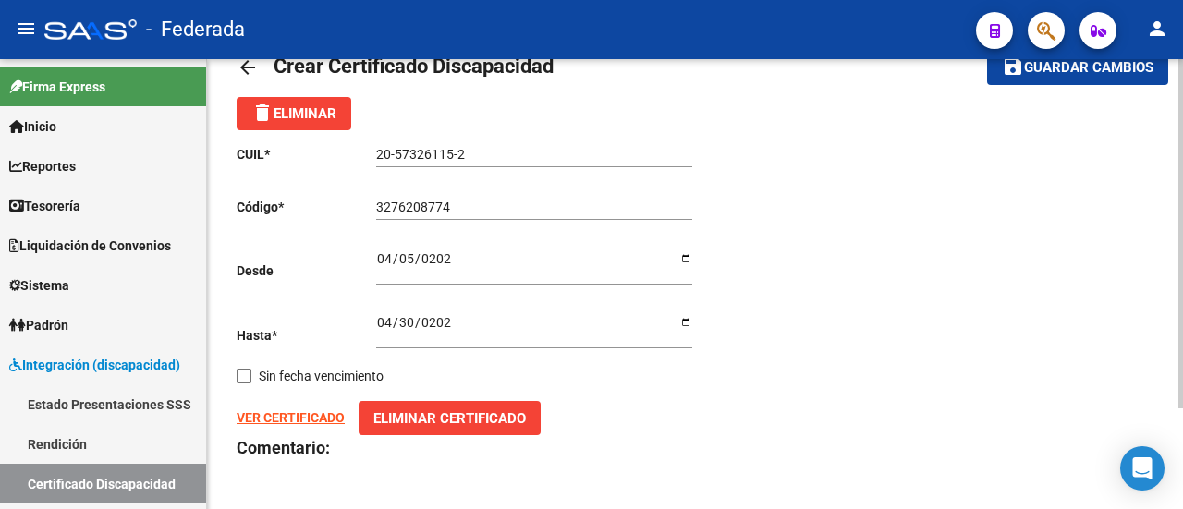
scroll to position [0, 0]
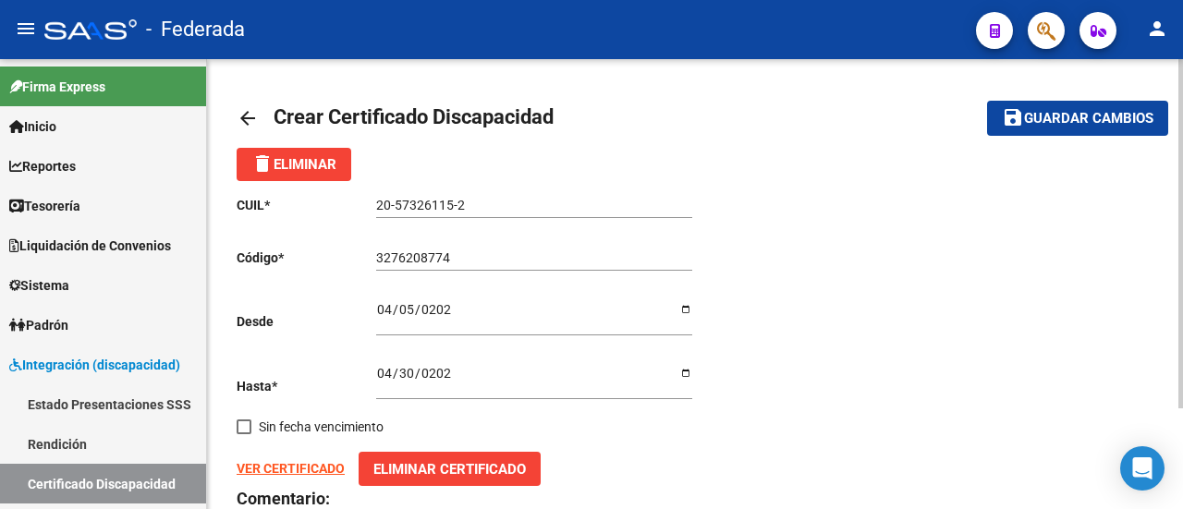
click at [1059, 113] on span "Guardar cambios" at bounding box center [1088, 119] width 129 height 17
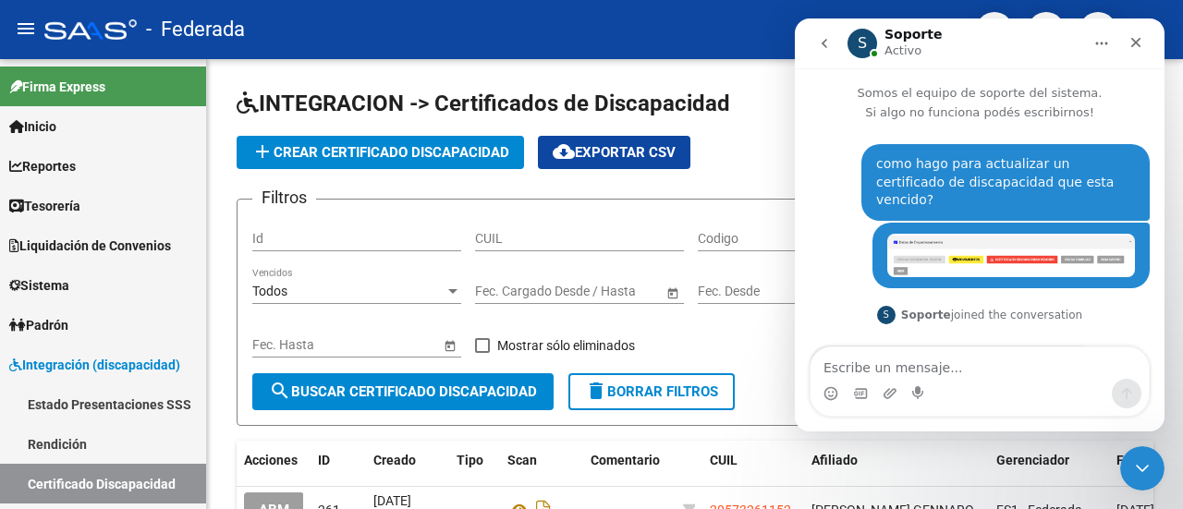
scroll to position [240, 0]
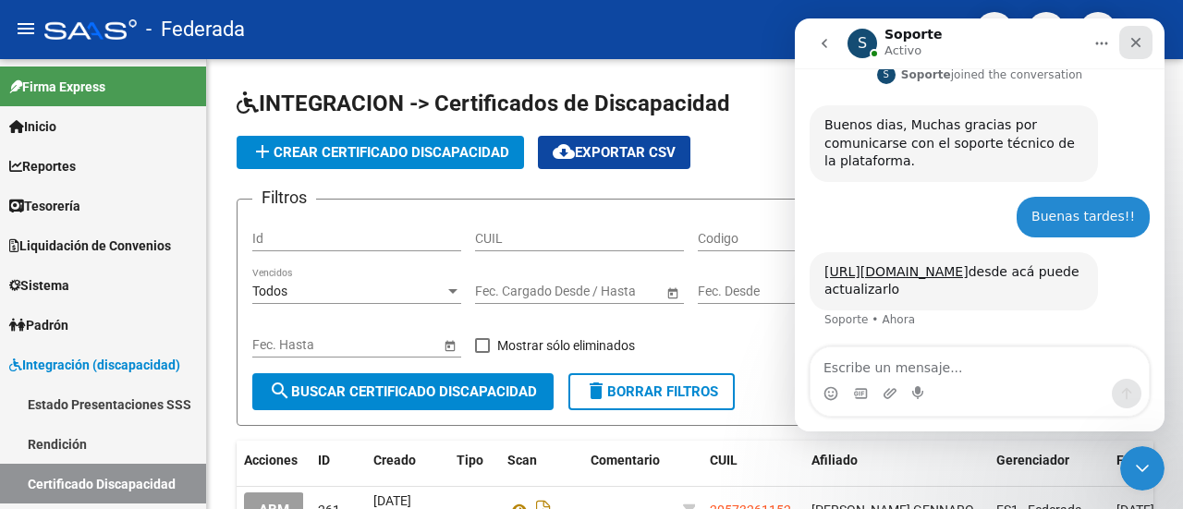
click at [1135, 45] on icon "Cerrar" at bounding box center [1136, 42] width 15 height 15
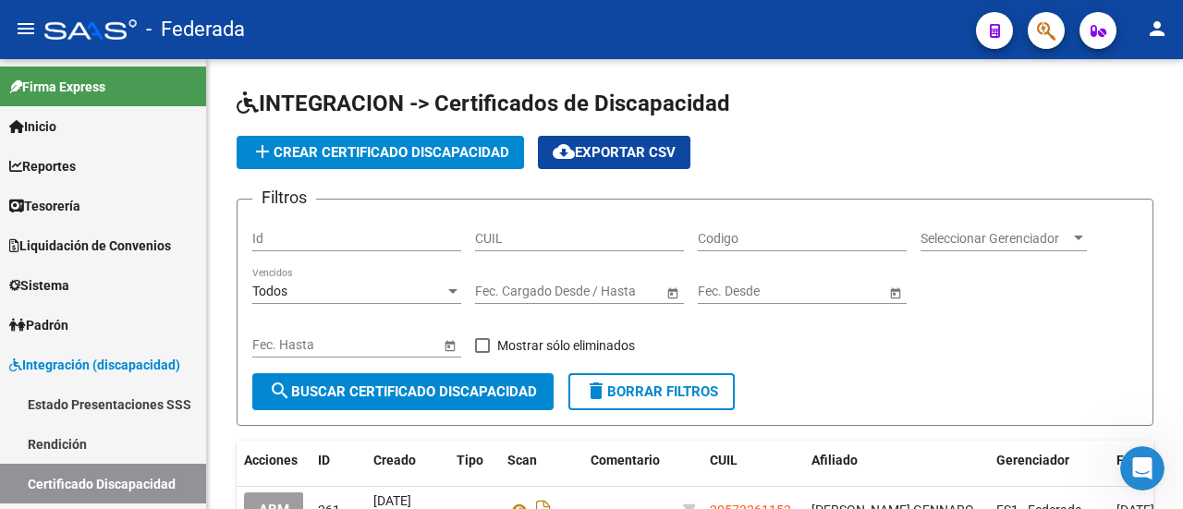
scroll to position [373, 0]
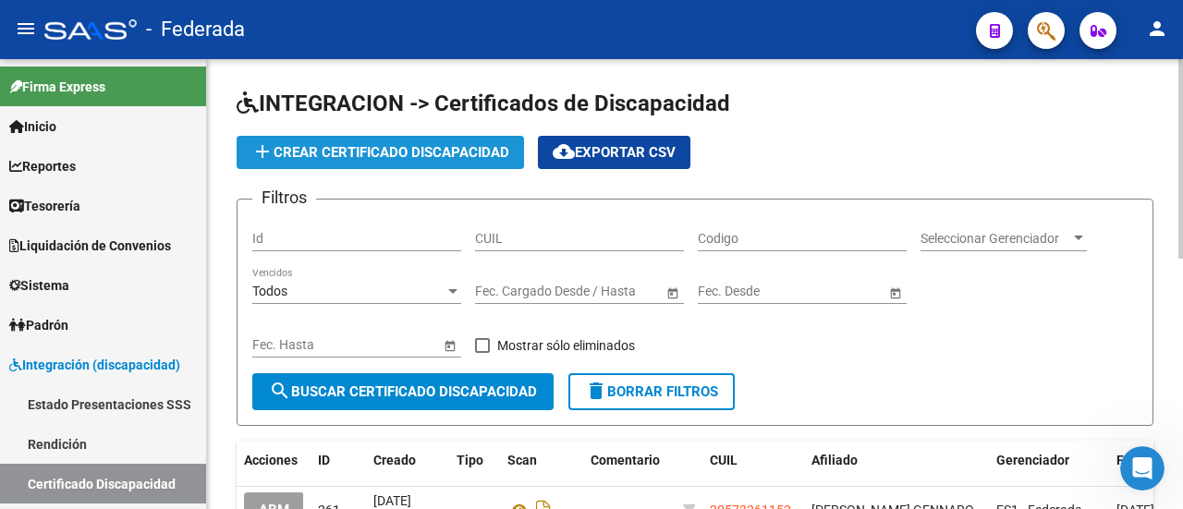
click at [435, 142] on button "add Crear Certificado Discapacidad" at bounding box center [381, 152] width 288 height 33
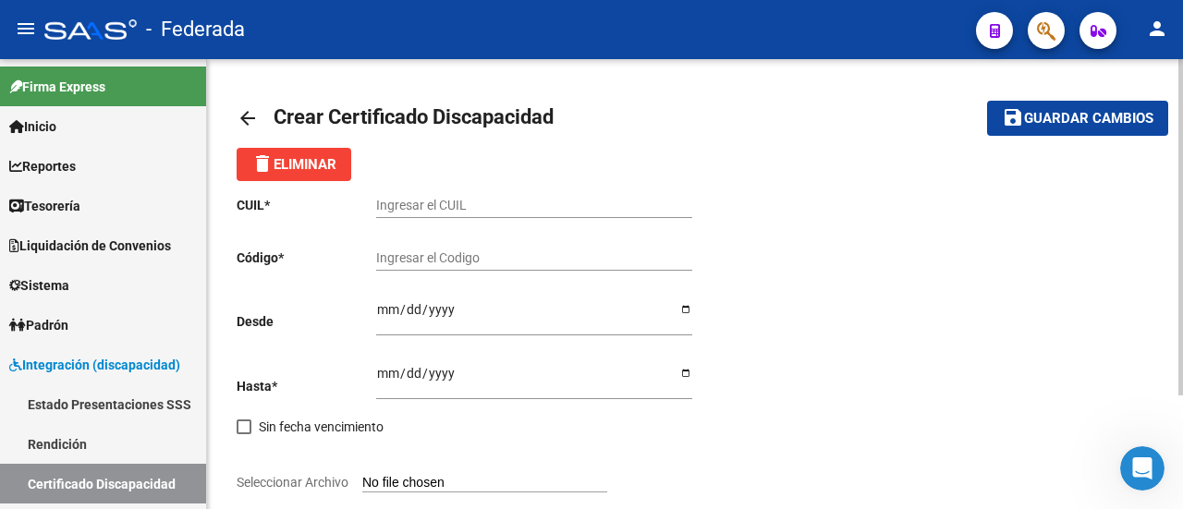
scroll to position [373, 0]
click at [518, 206] on input "Ingresar el CUIL" at bounding box center [534, 206] width 316 height 16
paste input "23-54759464-9"
type input "23-54759464-9"
click at [492, 258] on input "Ingresar el Codigo" at bounding box center [534, 259] width 316 height 16
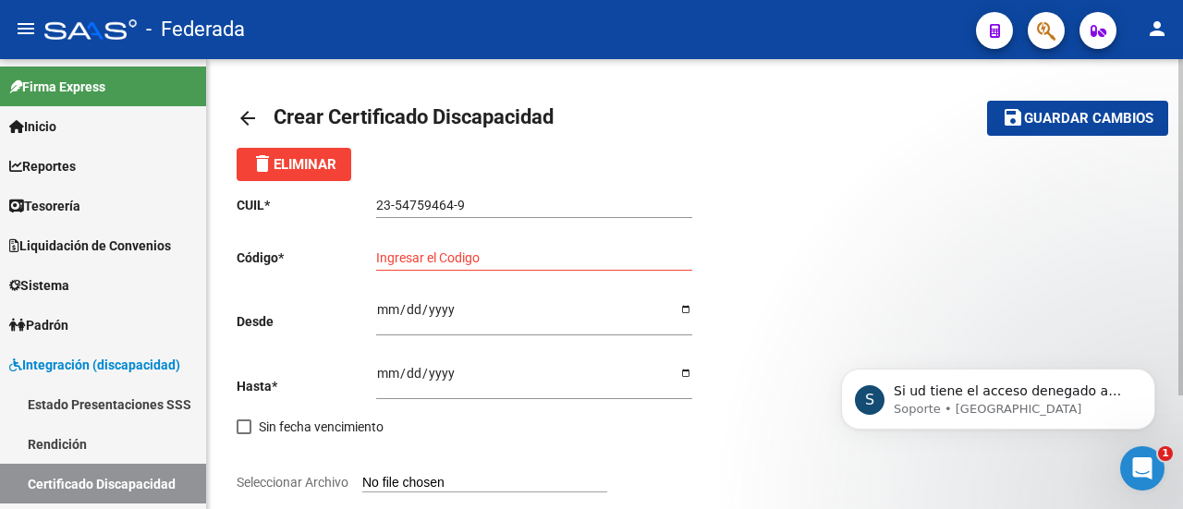
scroll to position [398, 0]
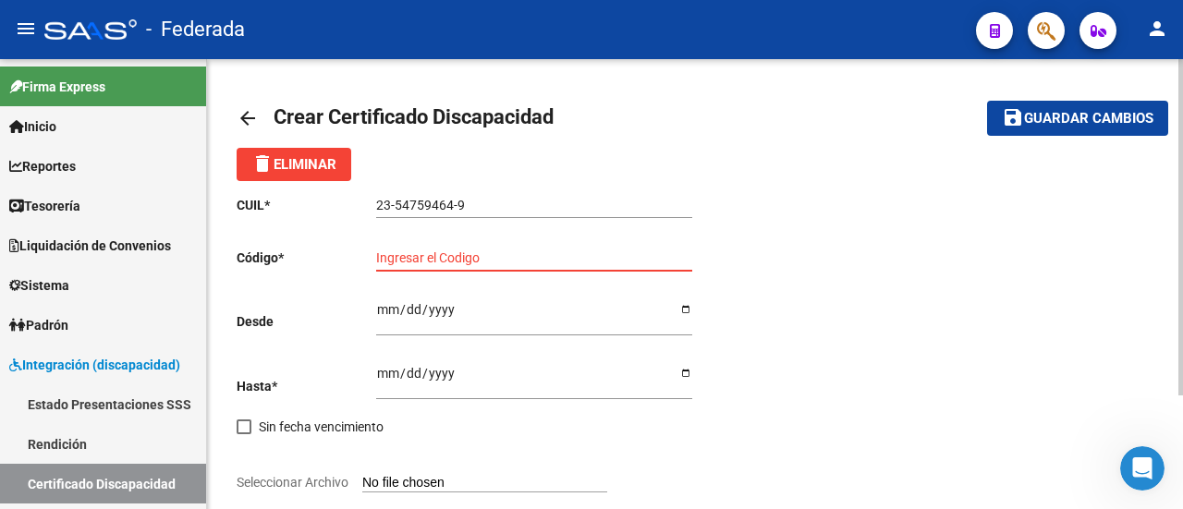
click at [450, 256] on input "Ingresar el Codigo" at bounding box center [534, 259] width 316 height 16
type input "54759464"
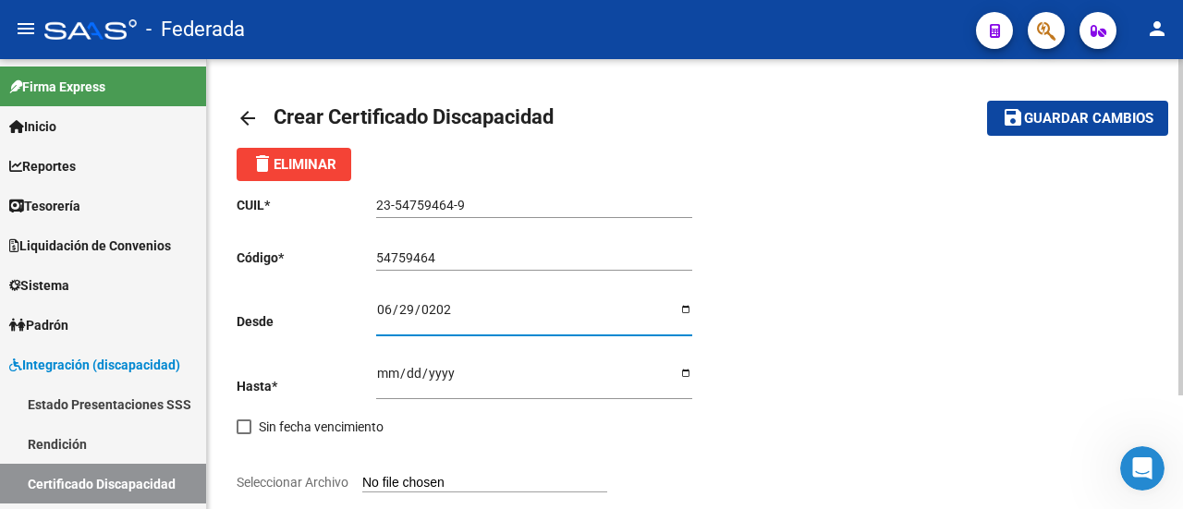
type input "2020-06-29"
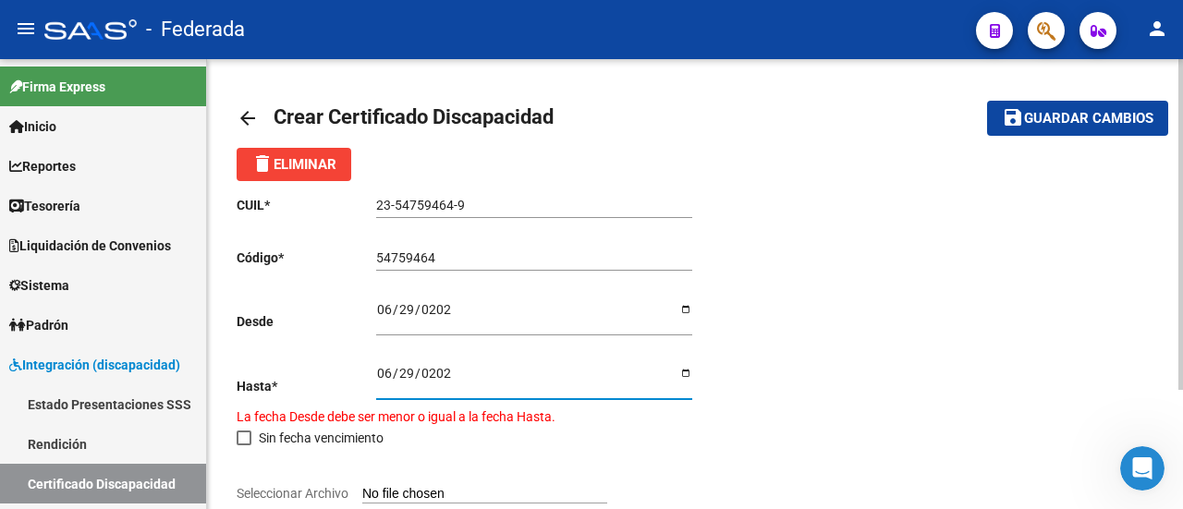
type input "2026-06-29"
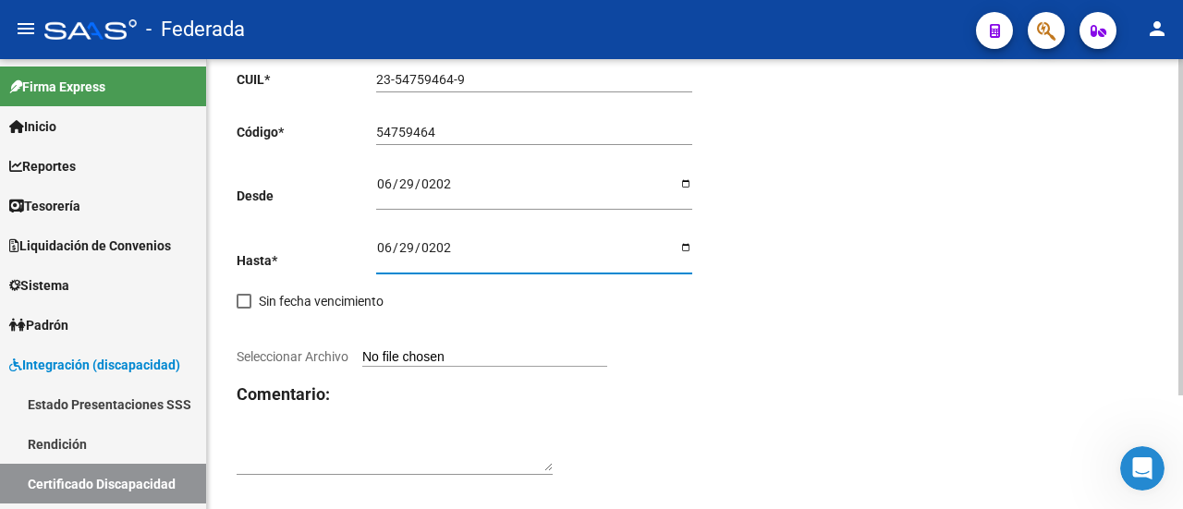
scroll to position [152, 0]
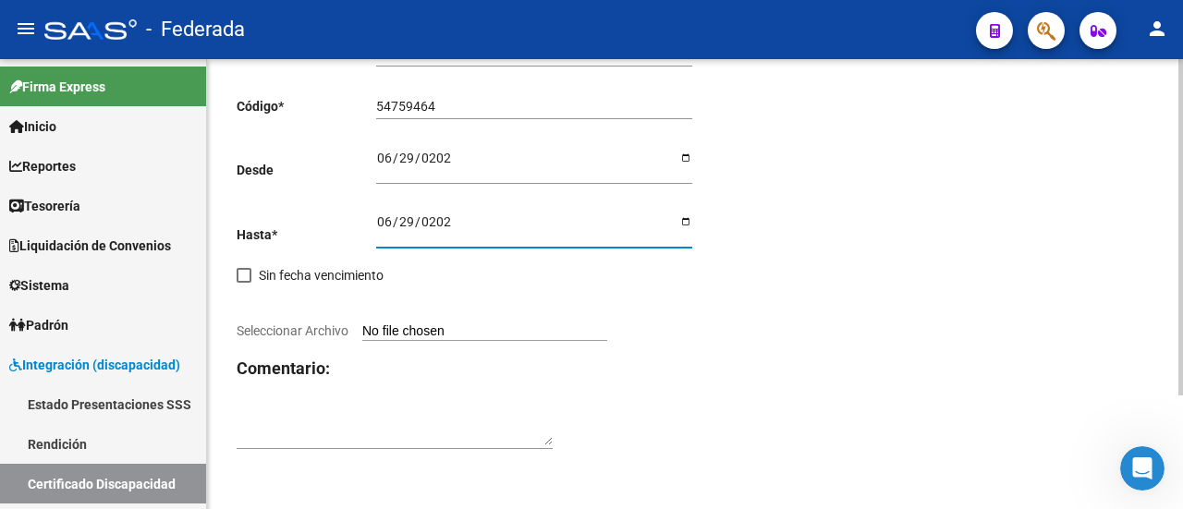
click at [420, 327] on input "Seleccionar Archivo" at bounding box center [484, 333] width 245 height 18
type input "C:\fakepath\CUD PEÑALOZA BAUTISTA.pdf"
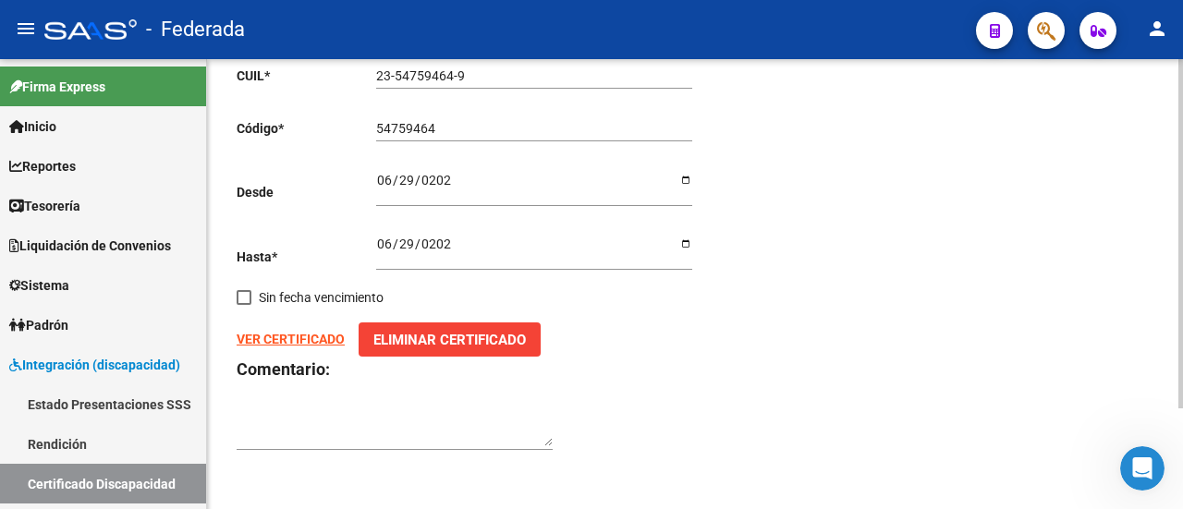
scroll to position [0, 0]
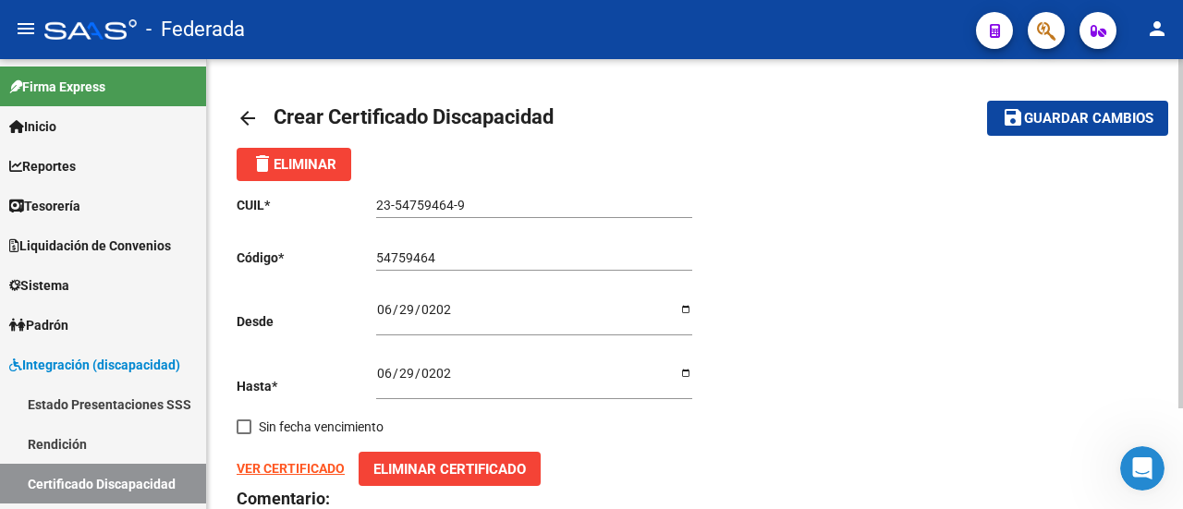
click at [1084, 118] on span "Guardar cambios" at bounding box center [1088, 119] width 129 height 17
click at [900, 279] on div "CUIL * 23-54759464-9 Ingresar el CUIL Código * 54759464 Ingresar el Codigo Desd…" at bounding box center [695, 388] width 917 height 414
click at [1053, 118] on span "Guardar cambios" at bounding box center [1088, 119] width 129 height 17
click at [245, 118] on mat-icon "arrow_back" at bounding box center [248, 118] width 22 height 22
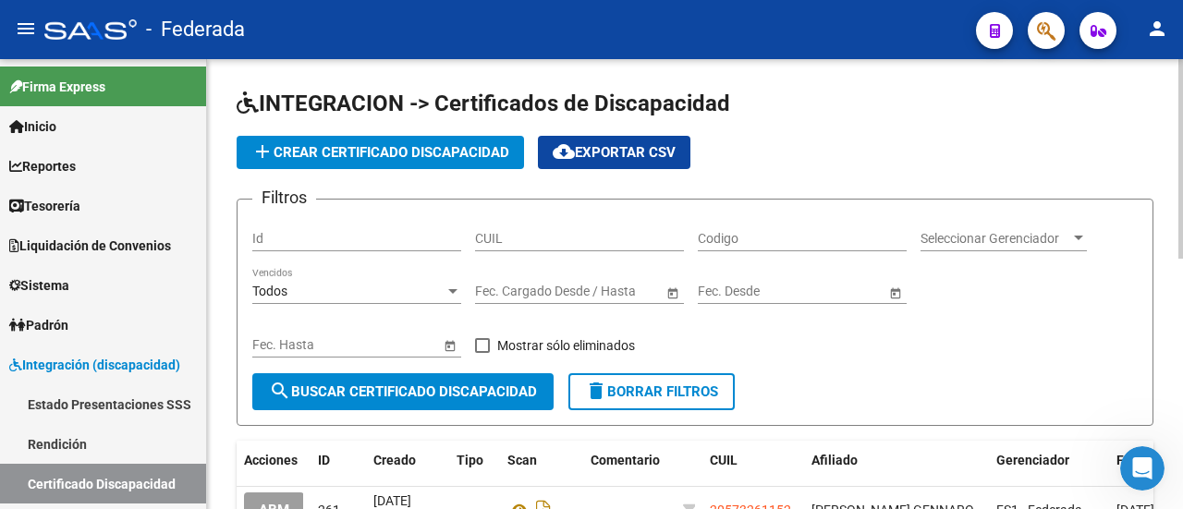
drag, startPoint x: 569, startPoint y: 248, endPoint x: 569, endPoint y: 236, distance: 12.0
click at [569, 247] on div "CUIL" at bounding box center [579, 232] width 209 height 37
paste input "23-54759464-9"
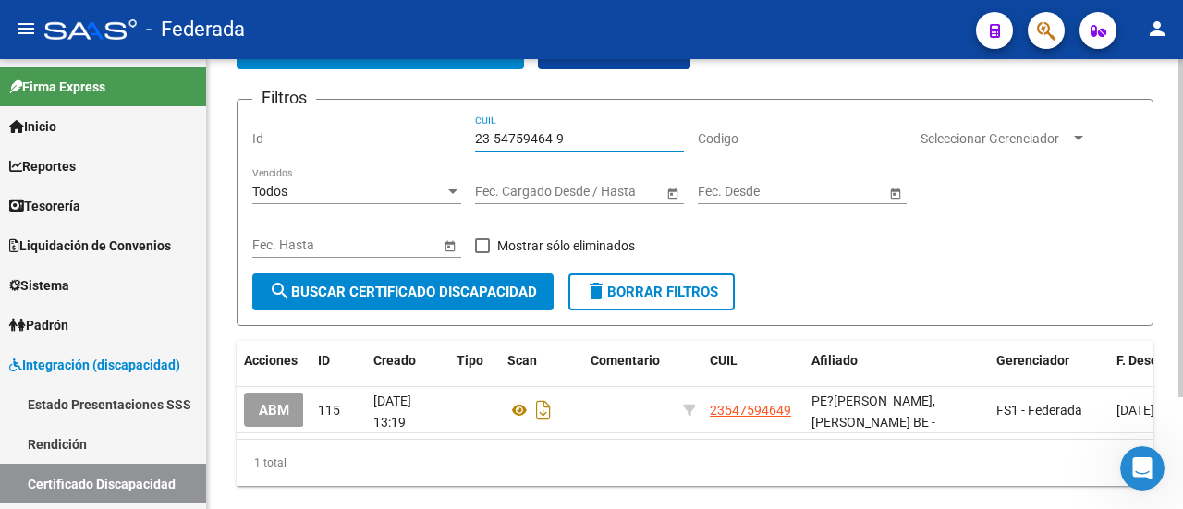
scroll to position [149, 0]
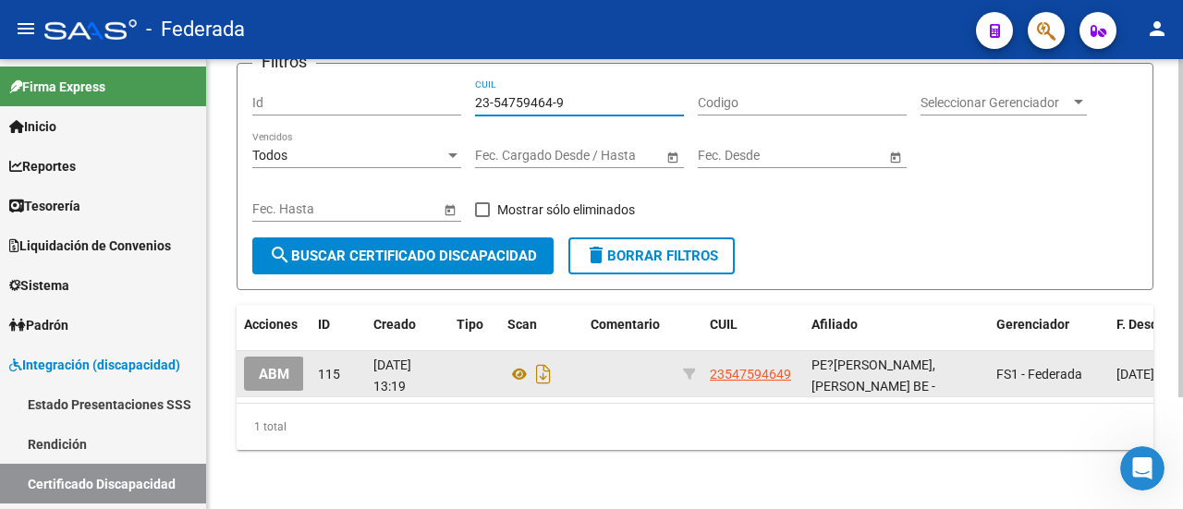
type input "23-54759464-9"
click at [288, 366] on span "ABM" at bounding box center [274, 374] width 31 height 17
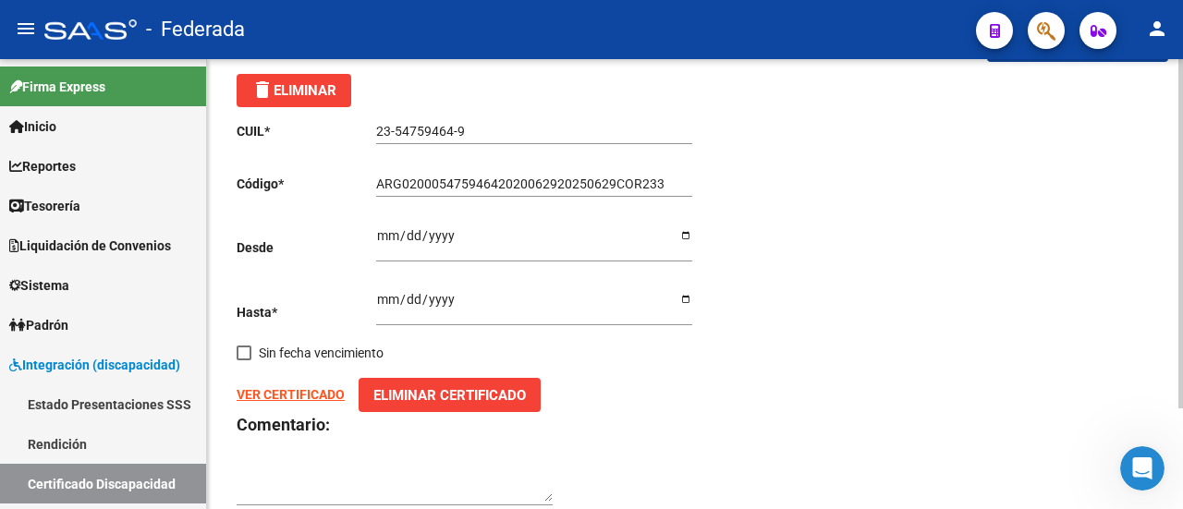
scroll to position [37, 0]
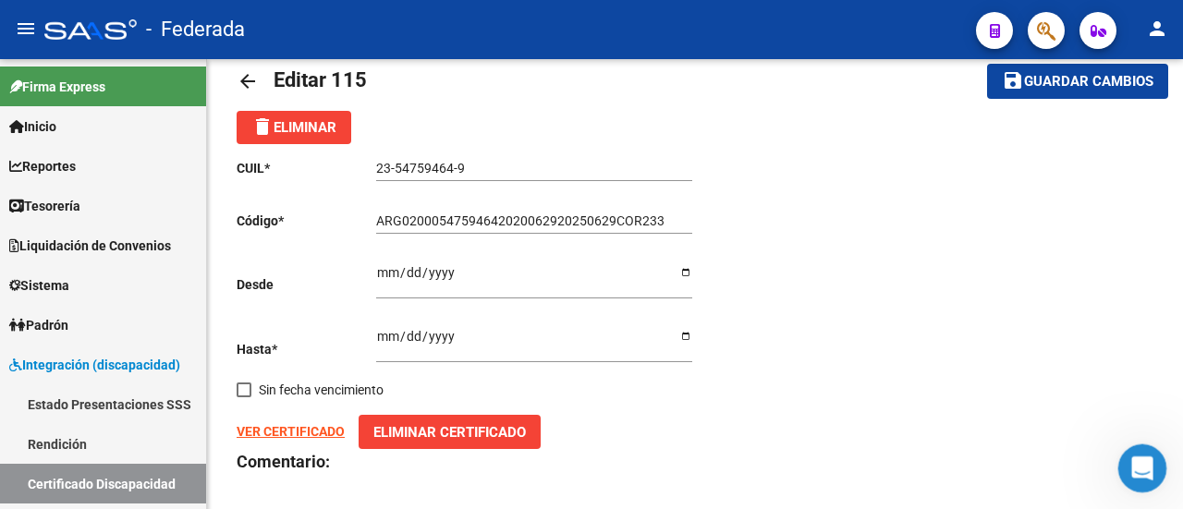
click at [1132, 459] on icon "Abrir Intercom Messenger" at bounding box center [1140, 466] width 31 height 31
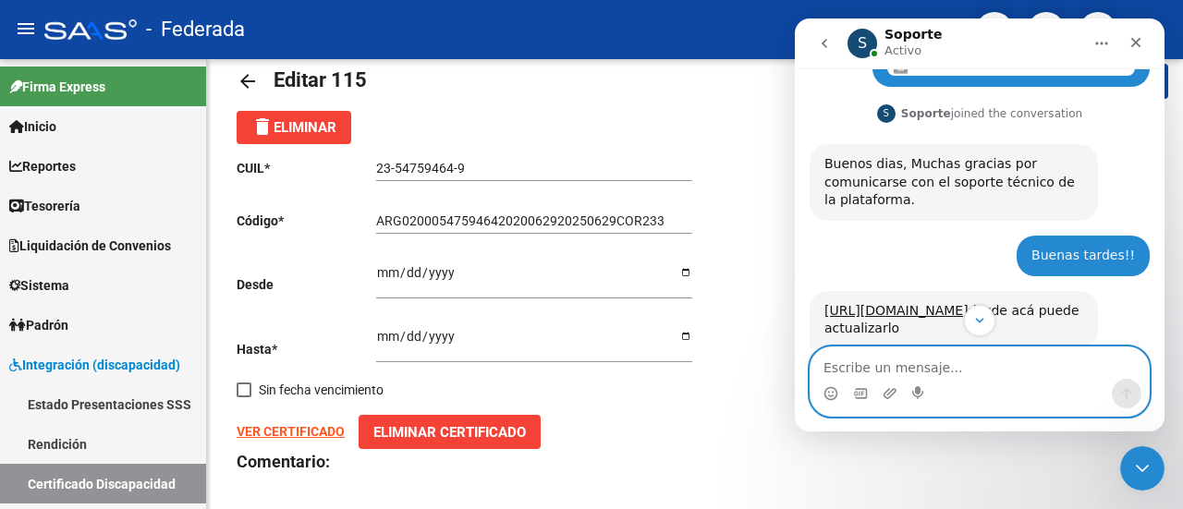
scroll to position [849, 0]
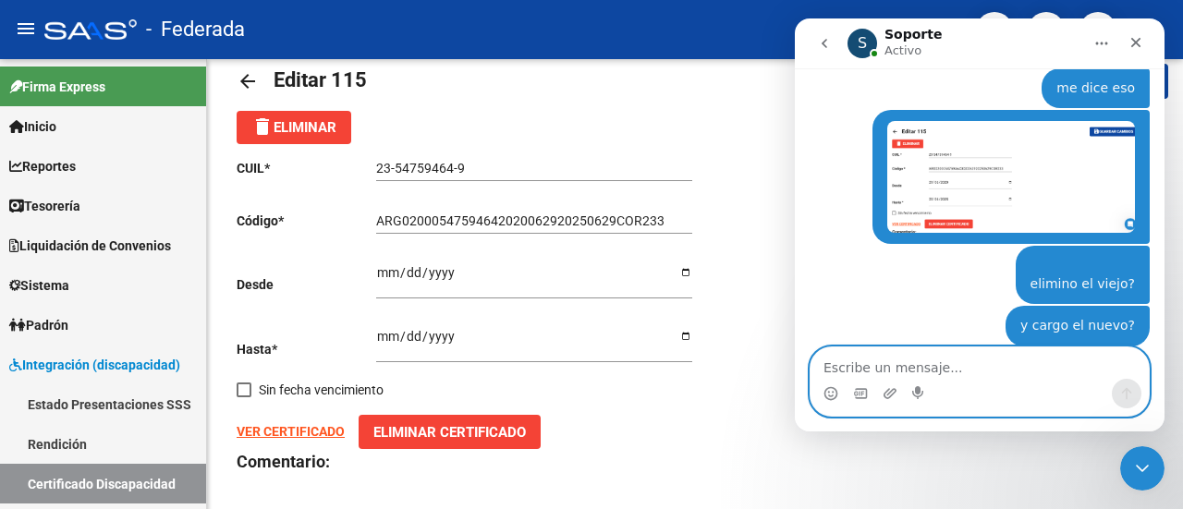
click at [993, 374] on textarea "Escribe un mensaje..." at bounding box center [980, 363] width 338 height 31
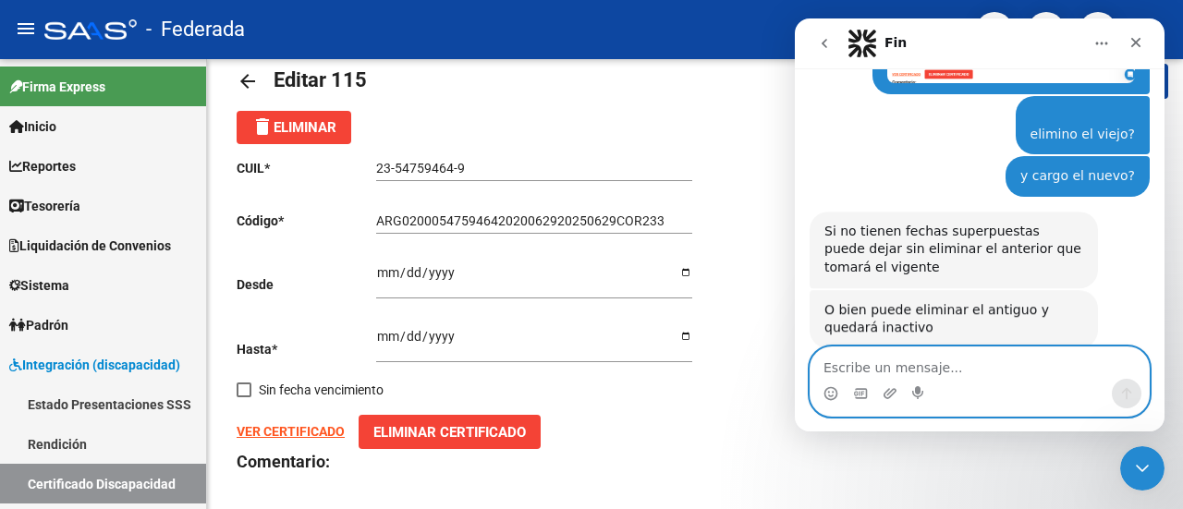
scroll to position [982, 0]
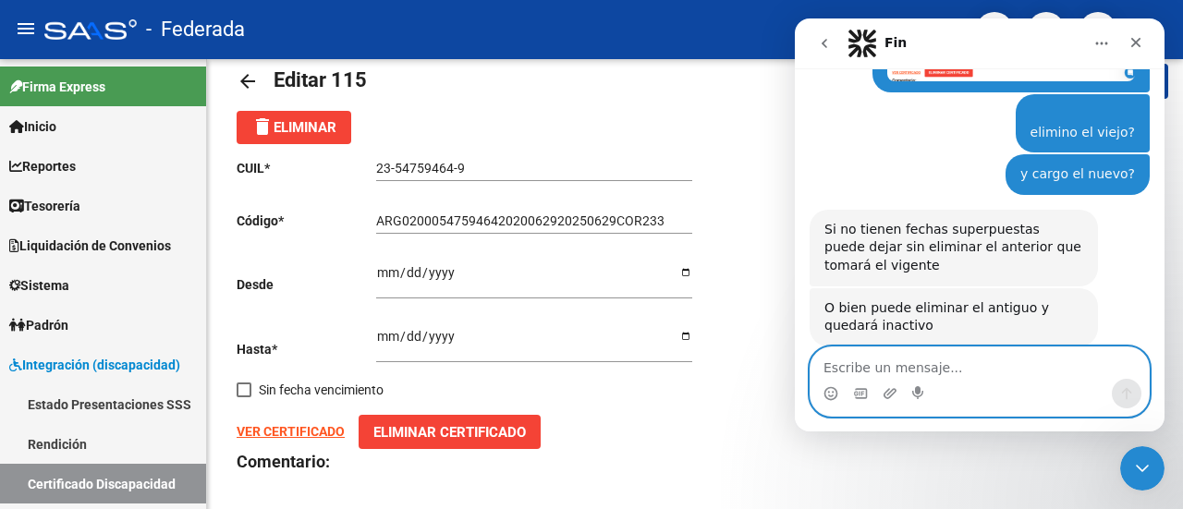
click at [968, 368] on textarea "Escribe un mensaje..." at bounding box center [980, 363] width 338 height 31
type textarea "Perfecto Graciasss"
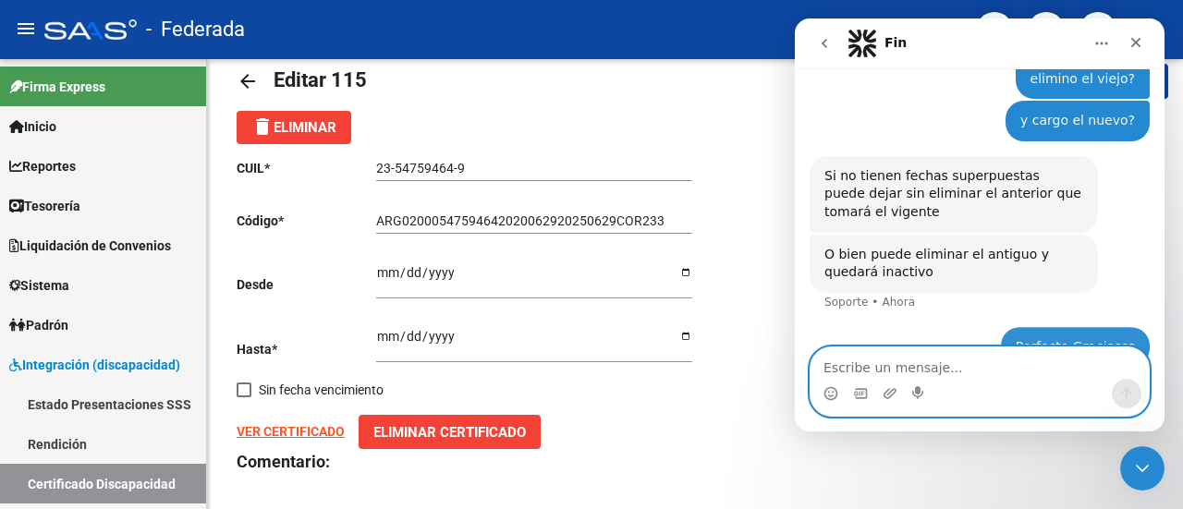
scroll to position [1037, 0]
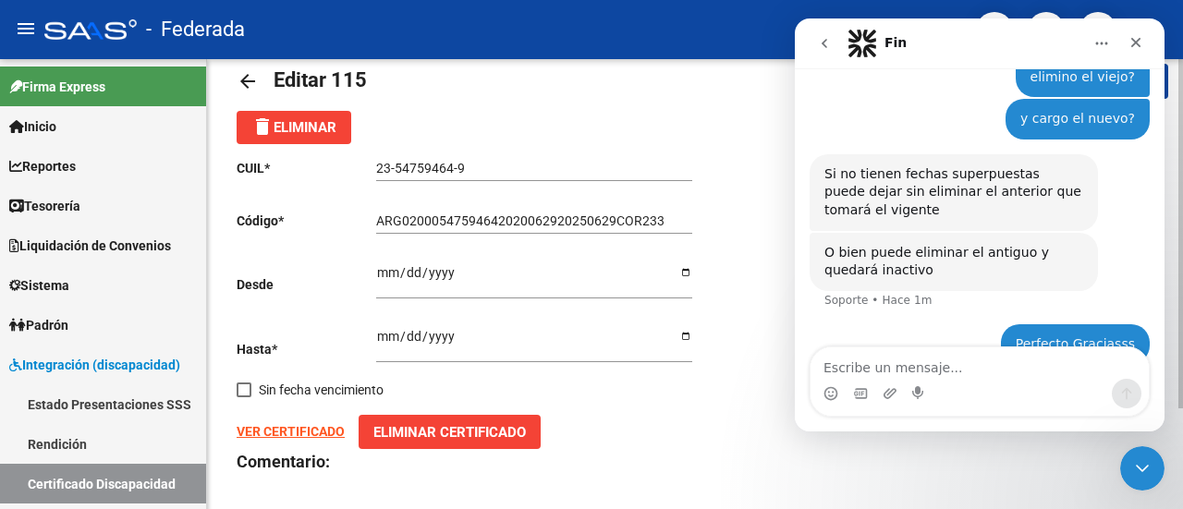
click at [758, 310] on div "CUIL * 23-54759464-9 Ingresar el CUIL Código * ARG02000547594642020062920250629…" at bounding box center [695, 351] width 917 height 414
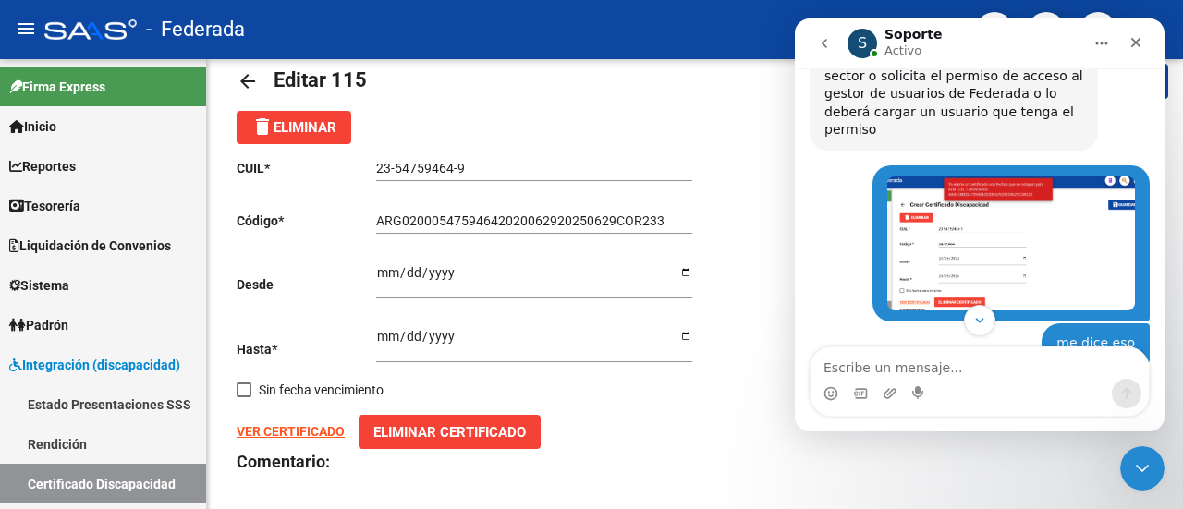
scroll to position [298, 0]
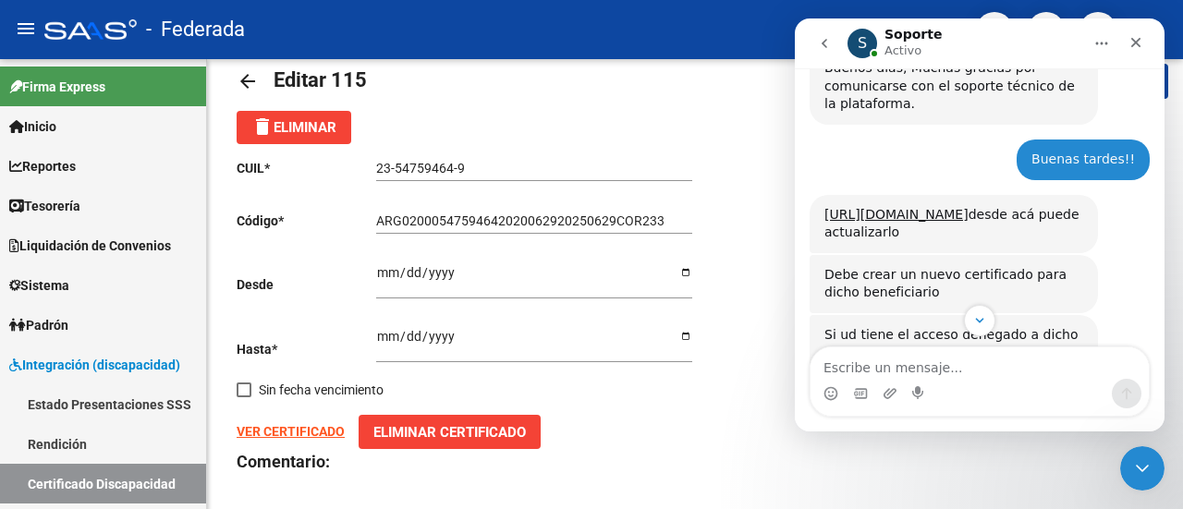
click at [1100, 43] on icon "Inicio" at bounding box center [1102, 43] width 15 height 15
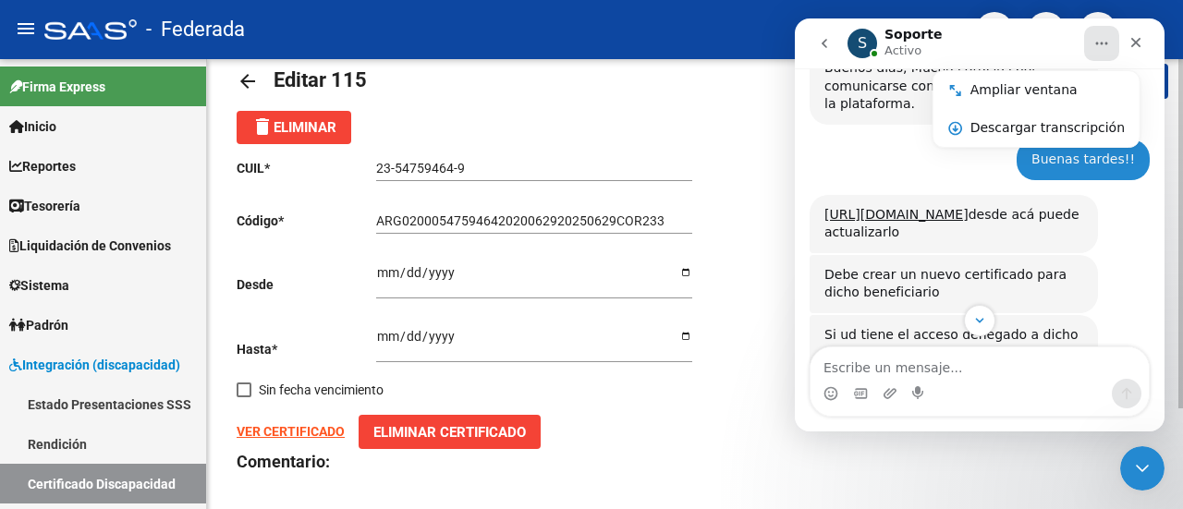
click at [772, 160] on div "CUIL * 23-54759464-9 Ingresar el CUIL Código * ARG02000547594642020062920250629…" at bounding box center [695, 351] width 917 height 414
click at [1133, 35] on icon "Cerrar" at bounding box center [1136, 42] width 15 height 15
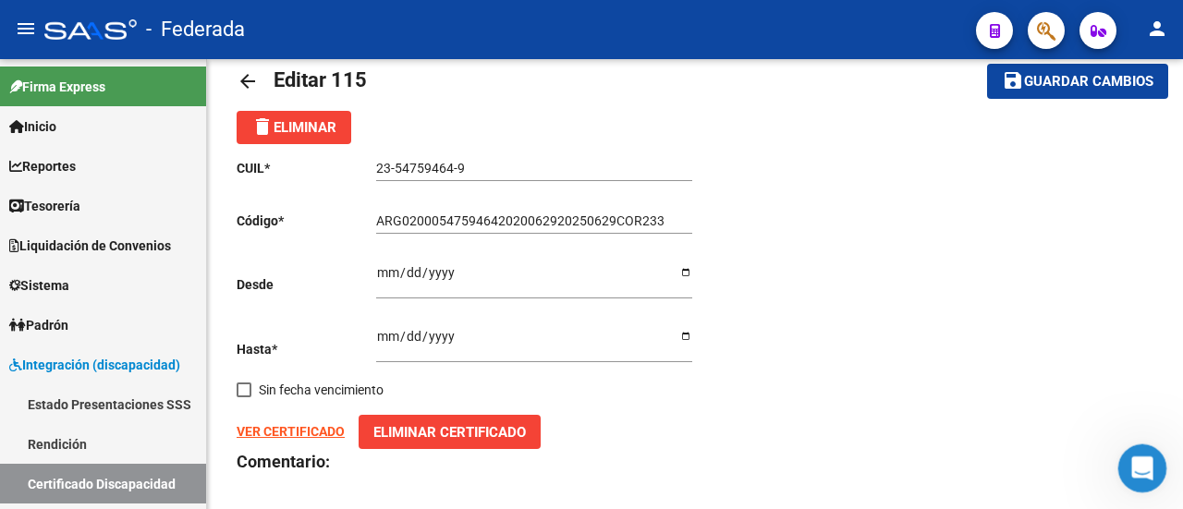
click at [1146, 462] on icon "Abrir Intercom Messenger" at bounding box center [1140, 466] width 31 height 31
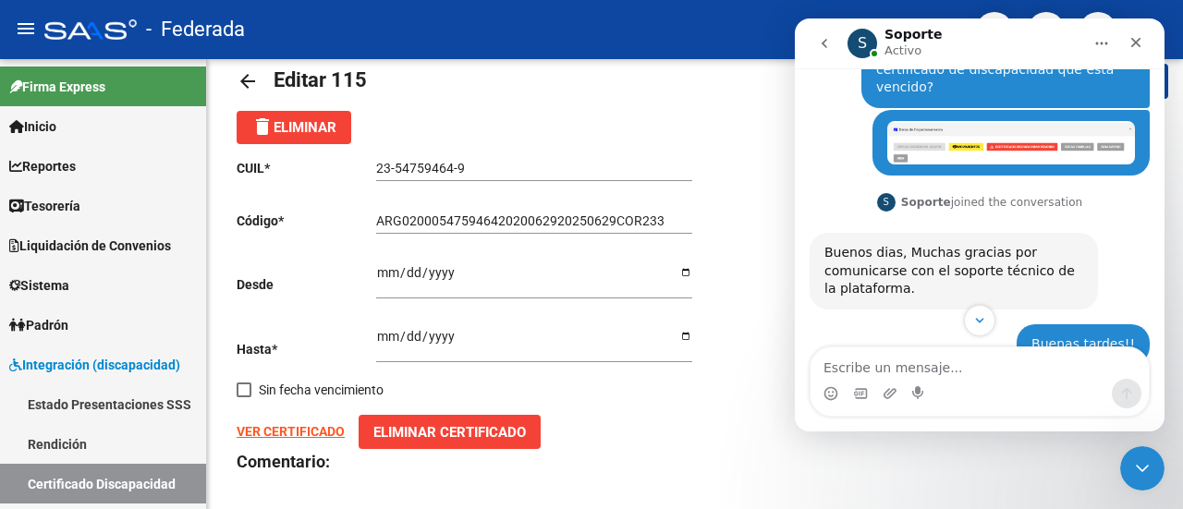
scroll to position [0, 0]
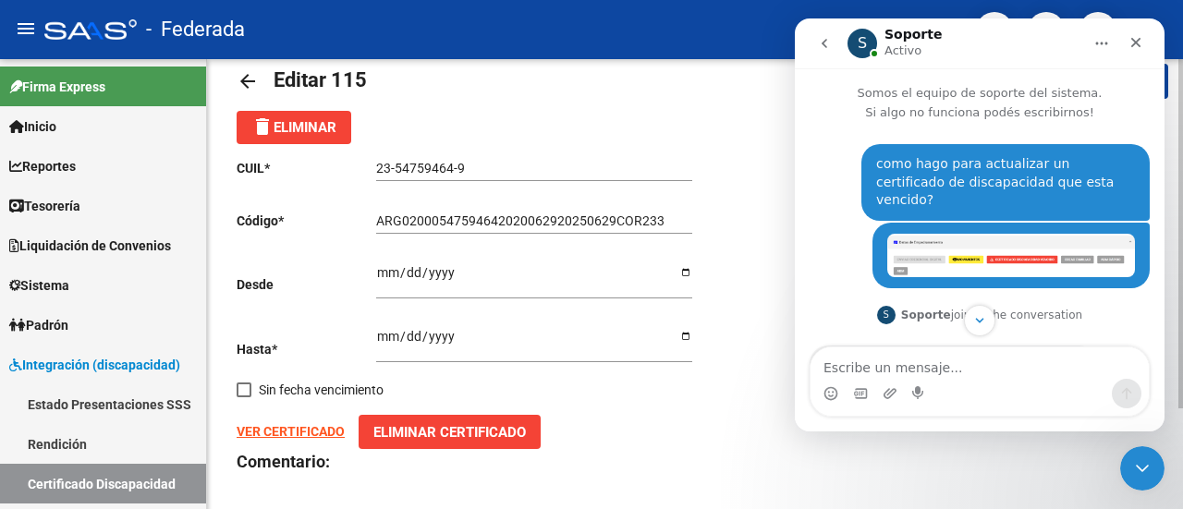
click at [760, 288] on div "CUIL * 23-54759464-9 Ingresar el CUIL Código * ARG02000547594642020062920250629…" at bounding box center [695, 351] width 917 height 414
click at [753, 276] on div "CUIL * 23-54759464-9 Ingresar el CUIL Código * ARG02000547594642020062920250629…" at bounding box center [695, 351] width 917 height 414
click at [1098, 40] on icon "Inicio" at bounding box center [1102, 43] width 15 height 15
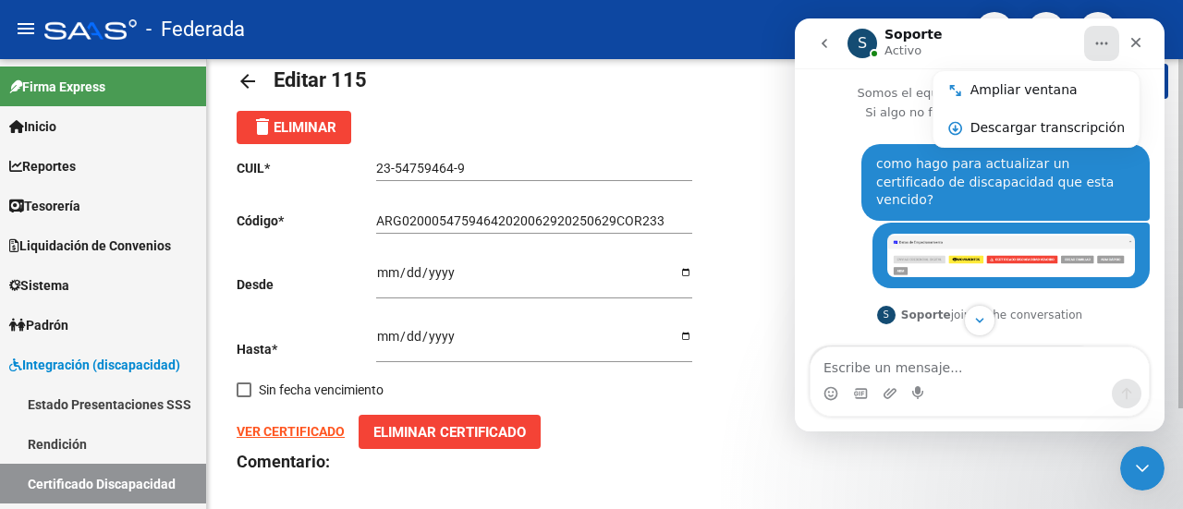
click at [748, 178] on div "CUIL * 23-54759464-9 Ingresar el CUIL Código * ARG02000547594642020062920250629…" at bounding box center [695, 351] width 917 height 414
click at [701, 195] on div "CUIL * 23-54759464-9 Ingresar el CUIL Código * ARG02000547594642020062920250629…" at bounding box center [695, 351] width 917 height 414
click at [497, 429] on span "Eliminar Certificado" at bounding box center [449, 432] width 153 height 17
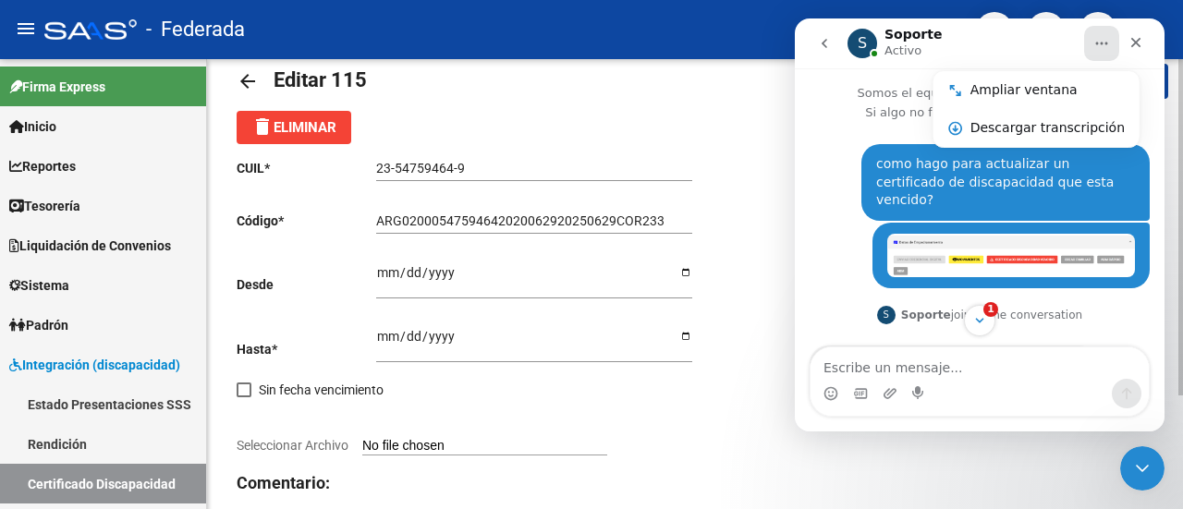
click at [455, 330] on input "2025-06-29" at bounding box center [534, 343] width 316 height 28
click at [449, 331] on input "2025-06-29" at bounding box center [534, 343] width 316 height 28
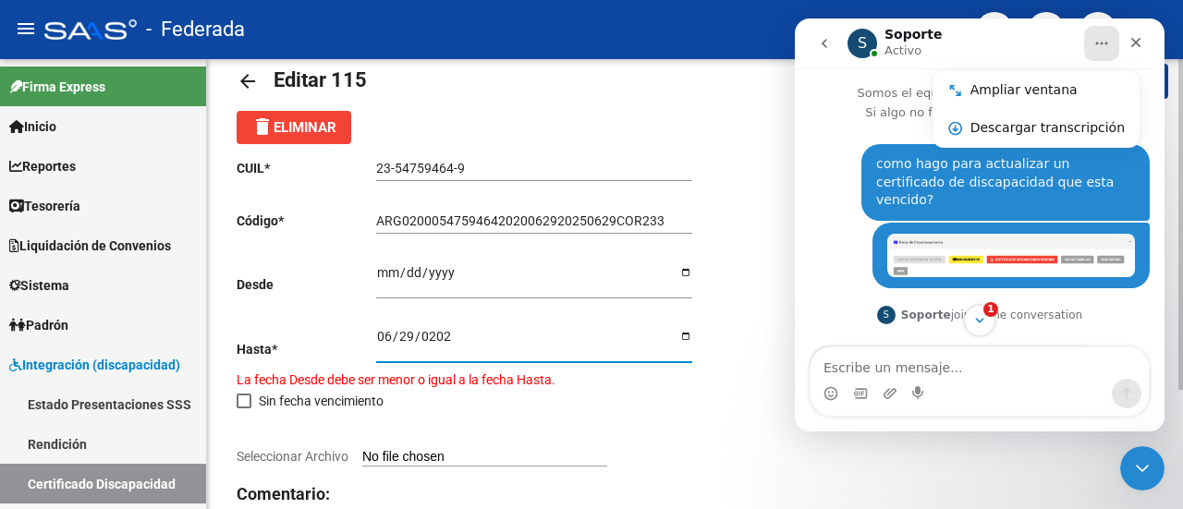
type input "2026-06-29"
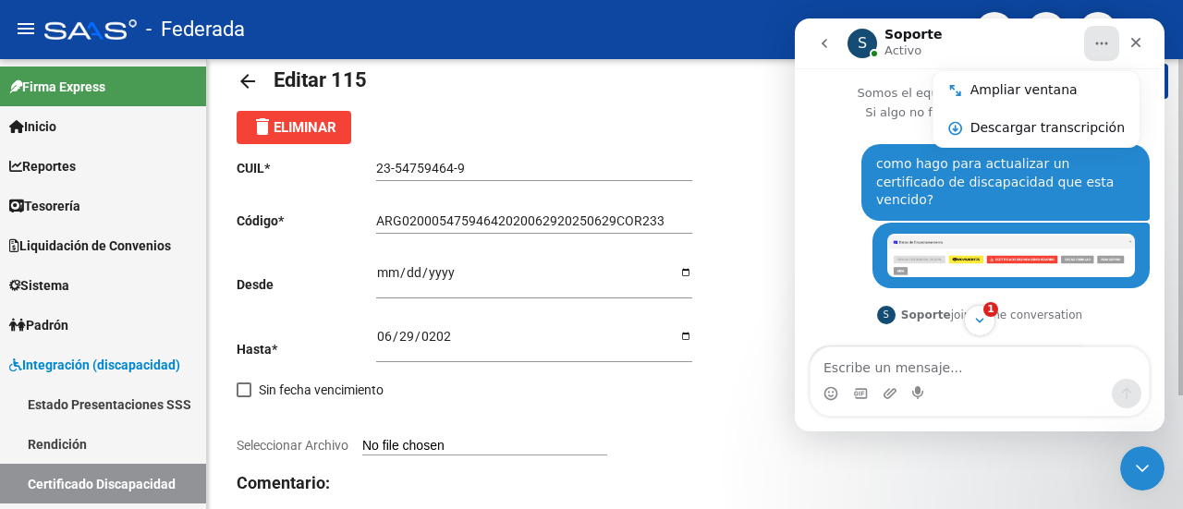
click at [396, 443] on input "Seleccionar Archivo" at bounding box center [484, 447] width 245 height 18
type input "C:\fakepath\CUD PEÑALOZA BAUTISTA.pdf"
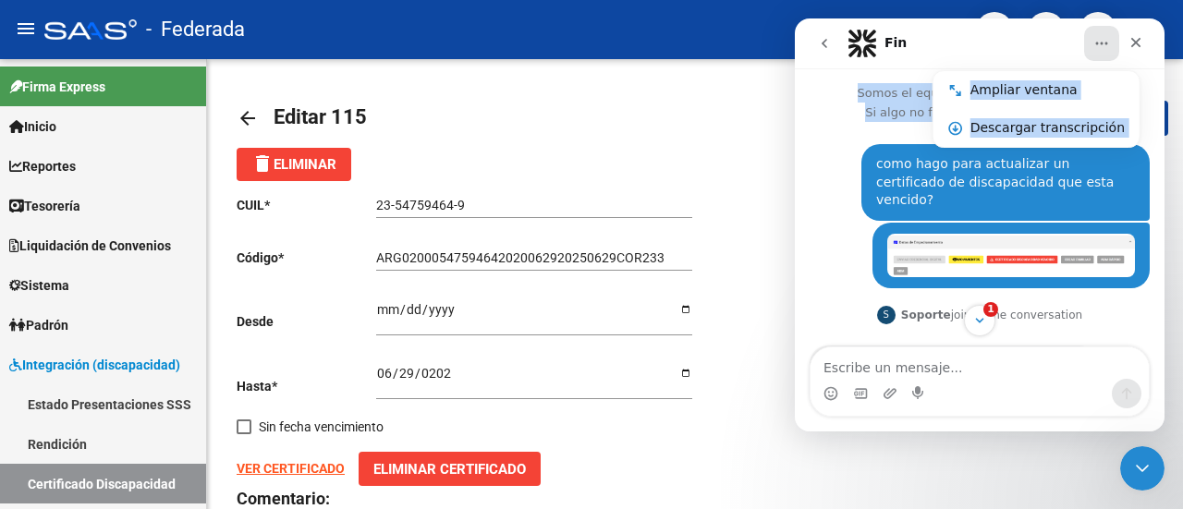
drag, startPoint x: 974, startPoint y: 31, endPoint x: 856, endPoint y: 176, distance: 187.3
click at [856, 176] on div "Fin Ampliar ventana Descargar transcripción Somos el equipo de soporte del sist…" at bounding box center [980, 224] width 370 height 413
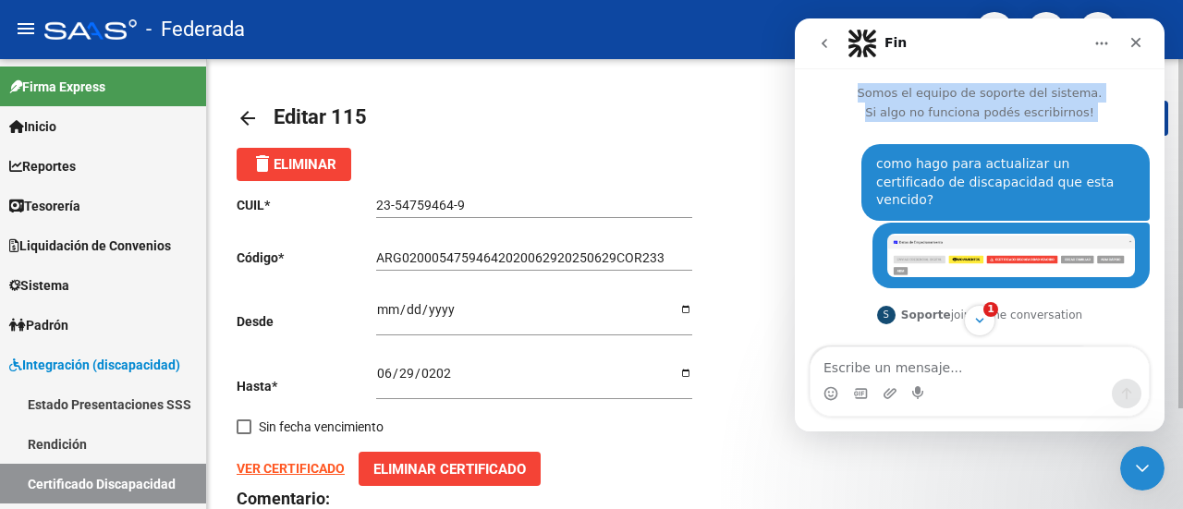
click at [675, 161] on div "delete Eliminar" at bounding box center [695, 164] width 917 height 33
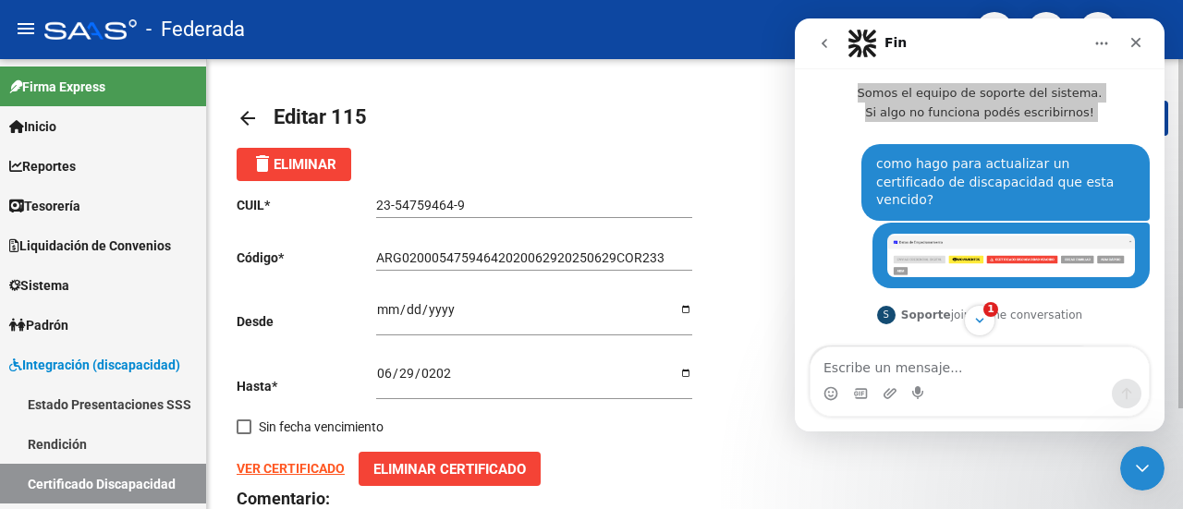
click at [299, 163] on span "delete Eliminar" at bounding box center [293, 164] width 85 height 17
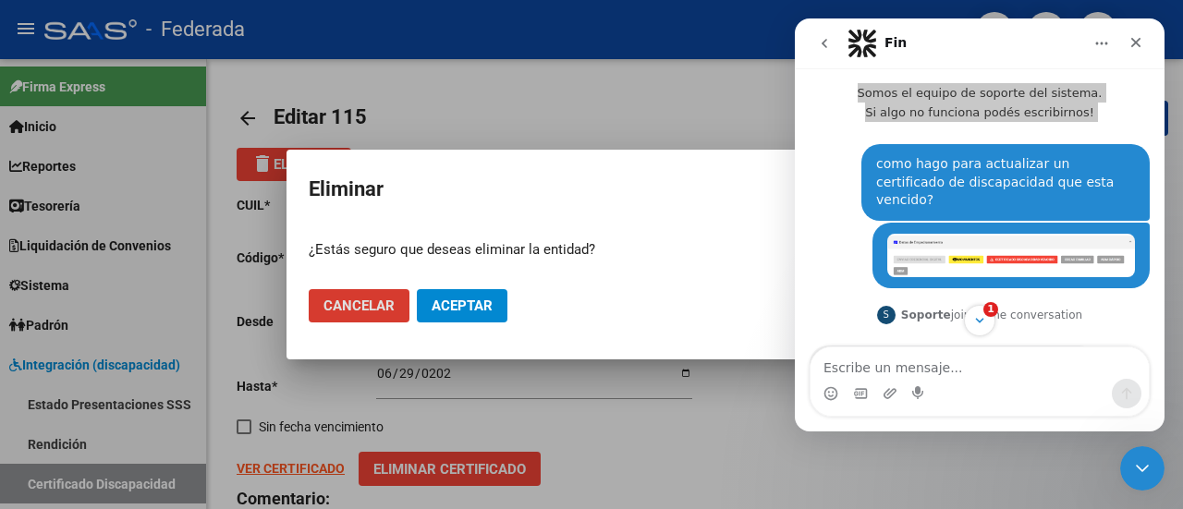
click at [444, 310] on span "Aceptar" at bounding box center [462, 306] width 61 height 17
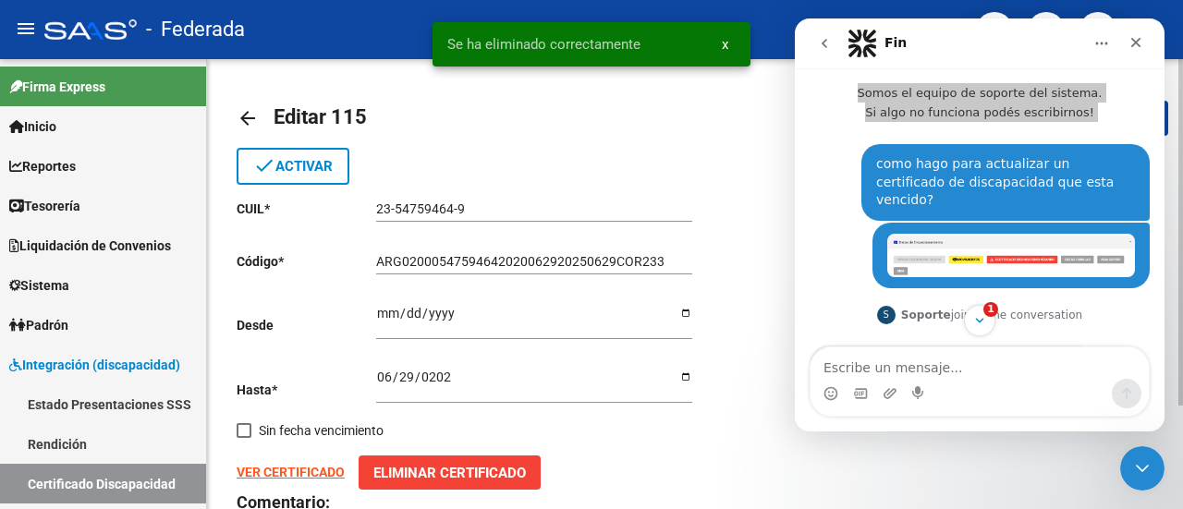
click at [601, 167] on div "done Activar" at bounding box center [695, 166] width 917 height 37
click at [254, 118] on mat-icon "arrow_back" at bounding box center [248, 118] width 22 height 22
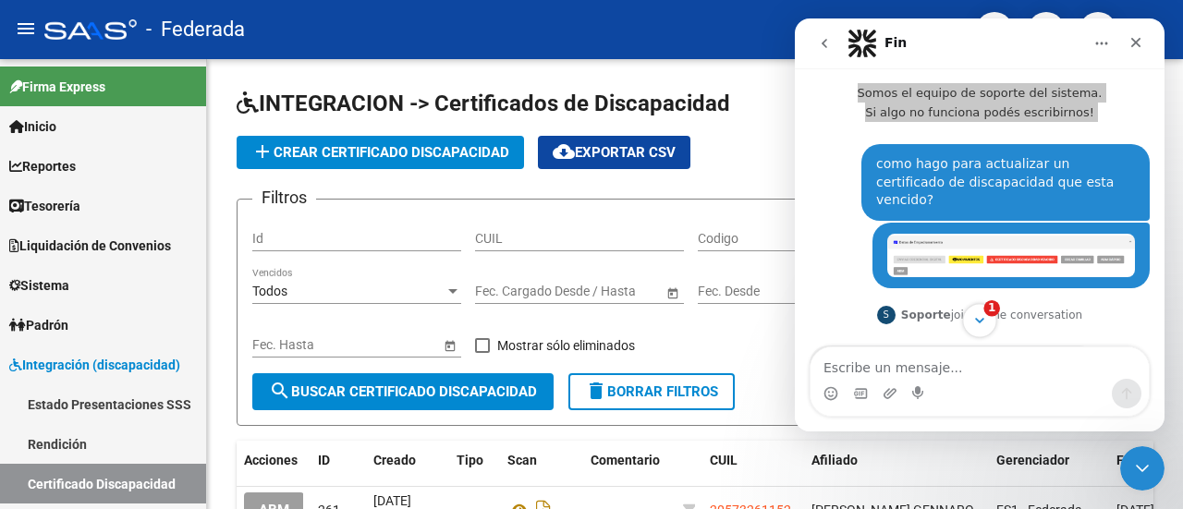
click at [971, 319] on button "1" at bounding box center [979, 320] width 34 height 34
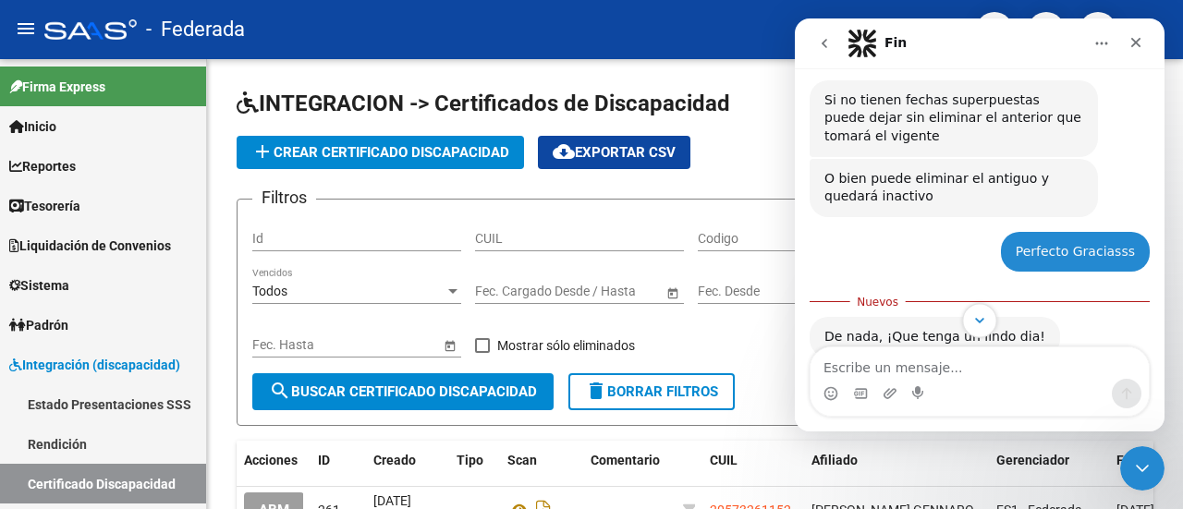
scroll to position [1122, 0]
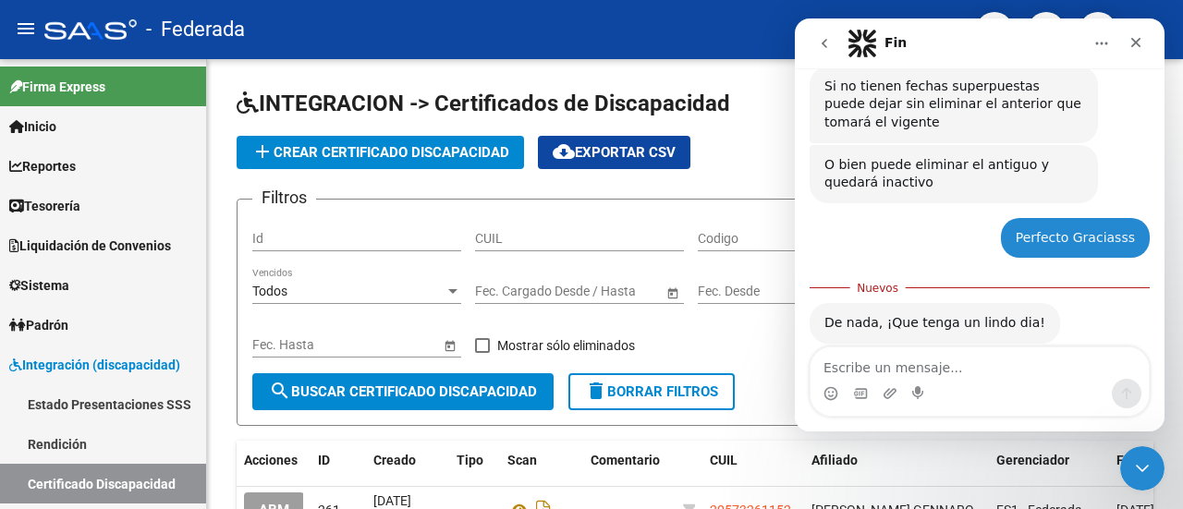
click at [943, 380] on div "Intercom Messenger" at bounding box center [980, 394] width 338 height 30
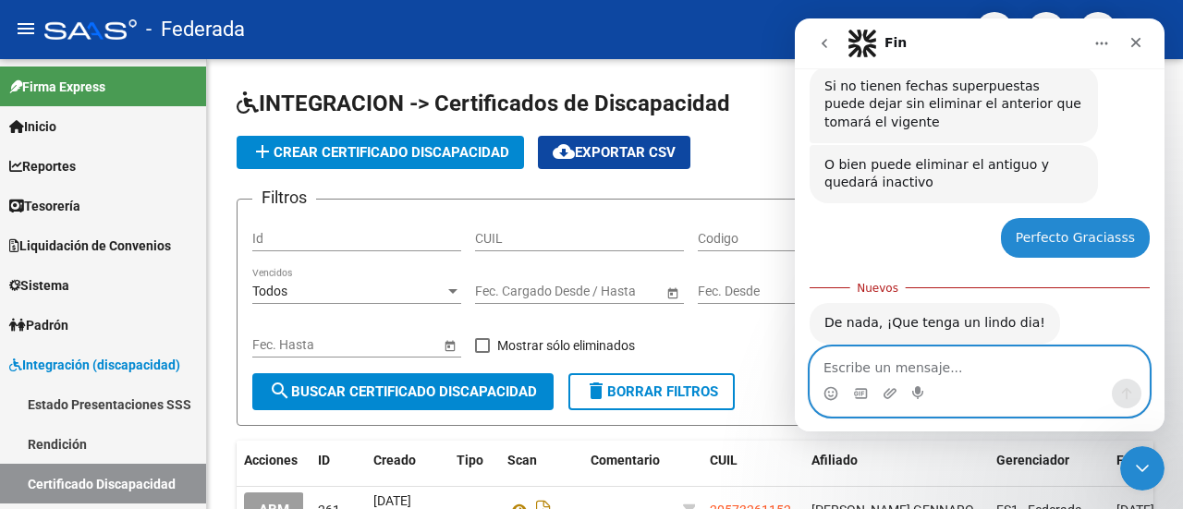
click at [936, 364] on textarea "Escribe un mensaje..." at bounding box center [980, 363] width 338 height 31
type textarea "Gracias! igualmente"
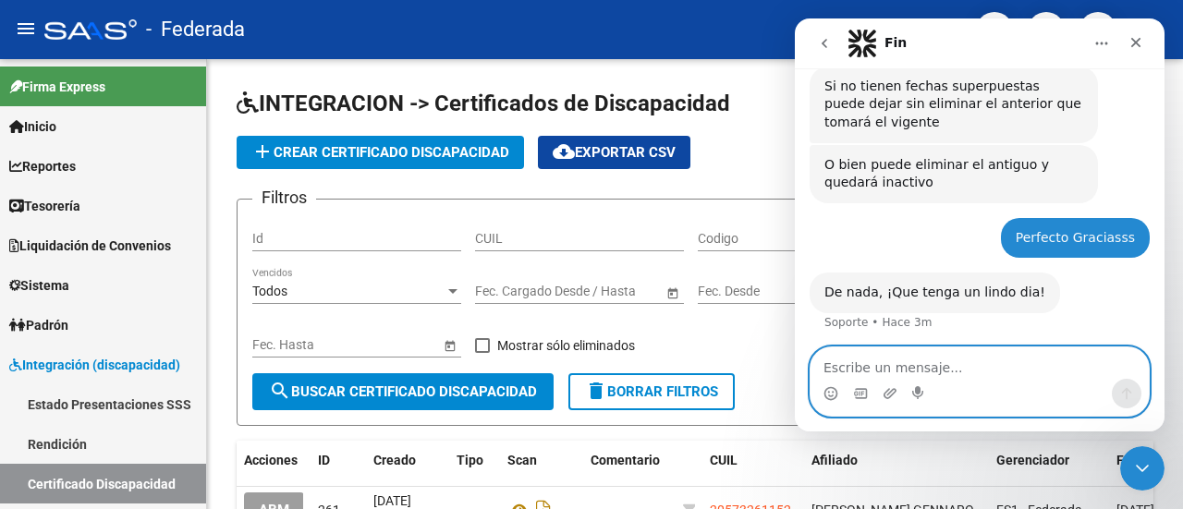
scroll to position [1147, 0]
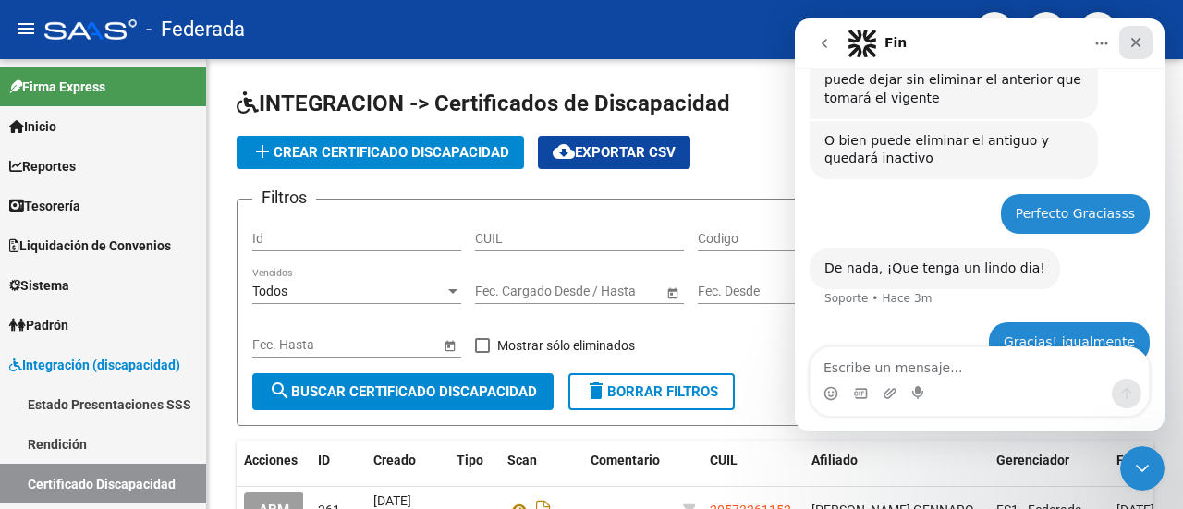
click at [1132, 34] on div "Cerrar" at bounding box center [1136, 42] width 33 height 33
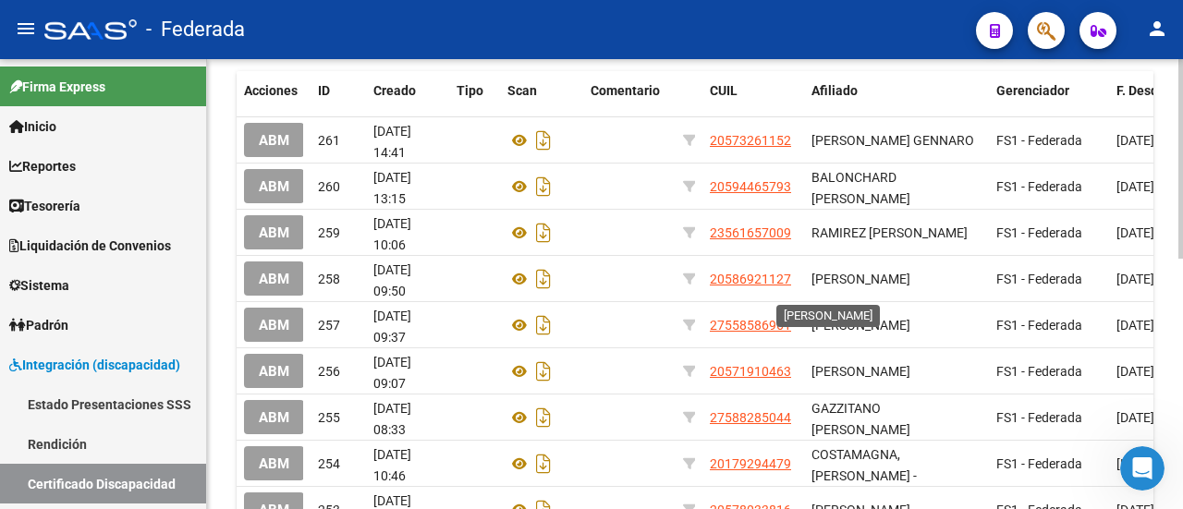
scroll to position [0, 0]
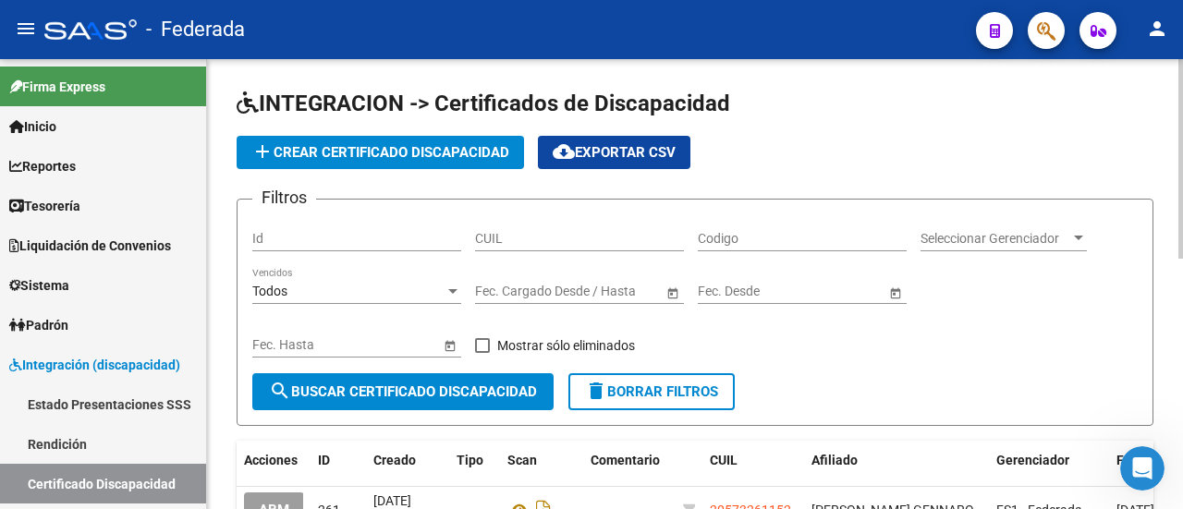
click at [461, 154] on span "add Crear Certificado Discapacidad" at bounding box center [380, 152] width 258 height 17
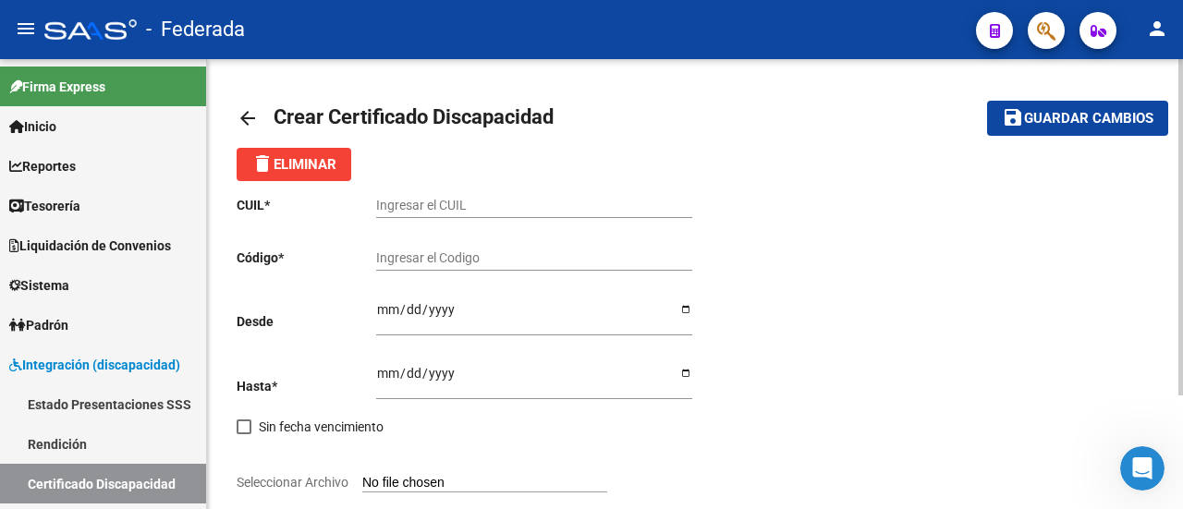
click at [507, 213] on input "Ingresar el CUIL" at bounding box center [534, 206] width 316 height 16
paste input "23-54759464-9"
type input "23-54759464-9"
click at [505, 248] on div "Ingresar el Codigo" at bounding box center [534, 252] width 316 height 37
type input "54759464"
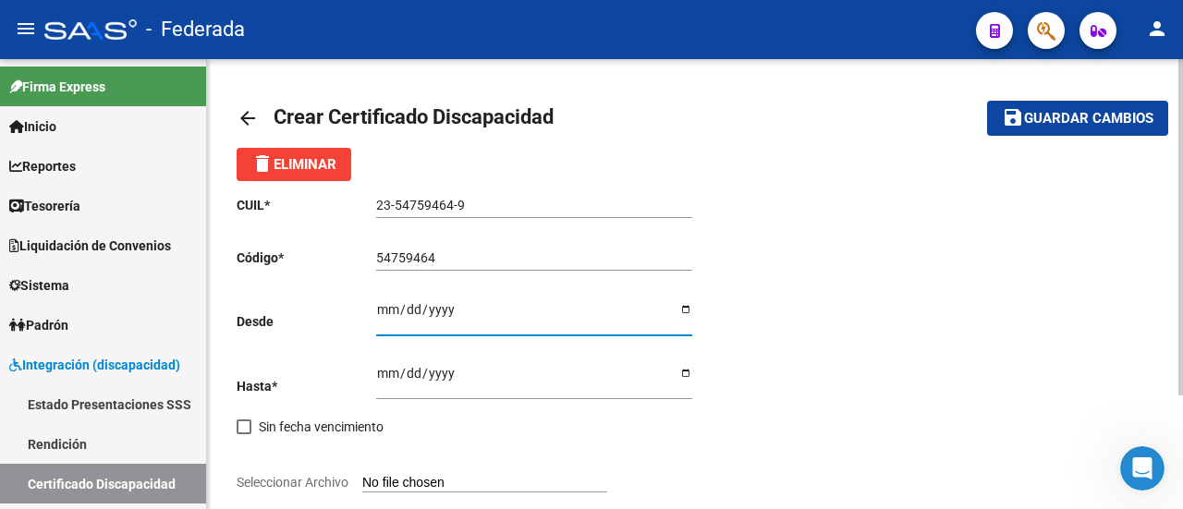
click at [380, 308] on input "Ingresar fec. Desde" at bounding box center [534, 316] width 316 height 28
type input "2020-06-29"
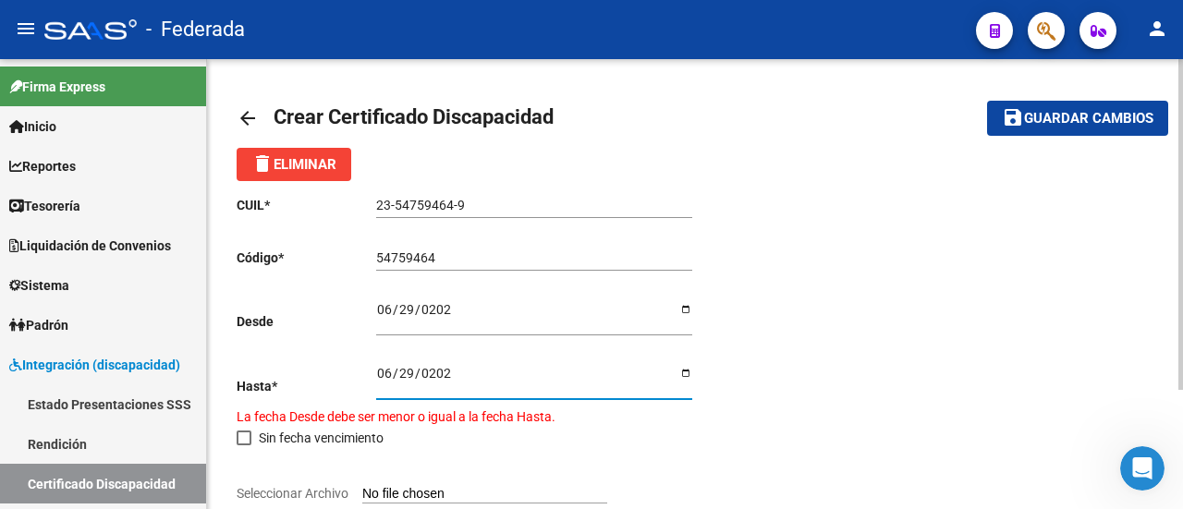
type input "2026-06-29"
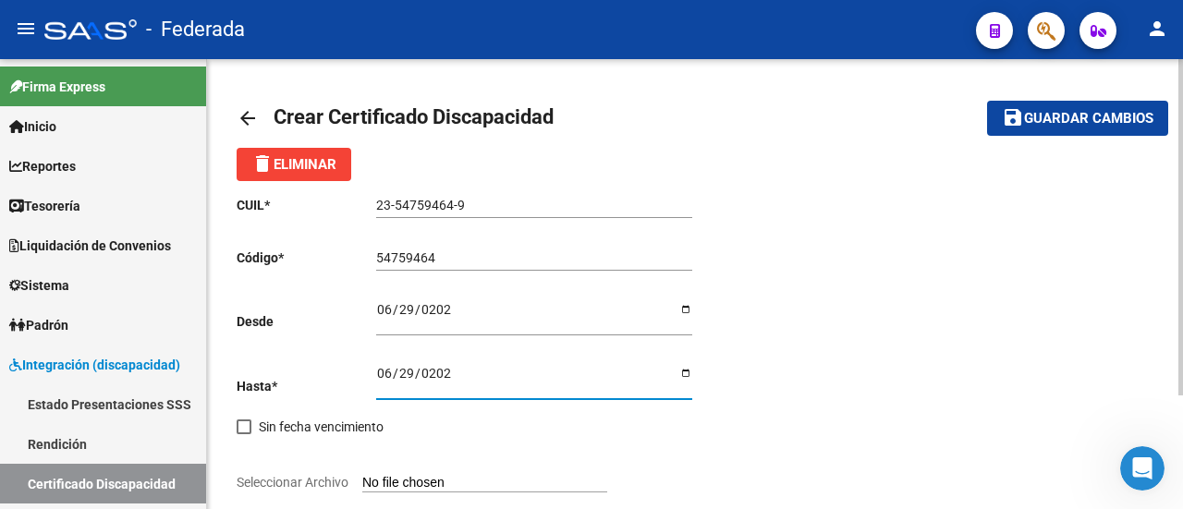
click at [338, 480] on span "Seleccionar Archivo" at bounding box center [293, 482] width 112 height 15
click at [362, 480] on input "Seleccionar Archivo" at bounding box center [484, 484] width 245 height 18
type input "C:\fakepath\CUD PEÑALOZA BAUTISTA.pdf"
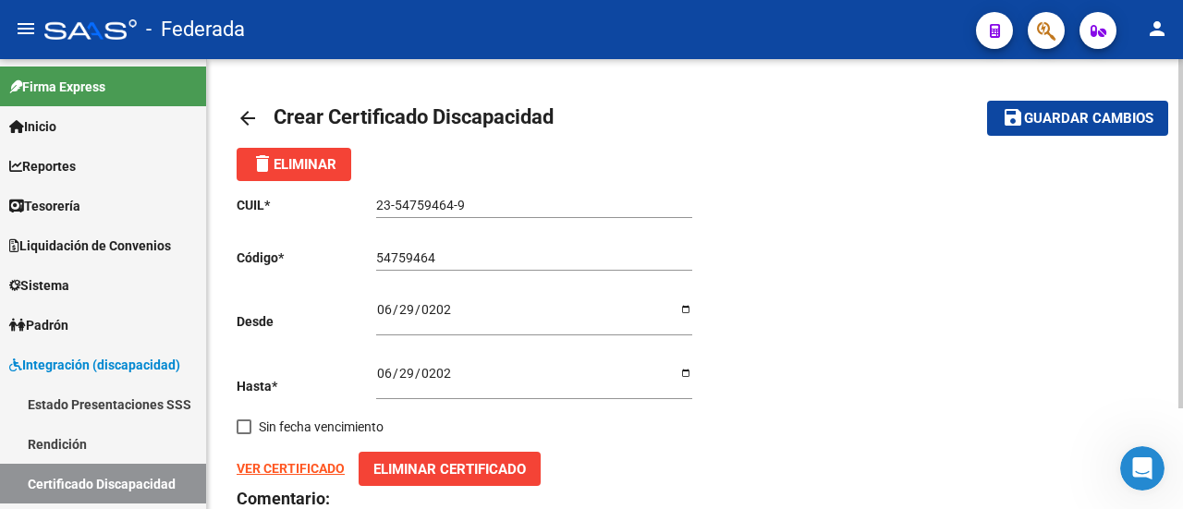
click at [266, 465] on strong "VER CERTIFICADO" at bounding box center [291, 468] width 108 height 15
click at [1004, 118] on mat-icon "save" at bounding box center [1013, 117] width 22 height 22
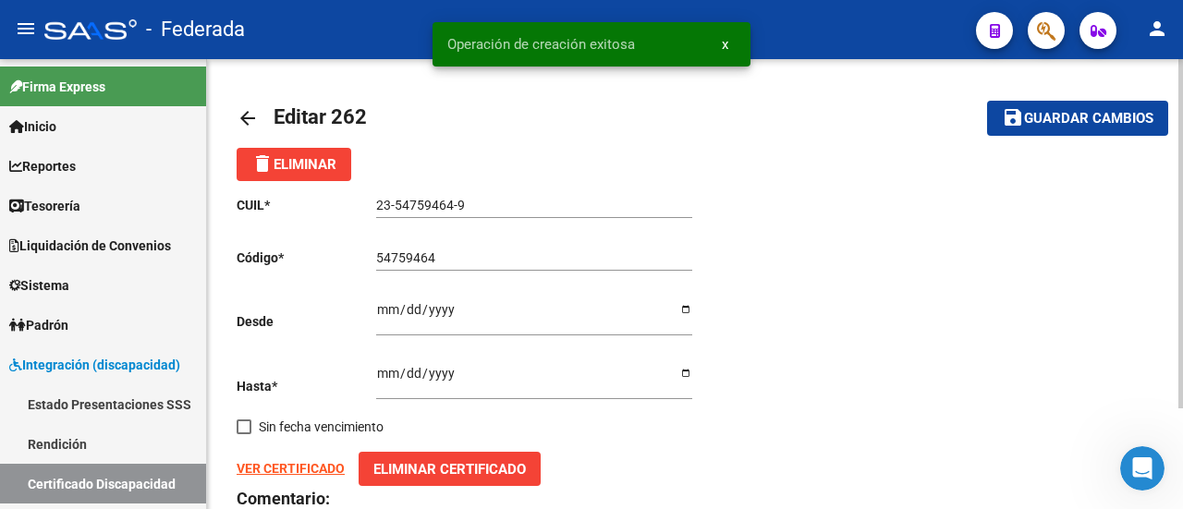
click at [969, 242] on div "CUIL * 23-54759464-9 Ingresar el CUIL Código * 54759464 Ingresar el Codigo Desd…" at bounding box center [695, 388] width 917 height 414
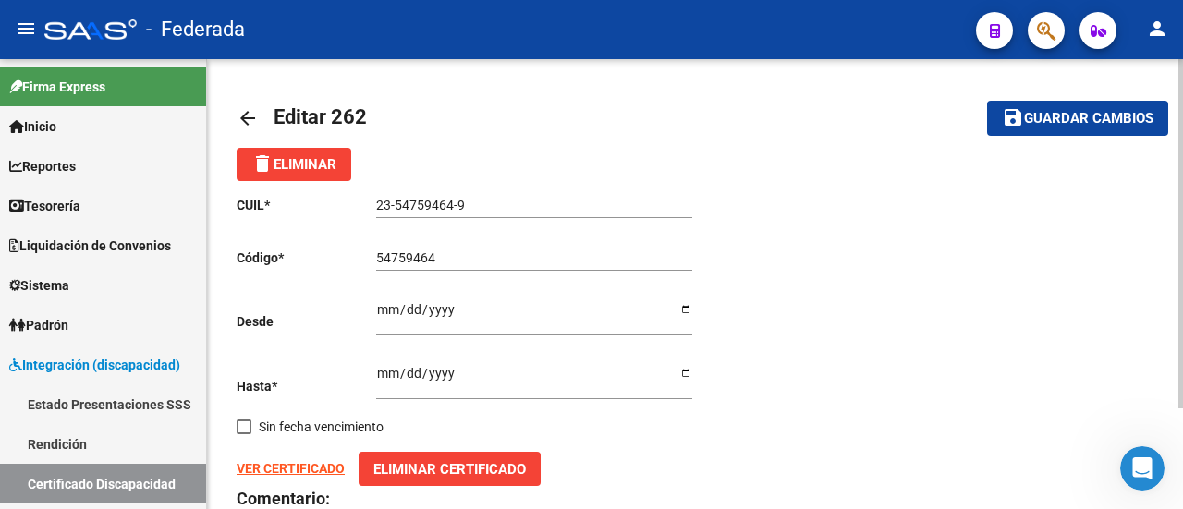
click at [250, 121] on mat-icon "arrow_back" at bounding box center [248, 118] width 22 height 22
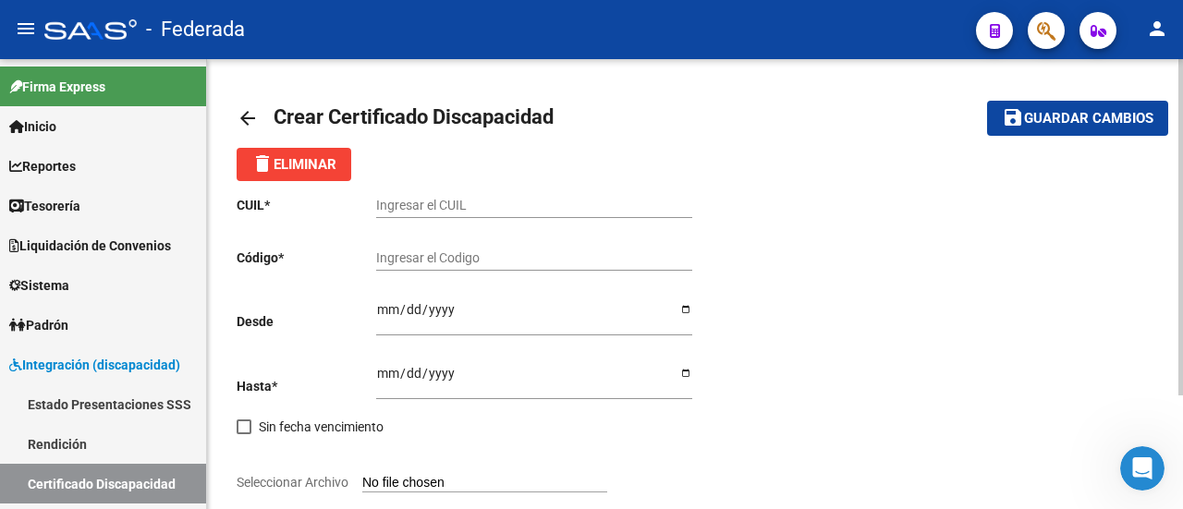
click at [245, 121] on mat-icon "arrow_back" at bounding box center [248, 118] width 22 height 22
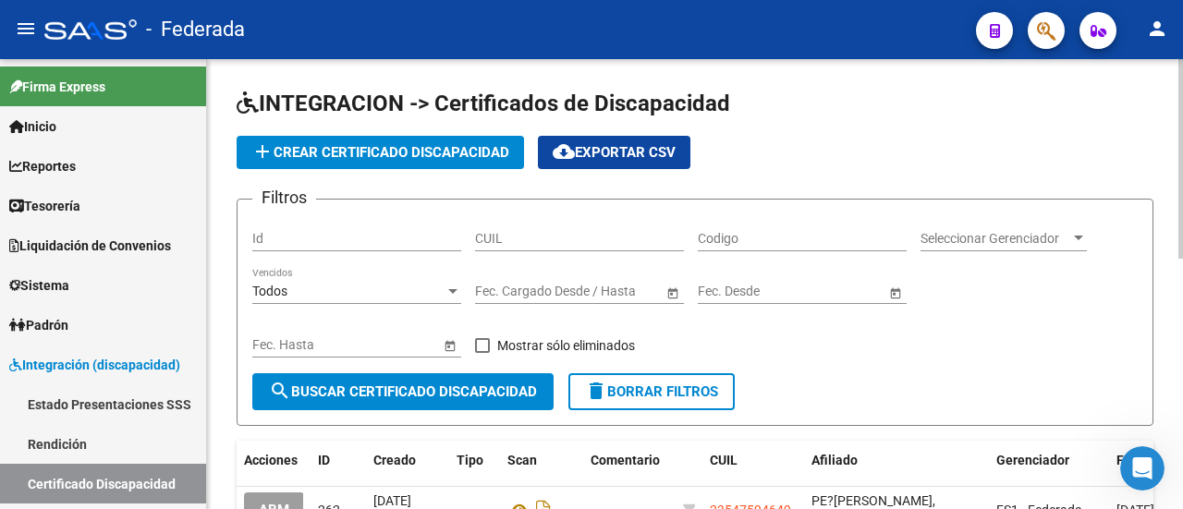
click at [640, 153] on span "cloud_download Exportar CSV" at bounding box center [614, 152] width 123 height 17
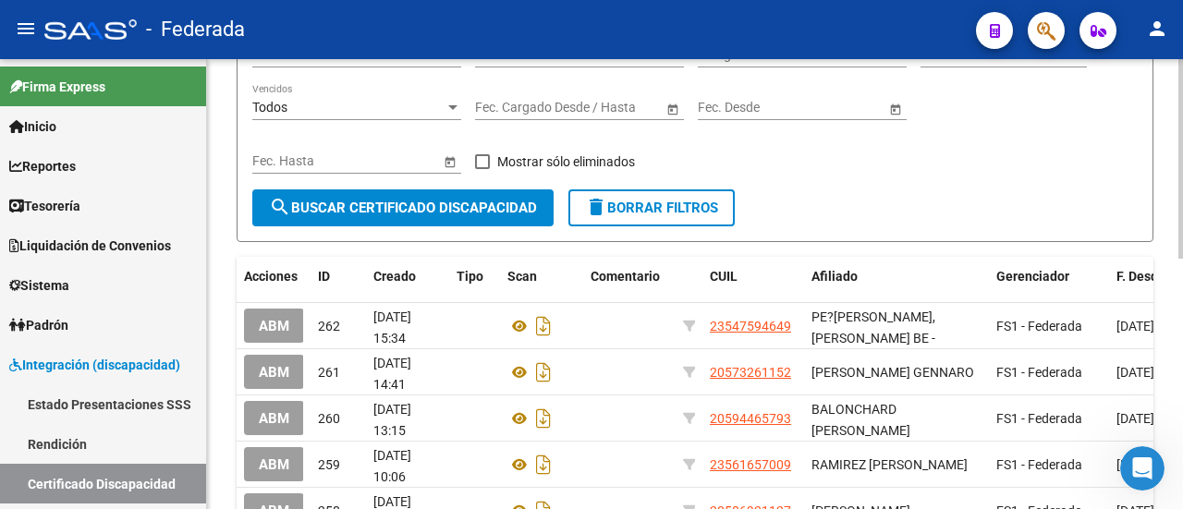
scroll to position [185, 0]
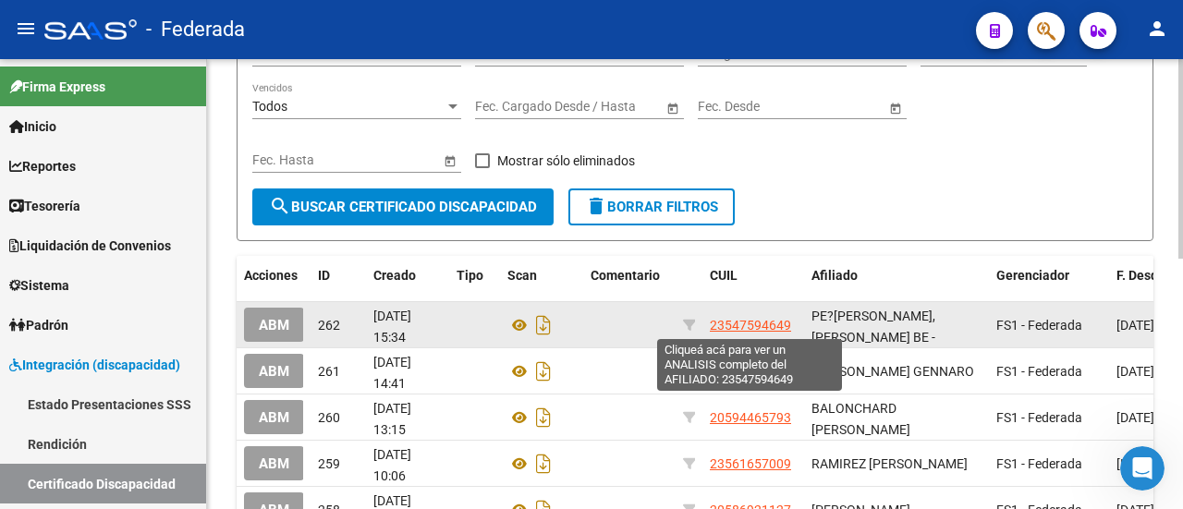
click at [756, 326] on span "23547594649" at bounding box center [750, 325] width 81 height 15
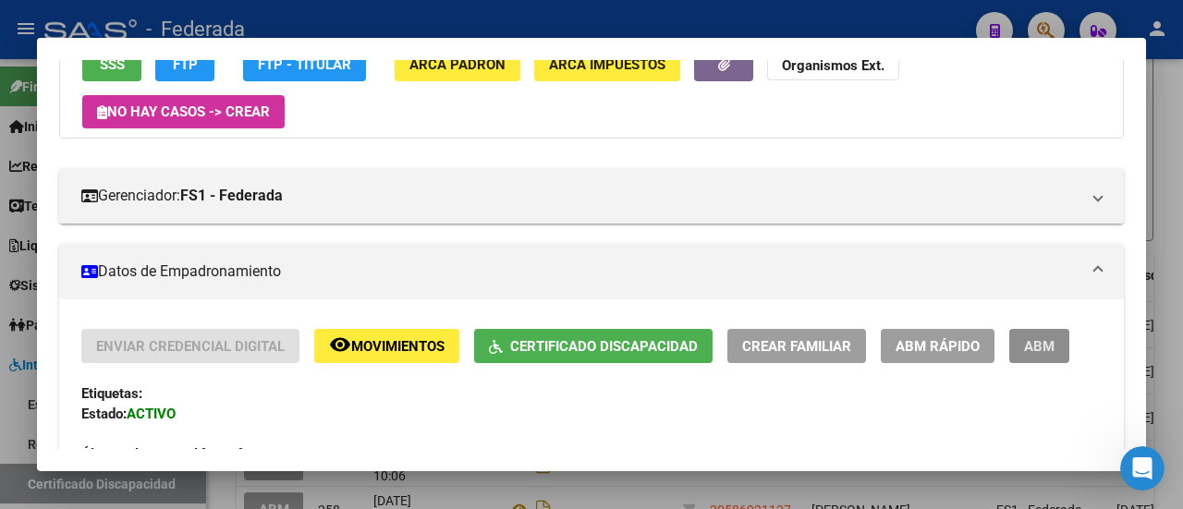
click at [1032, 343] on span "ABM" at bounding box center [1039, 346] width 31 height 17
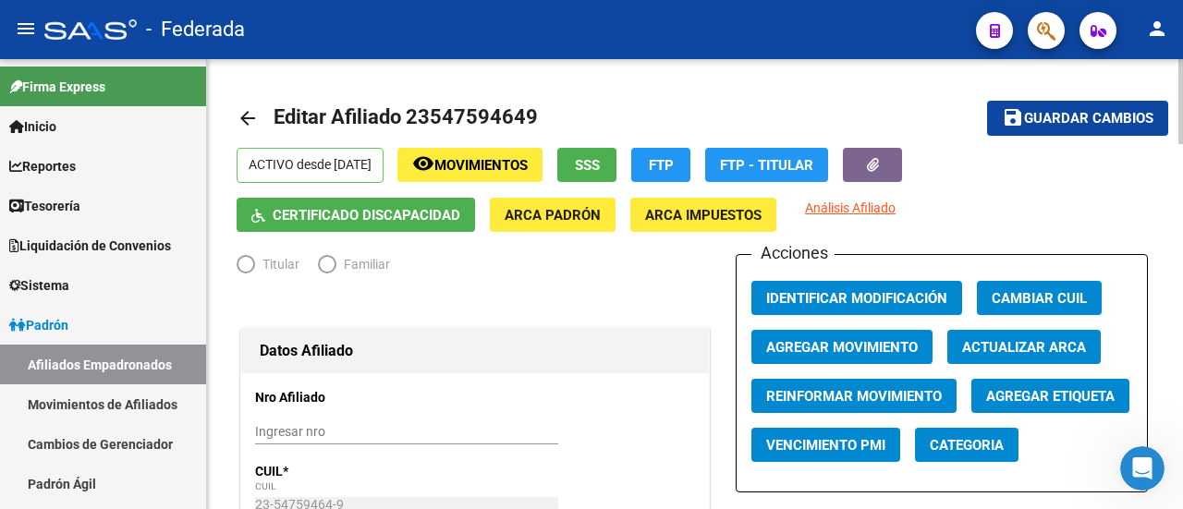
radio input "true"
type input "33-63761744-9"
click at [259, 115] on link "arrow_back" at bounding box center [255, 117] width 37 height 43
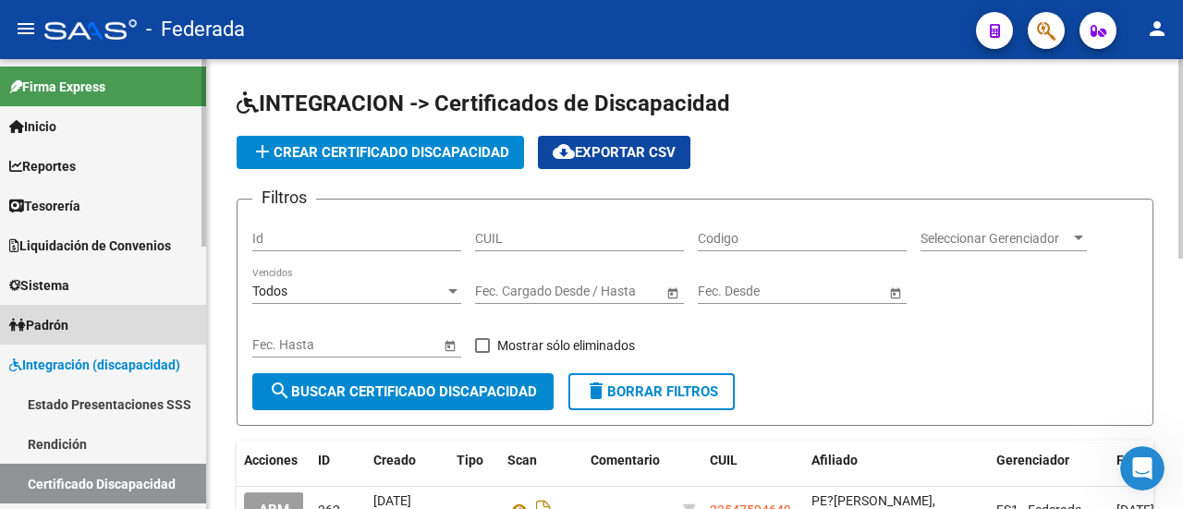
click at [111, 323] on link "Padrón" at bounding box center [103, 325] width 206 height 40
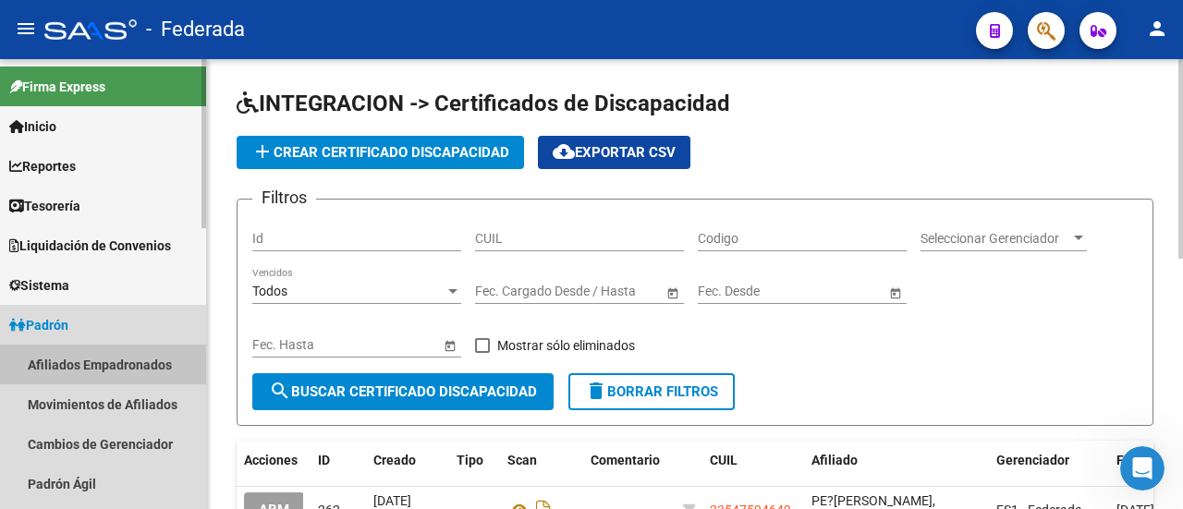
click at [129, 359] on link "Afiliados Empadronados" at bounding box center [103, 365] width 206 height 40
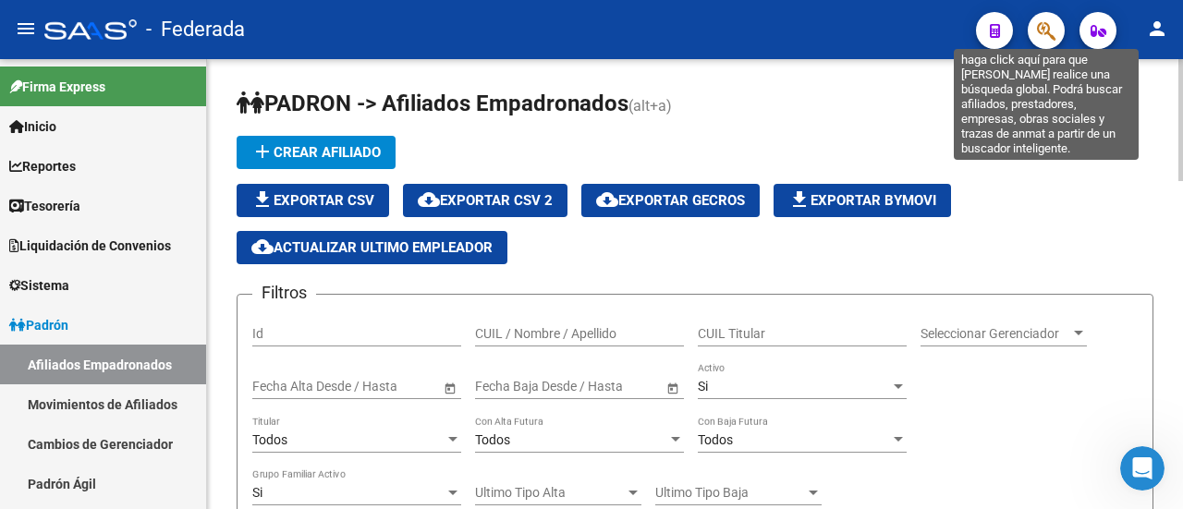
click at [1046, 29] on icon "button" at bounding box center [1046, 30] width 18 height 21
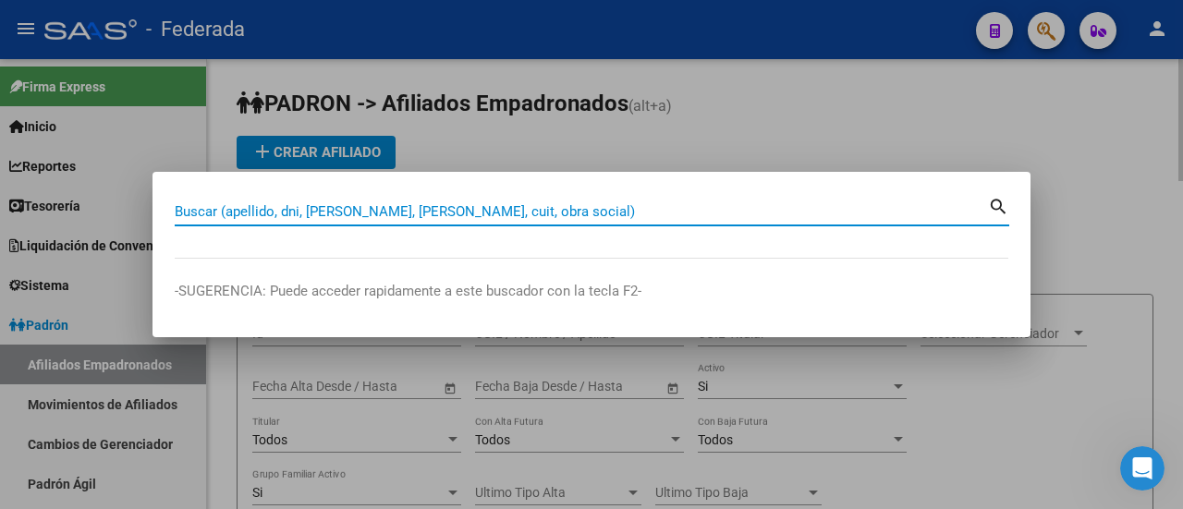
paste input "27-32686890-1"
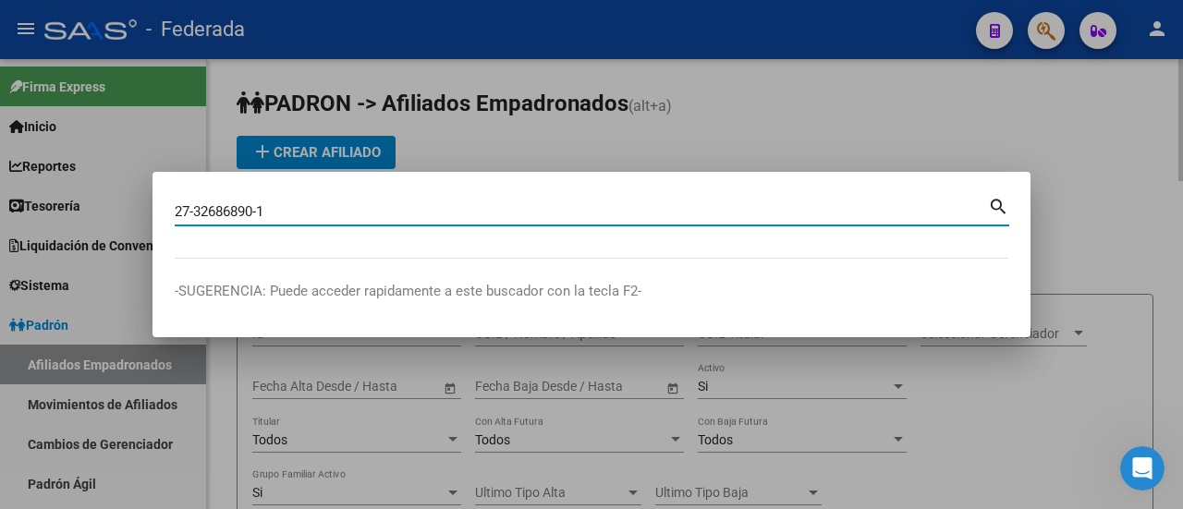
type input "27326868901"
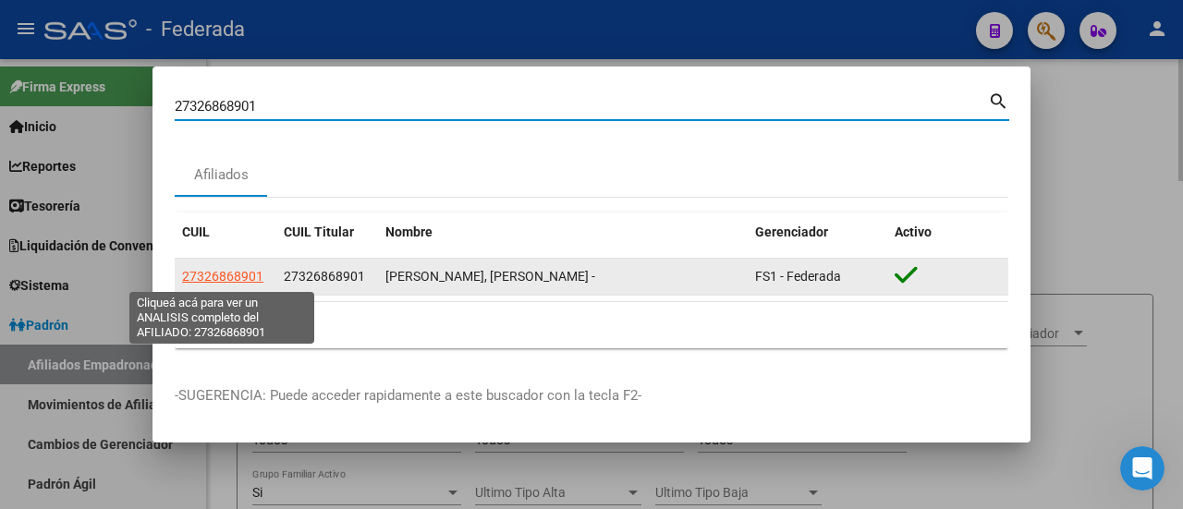
click at [233, 273] on span "27326868901" at bounding box center [222, 276] width 81 height 15
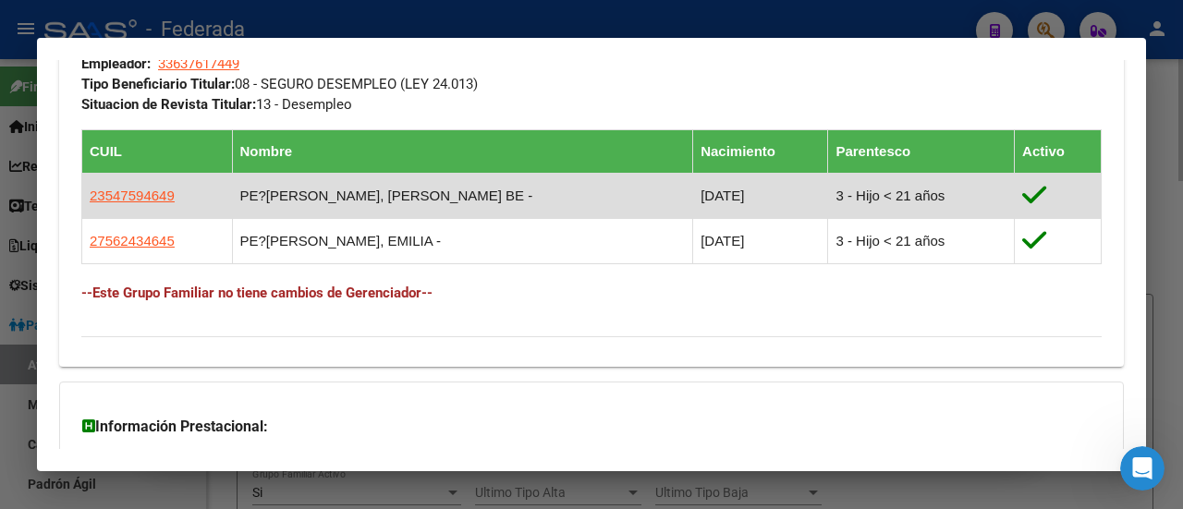
scroll to position [924, 0]
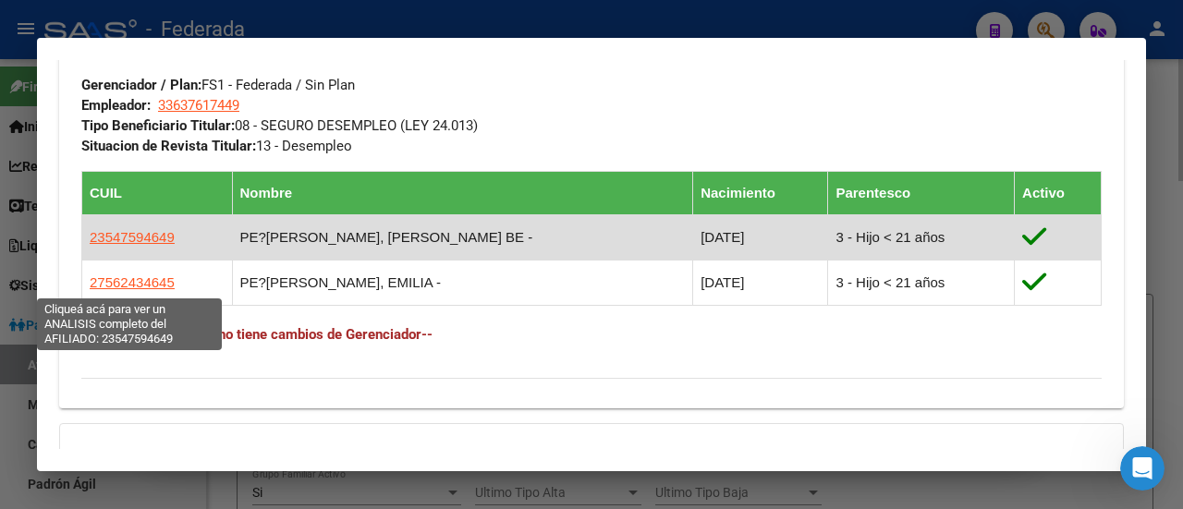
click at [119, 245] on span "23547594649" at bounding box center [132, 237] width 85 height 16
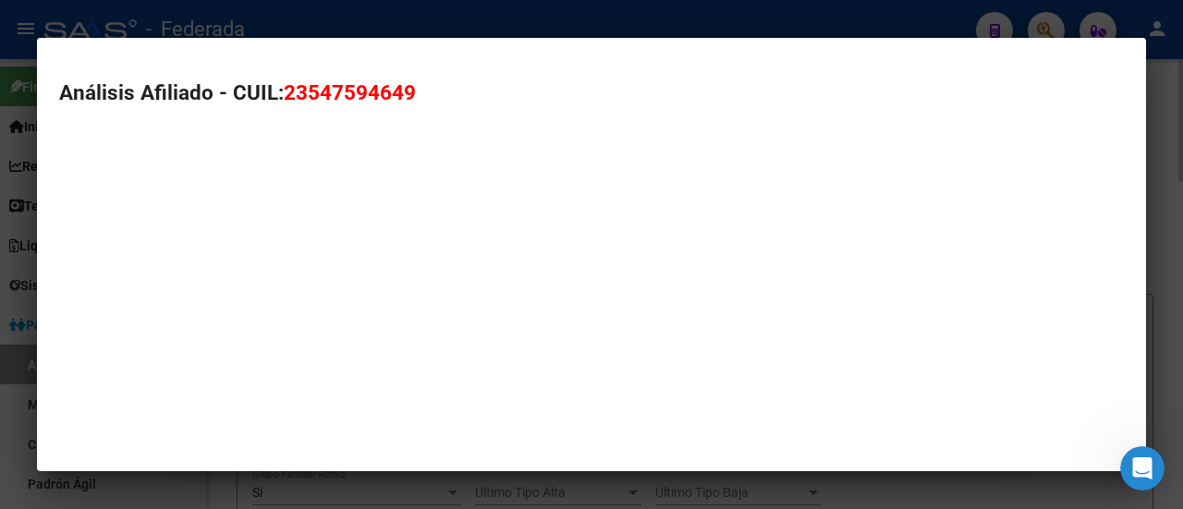
type textarea "23547594649"
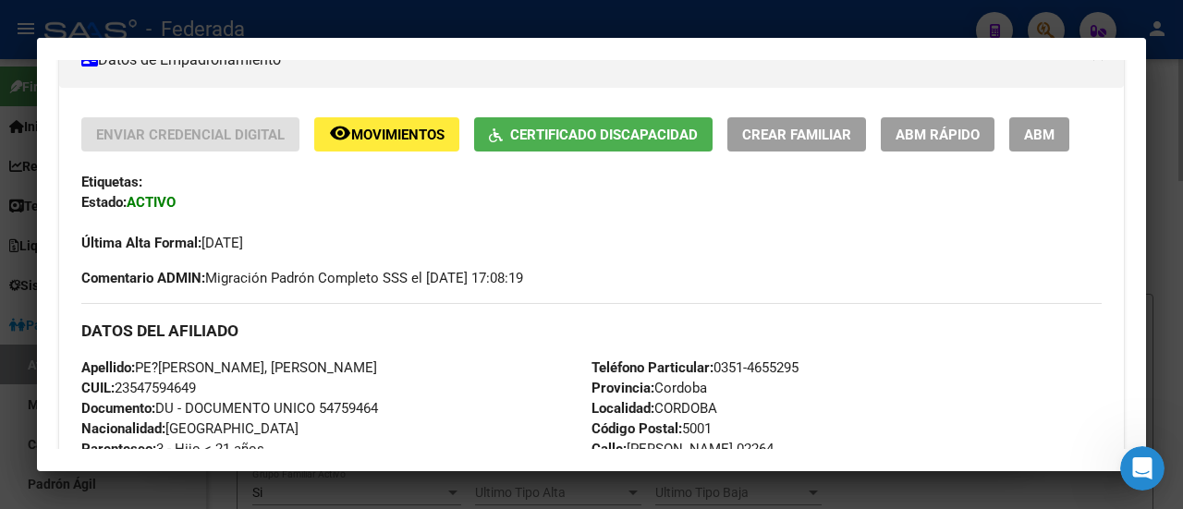
scroll to position [370, 0]
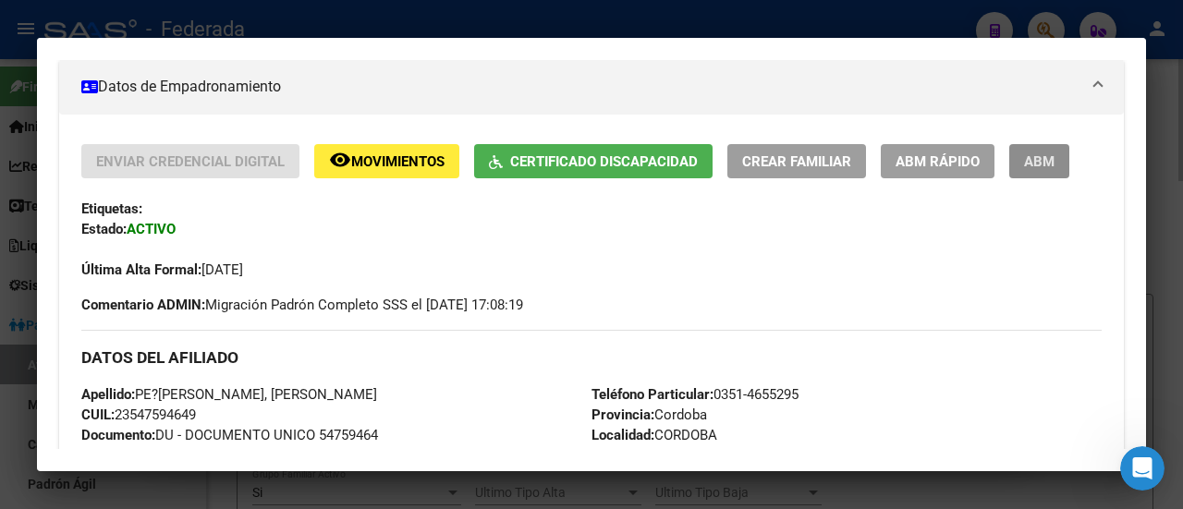
click at [1054, 164] on span "ABM" at bounding box center [1039, 161] width 31 height 17
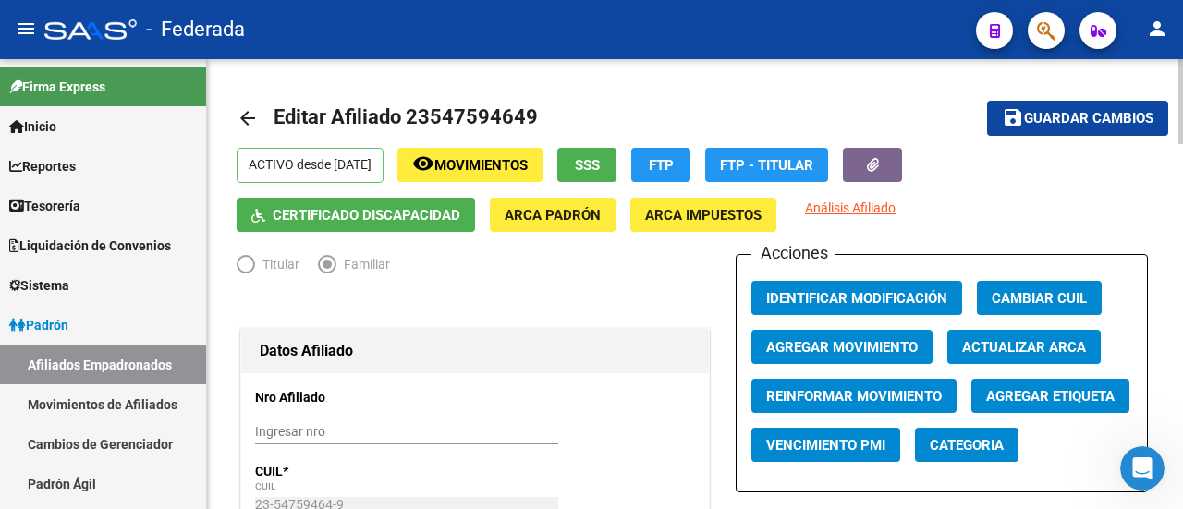
radio input "true"
type input "33-63761744-9"
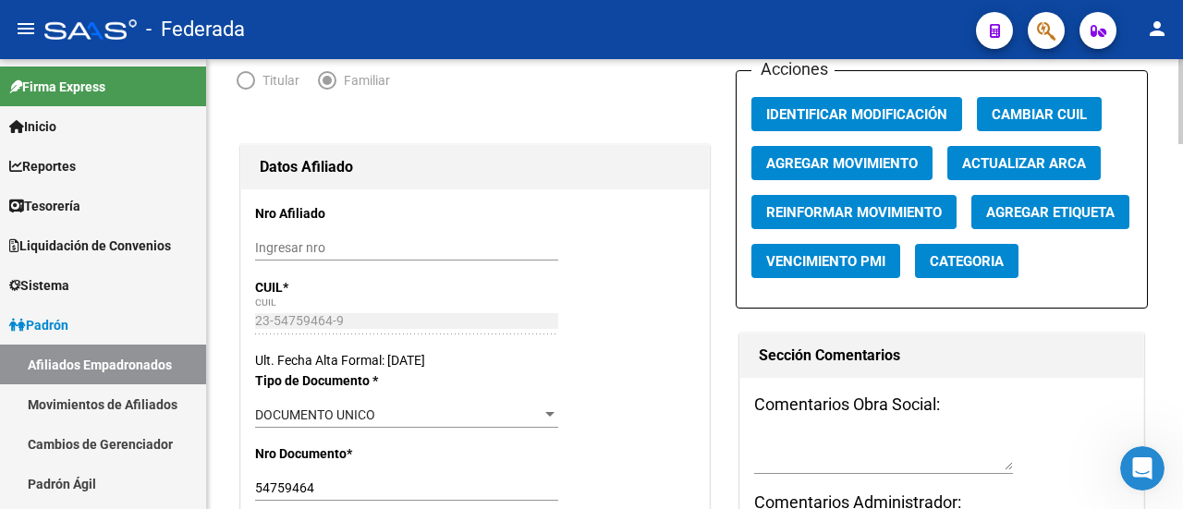
scroll to position [185, 0]
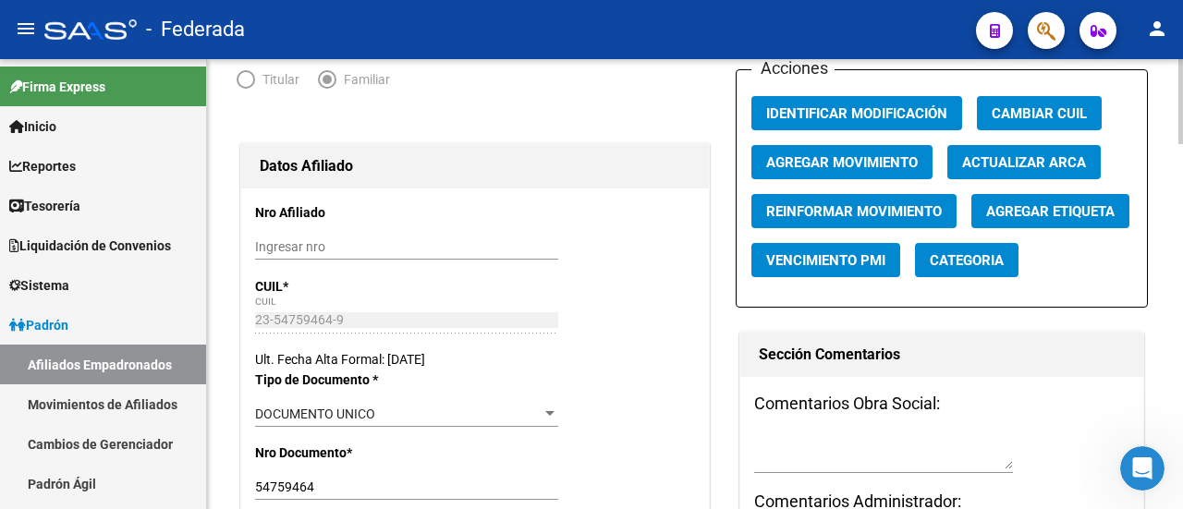
click at [294, 247] on input "Ingresar nro" at bounding box center [406, 247] width 303 height 16
paste input "175199"
click at [324, 243] on input "175199" at bounding box center [406, 247] width 303 height 16
type input "175199/02"
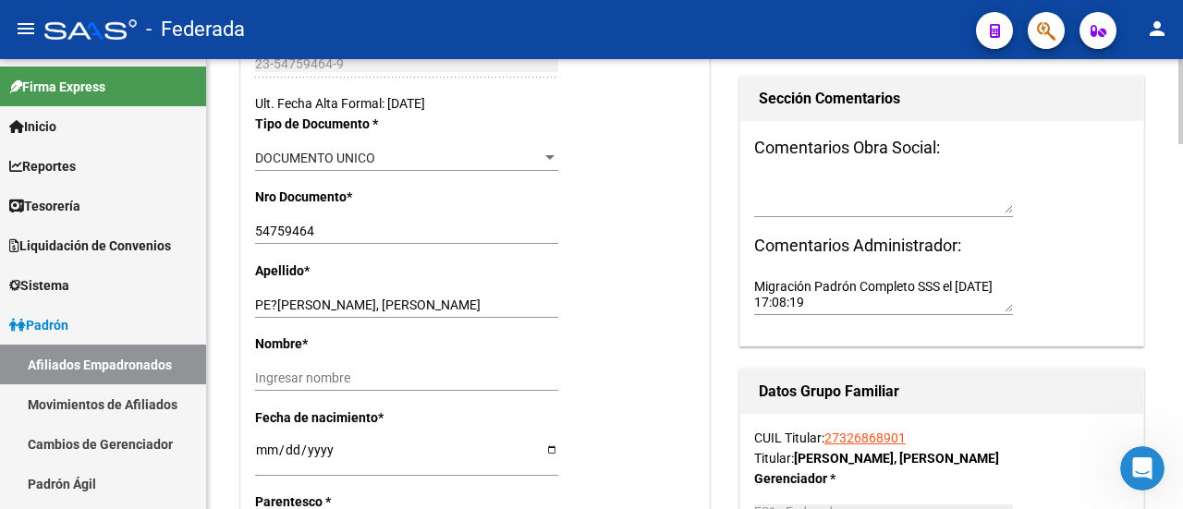
scroll to position [462, 0]
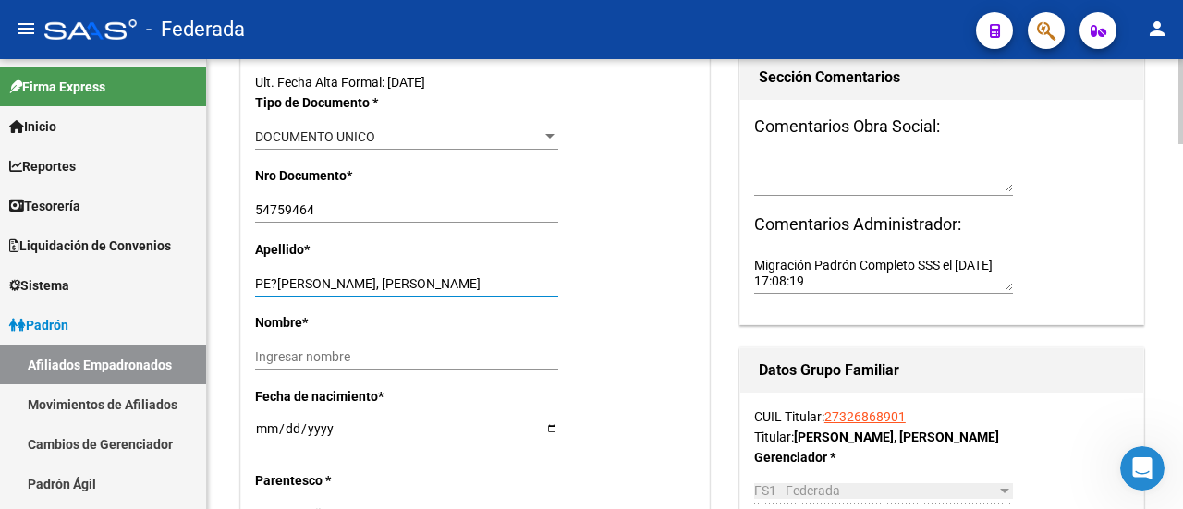
click at [274, 276] on input "PE?[PERSON_NAME]" at bounding box center [406, 284] width 303 height 16
drag, startPoint x: 390, startPoint y: 278, endPoint x: 497, endPoint y: 282, distance: 107.3
click at [497, 282] on input "PEÑALOZA SAMPERIO, BAUTISTA BE" at bounding box center [406, 284] width 303 height 16
type input "PEÑALOZA SAMPERIO,"
click at [296, 360] on input "Ingresar nombre" at bounding box center [406, 357] width 303 height 16
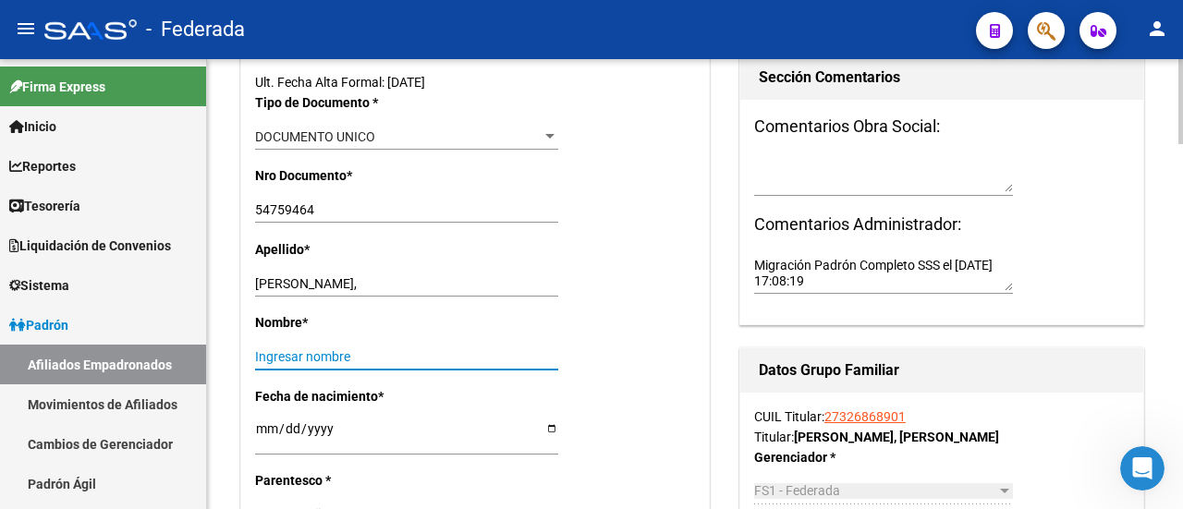
paste input "BAUTISTA BE"
click at [366, 350] on input "BAUTISTA BE" at bounding box center [406, 357] width 303 height 16
type input "BAUTISTA BENJAMÍN"
click at [431, 287] on input "PEÑALOZA SAMPERIO," at bounding box center [406, 284] width 303 height 16
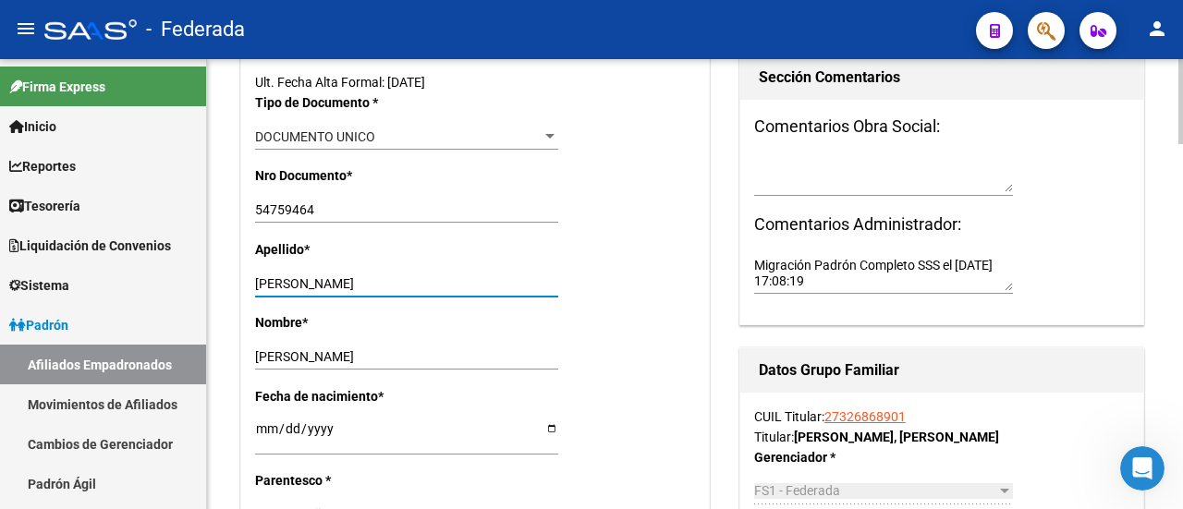
type input "PEÑALOZA SAMPERIO"
click at [601, 326] on div "Nombre * BAUTISTA BENJAMÍN Ingresar nombre" at bounding box center [475, 348] width 440 height 73
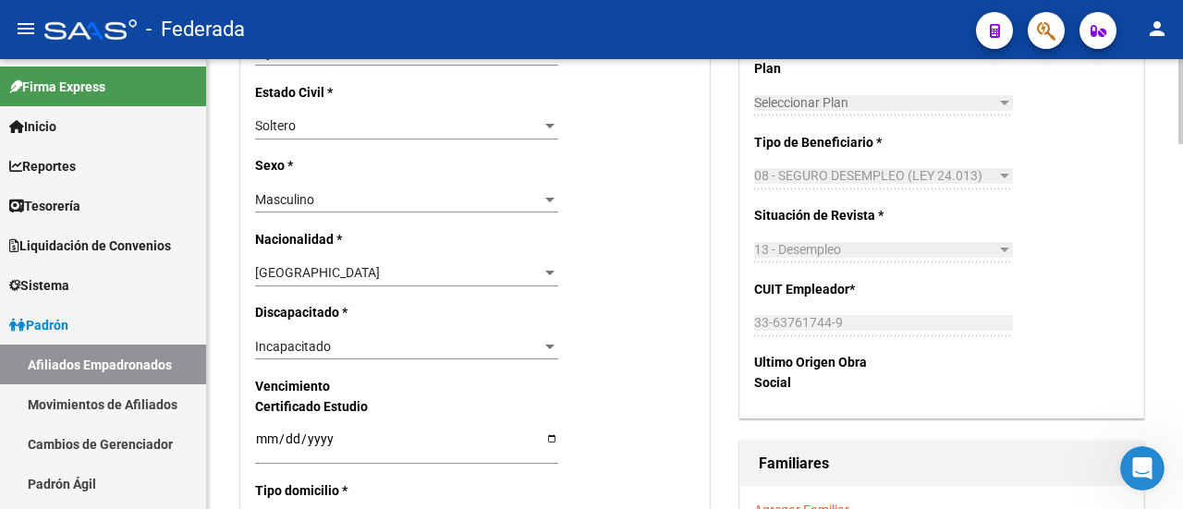
scroll to position [1017, 0]
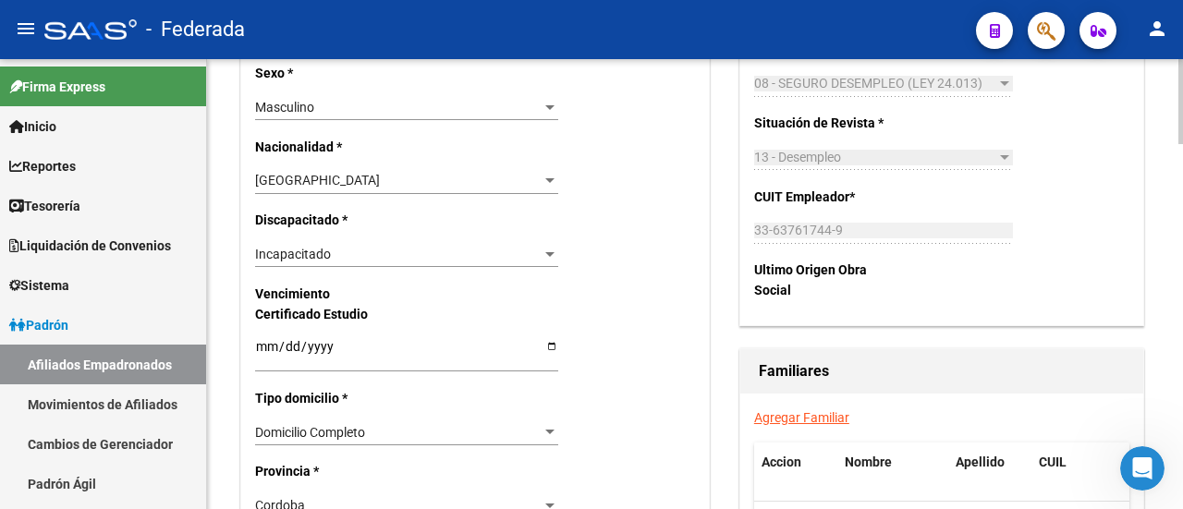
click at [546, 252] on div at bounding box center [549, 254] width 9 height 5
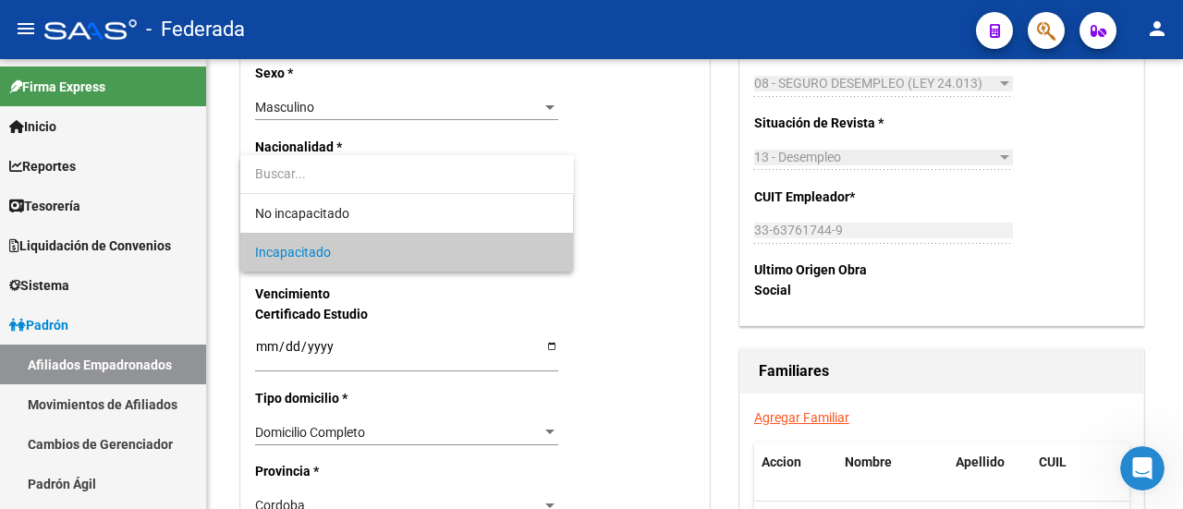
click at [444, 263] on span "Incapacitado" at bounding box center [407, 252] width 304 height 39
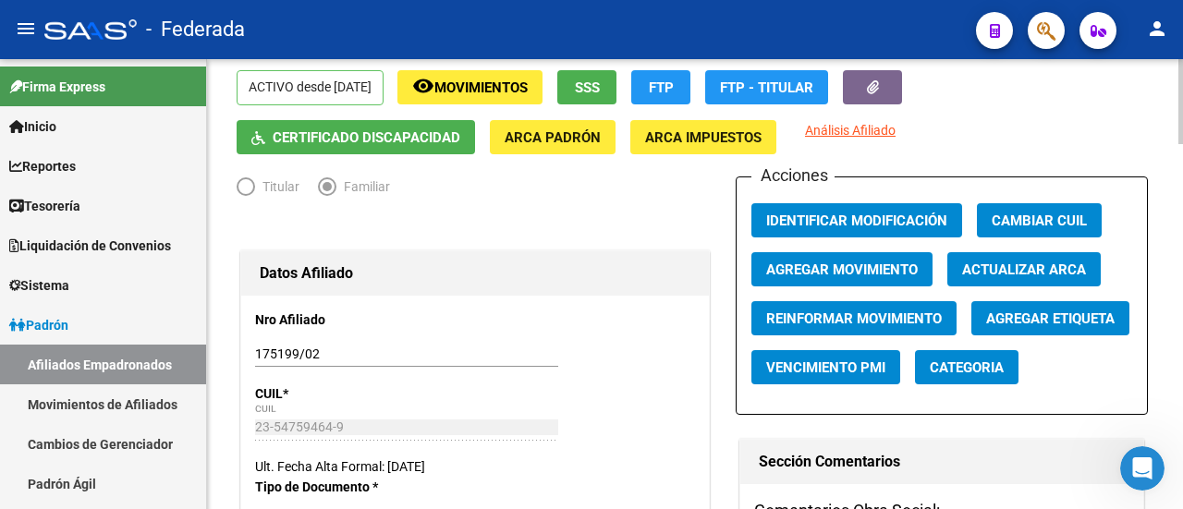
scroll to position [0, 0]
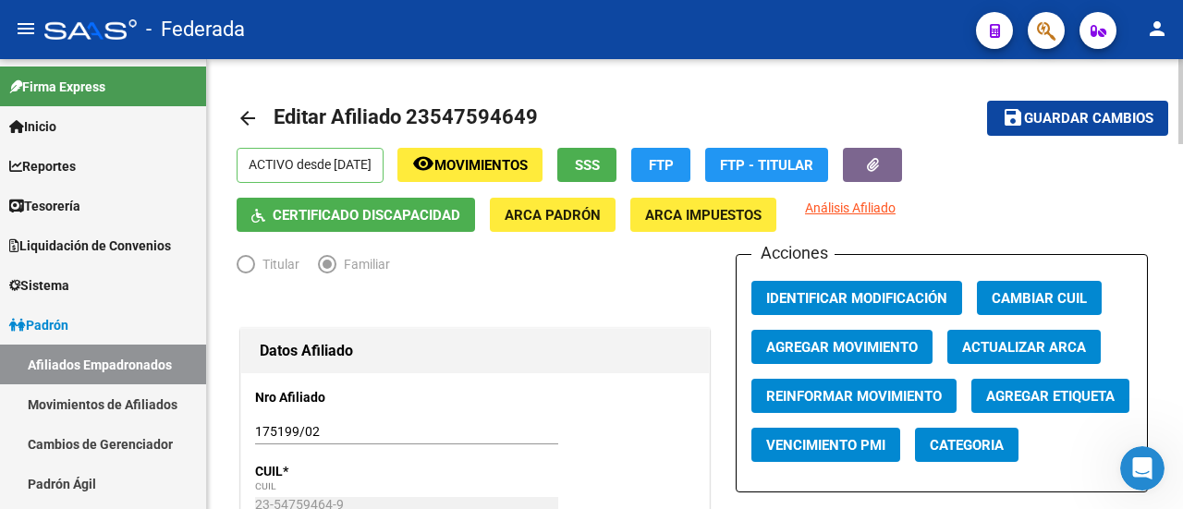
click at [1088, 111] on span "Guardar cambios" at bounding box center [1088, 119] width 129 height 17
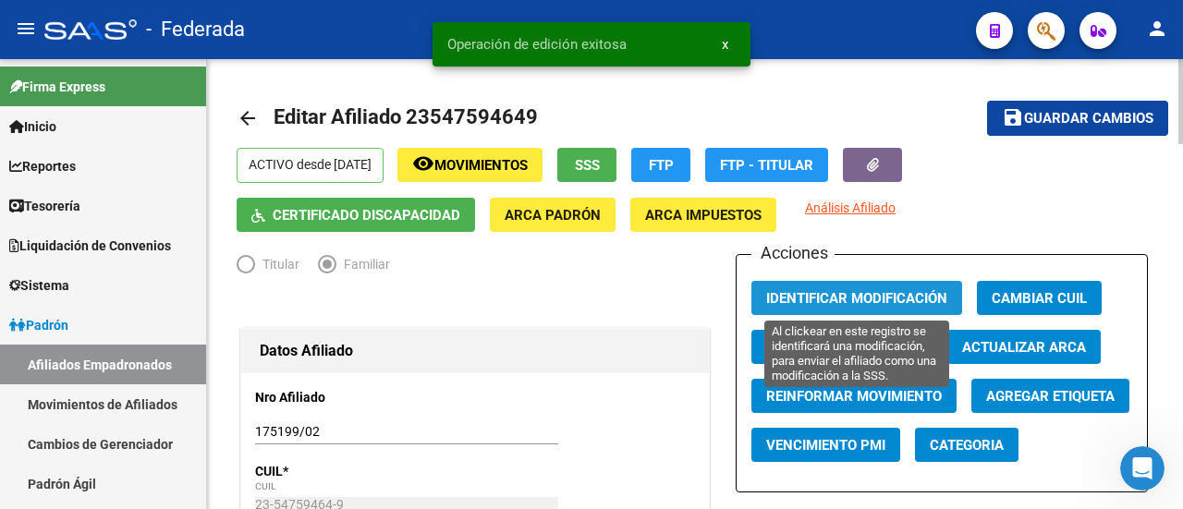
click at [886, 296] on span "Identificar Modificación" at bounding box center [856, 298] width 181 height 17
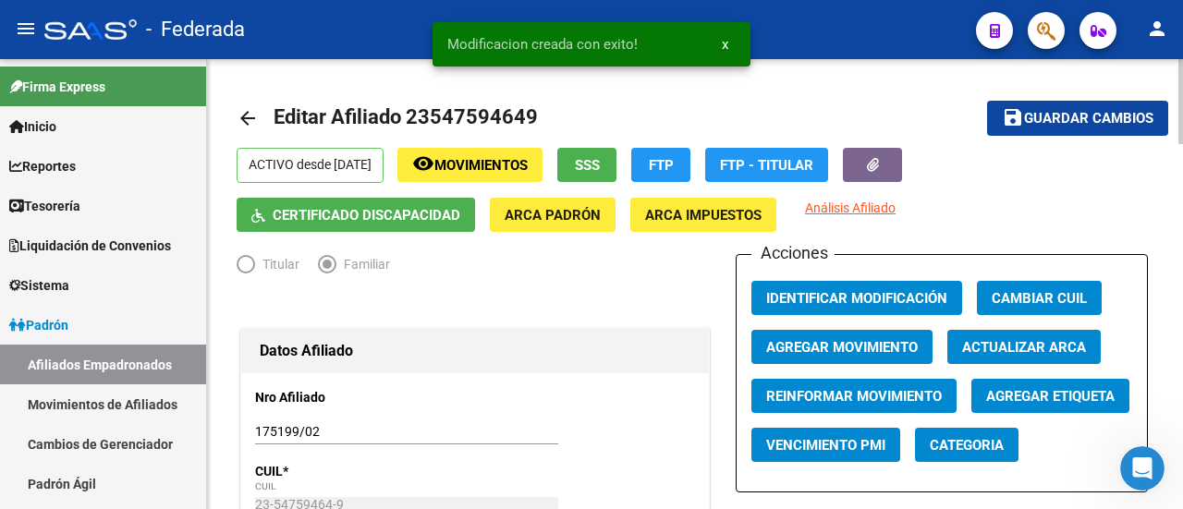
click at [243, 114] on mat-icon "arrow_back" at bounding box center [248, 118] width 22 height 22
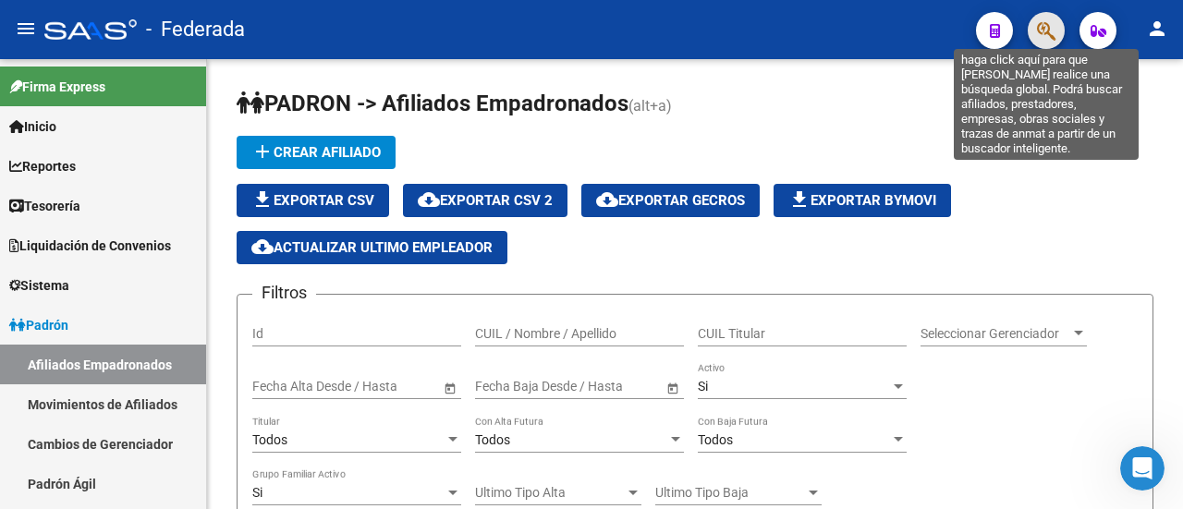
click at [1039, 35] on icon "button" at bounding box center [1046, 30] width 18 height 21
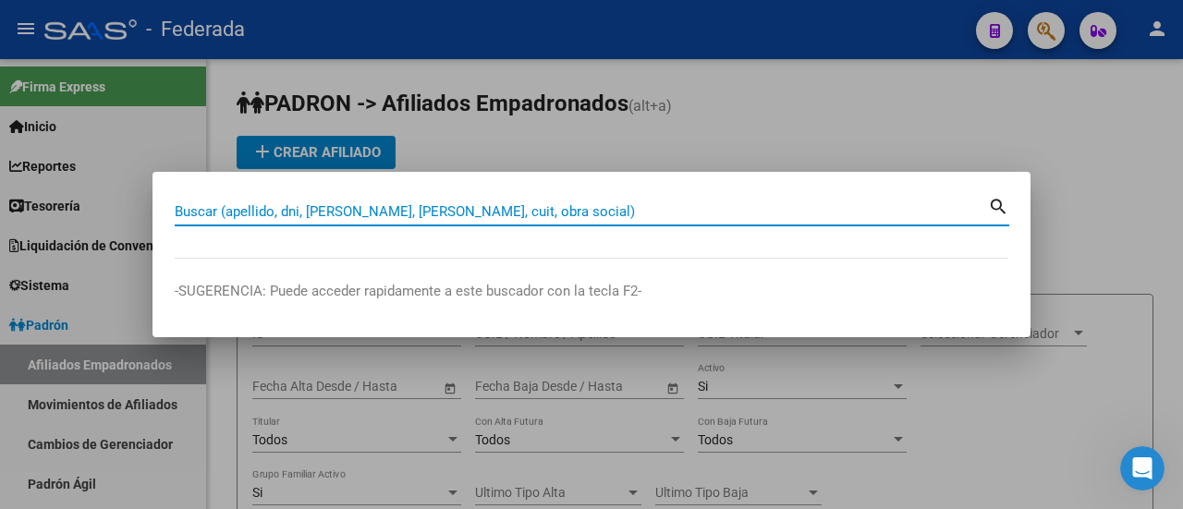
paste input "27-32686890-1"
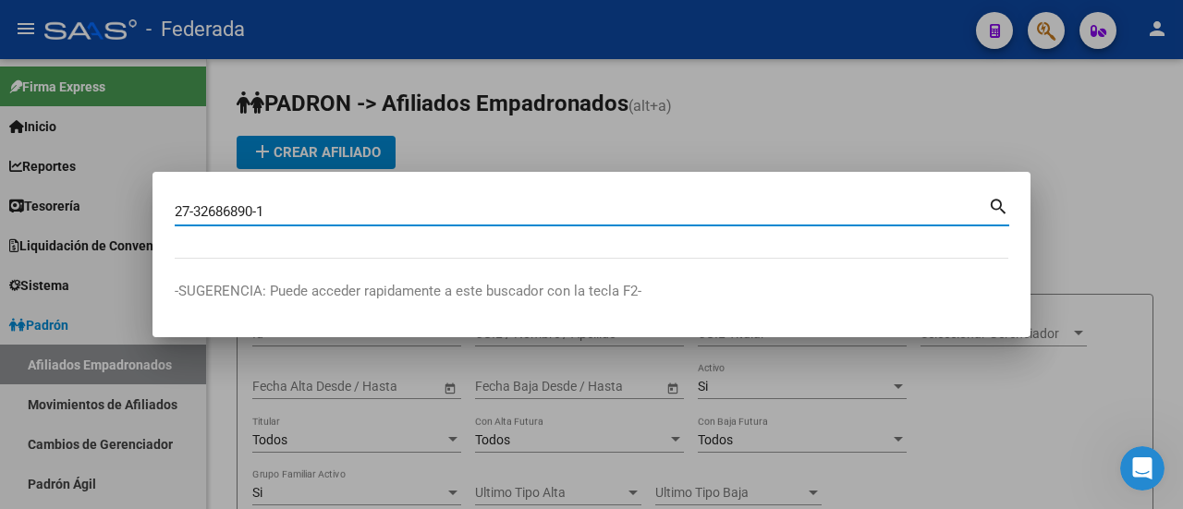
type input "27326868901"
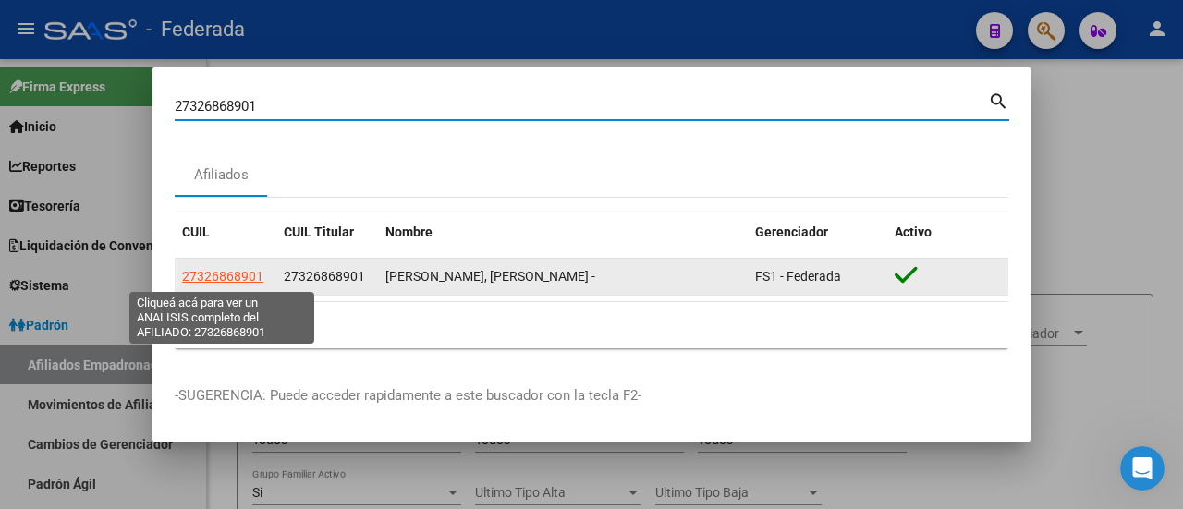
click at [198, 280] on span "27326868901" at bounding box center [222, 276] width 81 height 15
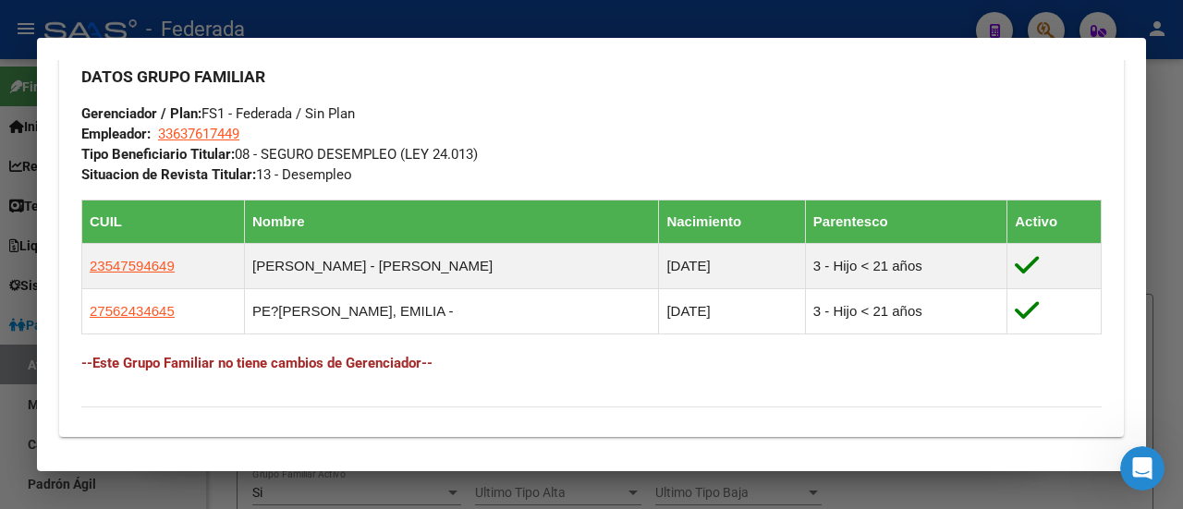
scroll to position [924, 0]
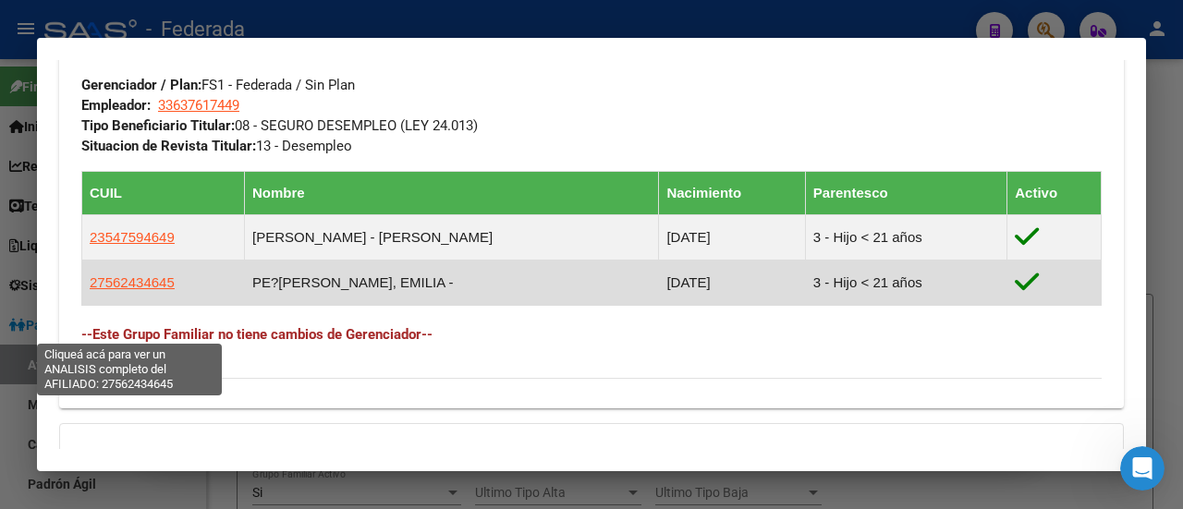
click at [134, 290] on span "27562434645" at bounding box center [132, 283] width 85 height 16
type textarea "27562434645"
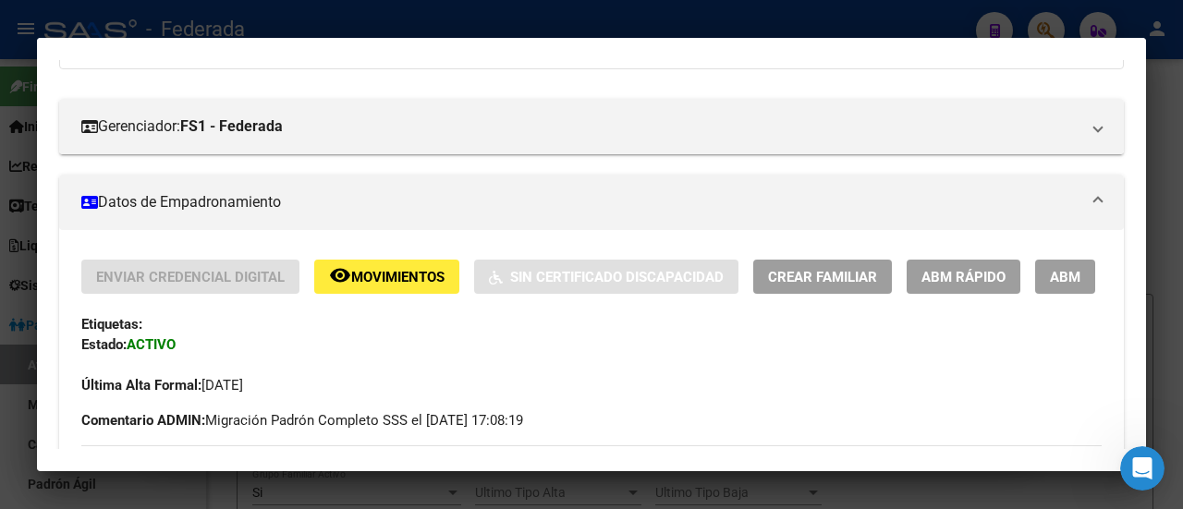
scroll to position [462, 0]
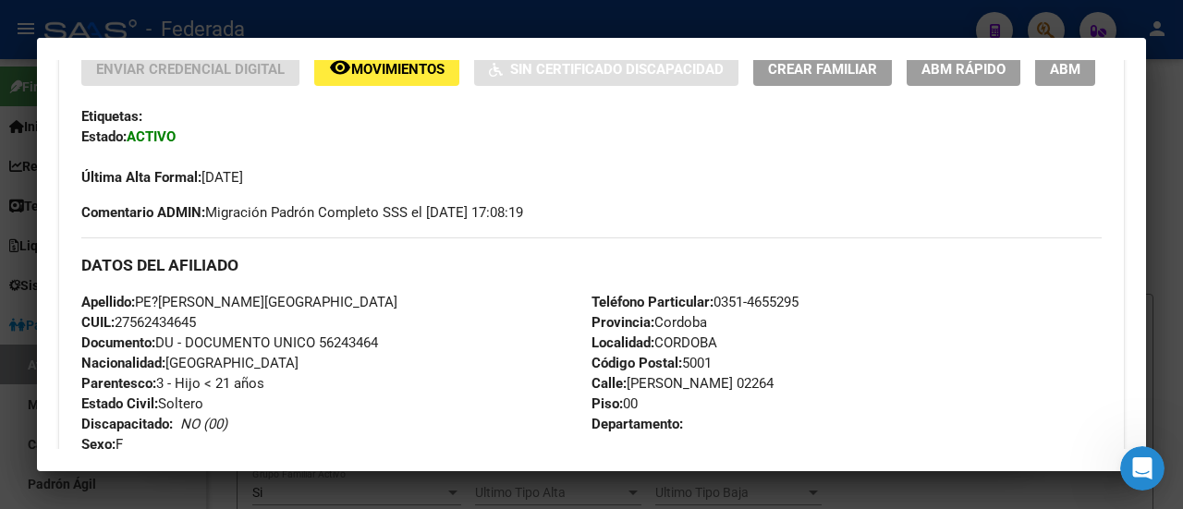
click at [1035, 86] on button "ABM" at bounding box center [1065, 69] width 60 height 34
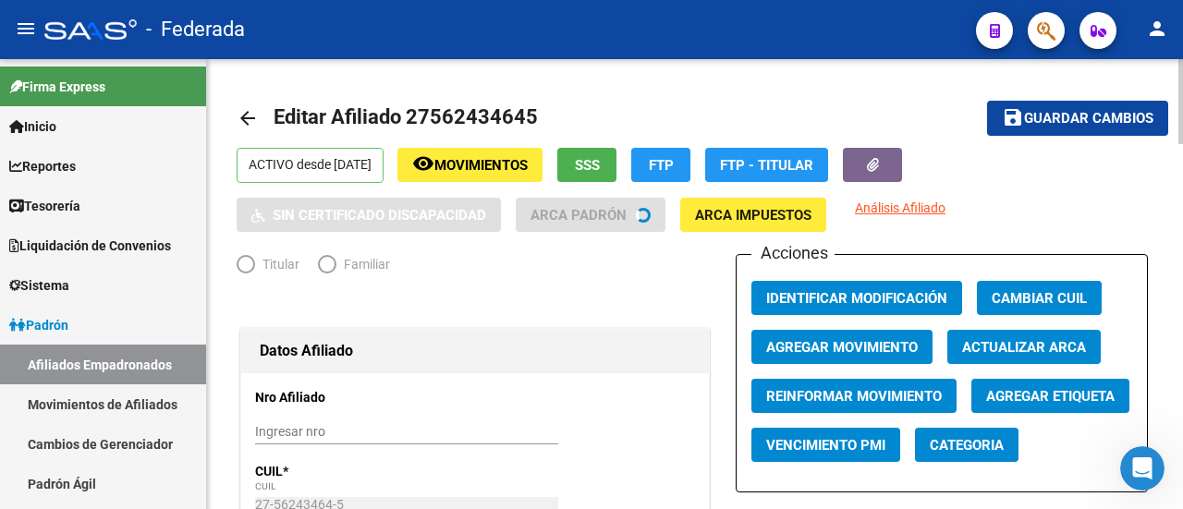
radio input "true"
type input "33-63761744-9"
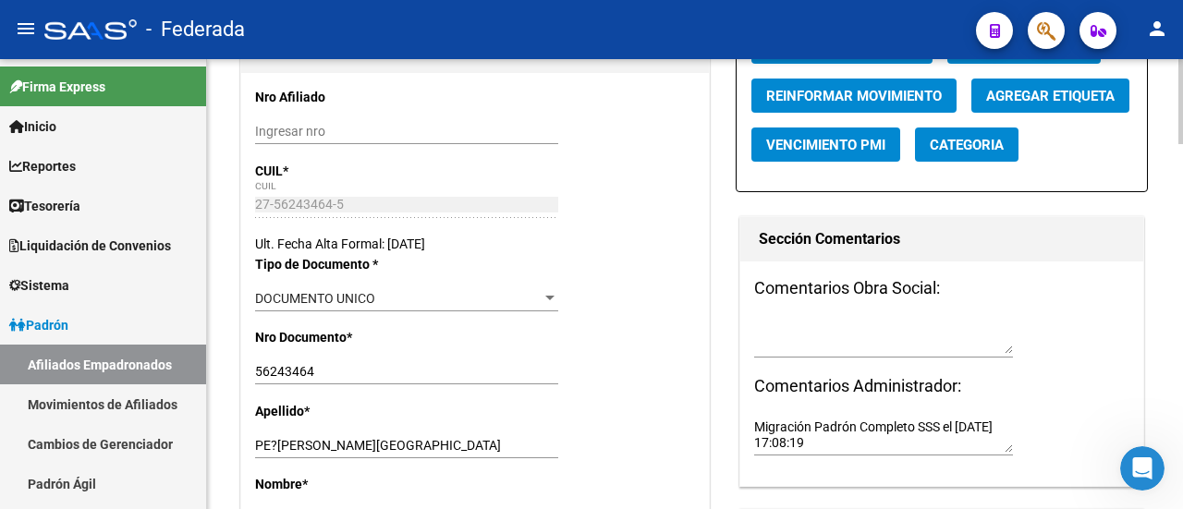
scroll to position [277, 0]
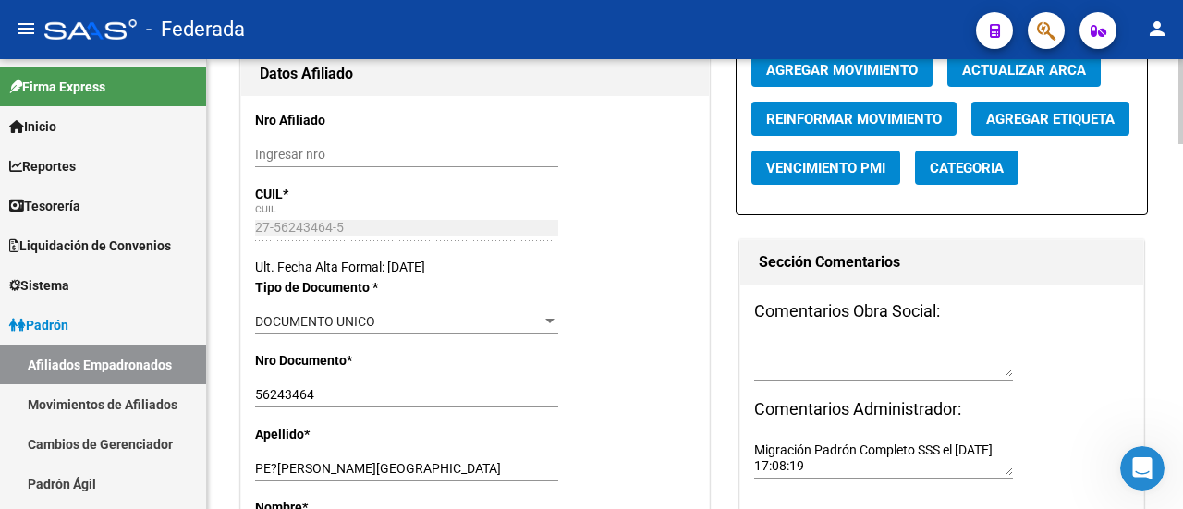
click at [368, 147] on input "Ingresar nro" at bounding box center [406, 155] width 303 height 16
paste input "175199"
type input "175199/03"
click at [571, 269] on div "Ult. Fecha Alta Formal: [DATE]" at bounding box center [475, 267] width 440 height 20
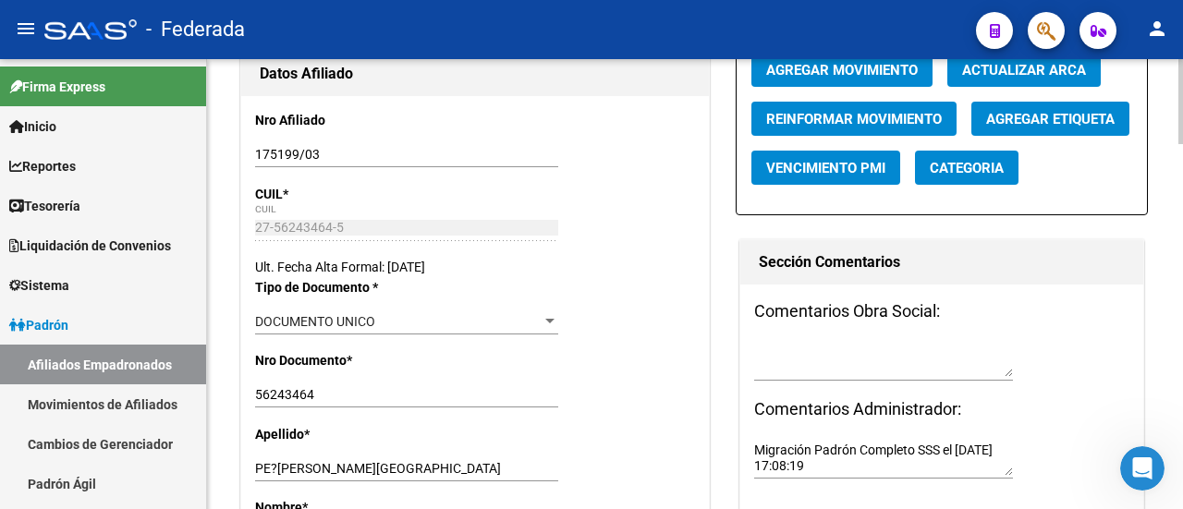
scroll to position [370, 0]
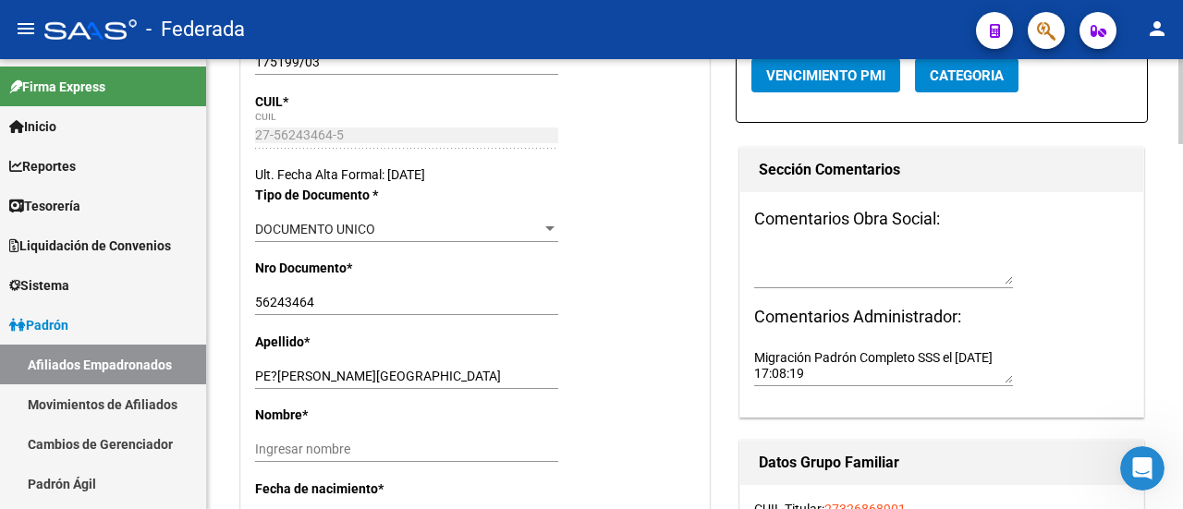
click at [277, 374] on input "PE?[PERSON_NAME]" at bounding box center [406, 377] width 303 height 16
drag, startPoint x: 391, startPoint y: 373, endPoint x: 450, endPoint y: 378, distance: 59.4
click at [450, 378] on input "PEÑALOZA SAMPERIO, EMILIA" at bounding box center [406, 377] width 303 height 16
type input "PEÑALOZA SAMPERIO,"
click at [367, 452] on input "Ingresar nombre" at bounding box center [406, 450] width 303 height 16
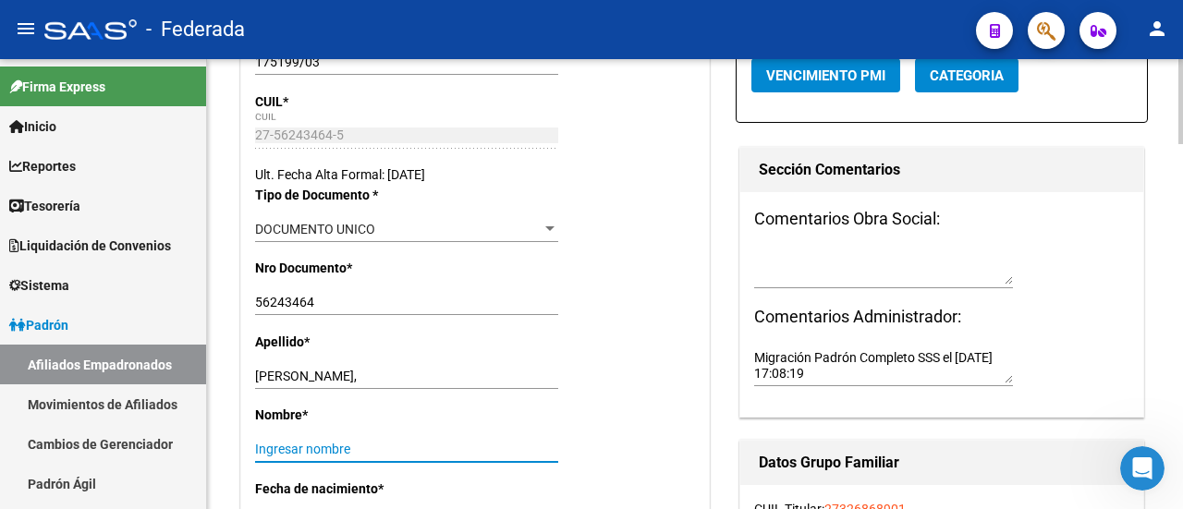
paste input "EMILIA"
type input "EMILIA"
click at [573, 413] on div "Nombre * [PERSON_NAME] nombre" at bounding box center [475, 441] width 440 height 73
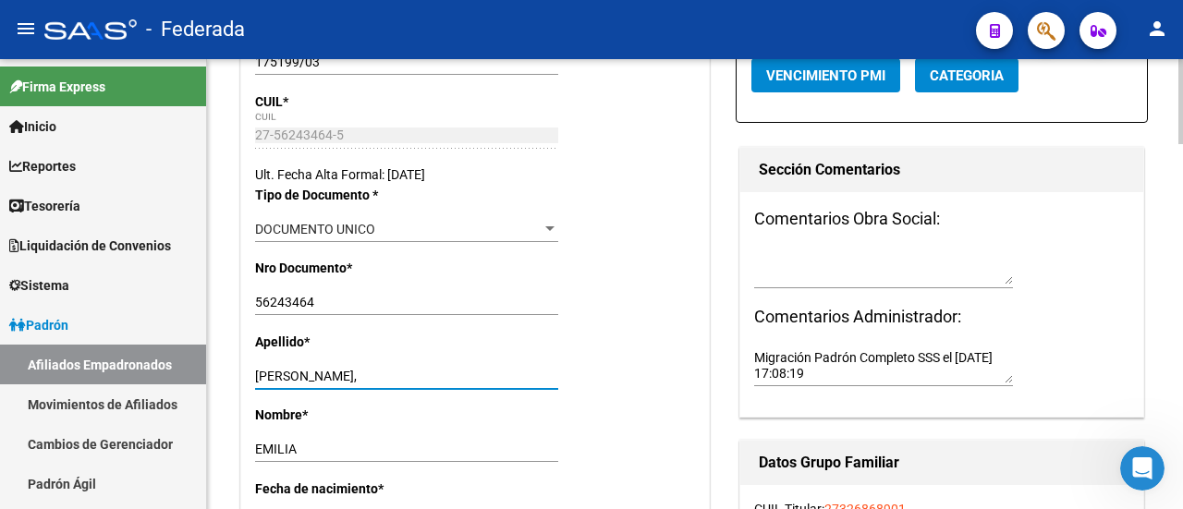
click at [433, 376] on input "PEÑALOZA SAMPERIO," at bounding box center [406, 377] width 303 height 16
type input "PEÑALOZA SAMPERIO"
click at [508, 447] on input "EMILIA" at bounding box center [406, 450] width 303 height 16
click at [682, 389] on div "Apellido * PEÑALOZA SAMPERIO Ingresar apellido" at bounding box center [475, 368] width 440 height 73
click at [610, 277] on div "Nro Documento * 56243464 Ingresar nro" at bounding box center [475, 294] width 440 height 73
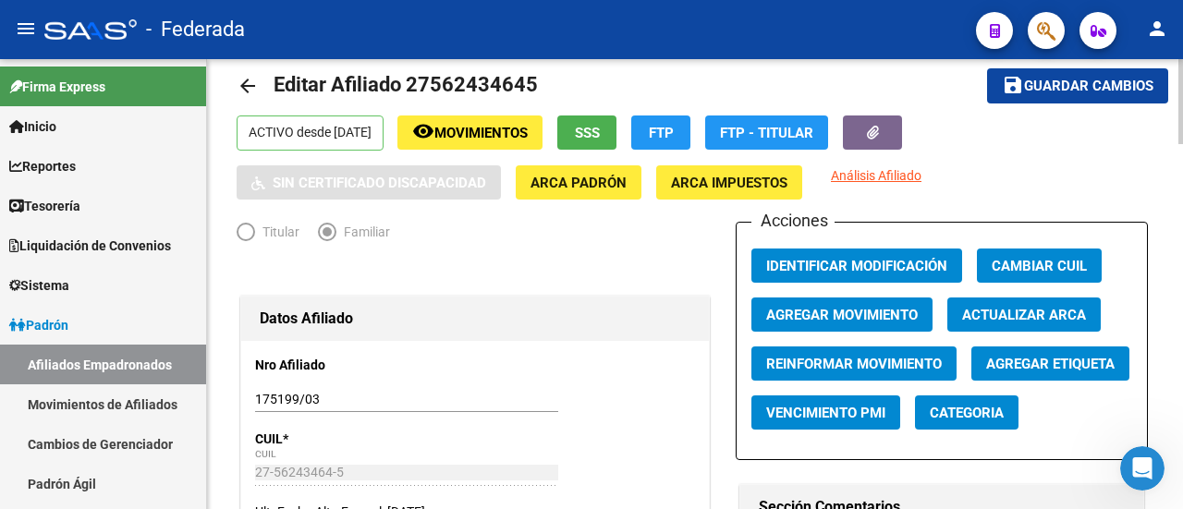
scroll to position [0, 0]
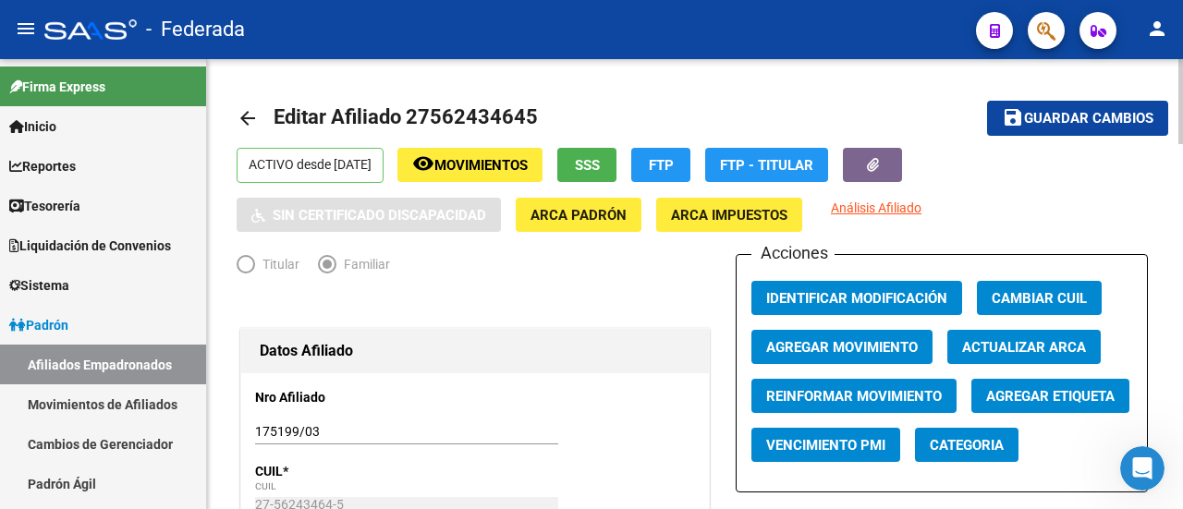
click at [1089, 113] on span "Guardar cambios" at bounding box center [1088, 119] width 129 height 17
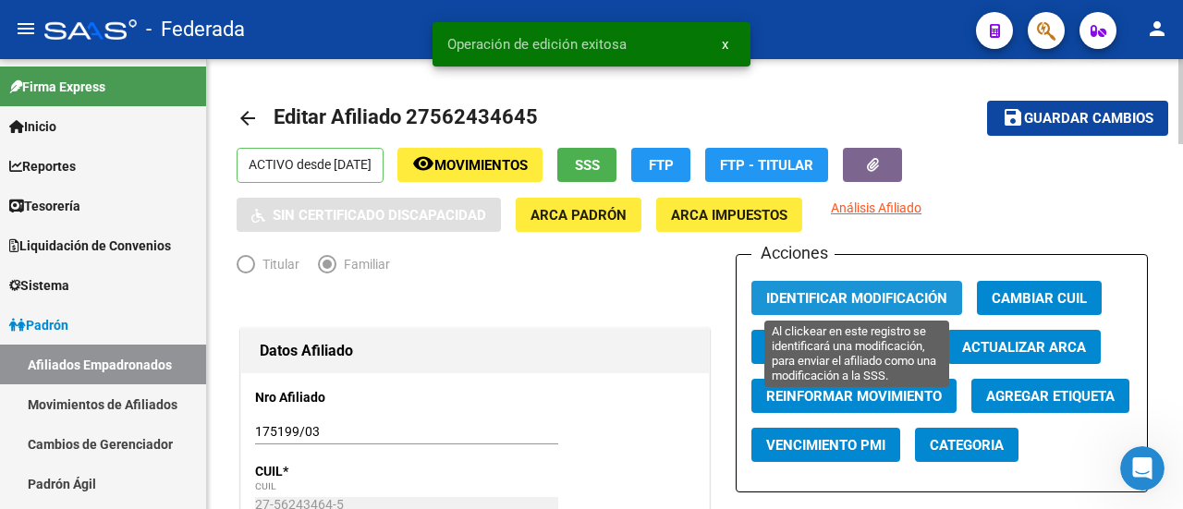
click at [879, 295] on span "Identificar Modificación" at bounding box center [856, 298] width 181 height 17
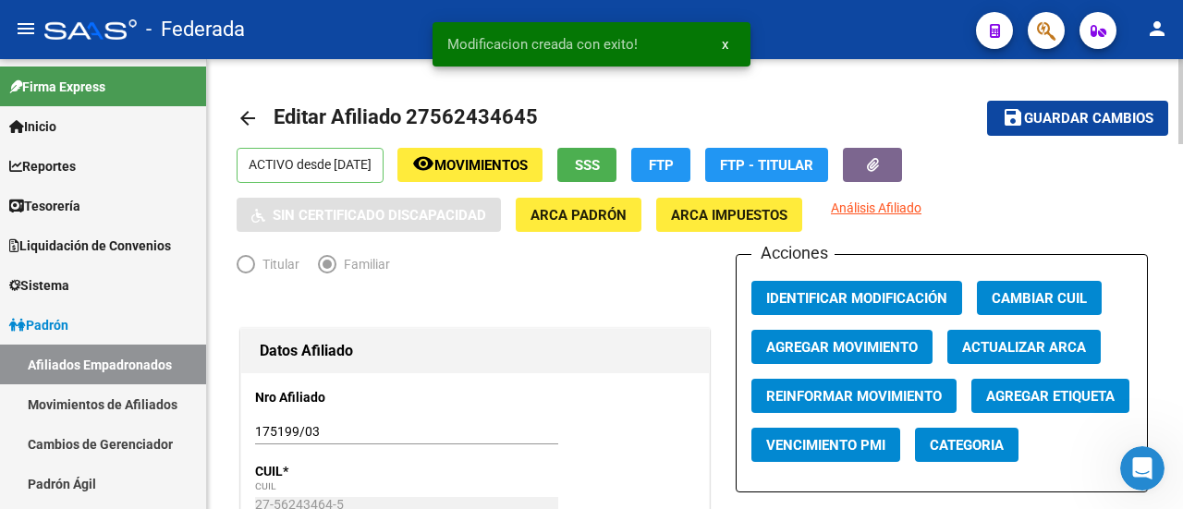
click at [246, 119] on mat-icon "arrow_back" at bounding box center [248, 118] width 22 height 22
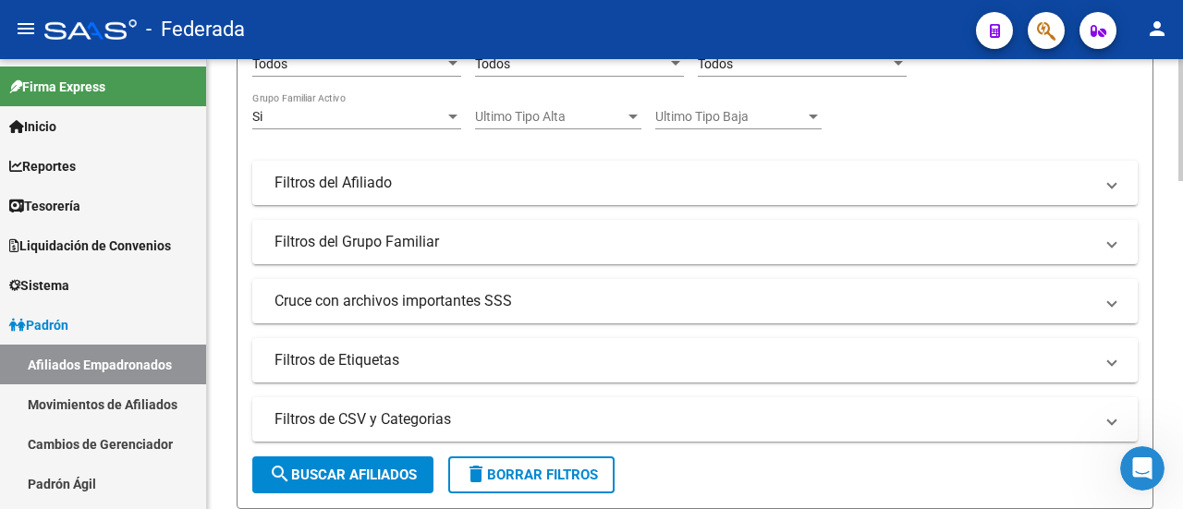
scroll to position [289, 0]
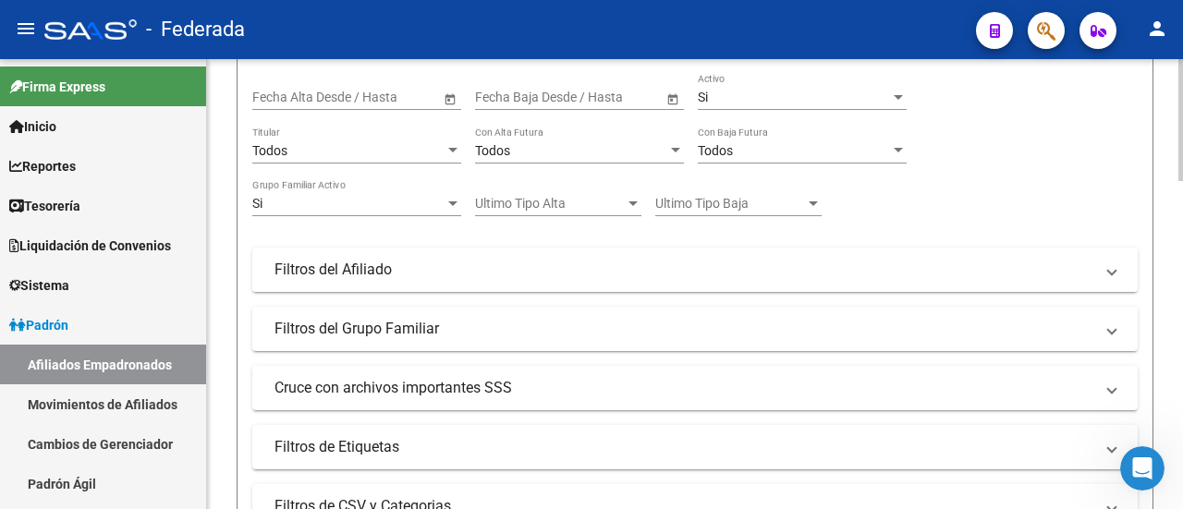
click at [699, 275] on mat-panel-title "Filtros del Afiliado" at bounding box center [684, 270] width 819 height 20
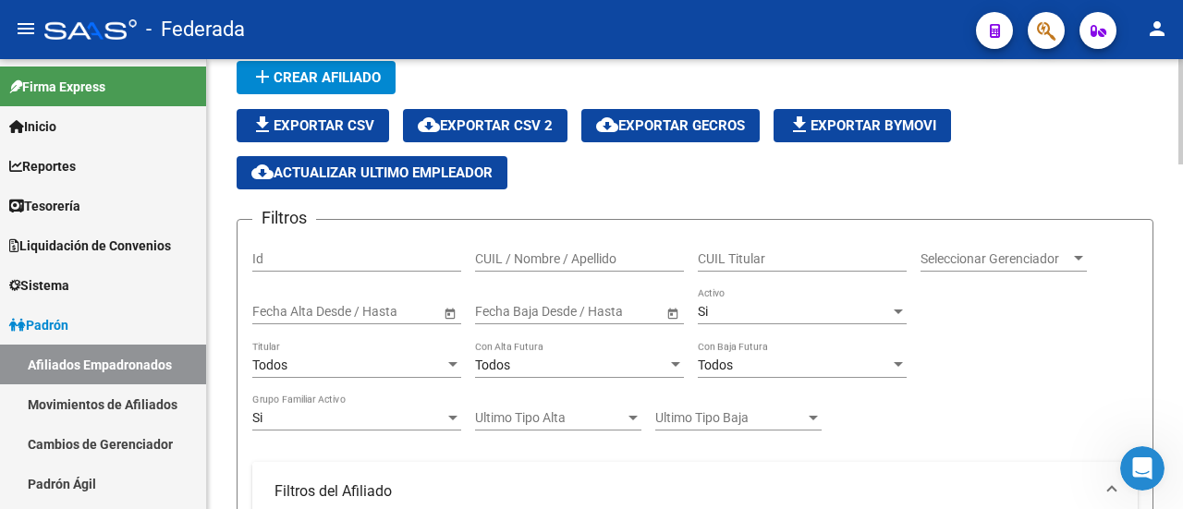
scroll to position [0, 0]
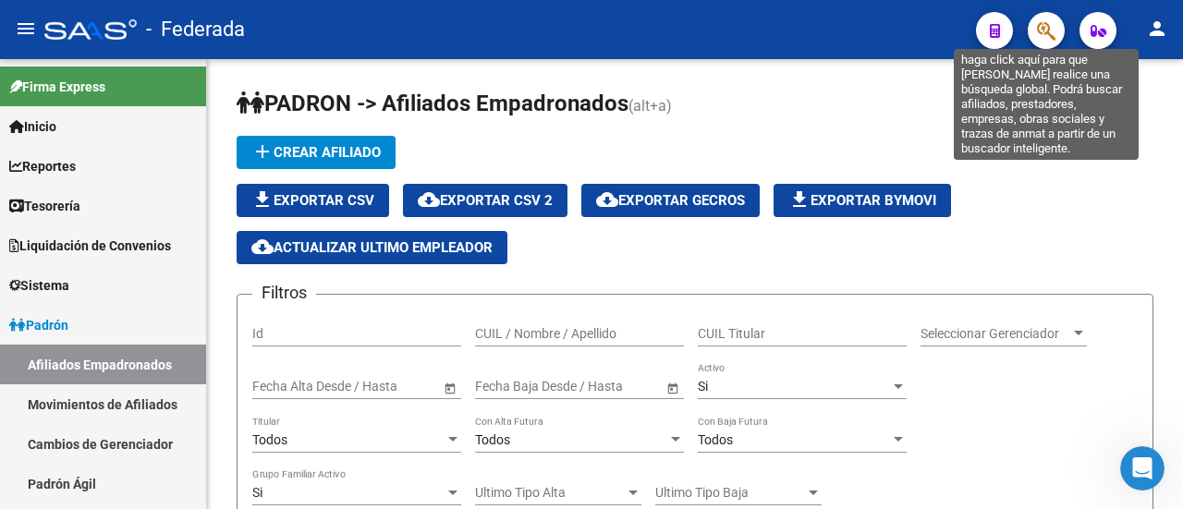
click at [1050, 31] on icon "button" at bounding box center [1046, 30] width 18 height 21
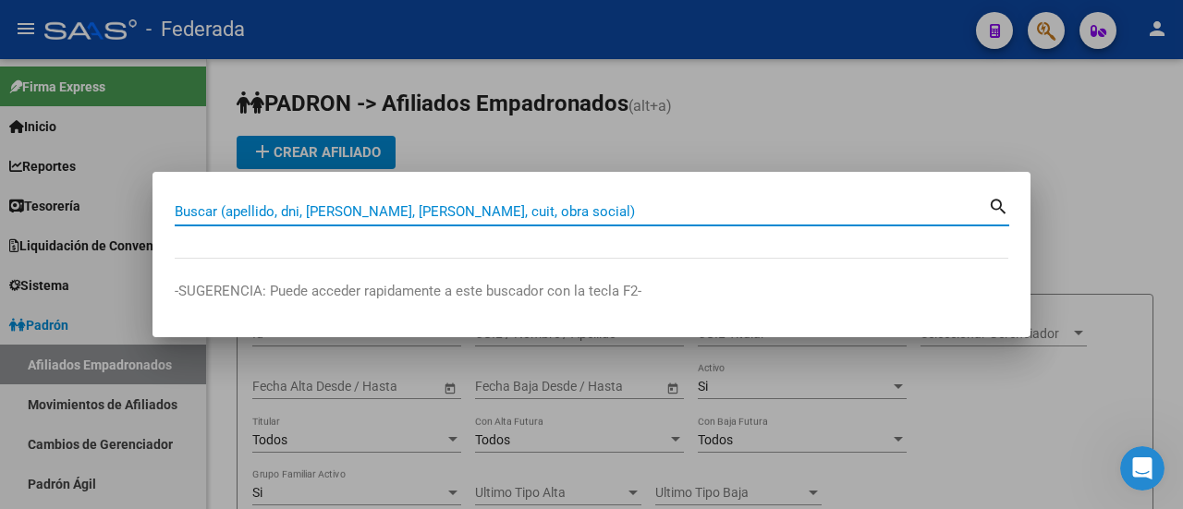
paste input "EMILIA"
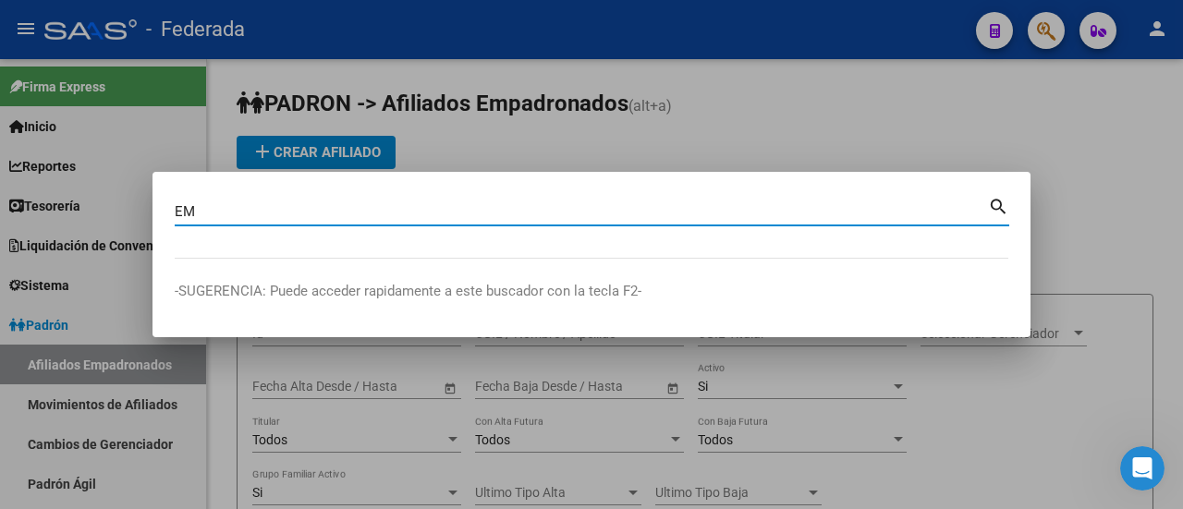
type input "E"
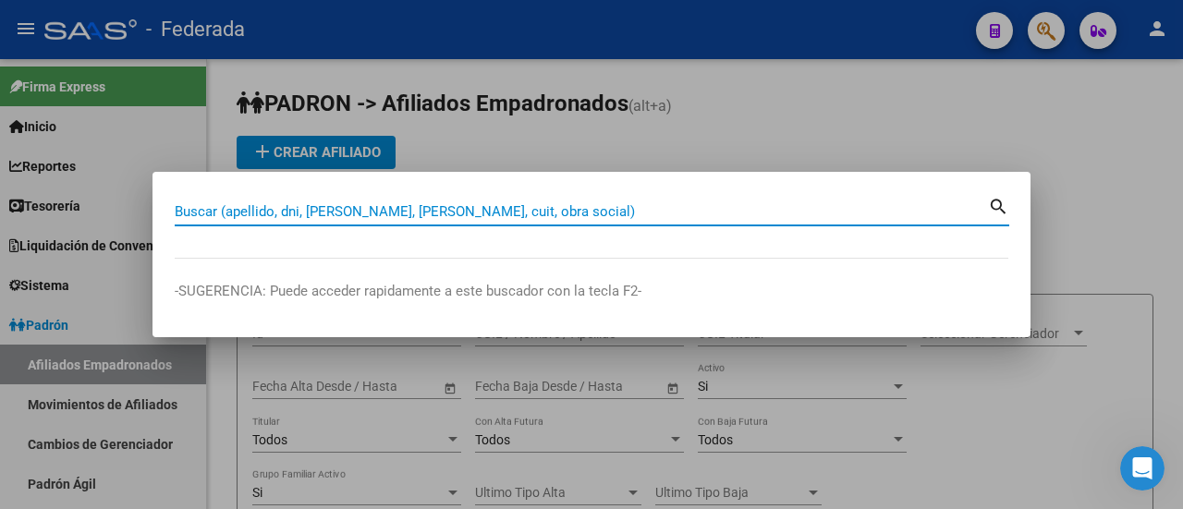
paste input "27-32686890-1"
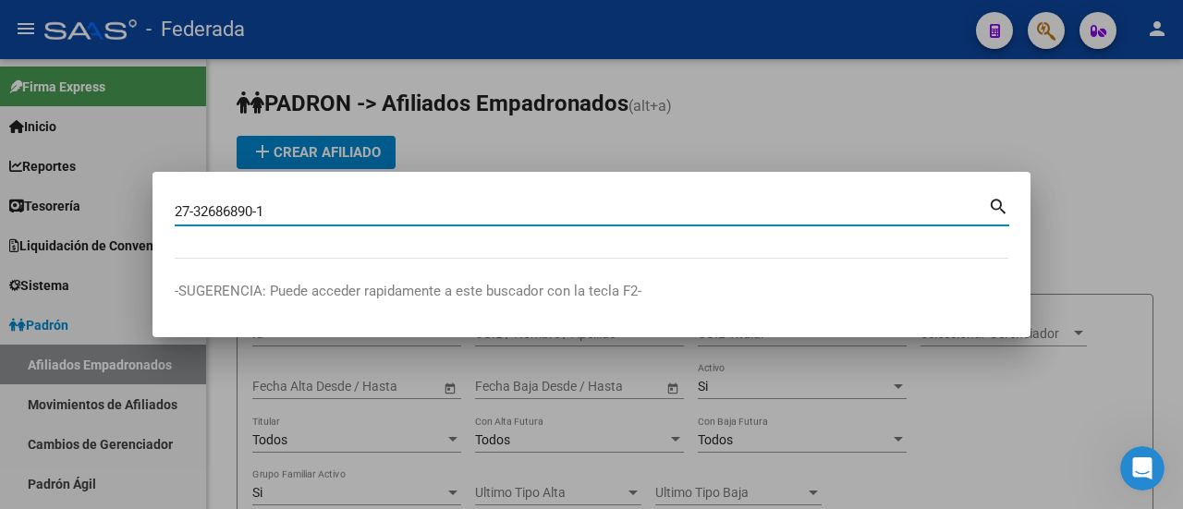
type input "27326868901"
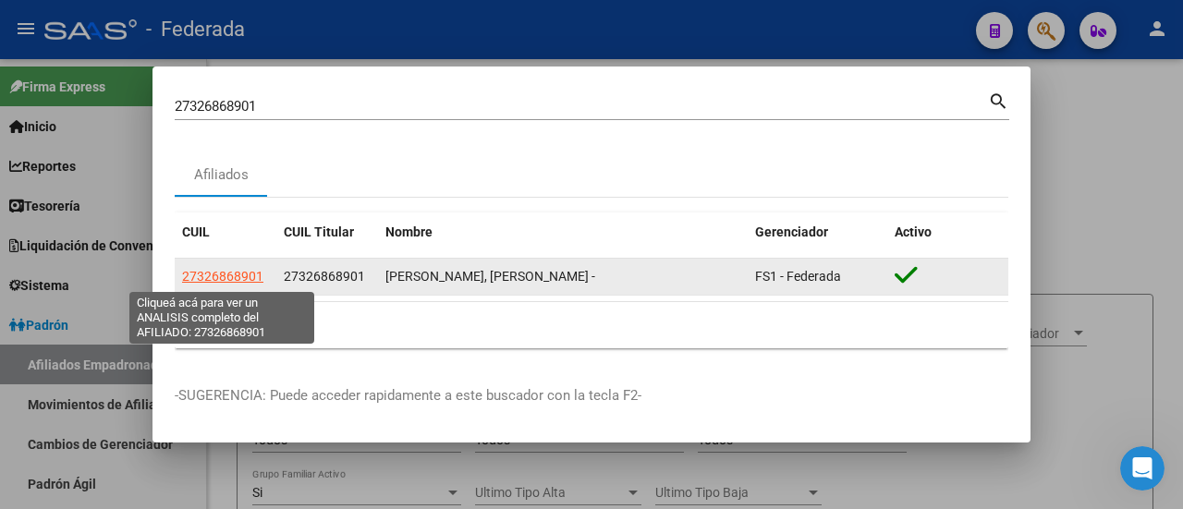
click at [218, 272] on span "27326868901" at bounding box center [222, 276] width 81 height 15
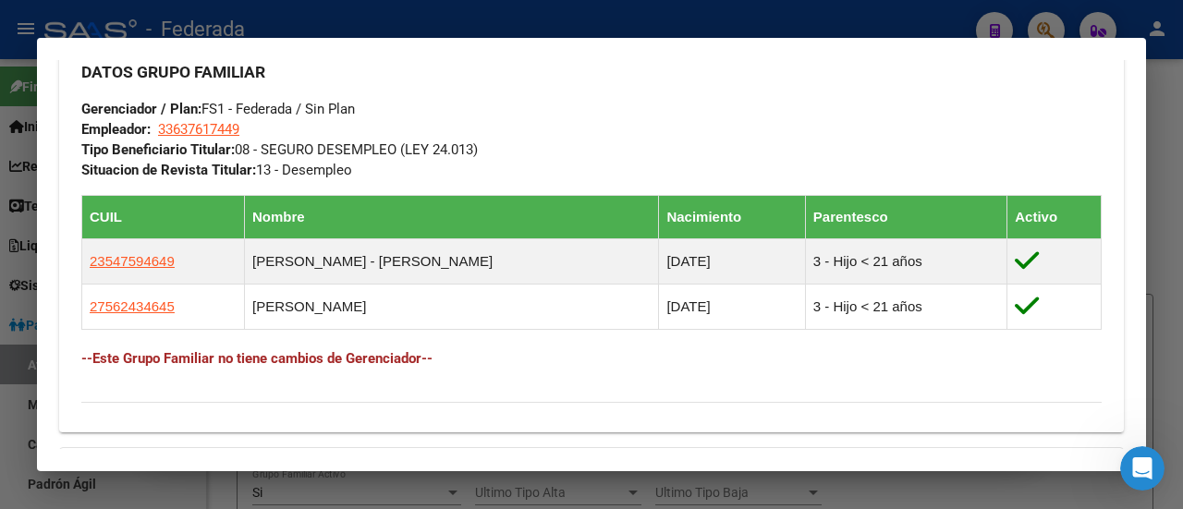
scroll to position [924, 0]
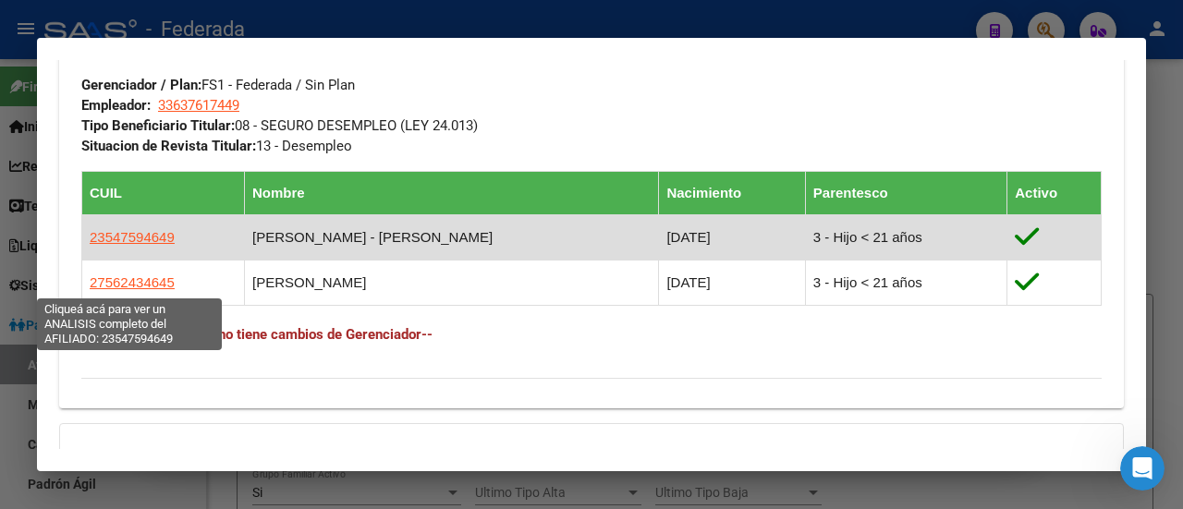
click at [127, 245] on span "23547594649" at bounding box center [132, 237] width 85 height 16
type textarea "23547594649"
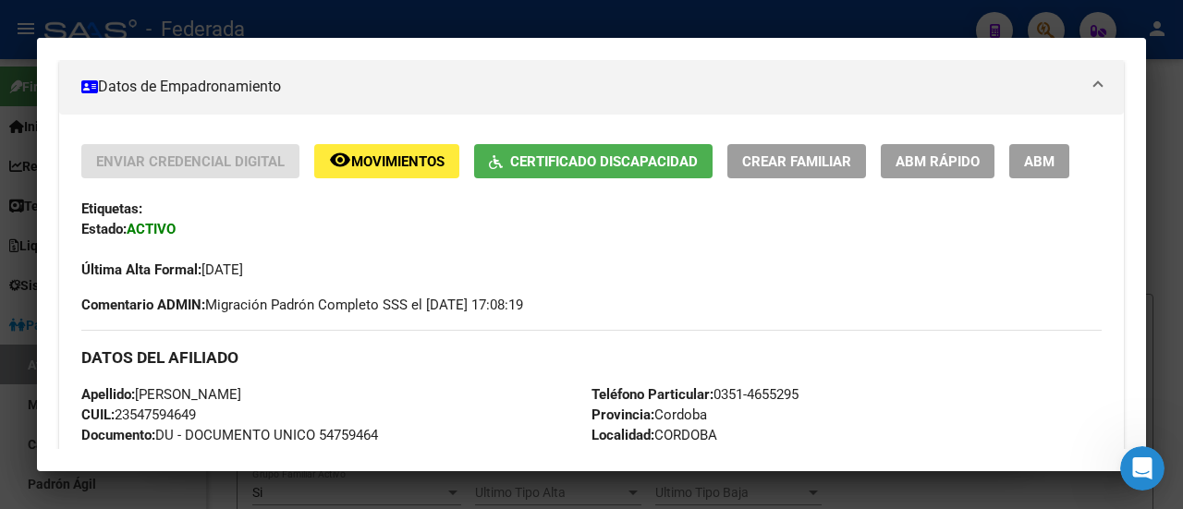
scroll to position [277, 0]
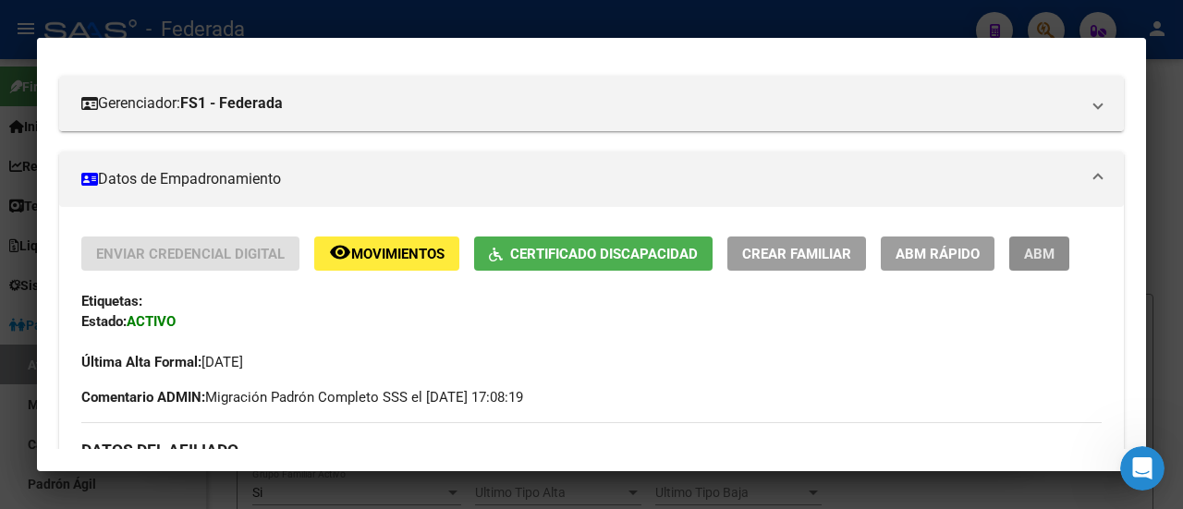
click at [1041, 260] on span "ABM" at bounding box center [1039, 254] width 31 height 17
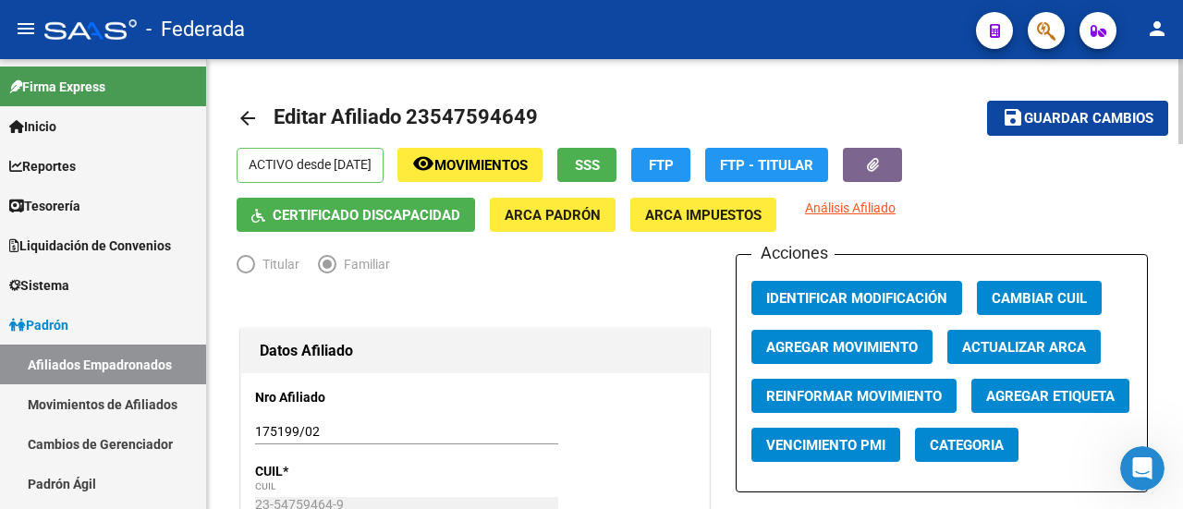
radio input "true"
type input "33-63761744-9"
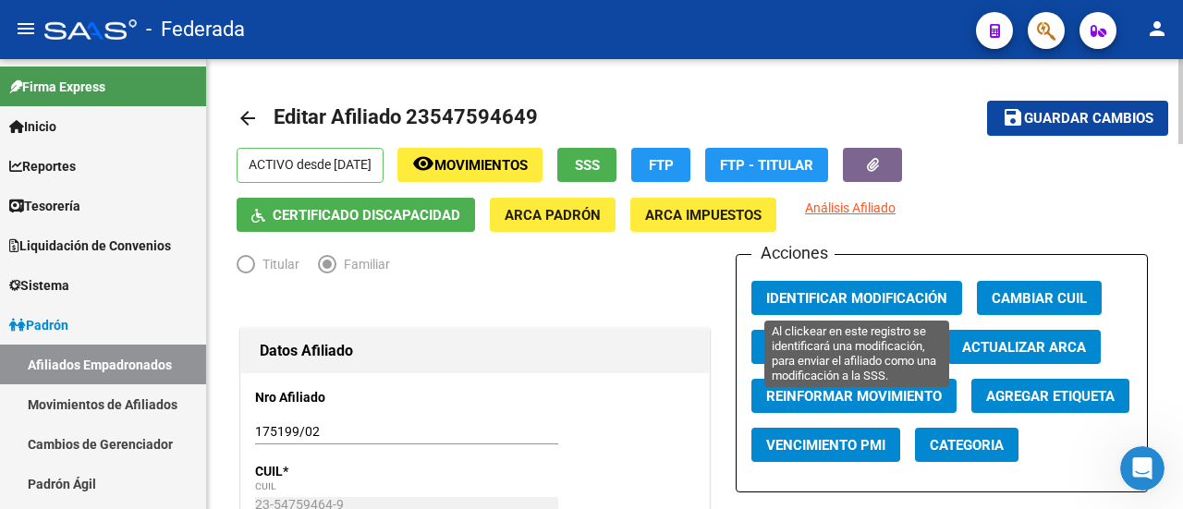
click at [923, 302] on span "Identificar Modificación" at bounding box center [856, 298] width 181 height 17
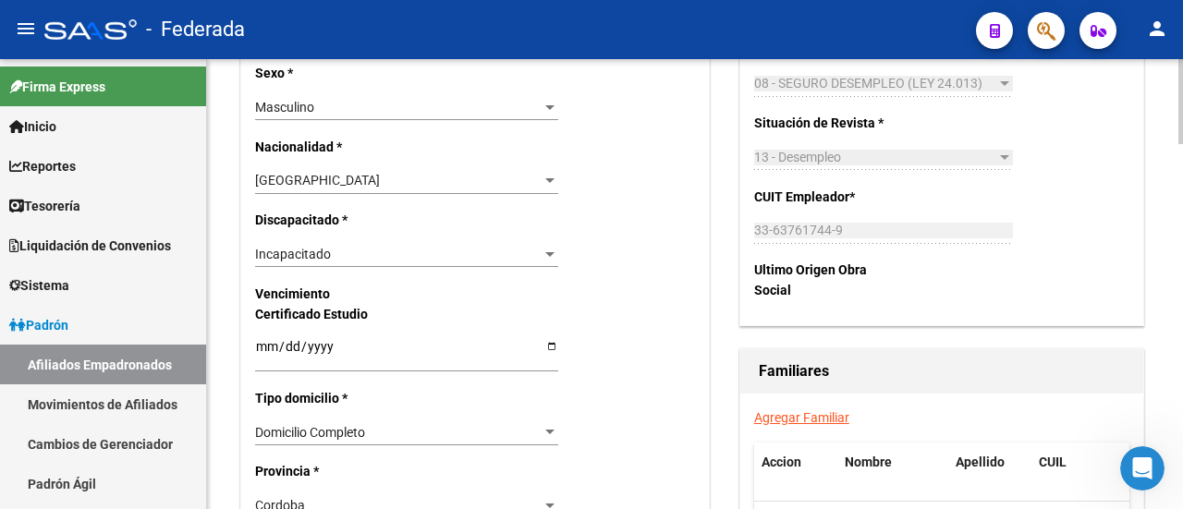
scroll to position [1109, 0]
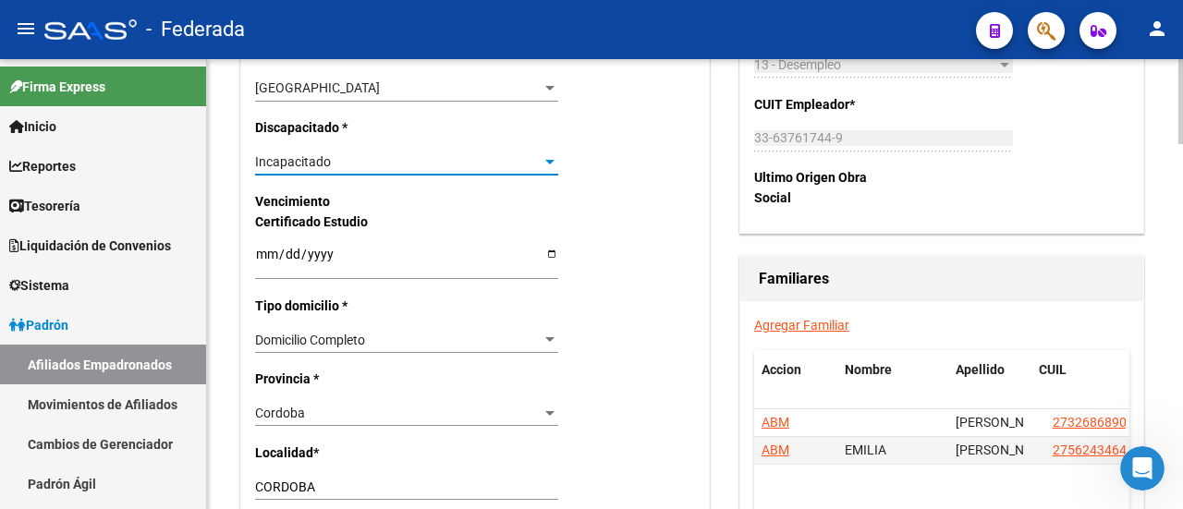
click at [547, 160] on div at bounding box center [549, 162] width 9 height 5
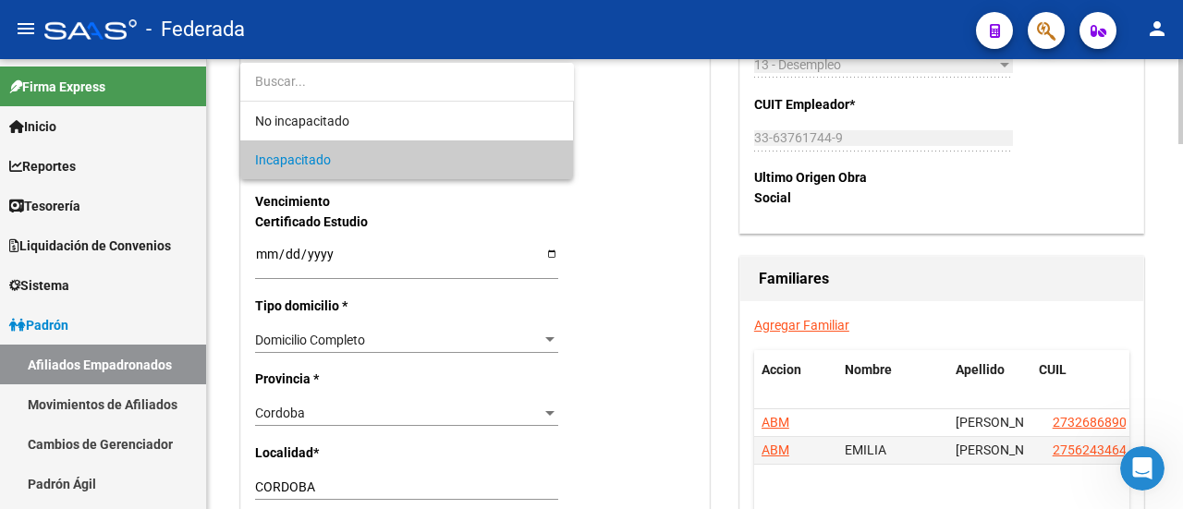
click at [547, 160] on span "Incapacitado" at bounding box center [407, 160] width 304 height 39
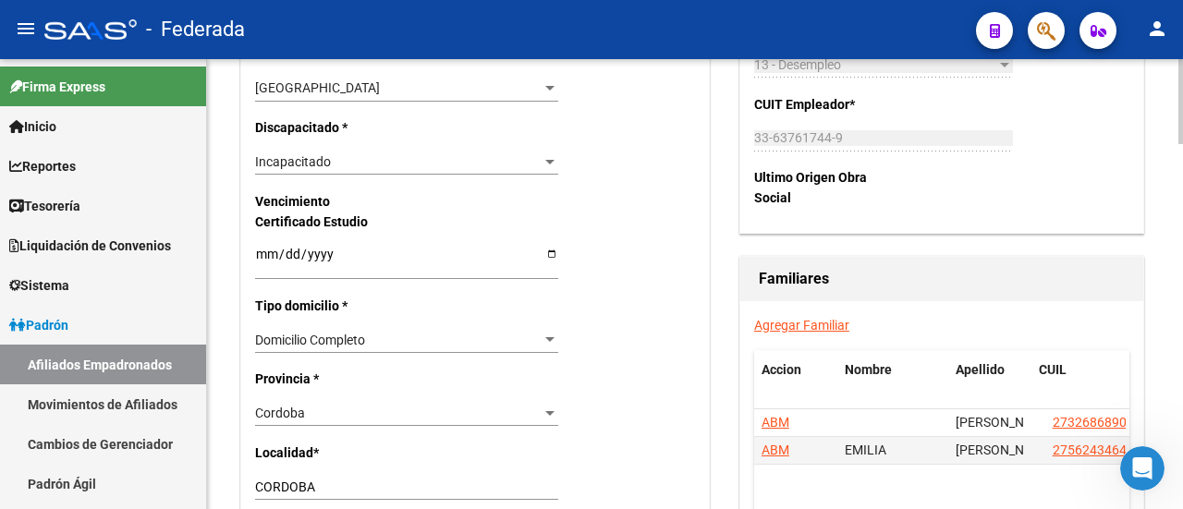
click at [608, 230] on div "Nro Afiliado 175199/02 Ingresar nro CUIL * 23-54759464-9 CUIL ARCA Padrón Ult. …" at bounding box center [475, 228] width 468 height 1928
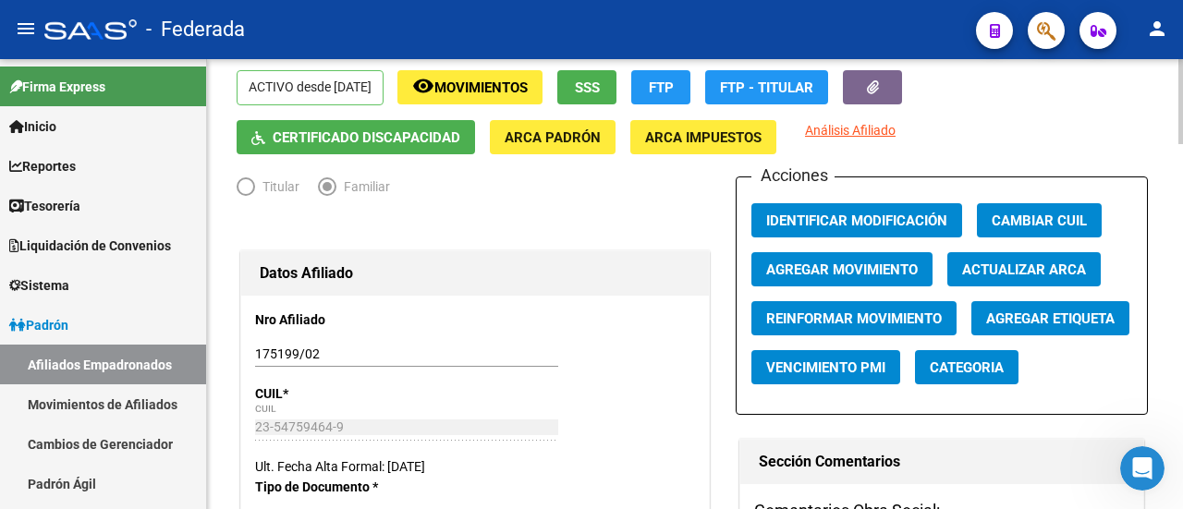
scroll to position [0, 0]
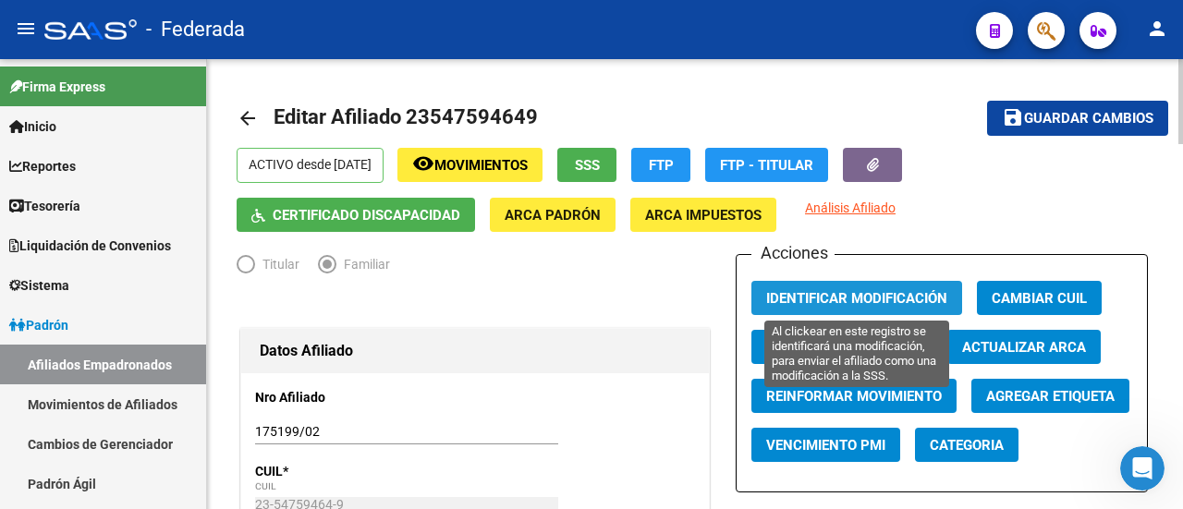
click at [902, 293] on span "Identificar Modificación" at bounding box center [856, 298] width 181 height 17
